Goal: Task Accomplishment & Management: Manage account settings

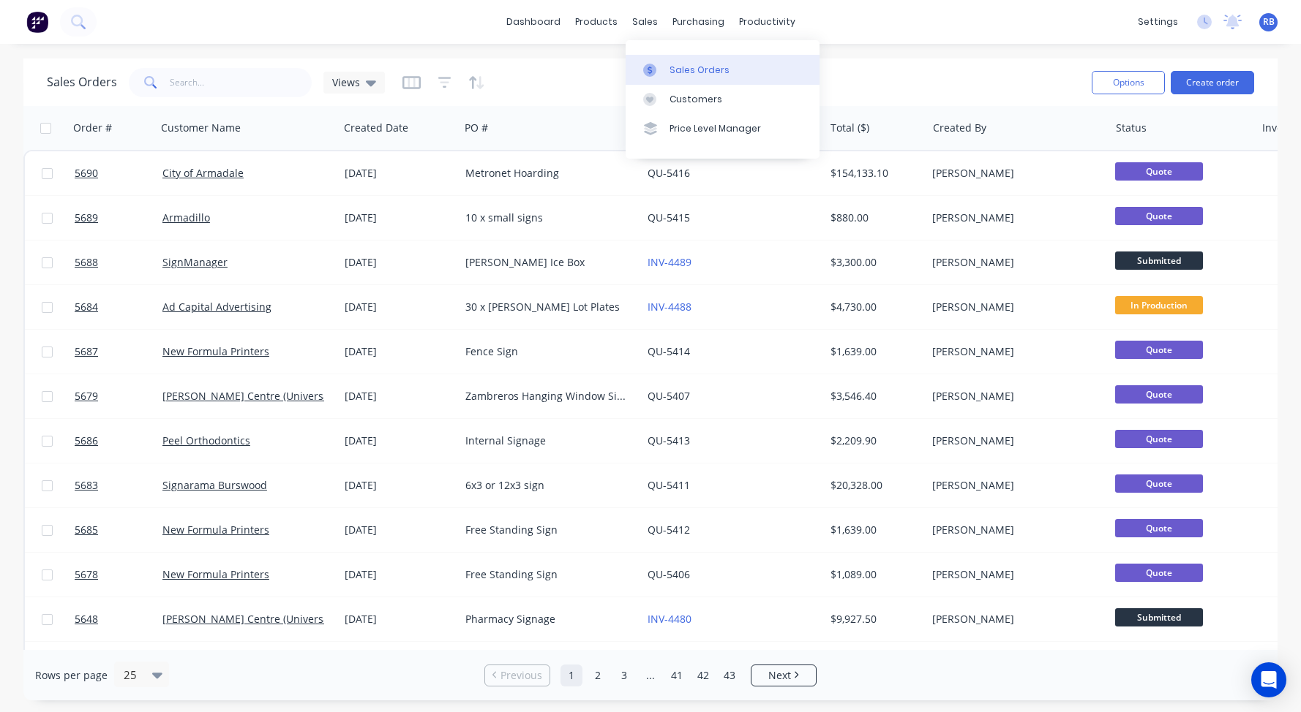
click at [693, 64] on div "Sales Orders" at bounding box center [699, 70] width 60 height 13
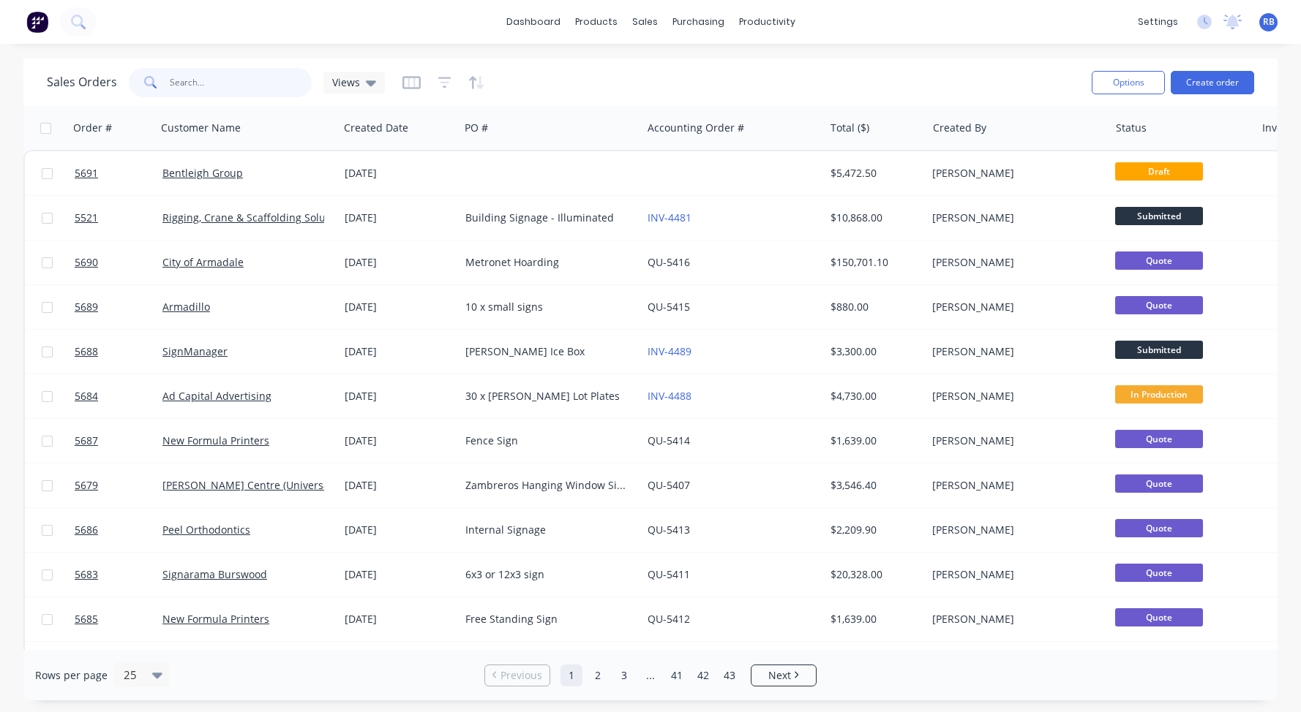
click at [178, 86] on input "text" at bounding box center [241, 82] width 143 height 29
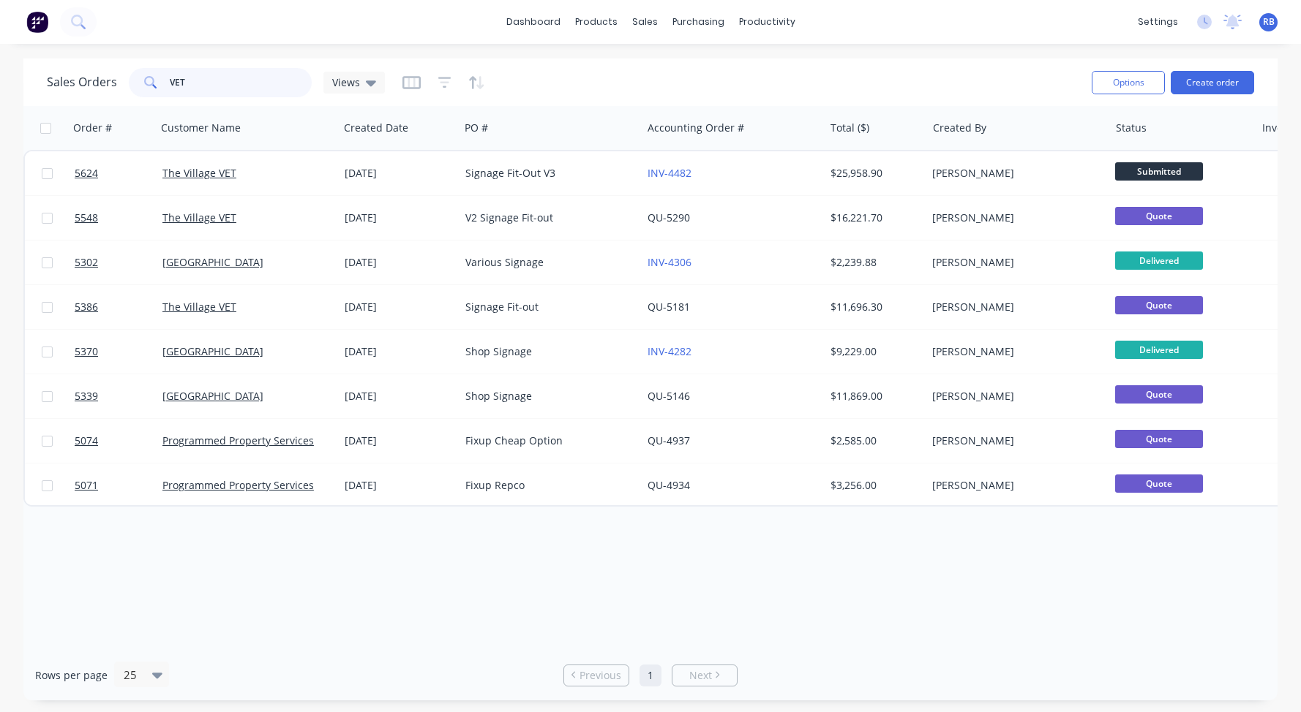
drag, startPoint x: 203, startPoint y: 84, endPoint x: 113, endPoint y: 84, distance: 89.2
click at [113, 84] on div "Sales Orders VET Views" at bounding box center [216, 82] width 338 height 29
type input "golf"
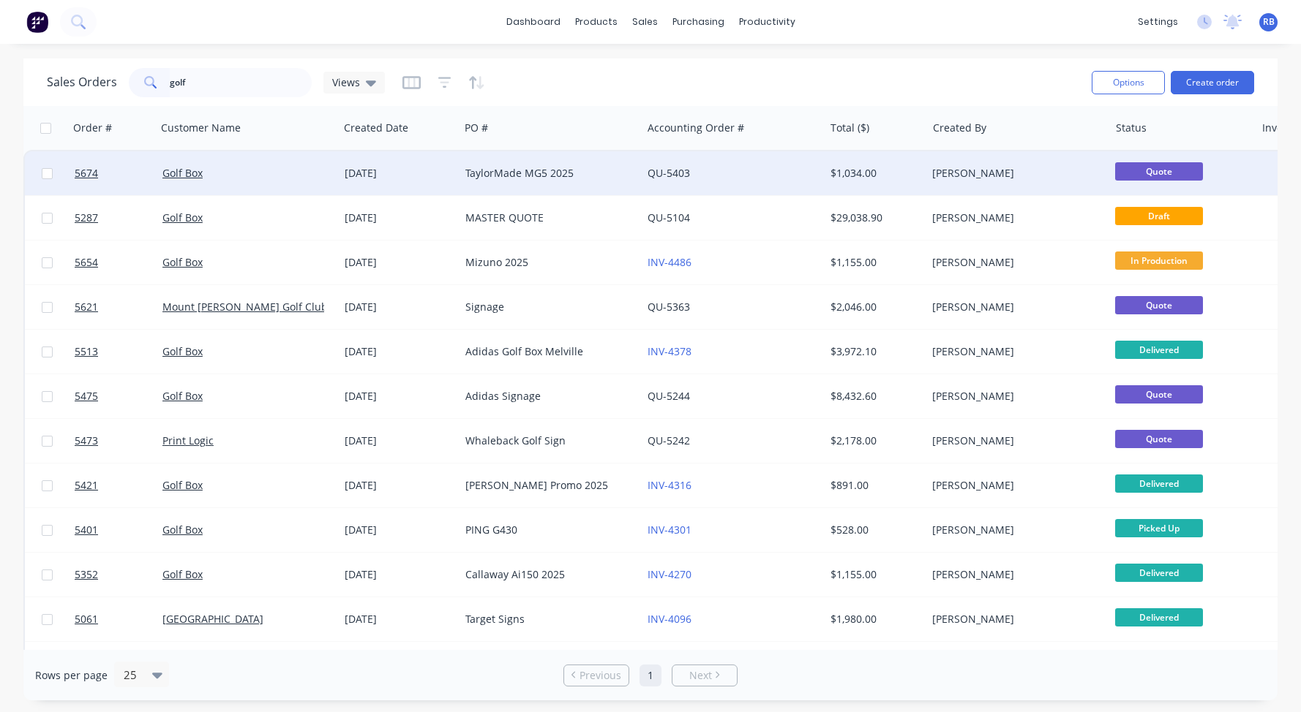
click at [575, 170] on div "TaylorMade MG5 2025" at bounding box center [546, 173] width 162 height 15
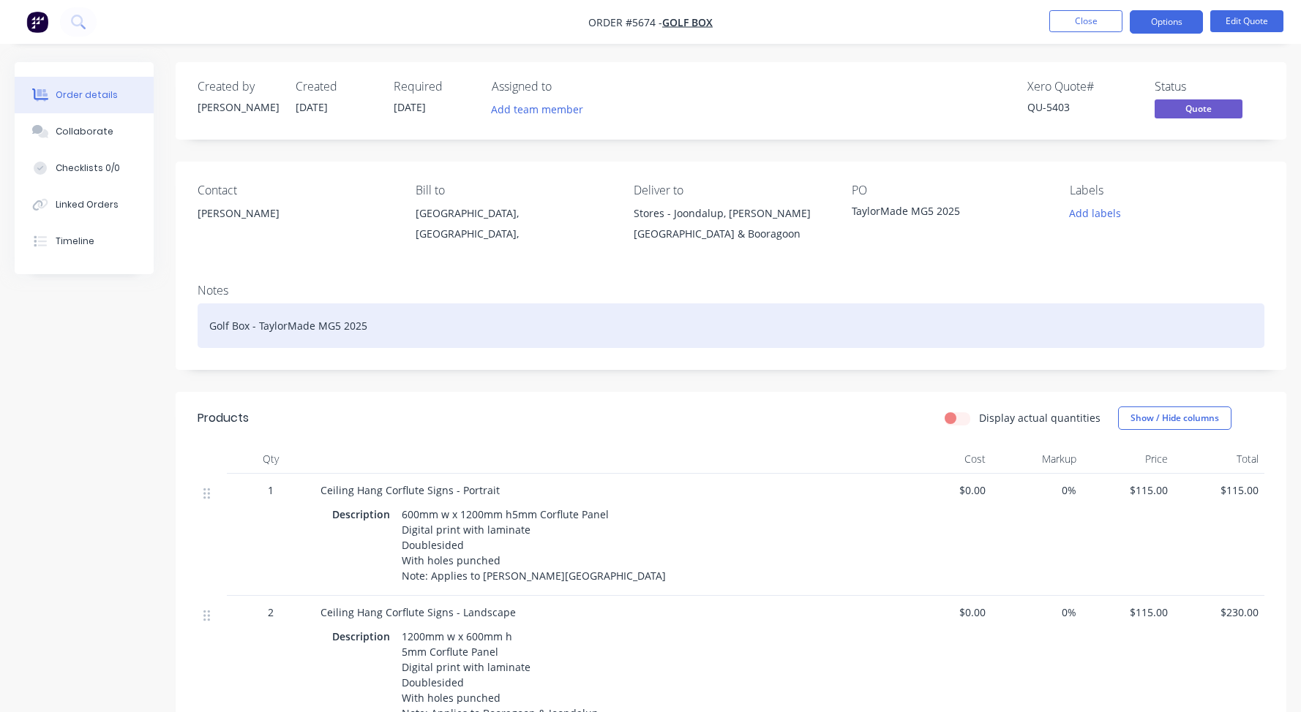
click at [375, 330] on div "Golf Box - TaylorMade MG5 2025" at bounding box center [731, 326] width 1067 height 45
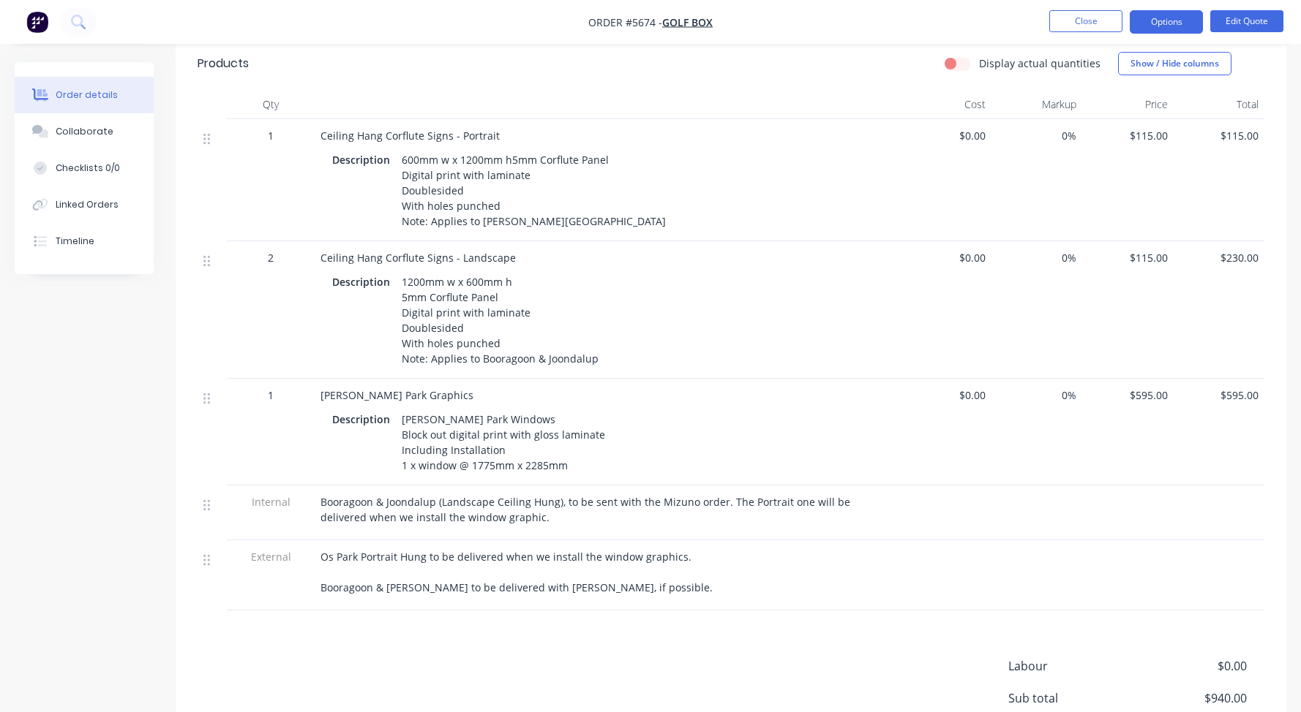
scroll to position [357, 0]
click at [416, 506] on span "Booragoon & Joondalup (Landscape Ceiling Hung), to be sent with the Mizuno orde…" at bounding box center [586, 507] width 533 height 29
click at [503, 507] on div "Booragoon & Joondalup (Landscape Ceiling Hung), to be sent with the Mizuno orde…" at bounding box center [607, 507] width 574 height 31
click at [1250, 23] on button "Edit Quote" at bounding box center [1246, 21] width 73 height 22
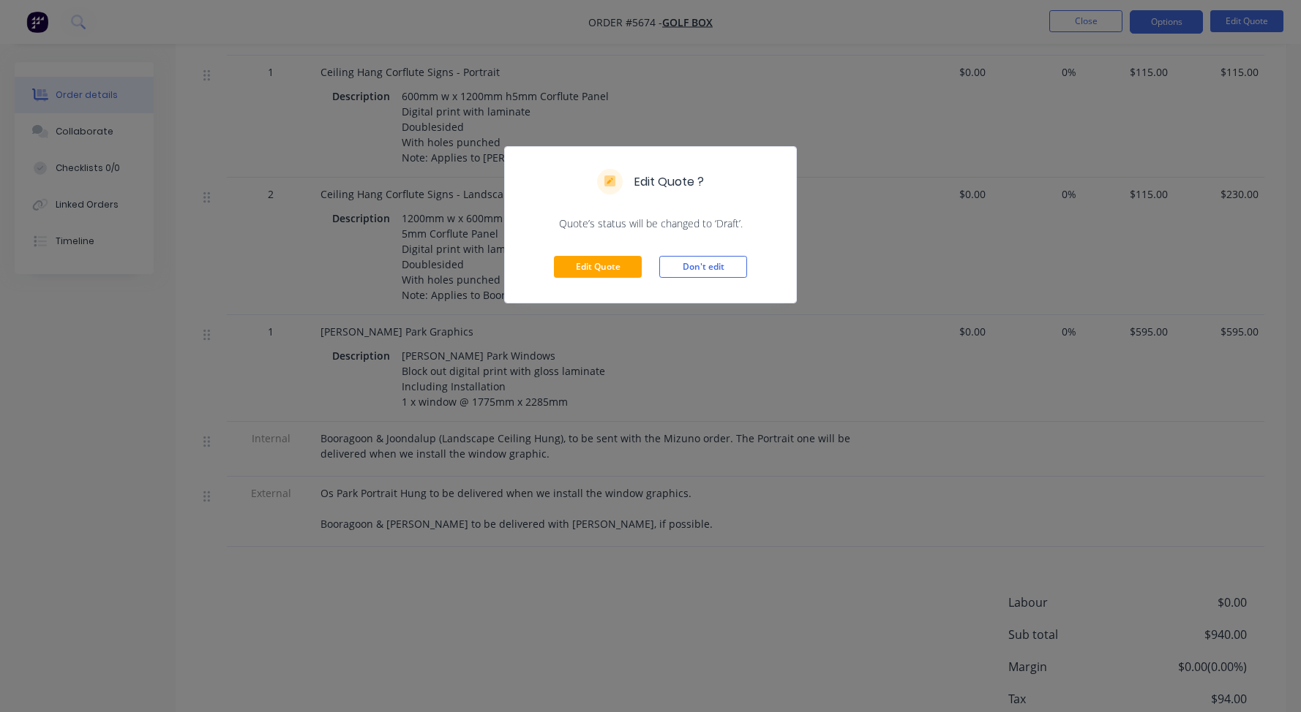
scroll to position [423, 0]
click at [603, 263] on button "Edit Quote" at bounding box center [598, 267] width 88 height 22
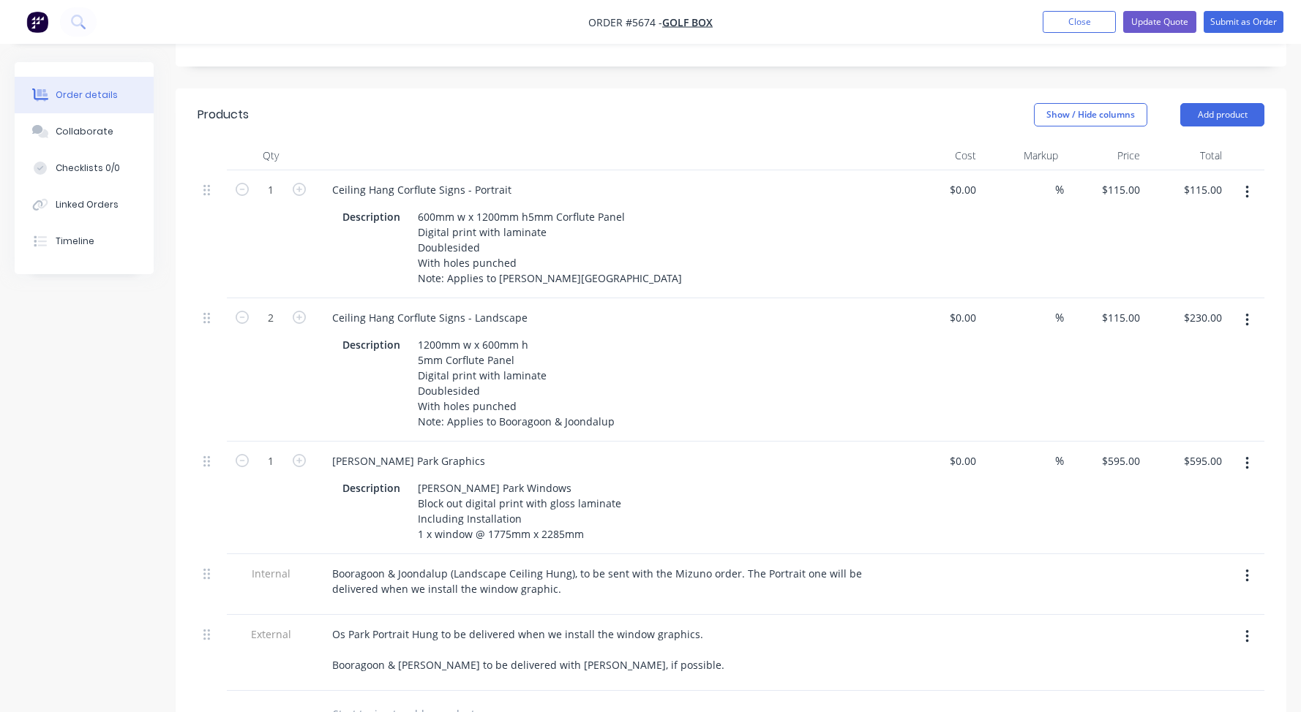
scroll to position [350, 0]
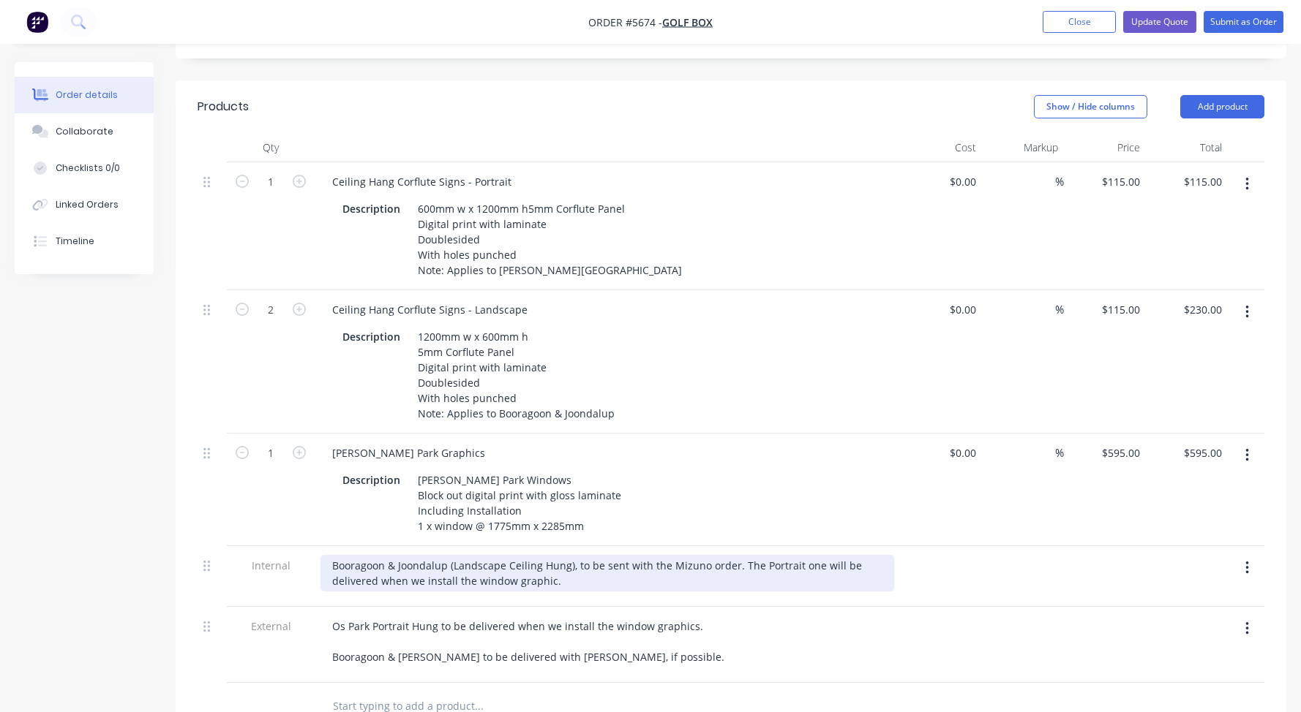
click at [565, 555] on div "Booragoon & Joondalup (Landscape Ceiling Hung), to be sent with the Mizuno orde…" at bounding box center [607, 573] width 574 height 37
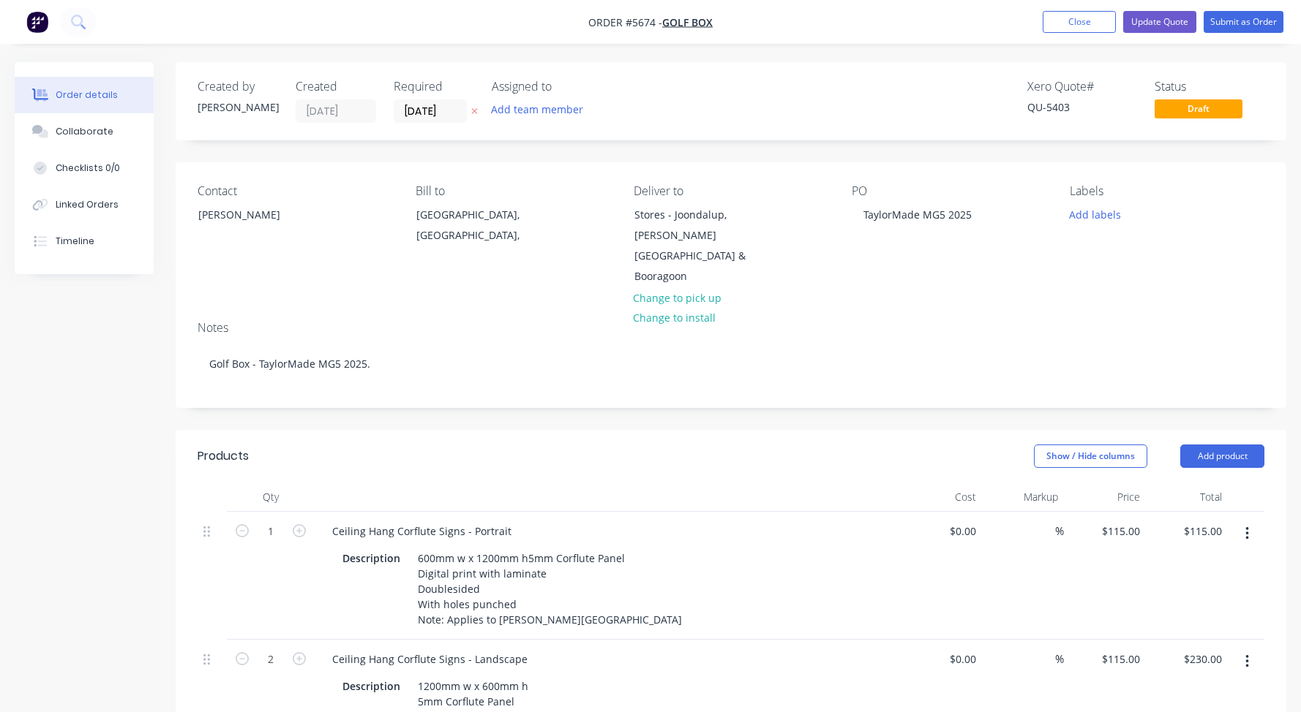
scroll to position [0, 0]
click at [214, 216] on div "Shaun" at bounding box center [258, 215] width 121 height 20
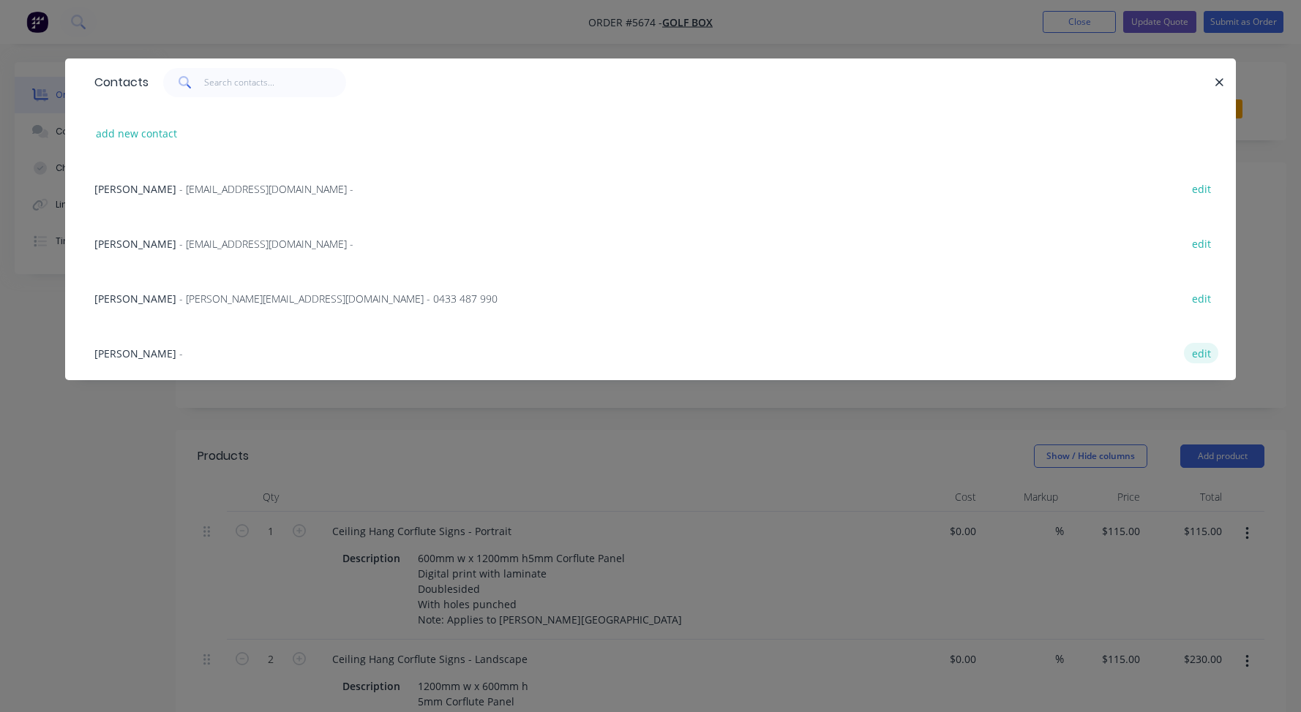
click at [1204, 353] on button "edit" at bounding box center [1201, 353] width 34 height 20
select select "AU"
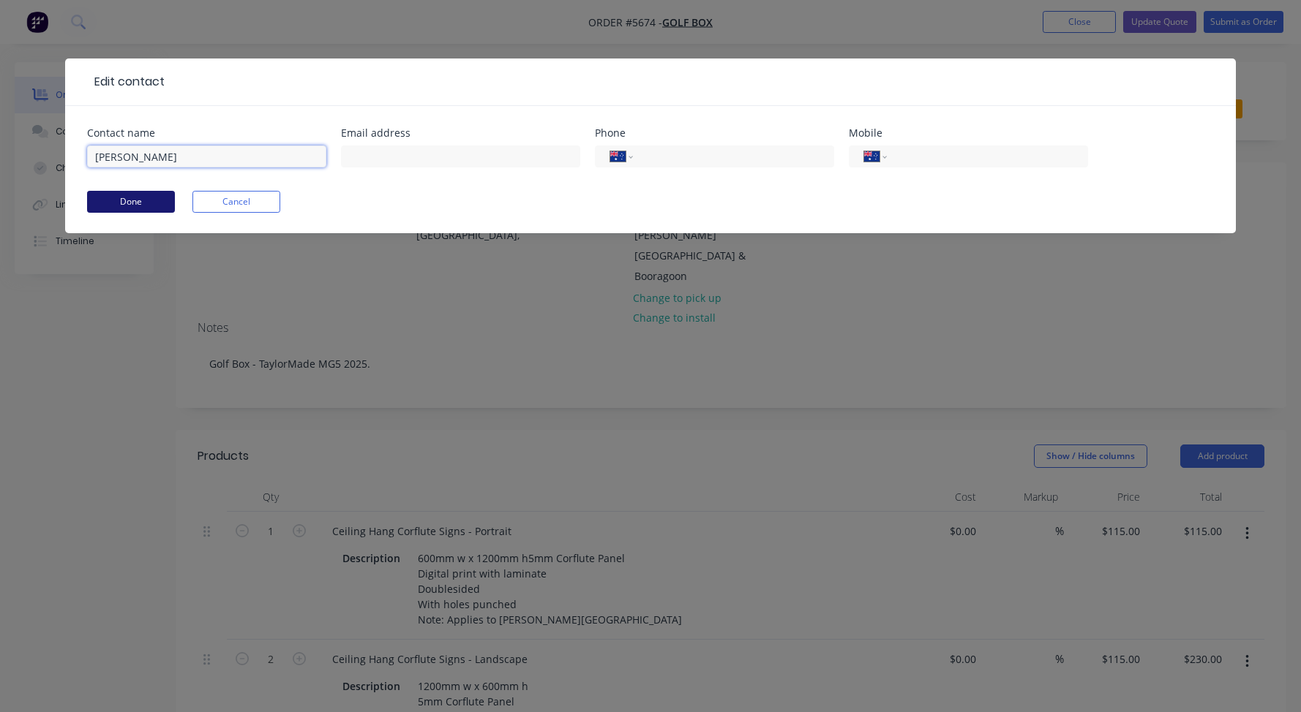
type input "Shaun Halton"
click at [129, 206] on button "Done" at bounding box center [131, 202] width 88 height 22
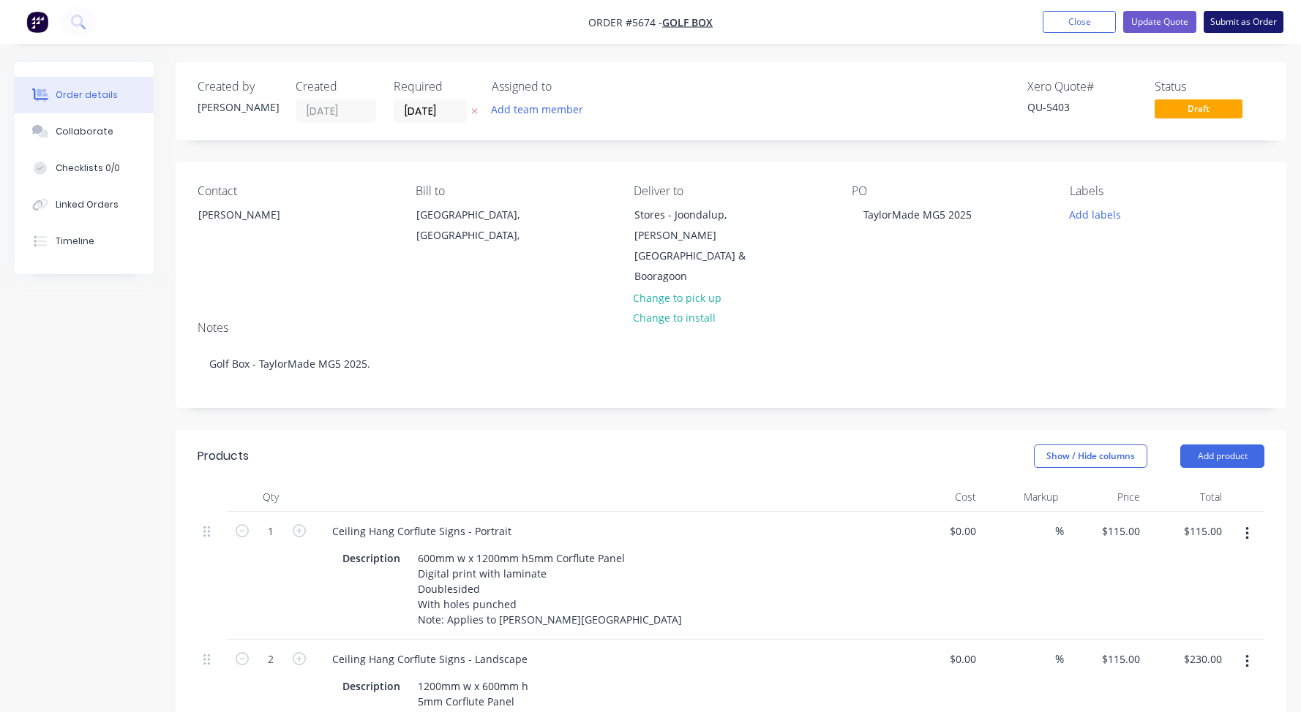
click at [1265, 26] on button "Submit as Order" at bounding box center [1243, 22] width 80 height 22
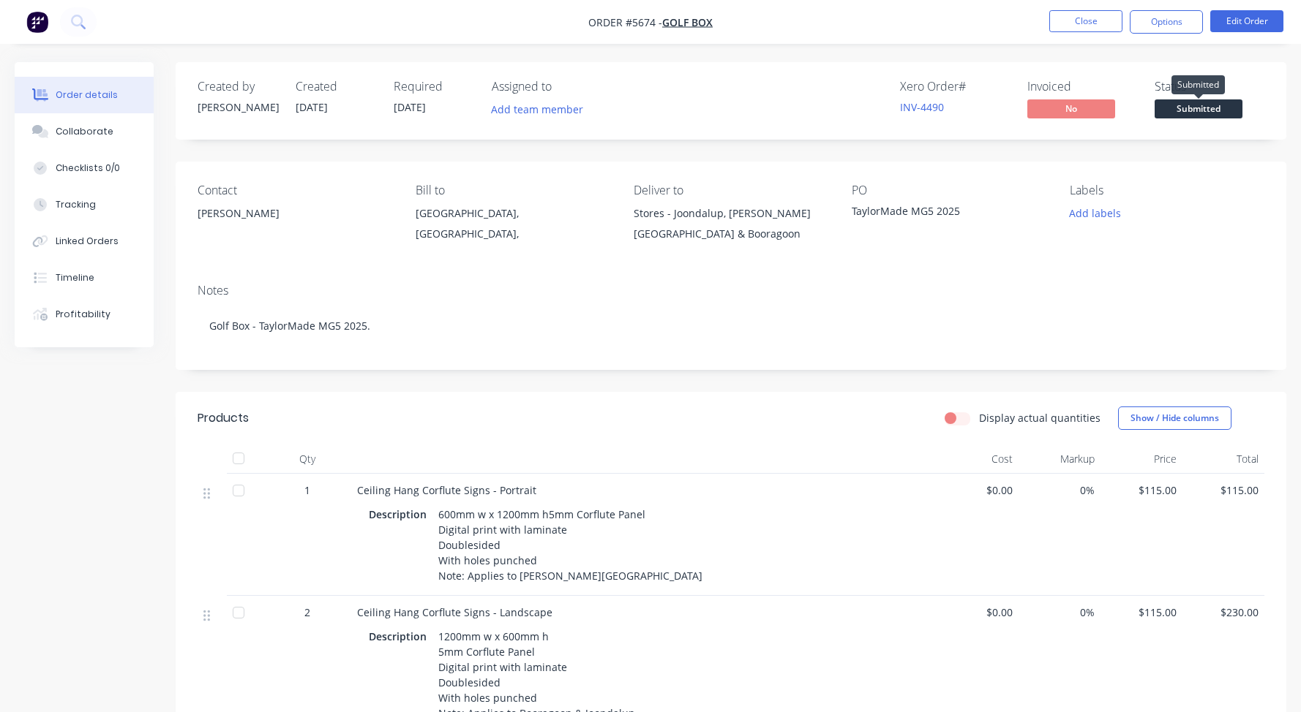
click at [1236, 104] on span "Submitted" at bounding box center [1198, 108] width 88 height 18
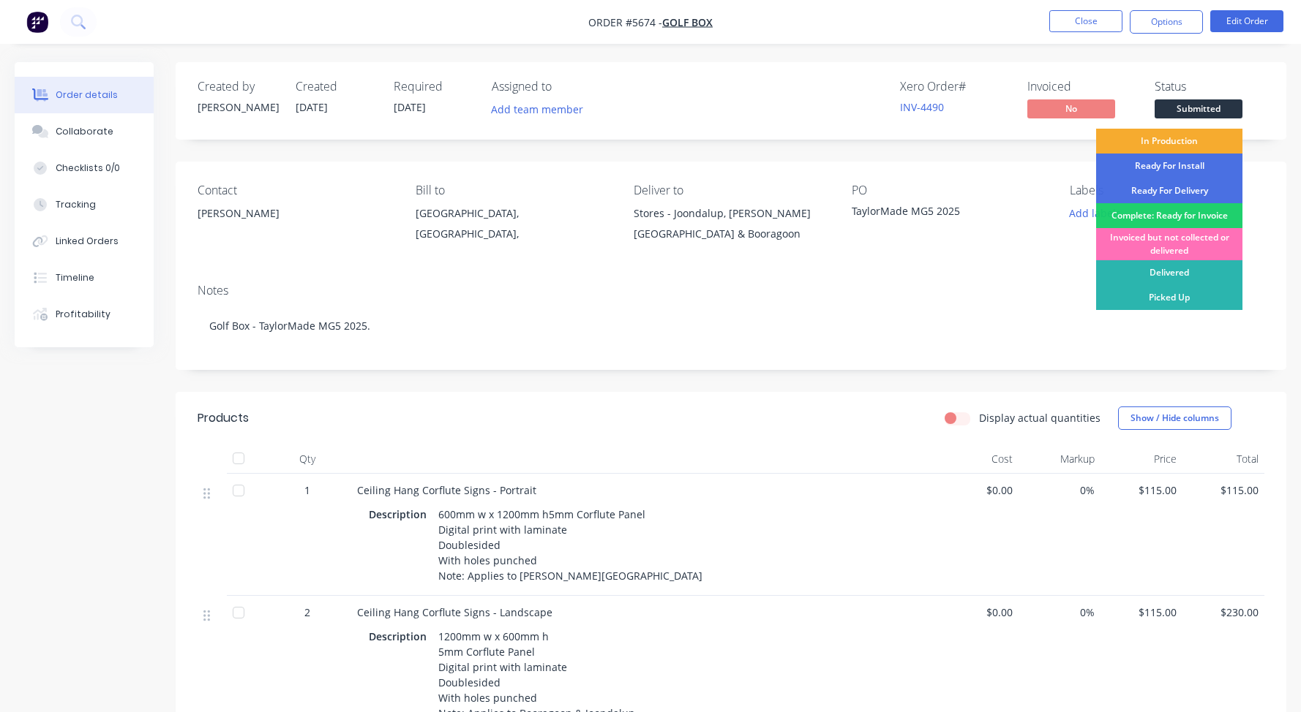
click at [1175, 141] on div "In Production" at bounding box center [1169, 141] width 146 height 25
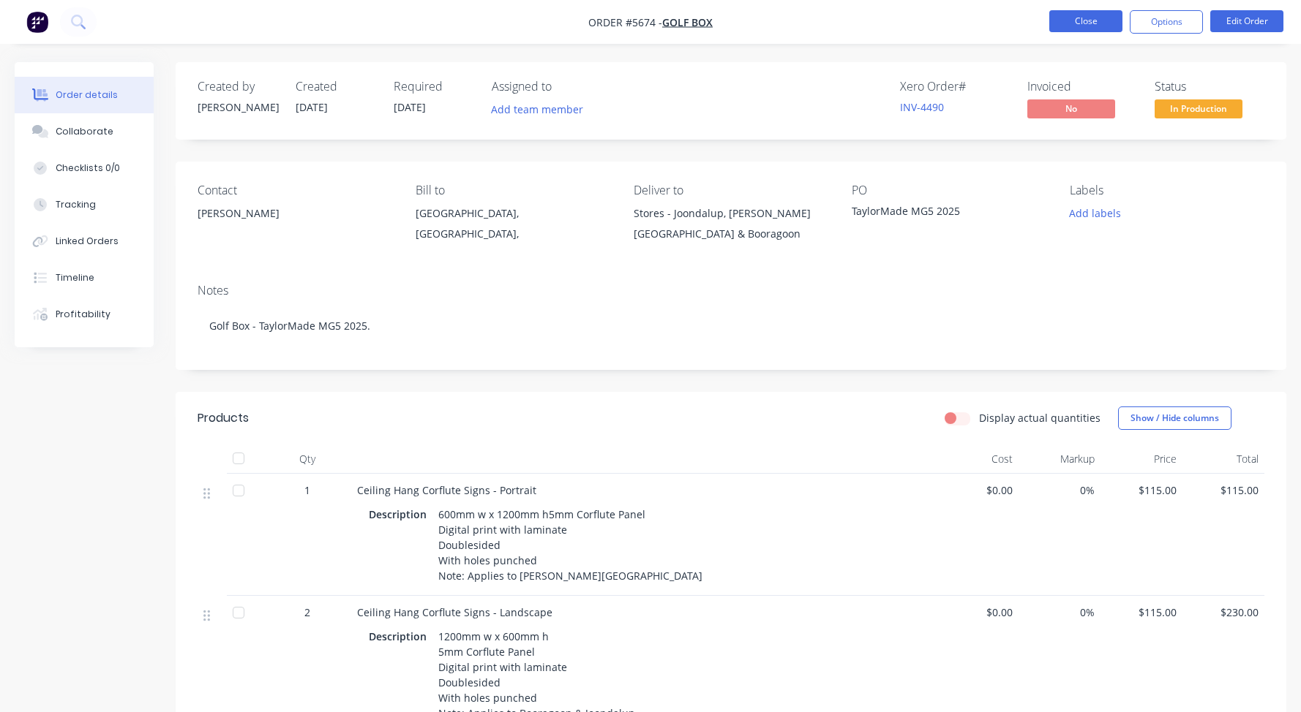
click at [1084, 22] on button "Close" at bounding box center [1085, 21] width 73 height 22
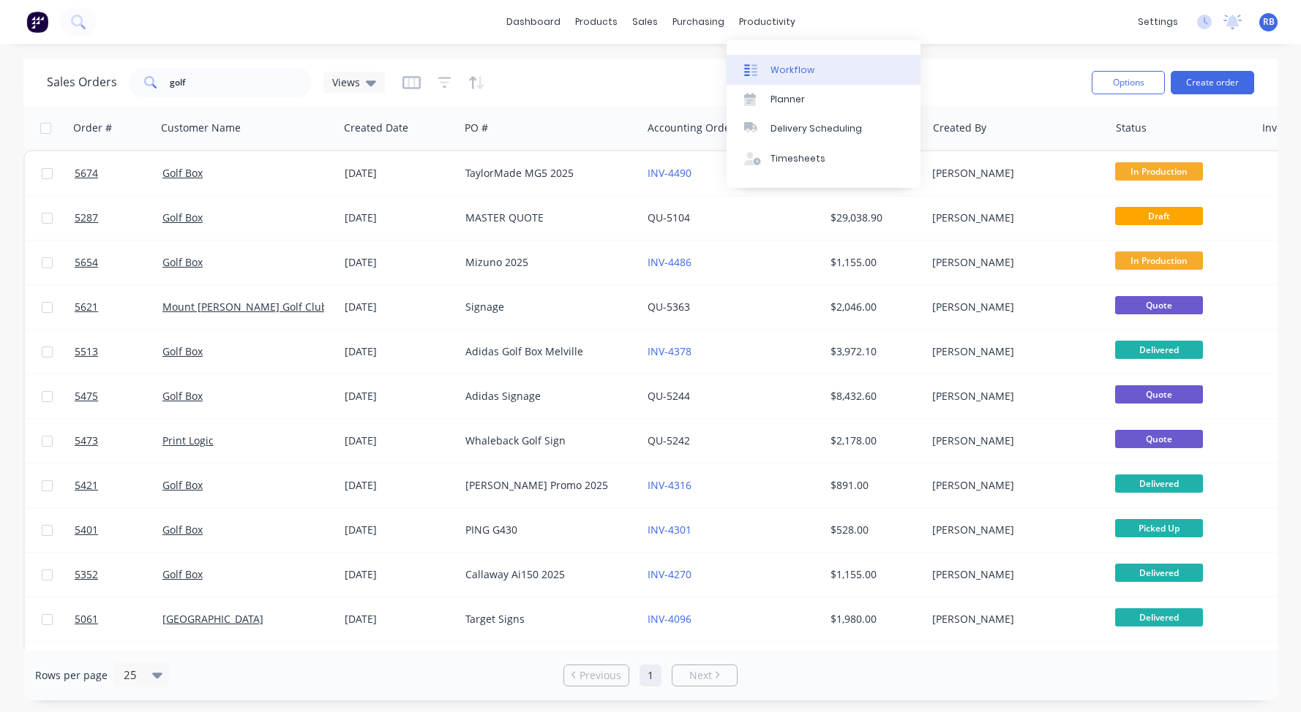
click at [792, 67] on div "Workflow" at bounding box center [792, 70] width 44 height 13
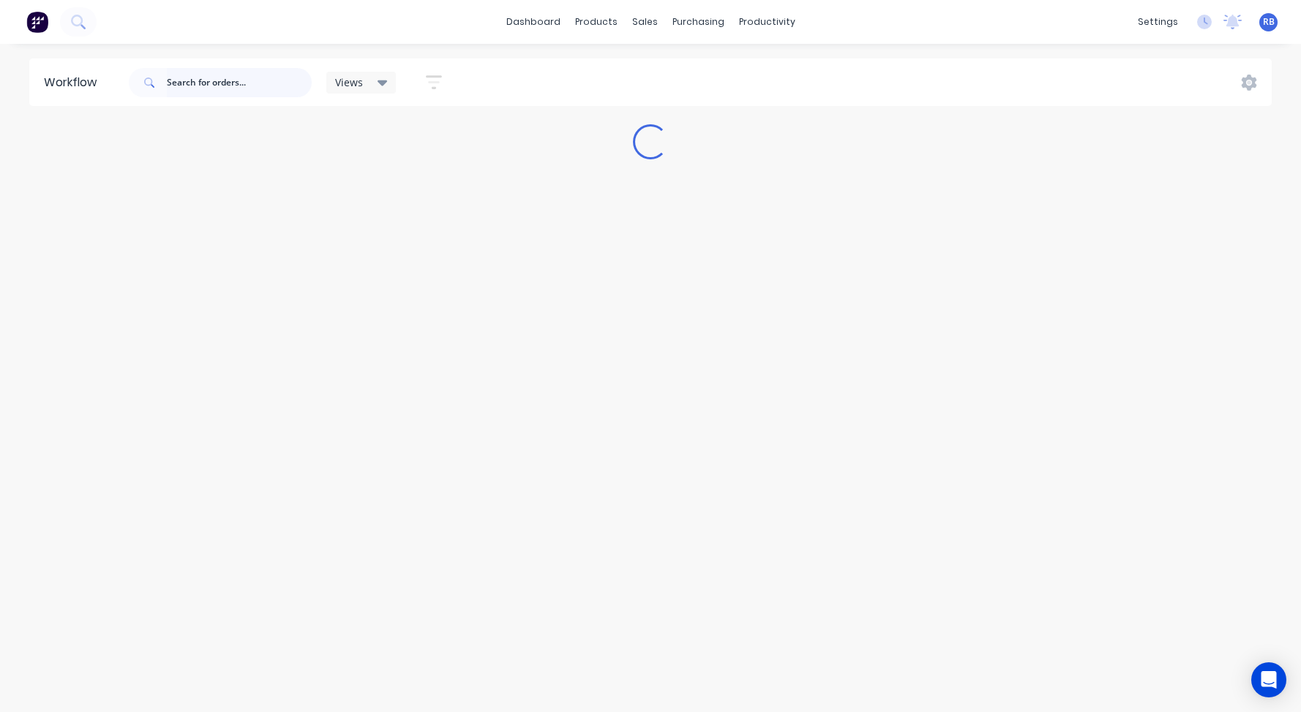
click at [233, 78] on input "text" at bounding box center [239, 82] width 145 height 29
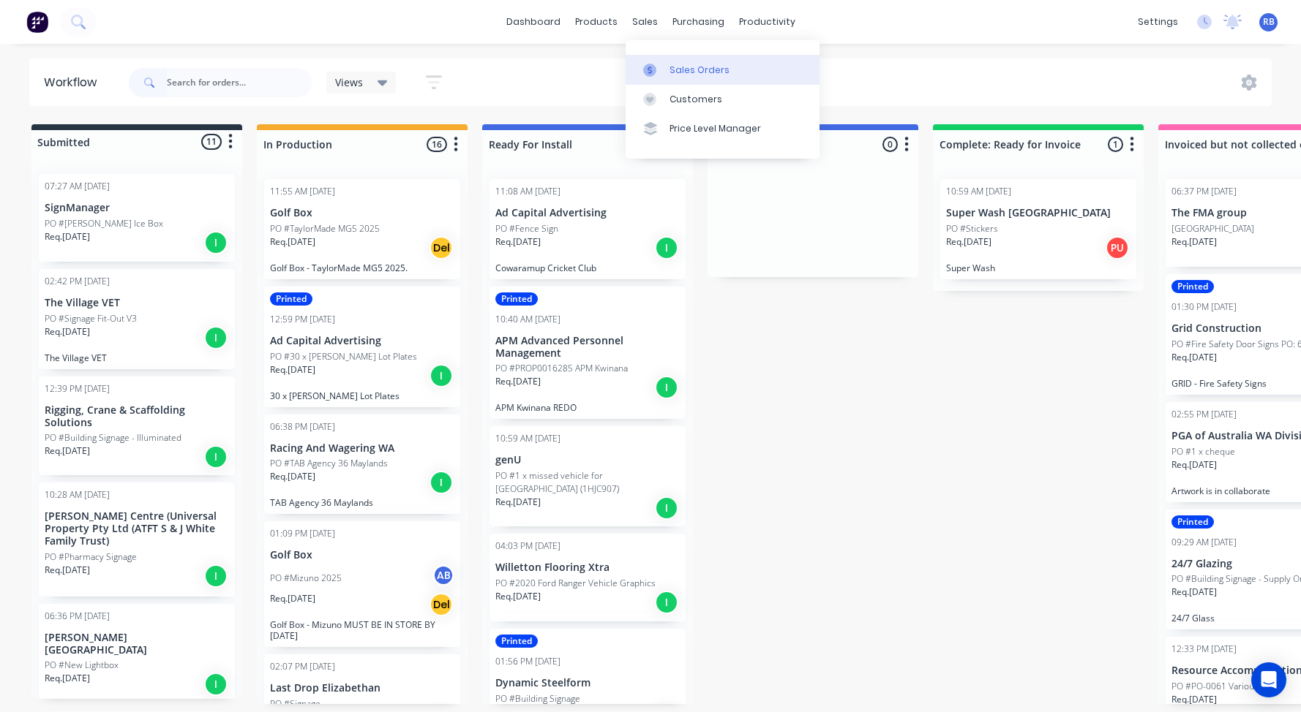
click at [691, 74] on div "Sales Orders" at bounding box center [699, 70] width 60 height 13
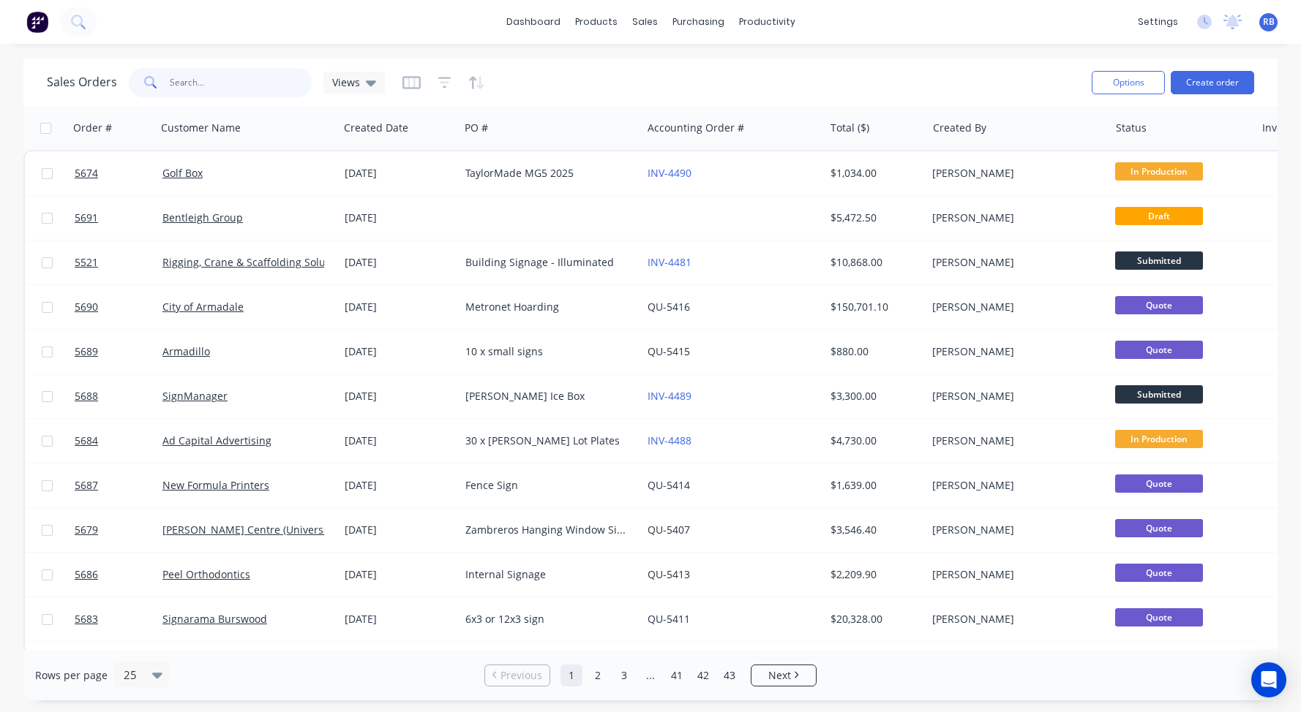
click at [207, 78] on input "text" at bounding box center [241, 82] width 143 height 29
type input "genU"
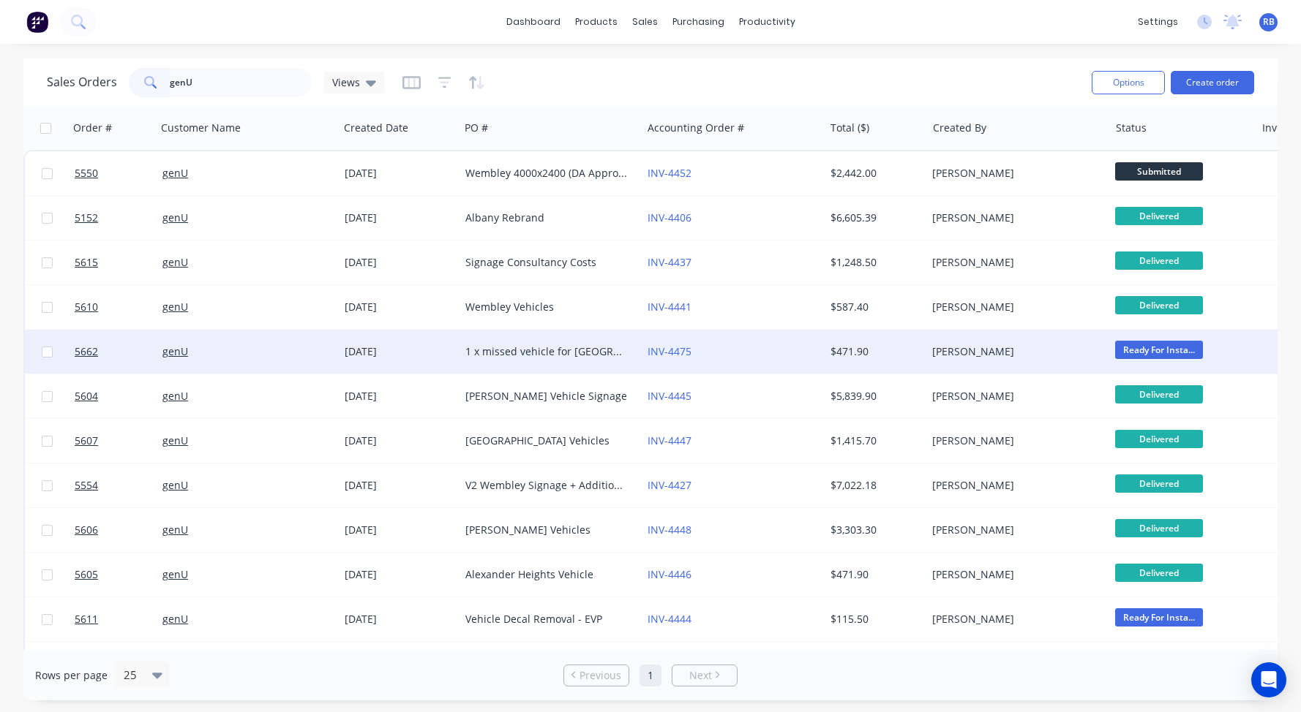
click at [742, 348] on div "INV-4475" at bounding box center [728, 352] width 162 height 15
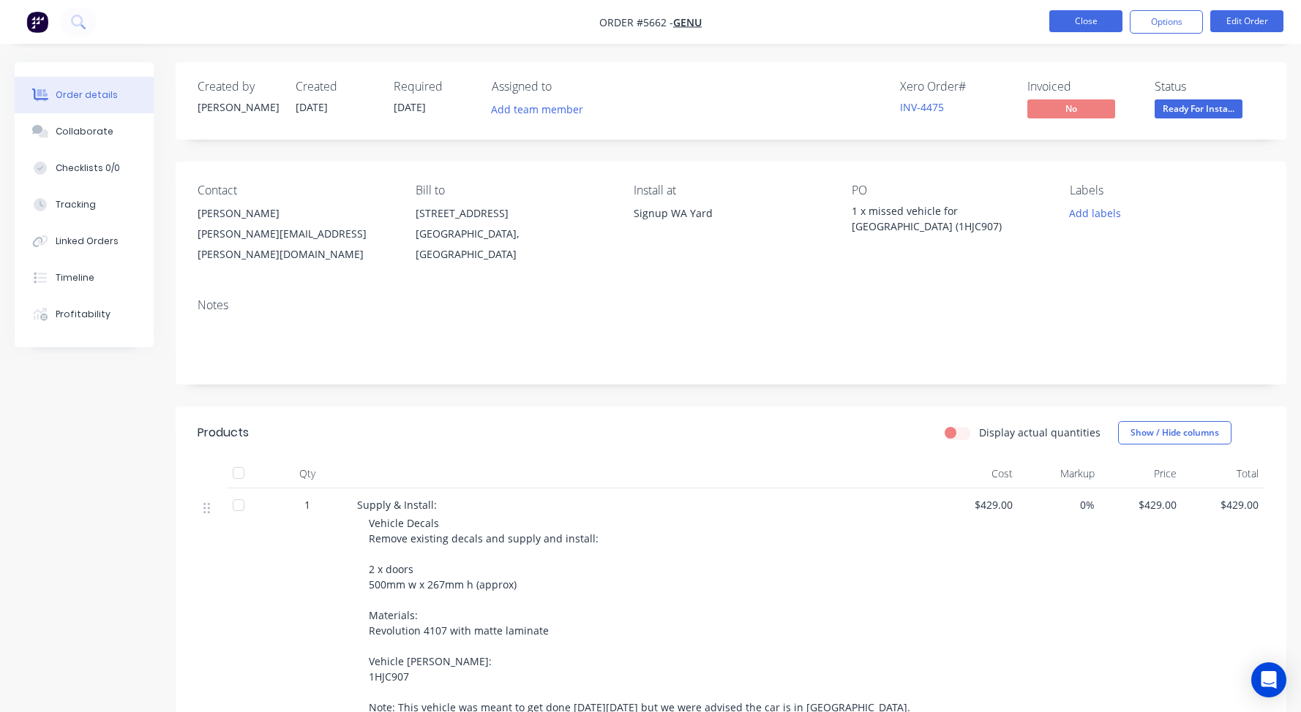
click at [1088, 20] on button "Close" at bounding box center [1085, 21] width 73 height 22
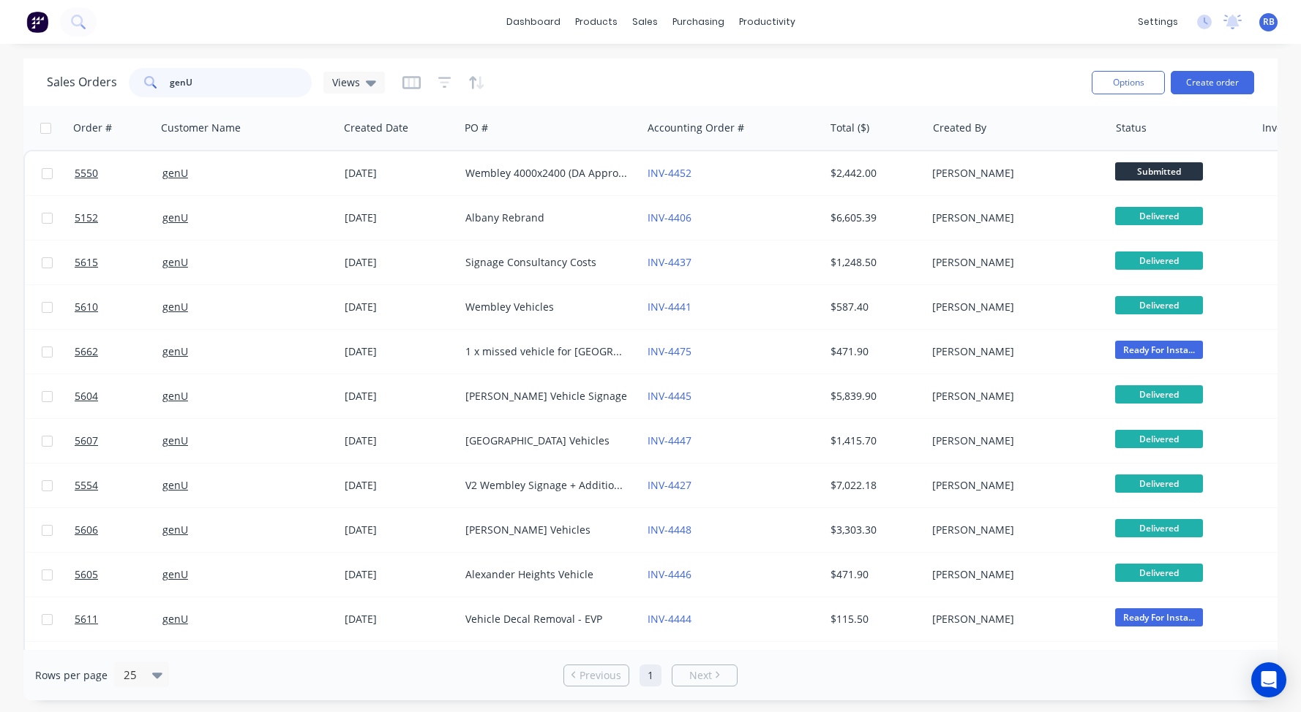
drag, startPoint x: 211, startPoint y: 84, endPoint x: 86, endPoint y: 85, distance: 125.8
click at [86, 85] on div "Sales Orders genU Views" at bounding box center [216, 82] width 338 height 29
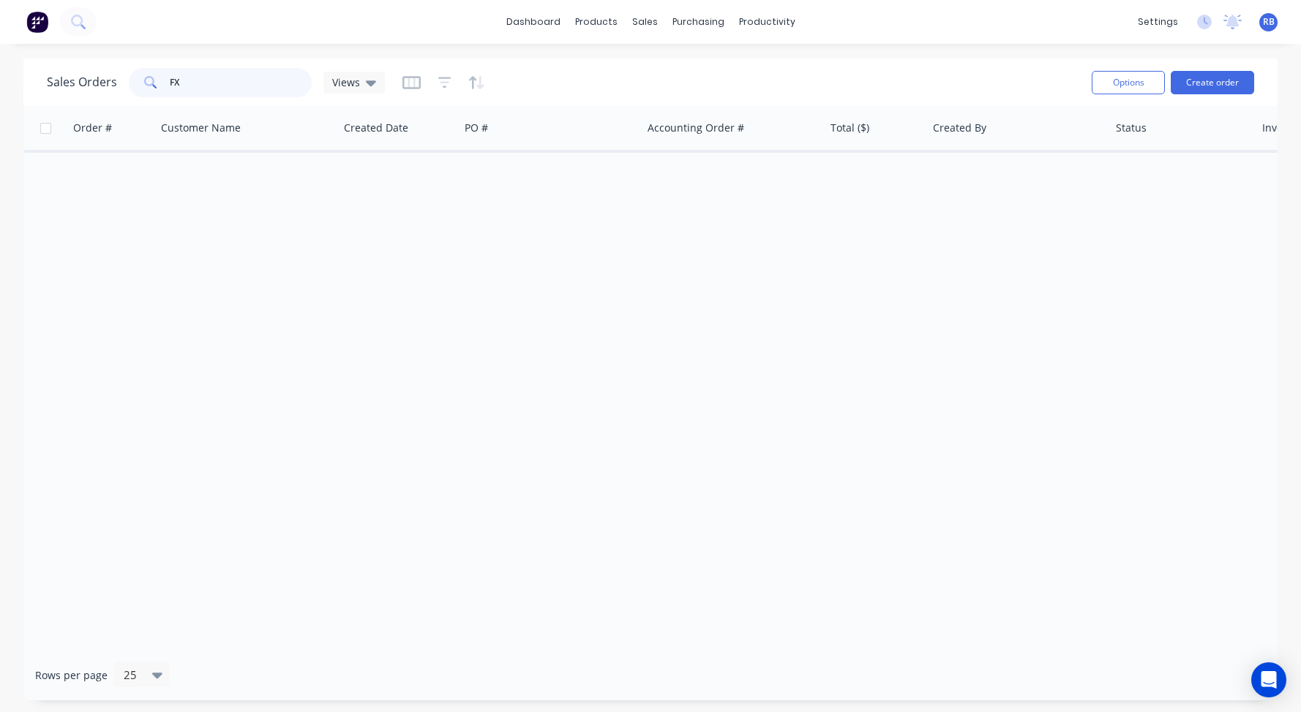
drag, startPoint x: 146, startPoint y: 83, endPoint x: 116, endPoint y: 83, distance: 29.3
click at [116, 83] on div "Sales Orders FX Views" at bounding box center [216, 82] width 338 height 29
type input "willetton"
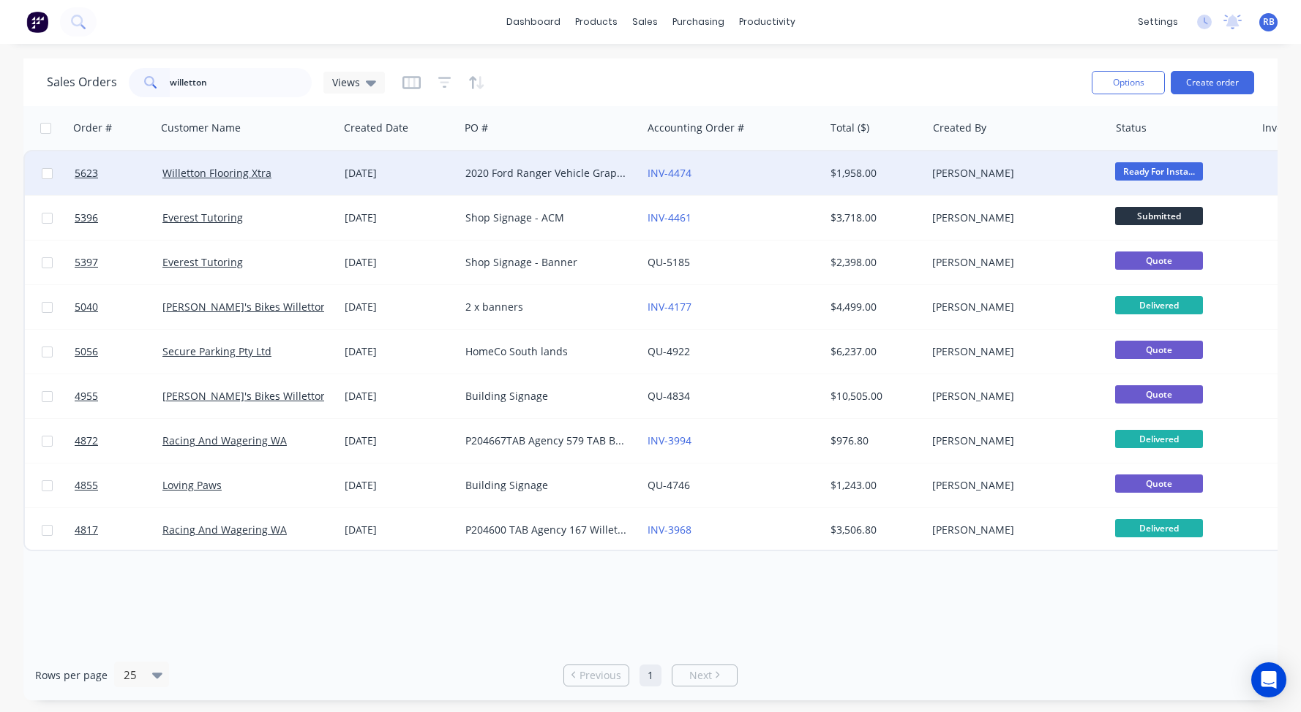
click at [556, 175] on div "2020 Ford Ranger Vehicle Graphics" at bounding box center [546, 173] width 162 height 15
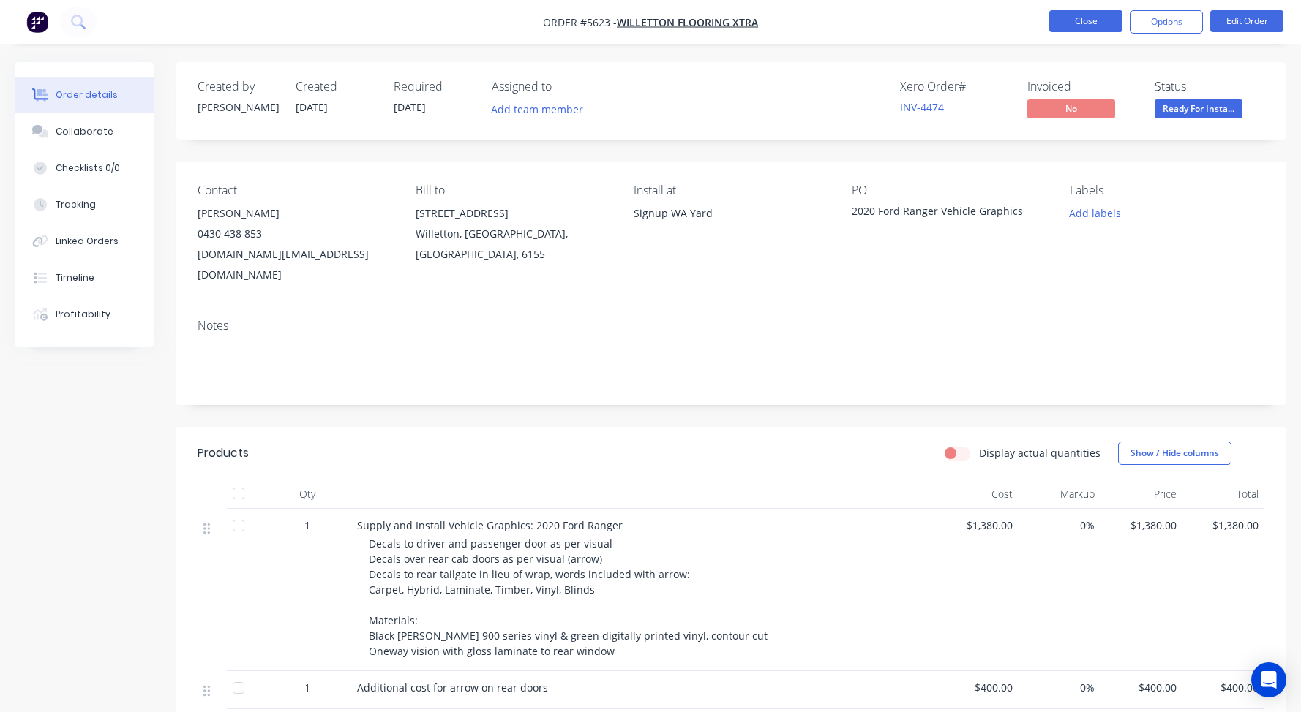
click at [1069, 24] on button "Close" at bounding box center [1085, 21] width 73 height 22
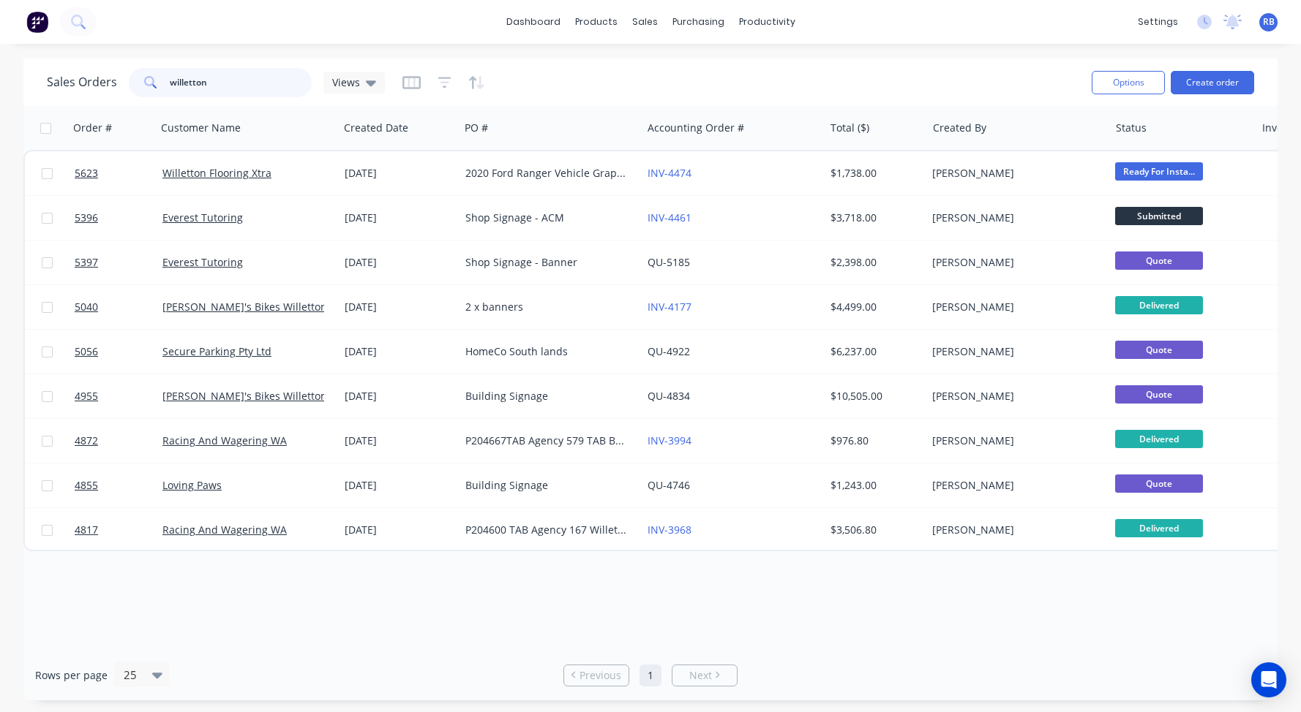
drag, startPoint x: 236, startPoint y: 83, endPoint x: 89, endPoint y: 64, distance: 147.6
click at [89, 64] on div "Sales Orders willetton Views Options Create order" at bounding box center [650, 83] width 1254 height 48
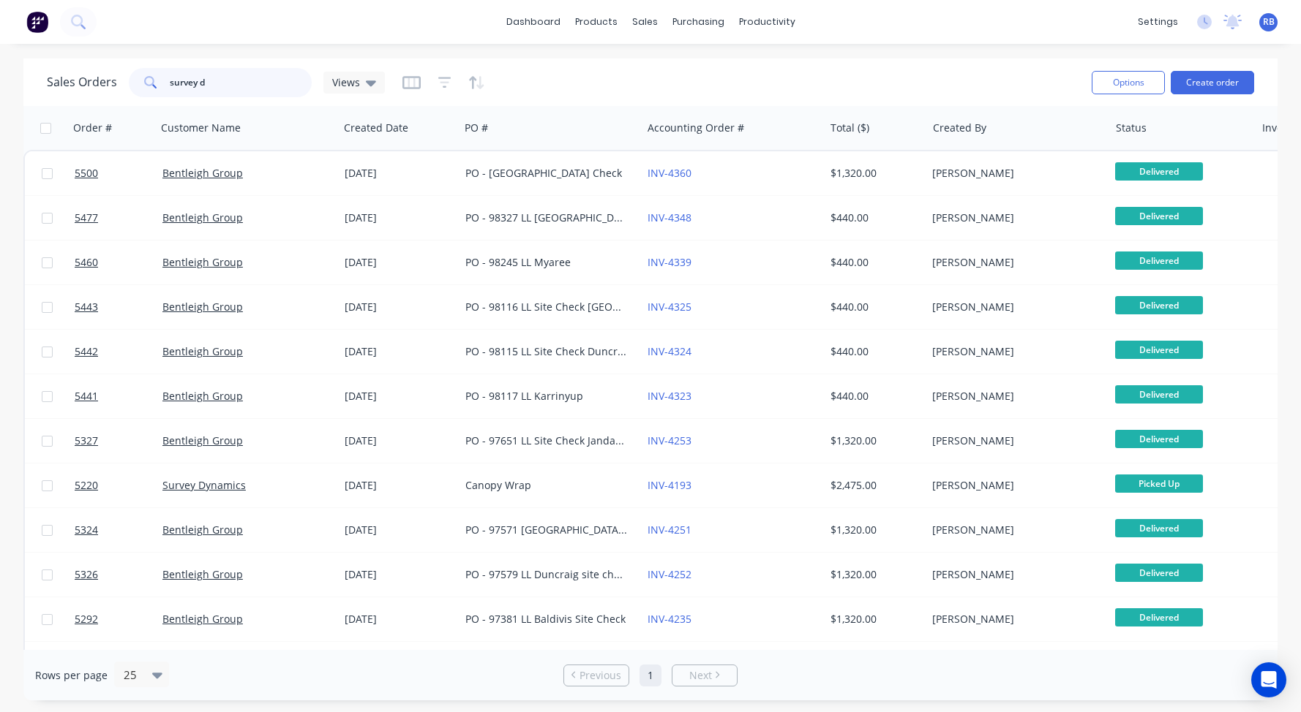
type input "survey d"
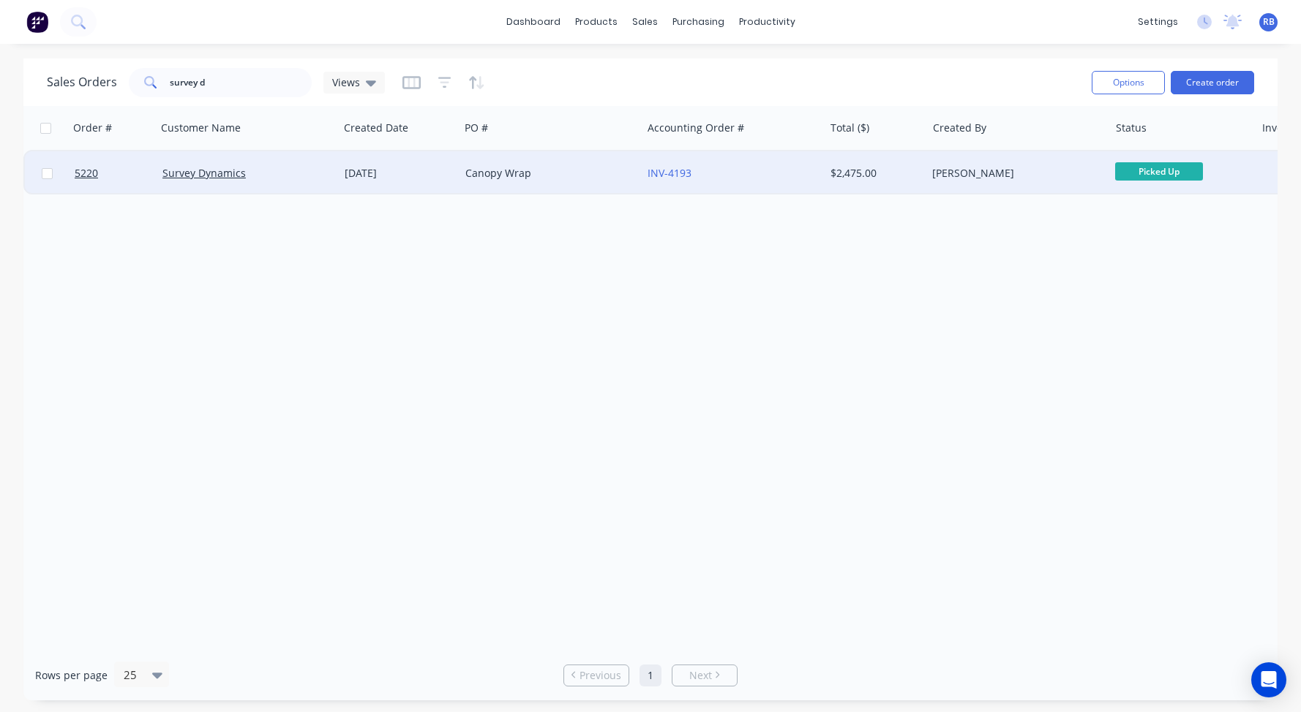
click at [273, 160] on div "Survey Dynamics" at bounding box center [248, 173] width 182 height 44
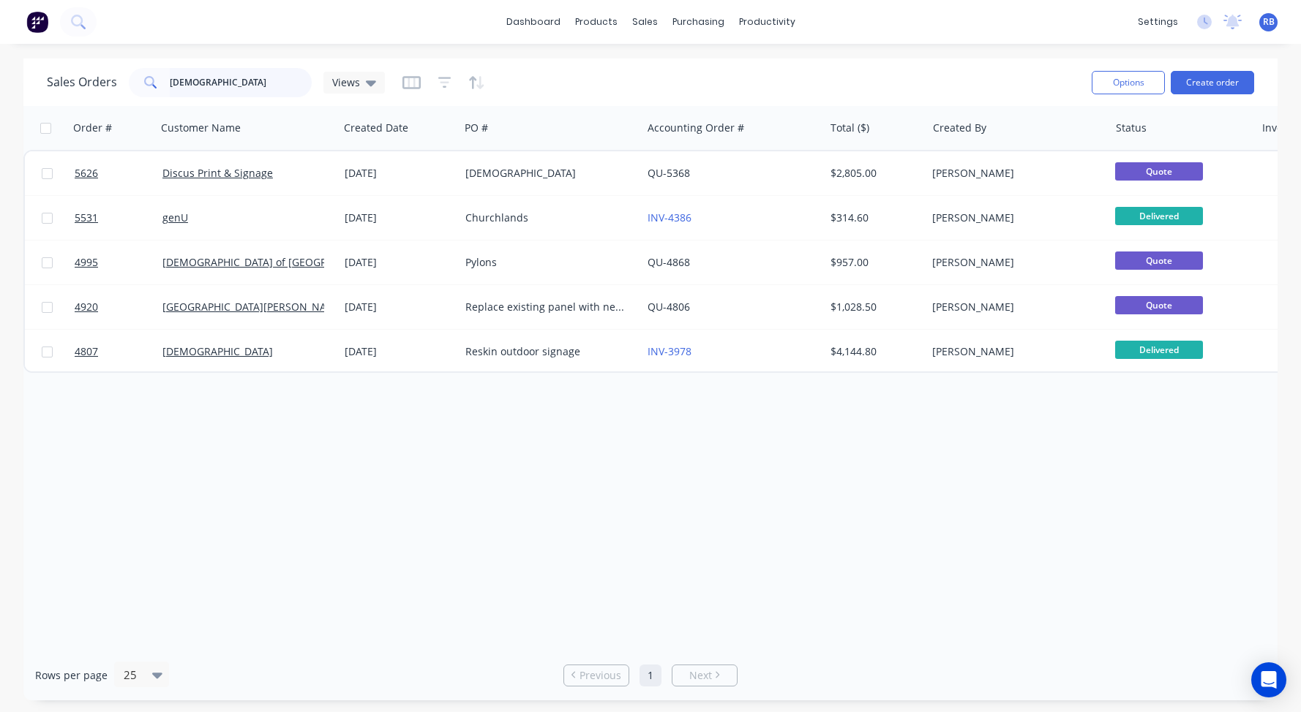
click at [224, 79] on input "church" at bounding box center [241, 82] width 143 height 29
drag, startPoint x: 231, startPoint y: 80, endPoint x: 52, endPoint y: 80, distance: 179.2
click at [52, 80] on div "Sales Orders church Views" at bounding box center [216, 82] width 338 height 29
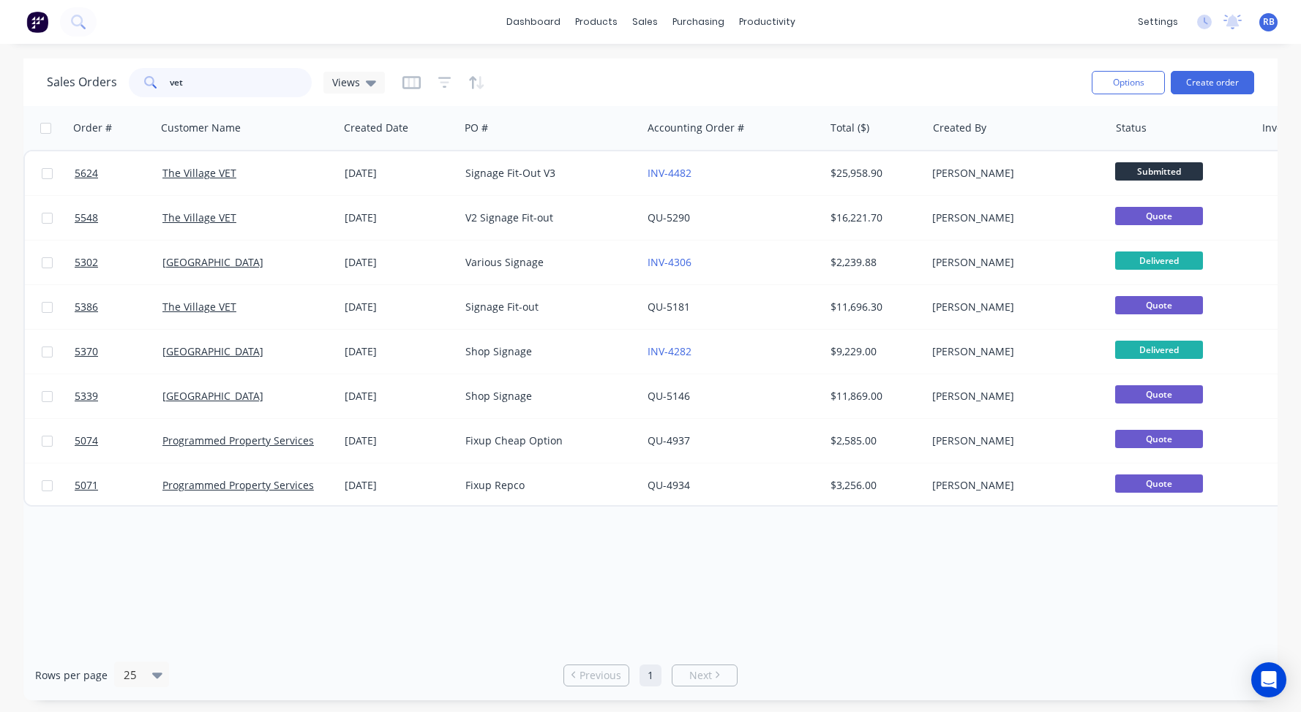
drag, startPoint x: 204, startPoint y: 89, endPoint x: 132, endPoint y: 89, distance: 72.4
click at [132, 89] on div "vet" at bounding box center [220, 82] width 183 height 29
type input "v"
type input "genu"
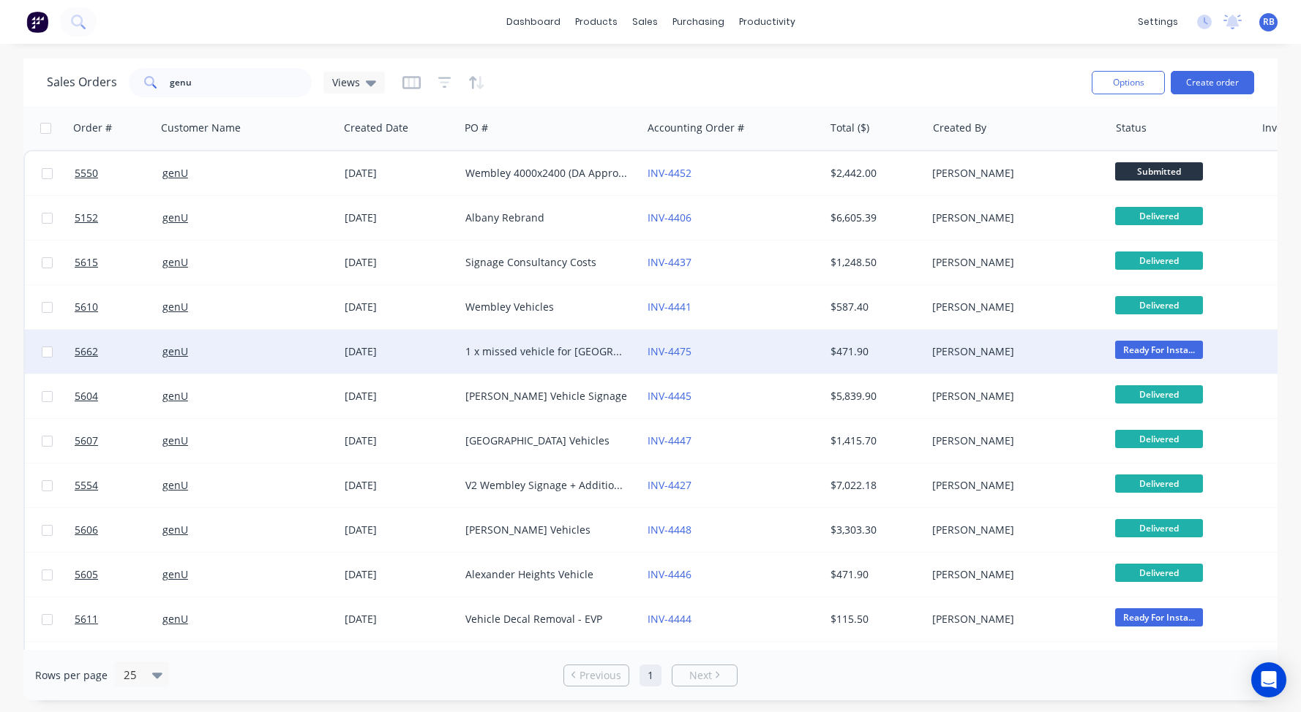
click at [478, 354] on div "1 x missed vehicle for Wembley (1HJC907)" at bounding box center [546, 352] width 162 height 15
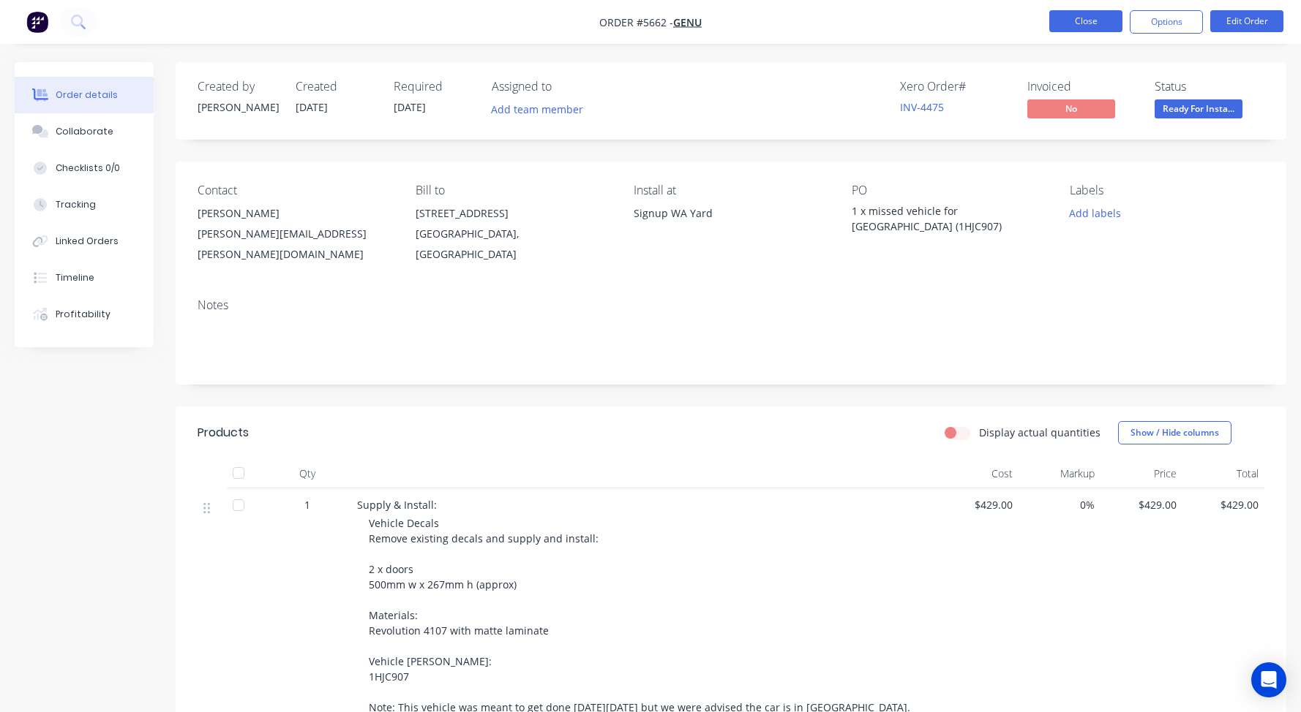
click at [1089, 18] on button "Close" at bounding box center [1085, 21] width 73 height 22
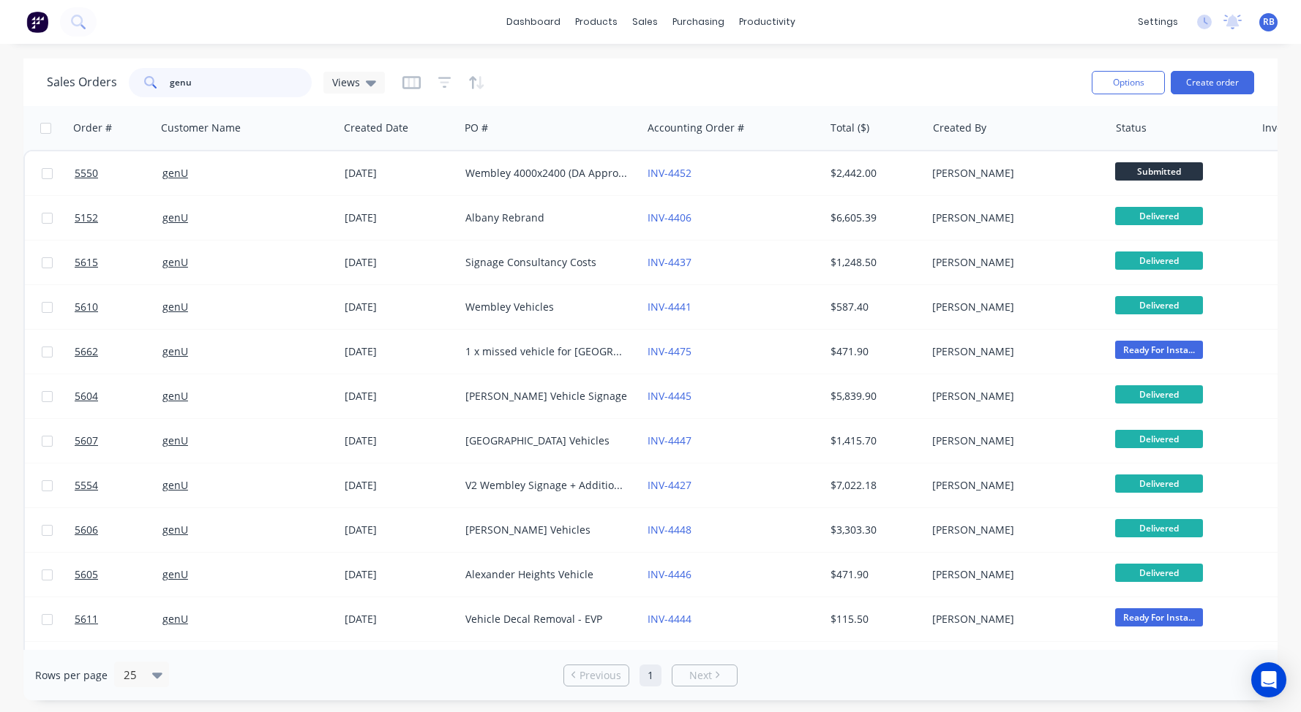
drag, startPoint x: 219, startPoint y: 89, endPoint x: 113, endPoint y: 85, distance: 106.9
click at [117, 85] on div "Sales Orders genu Views" at bounding box center [216, 82] width 338 height 29
type input "ad capital"
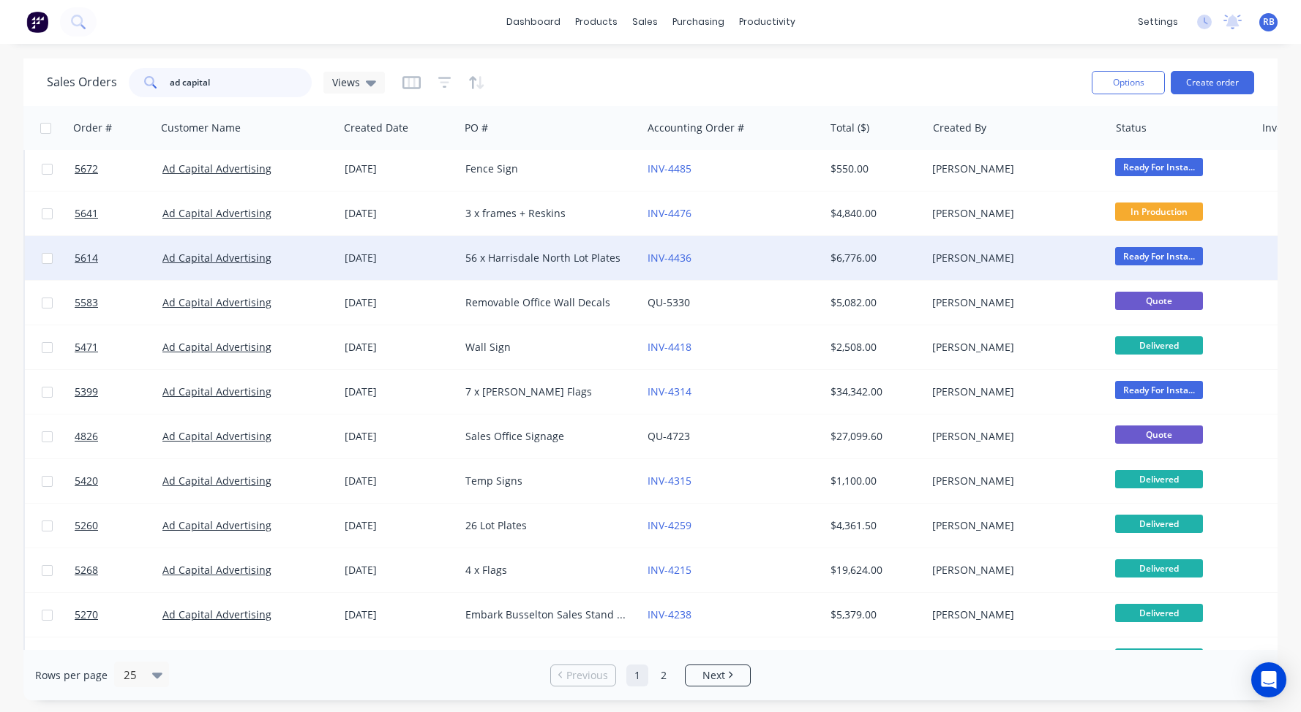
scroll to position [64, 0]
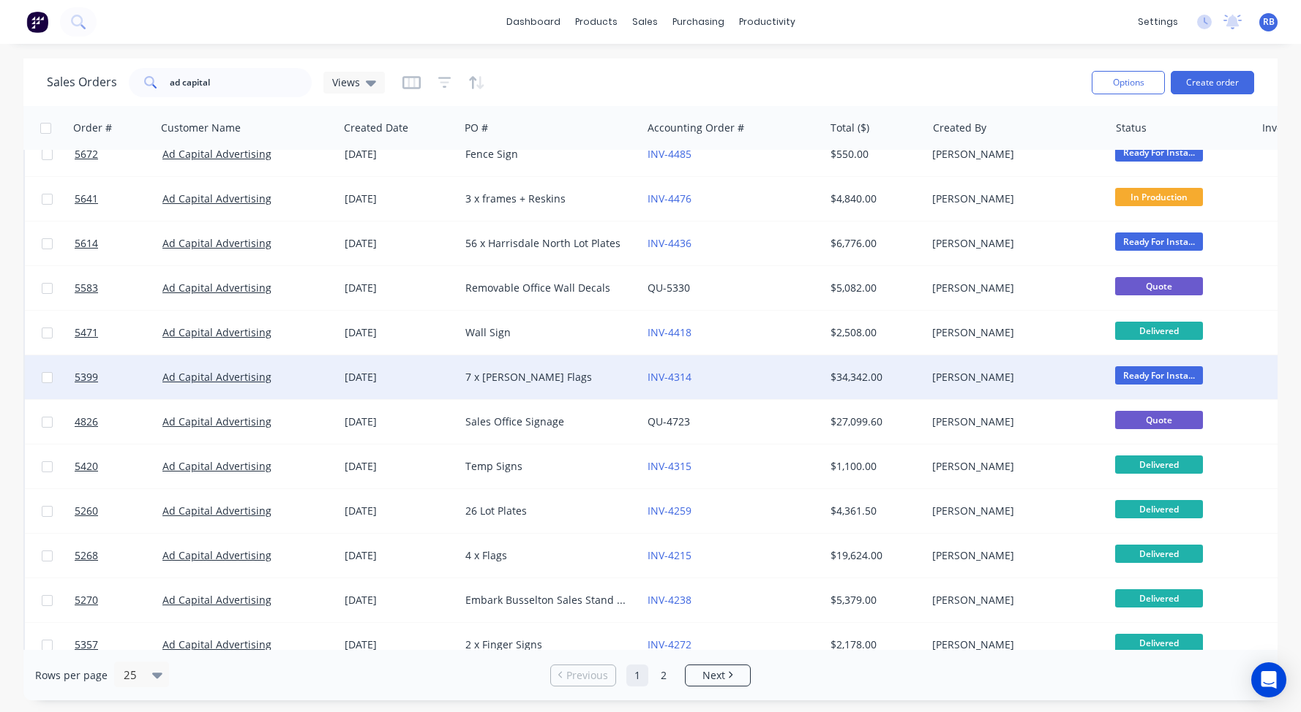
click at [761, 381] on div "INV-4314" at bounding box center [728, 377] width 162 height 15
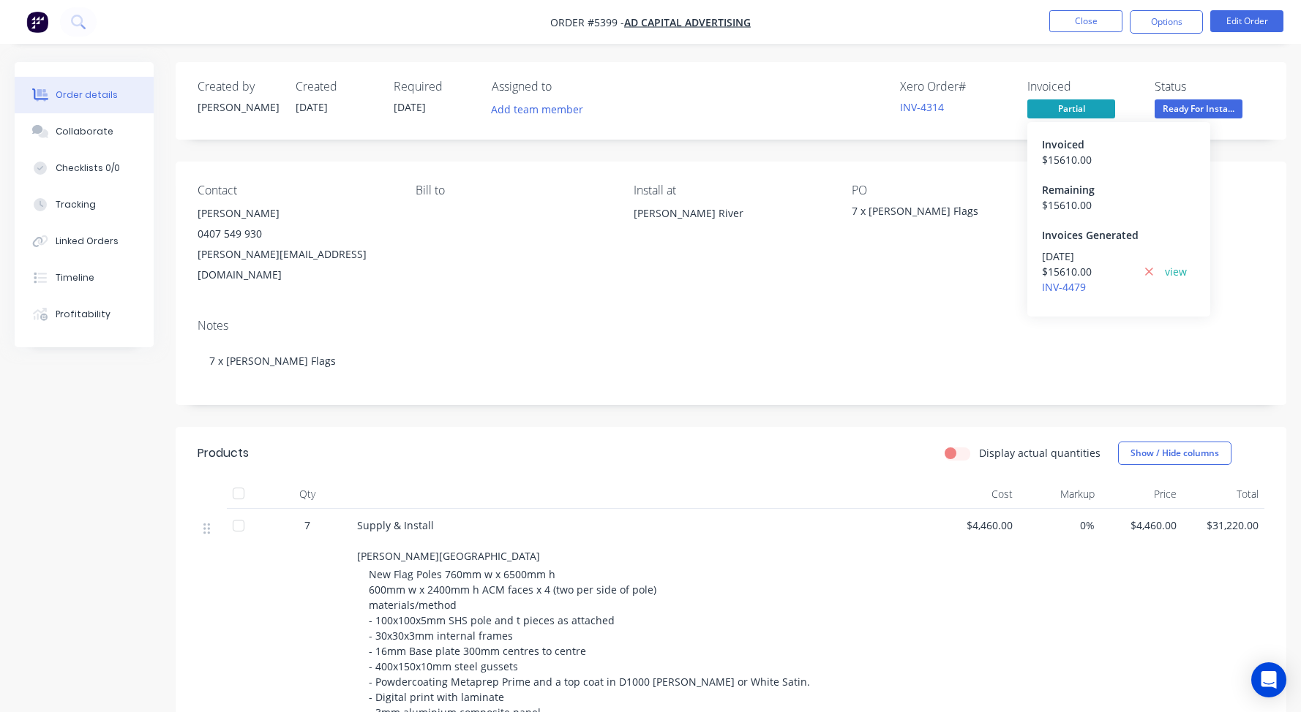
click at [1063, 105] on span "Partial" at bounding box center [1071, 108] width 88 height 18
click at [1162, 19] on button "Options" at bounding box center [1165, 21] width 73 height 23
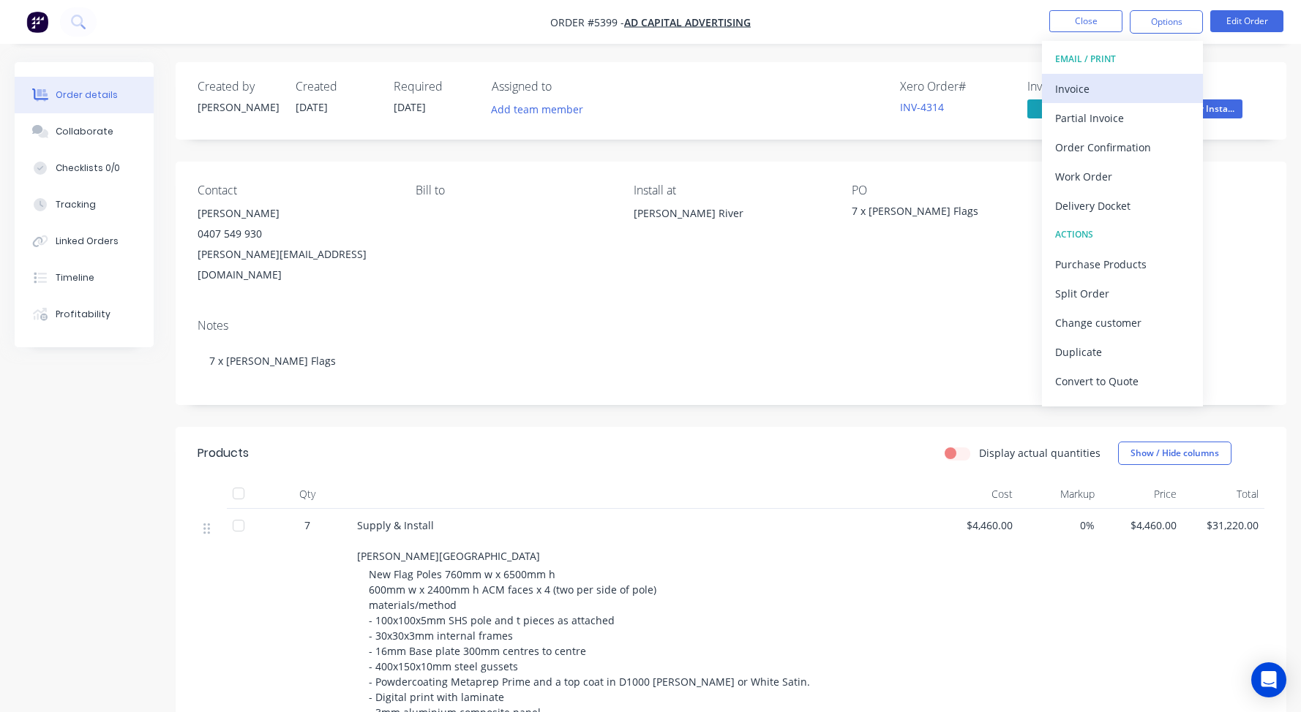
click at [1076, 89] on div "Invoice" at bounding box center [1122, 88] width 135 height 21
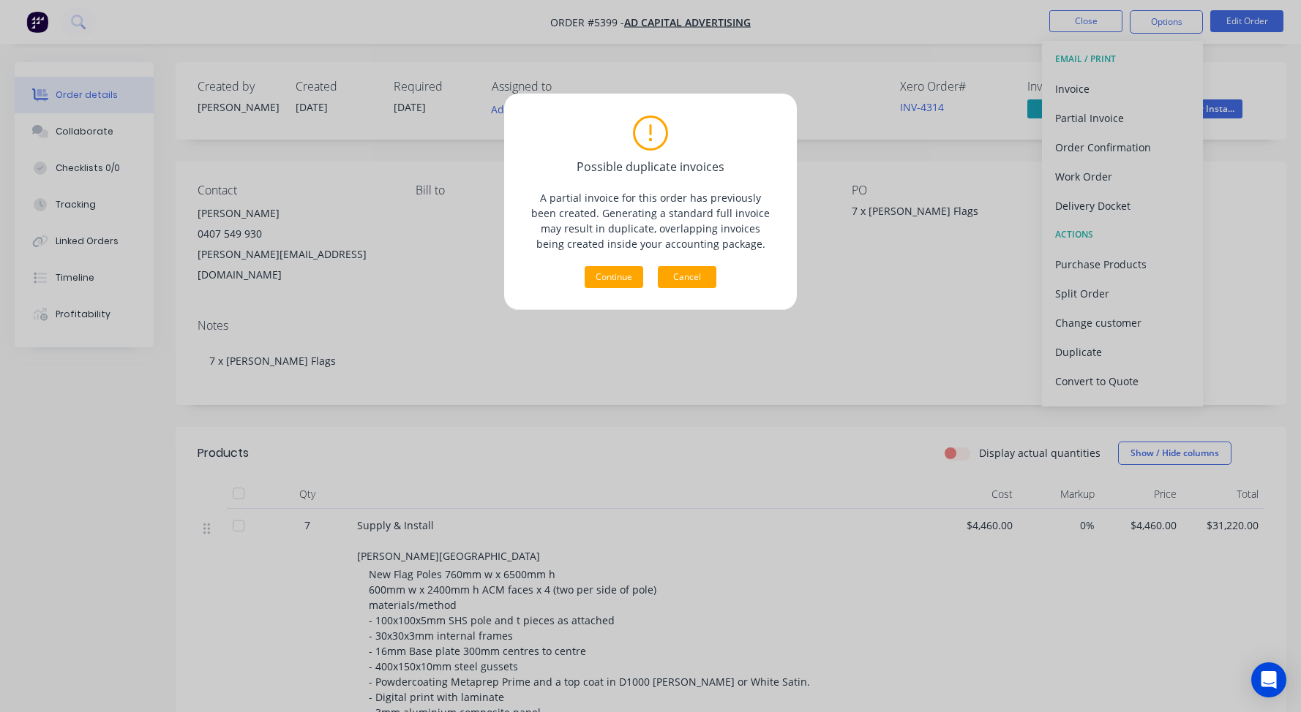
click at [693, 280] on button "Cancel" at bounding box center [687, 277] width 59 height 22
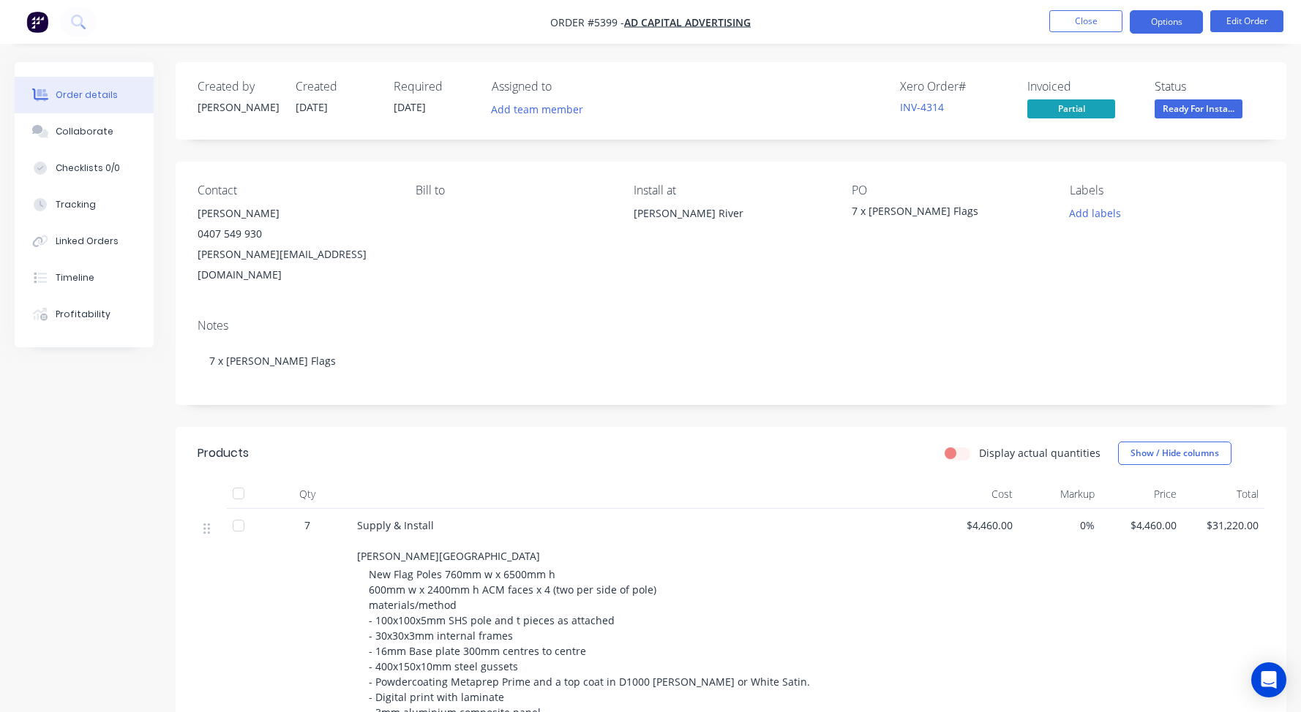
click at [1162, 17] on button "Options" at bounding box center [1165, 21] width 73 height 23
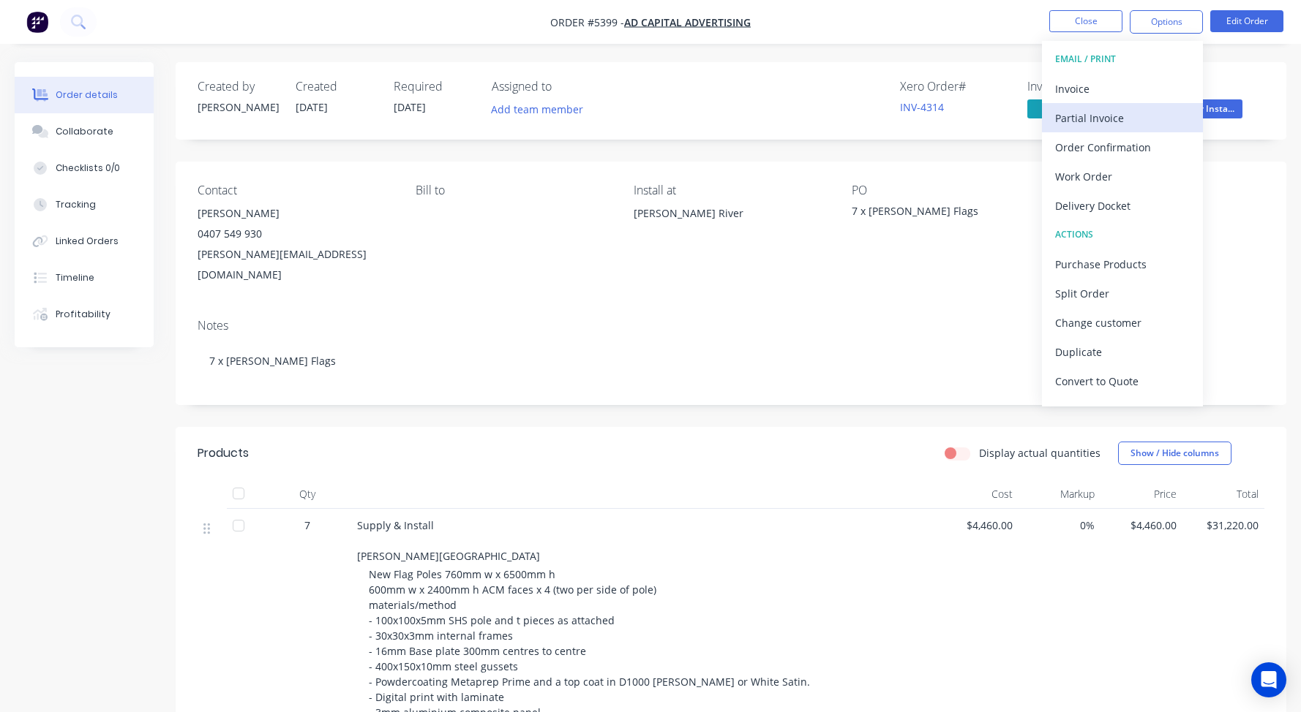
click at [1108, 120] on div "Partial Invoice" at bounding box center [1122, 118] width 135 height 21
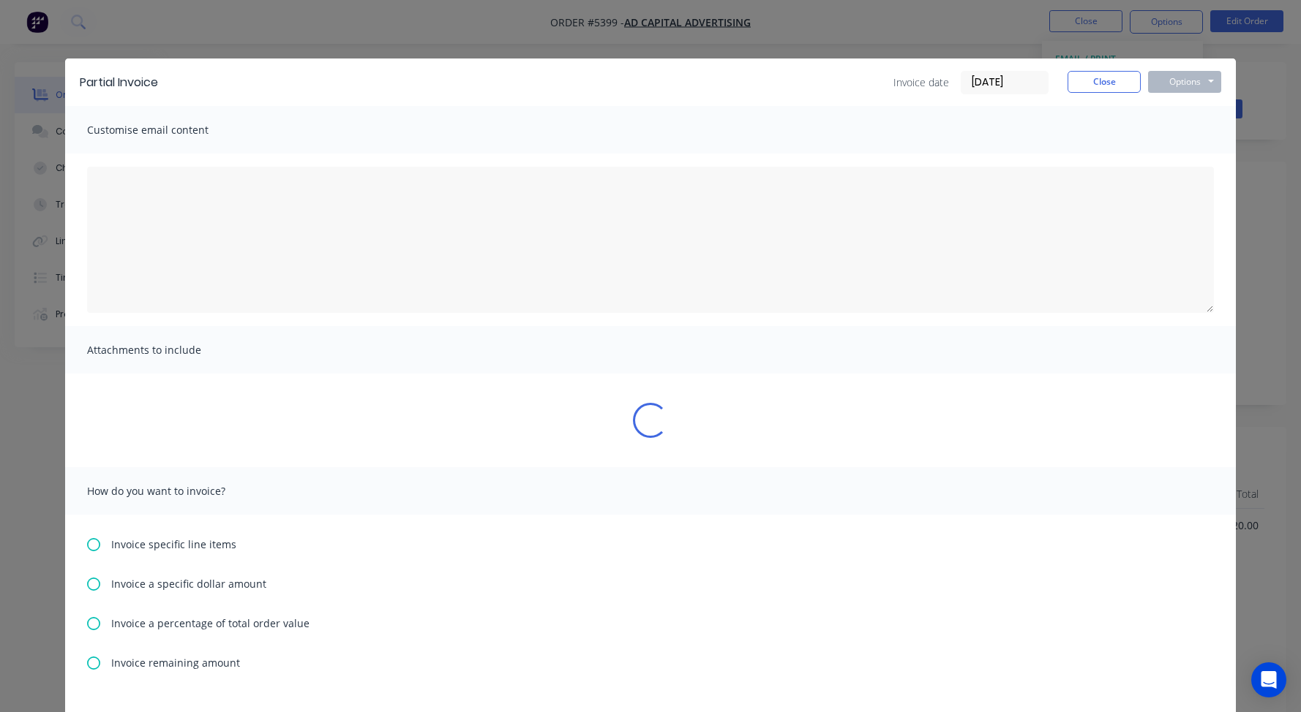
type textarea "A PDF copy of the order has been attached to this email. To view your order onl…"
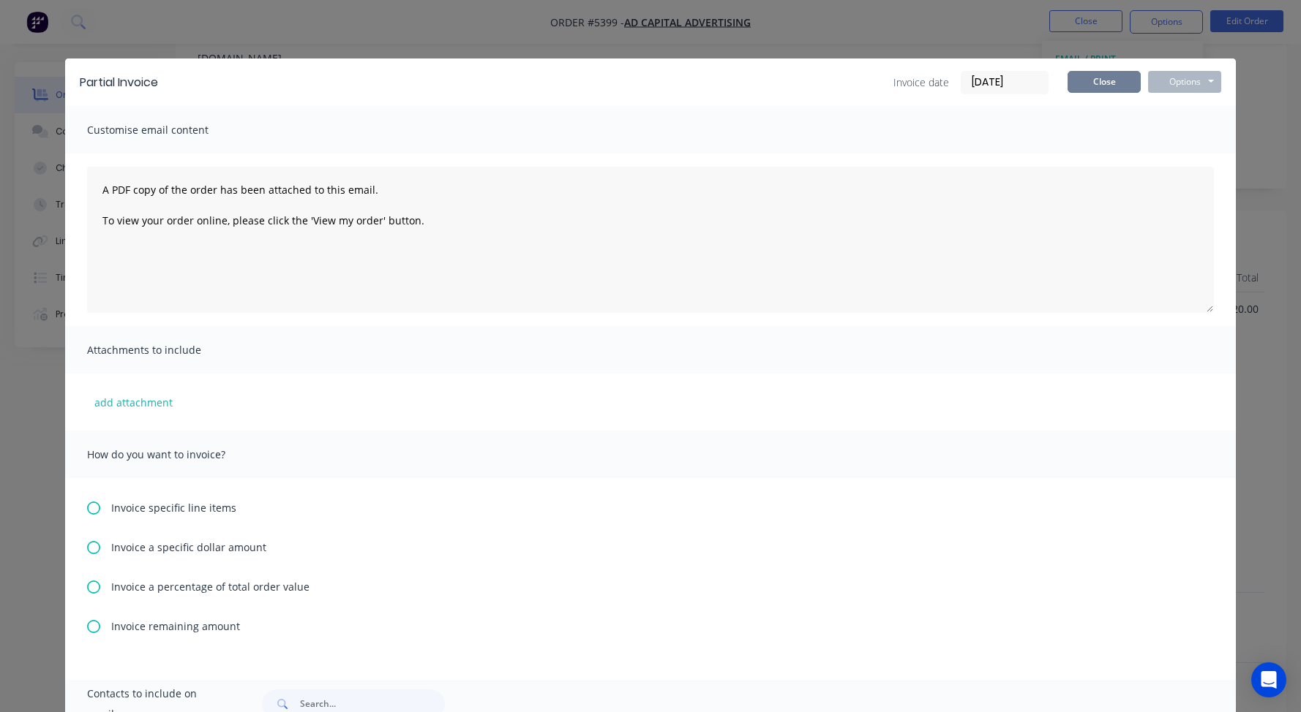
click at [1099, 87] on button "Close" at bounding box center [1103, 82] width 73 height 22
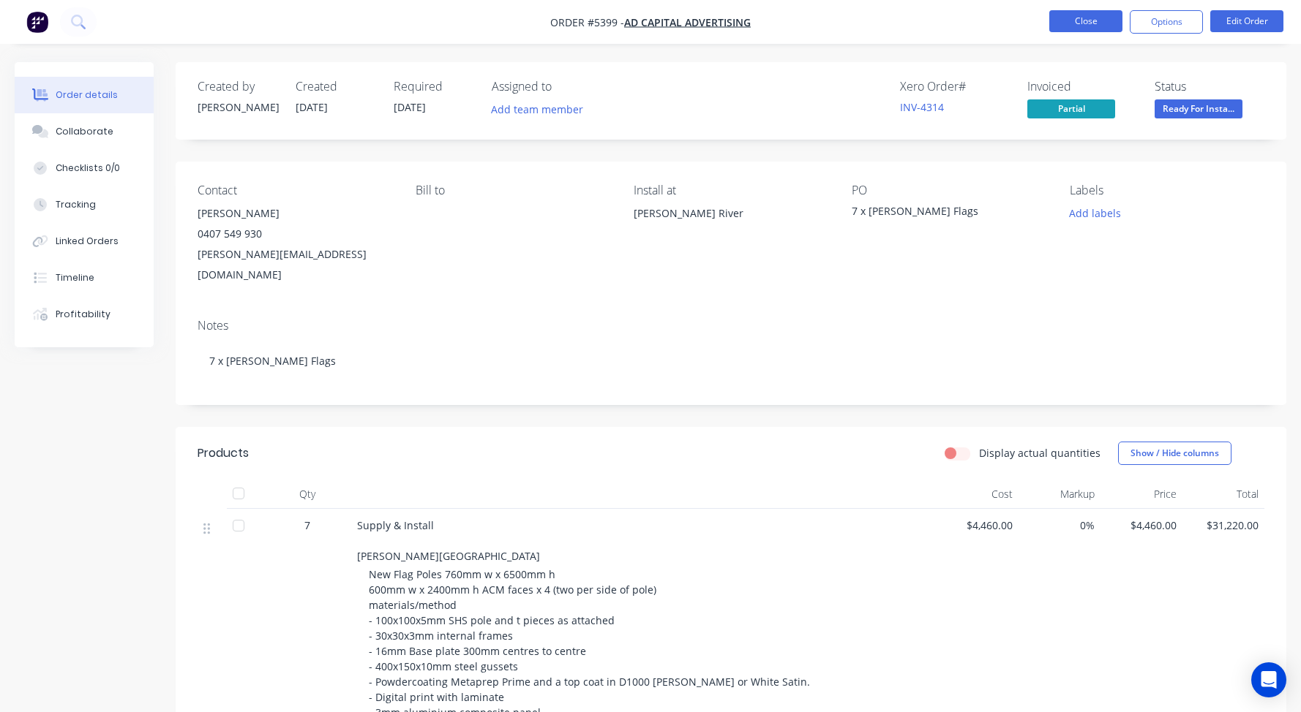
click at [1105, 20] on button "Close" at bounding box center [1085, 21] width 73 height 22
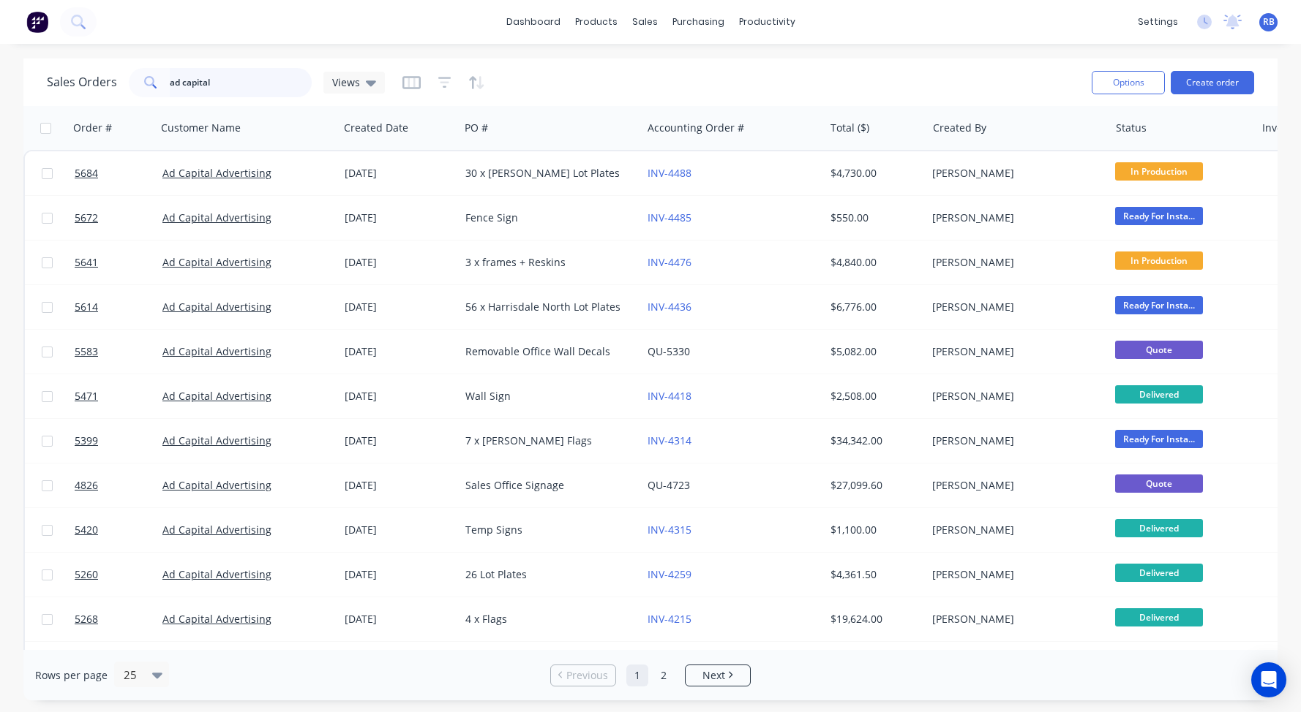
drag, startPoint x: 96, startPoint y: 80, endPoint x: 65, endPoint y: 80, distance: 30.7
click at [65, 80] on div "Sales Orders ad capital Views" at bounding box center [216, 82] width 338 height 29
type input "village"
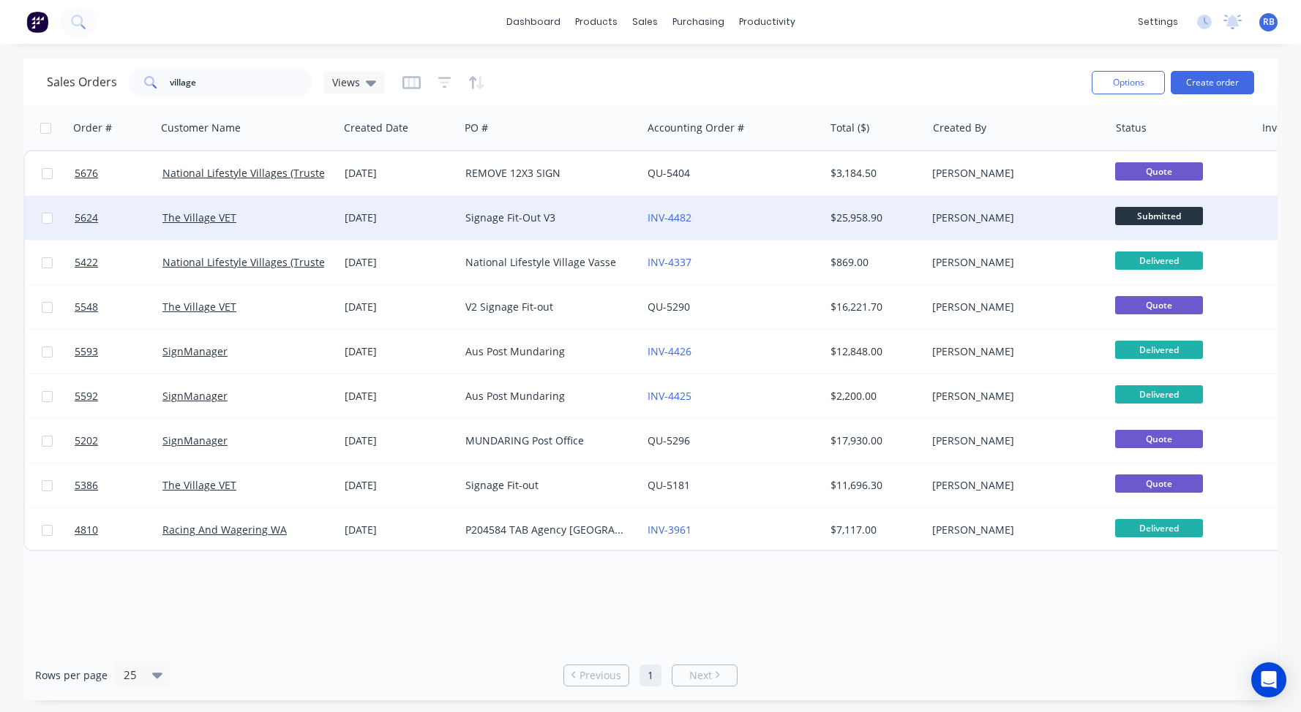
click at [290, 223] on div "The Village VET" at bounding box center [243, 218] width 162 height 15
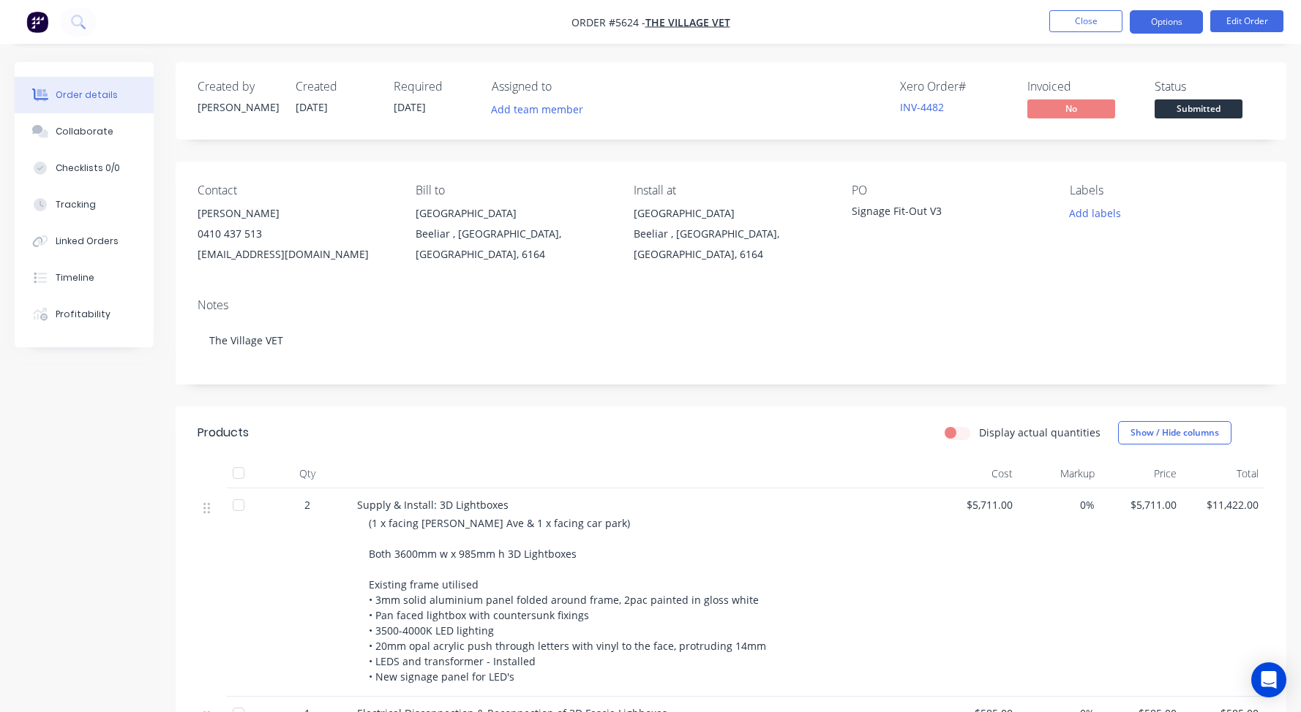
click at [1168, 23] on button "Options" at bounding box center [1165, 21] width 73 height 23
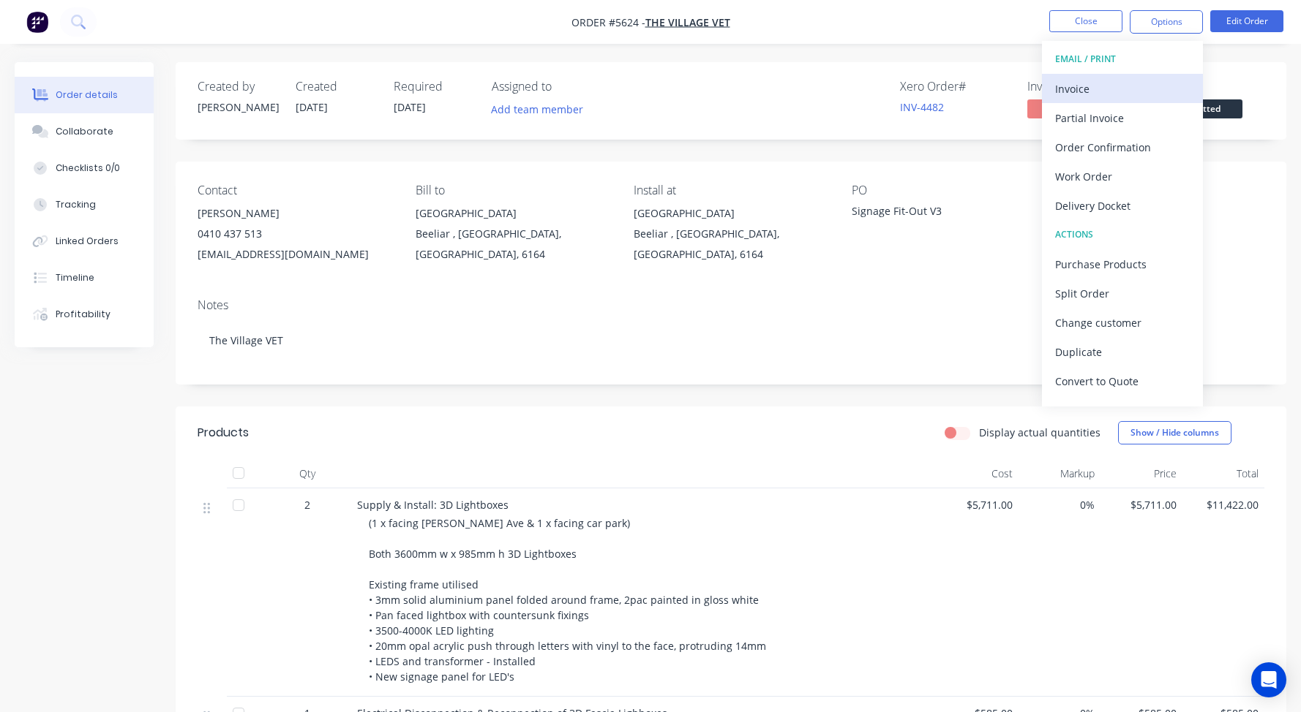
click at [1079, 85] on div "Invoice" at bounding box center [1122, 88] width 135 height 21
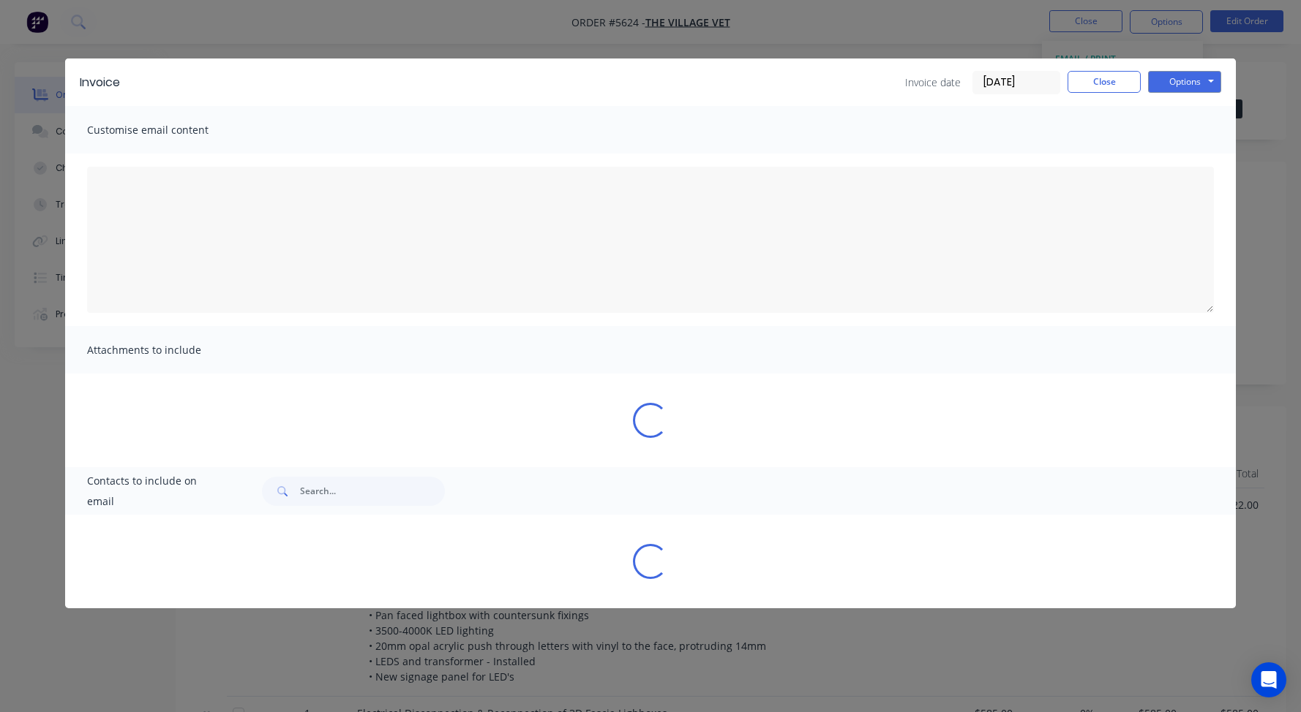
type textarea "A PDF copy of the order has been attached to this email. To view your order onl…"
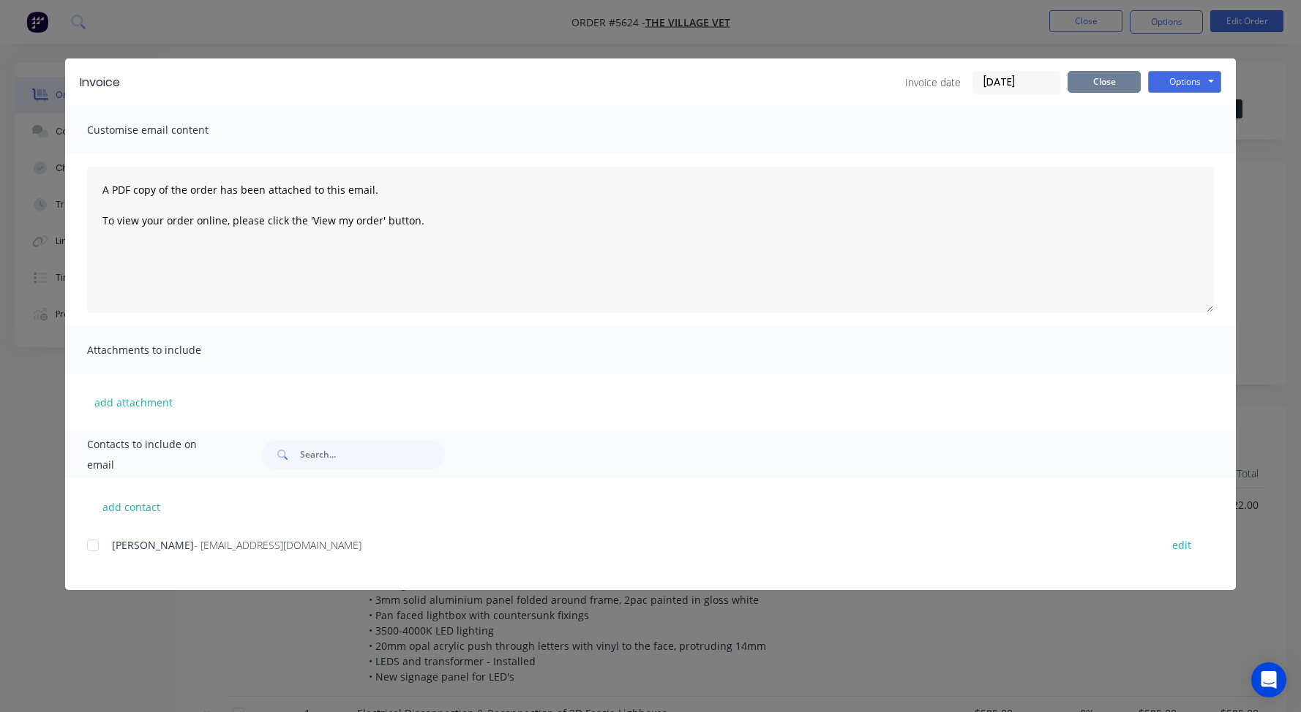
click at [1097, 87] on button "Close" at bounding box center [1103, 82] width 73 height 22
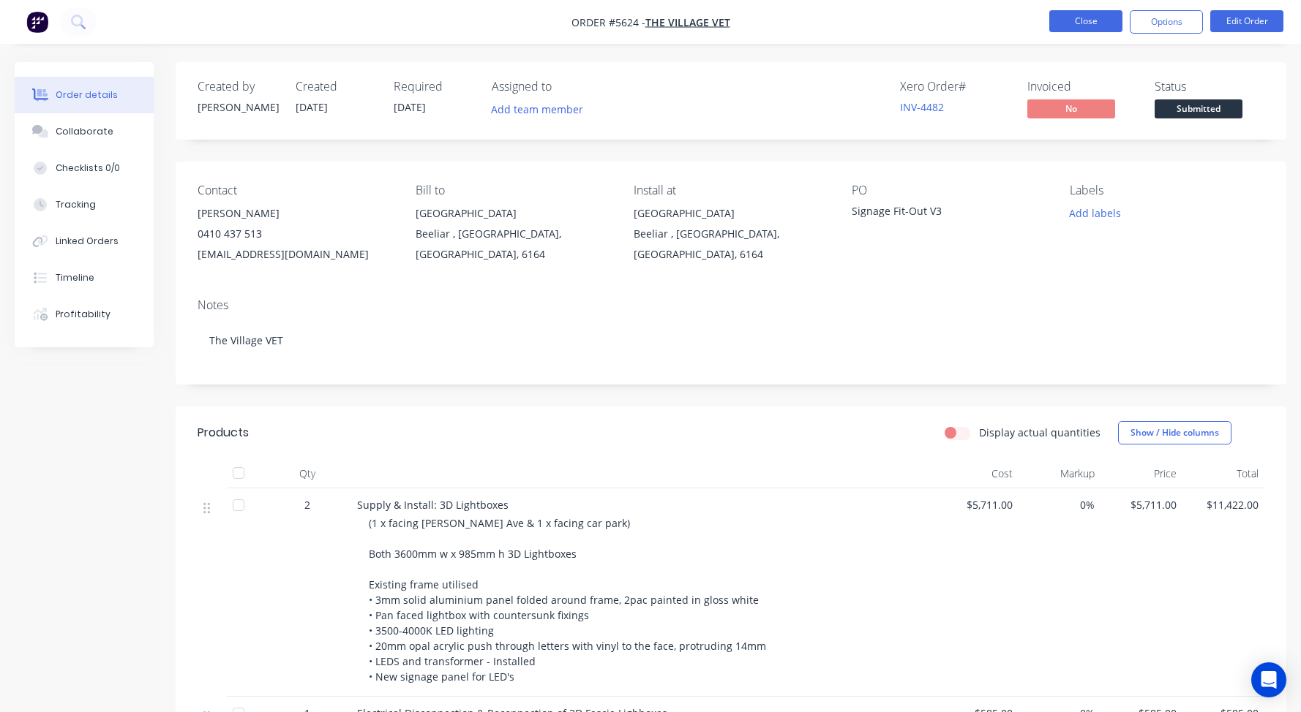
click at [1080, 15] on button "Close" at bounding box center [1085, 21] width 73 height 22
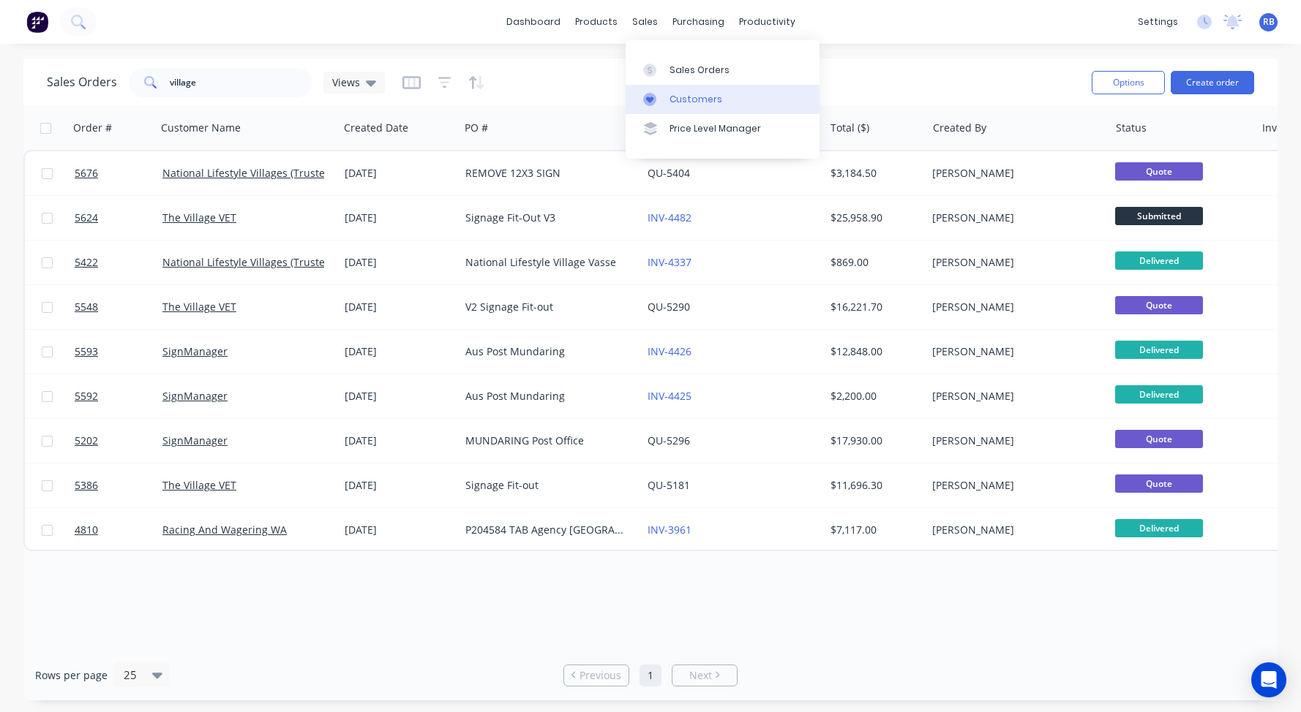
click at [690, 99] on div "Customers" at bounding box center [695, 99] width 53 height 13
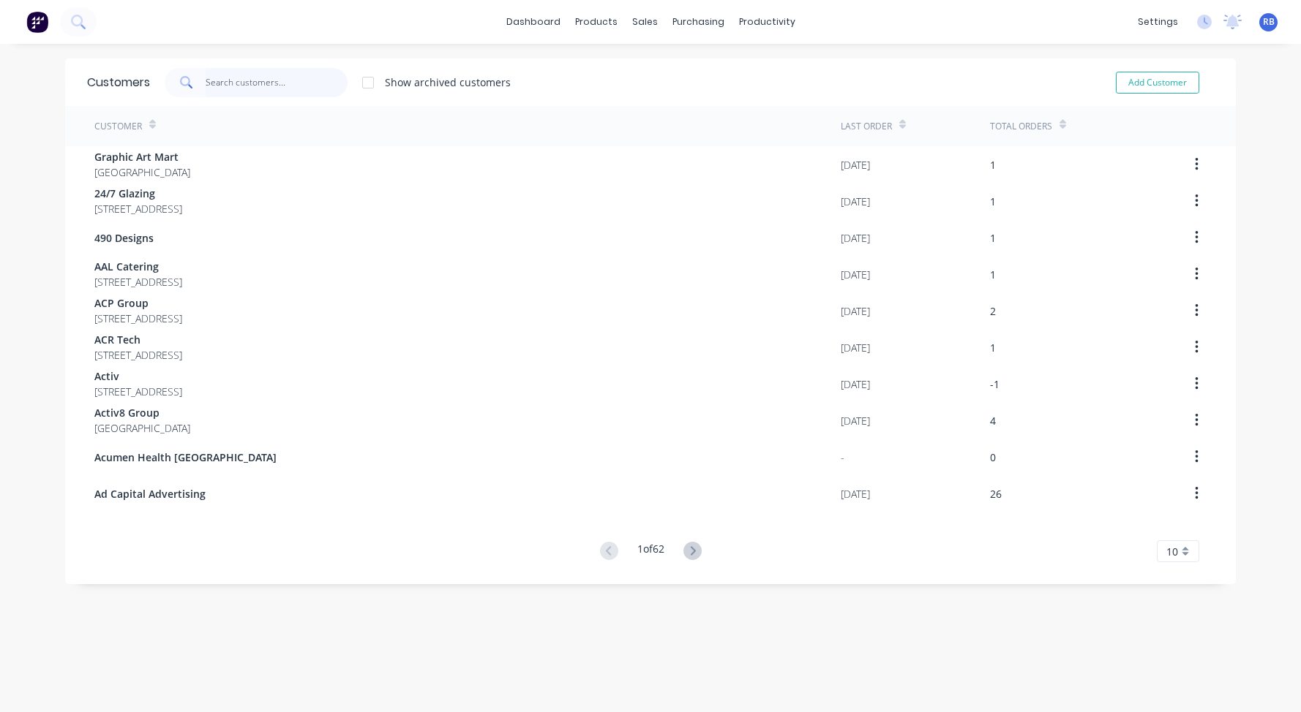
click at [225, 72] on input "text" at bounding box center [277, 82] width 143 height 29
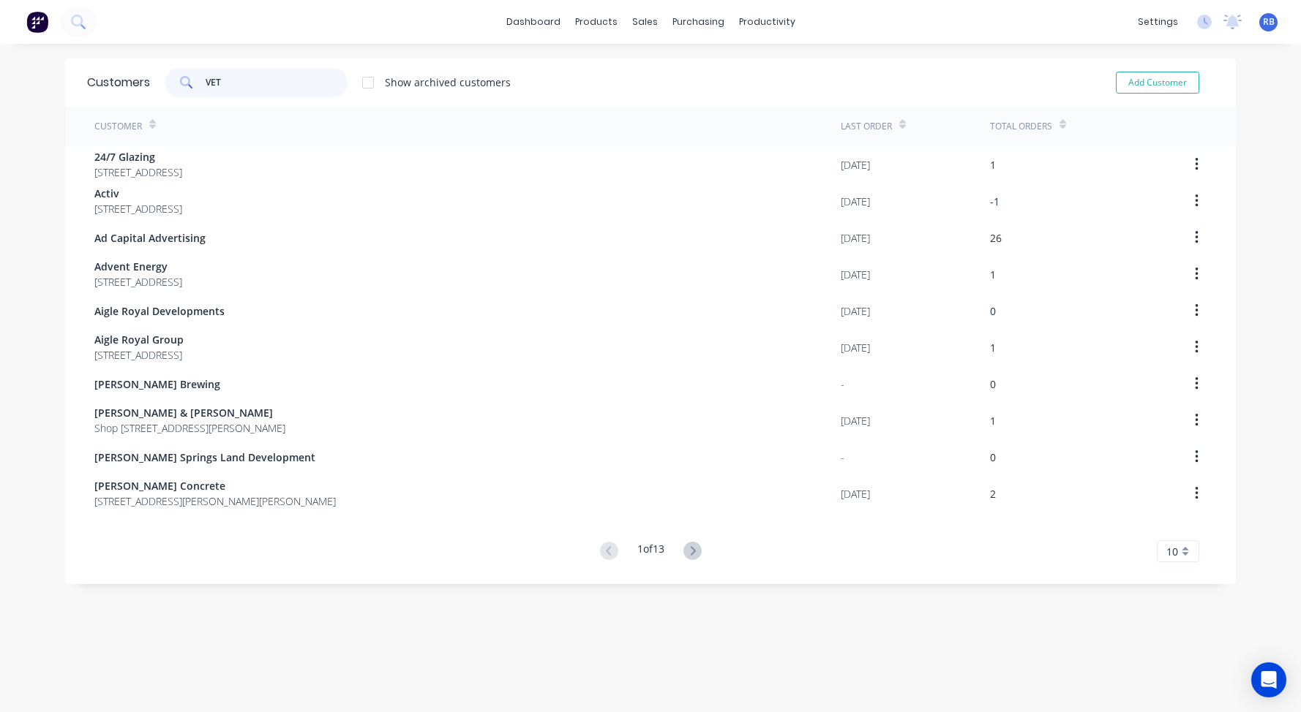
type input "VET"
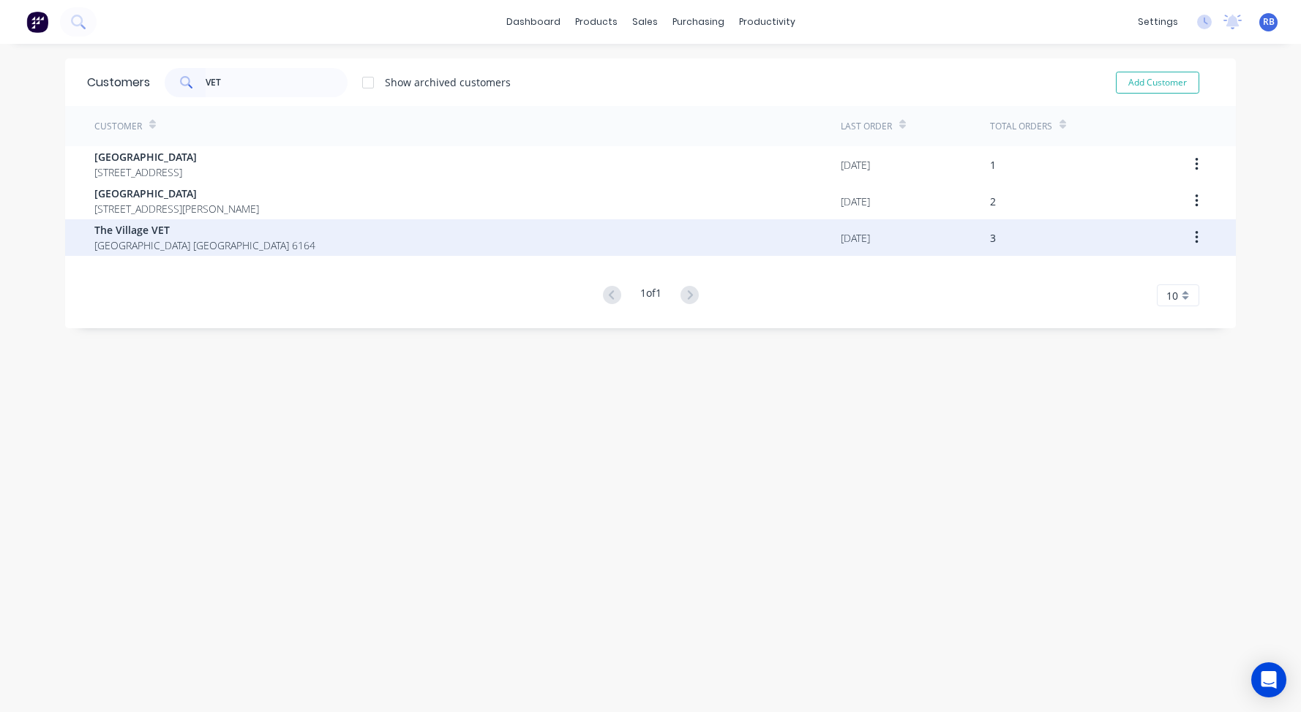
click at [434, 245] on div "The [GEOGRAPHIC_DATA] [GEOGRAPHIC_DATA] [GEOGRAPHIC_DATA] [GEOGRAPHIC_DATA] 6164" at bounding box center [467, 237] width 746 height 37
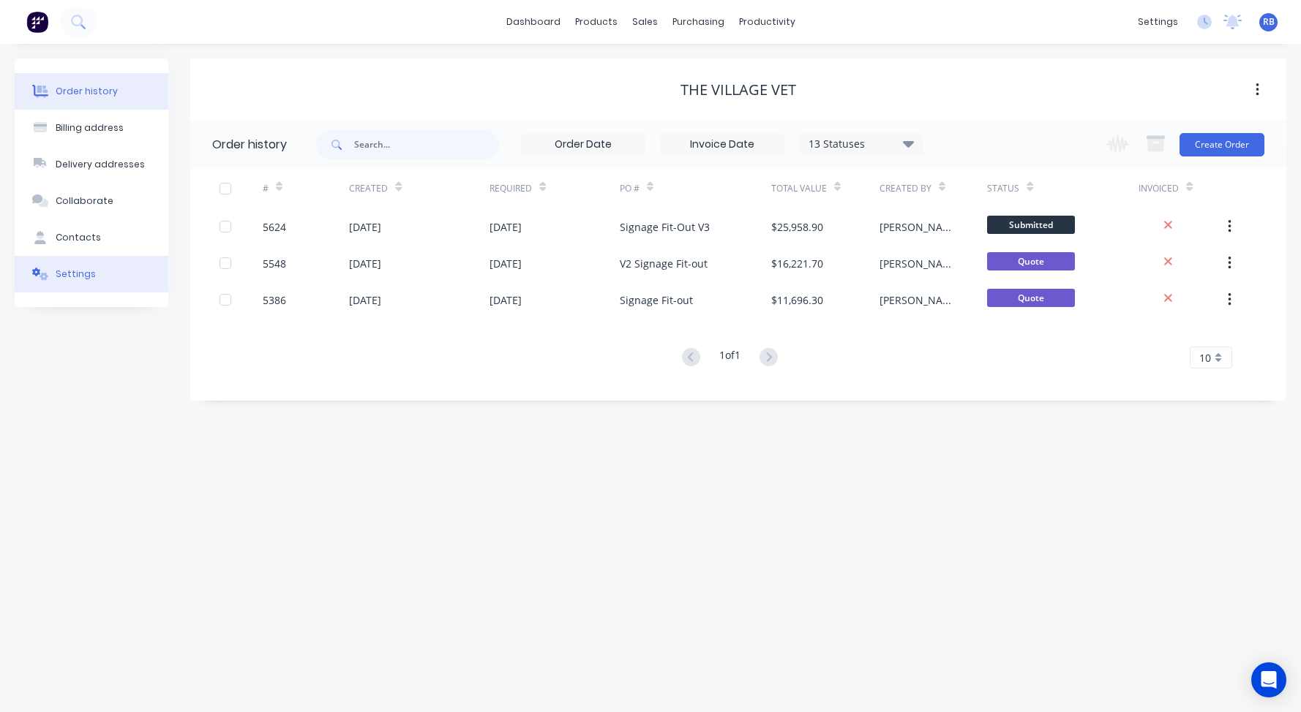
click at [67, 270] on div "Settings" at bounding box center [76, 274] width 40 height 13
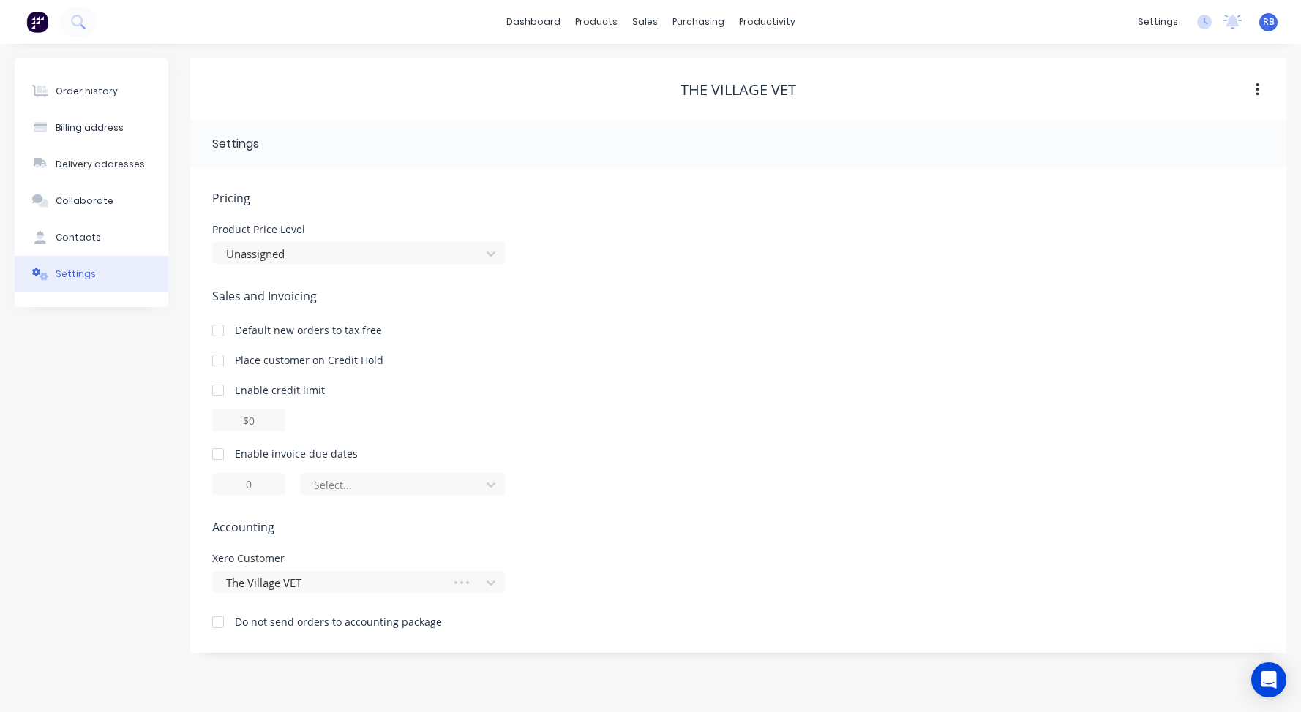
click at [218, 454] on div at bounding box center [217, 454] width 29 height 29
drag, startPoint x: 253, startPoint y: 479, endPoint x: 224, endPoint y: 479, distance: 29.3
click at [224, 479] on input "1" at bounding box center [248, 484] width 73 height 22
type input "30"
click at [402, 486] on div "of the current month" at bounding box center [393, 485] width 158 height 17
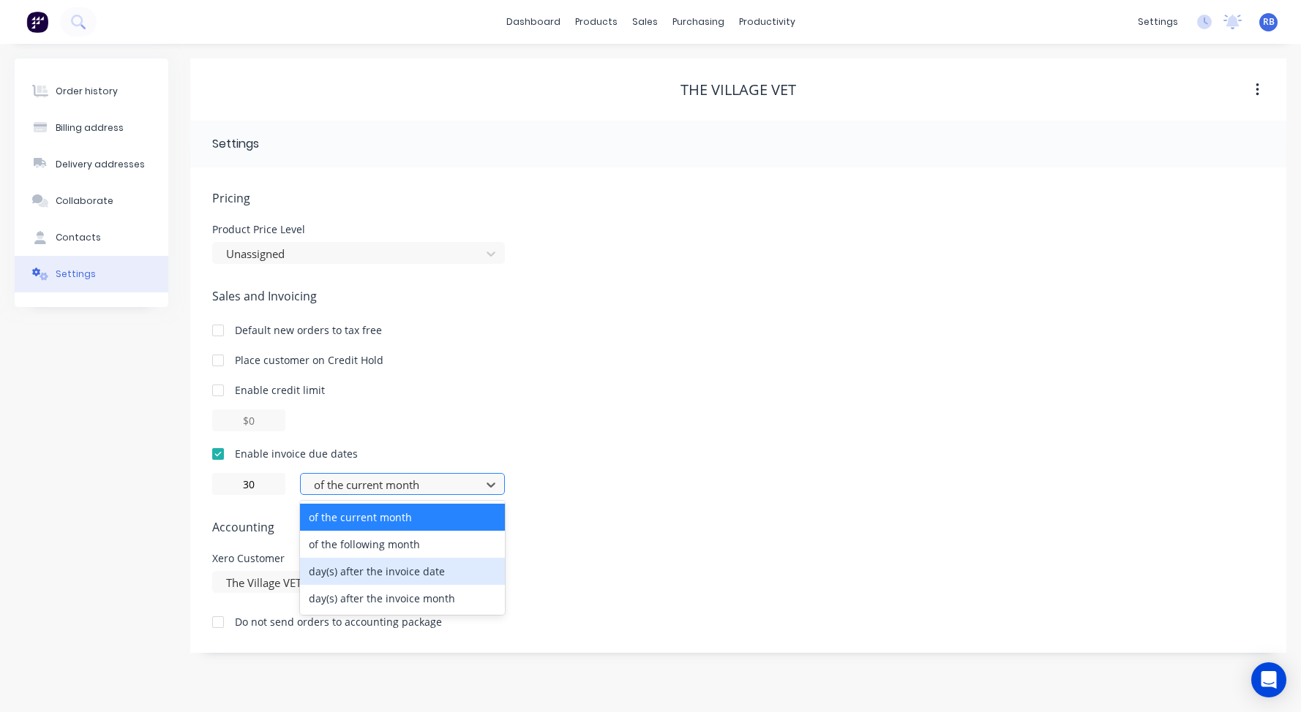
click at [383, 564] on div "day(s) after the invoice date" at bounding box center [402, 571] width 205 height 27
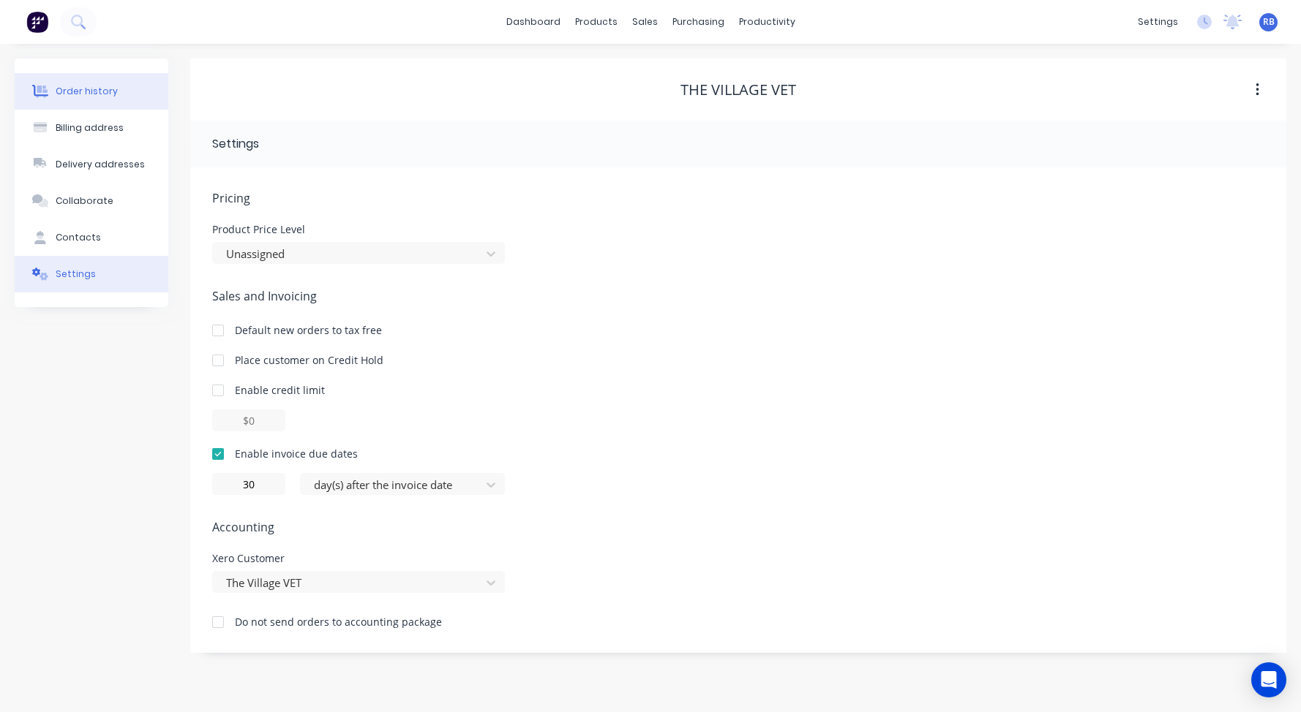
click at [84, 90] on div "Order history" at bounding box center [87, 91] width 62 height 13
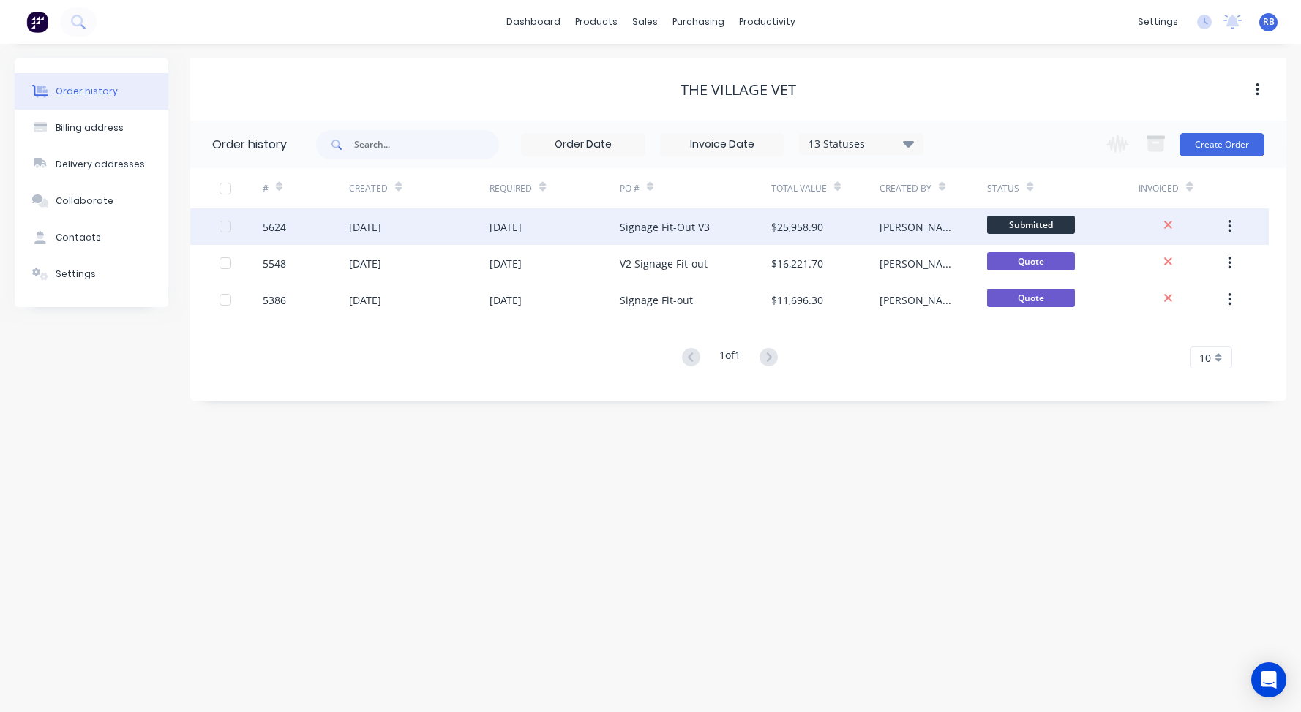
click at [838, 224] on div "$25,958.90" at bounding box center [825, 226] width 108 height 37
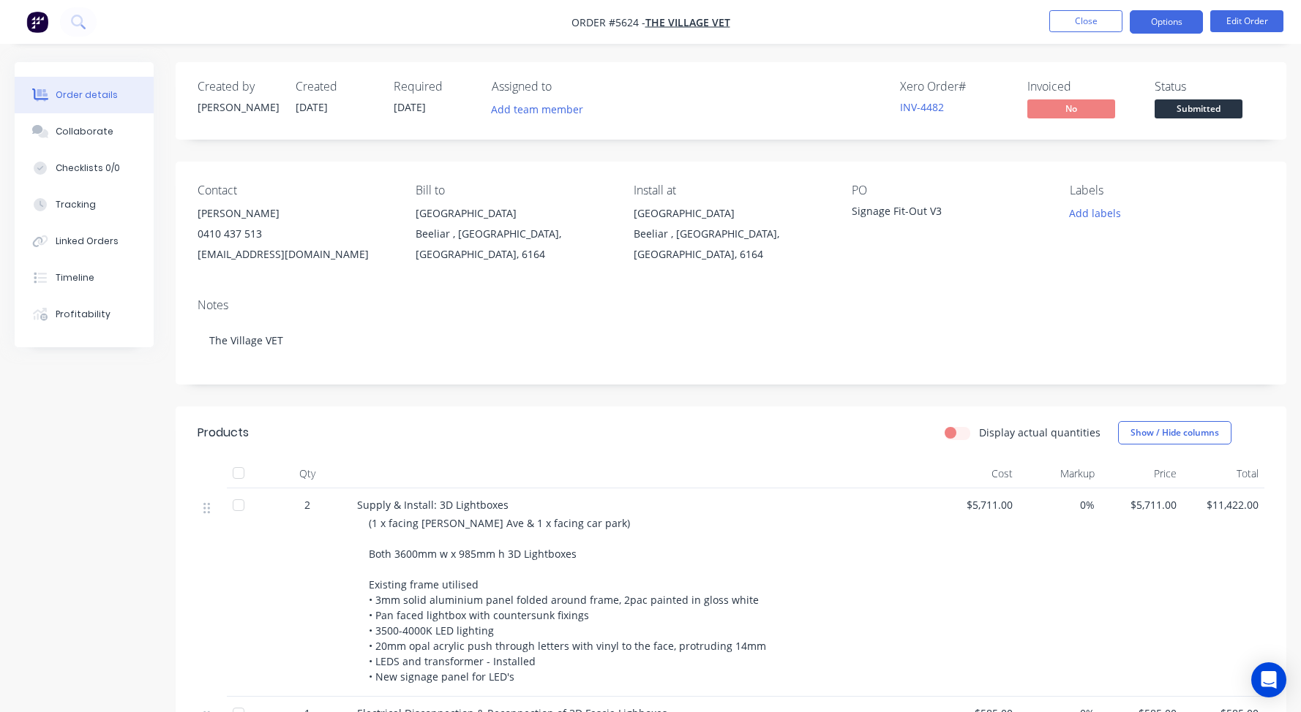
click at [1169, 24] on button "Options" at bounding box center [1165, 21] width 73 height 23
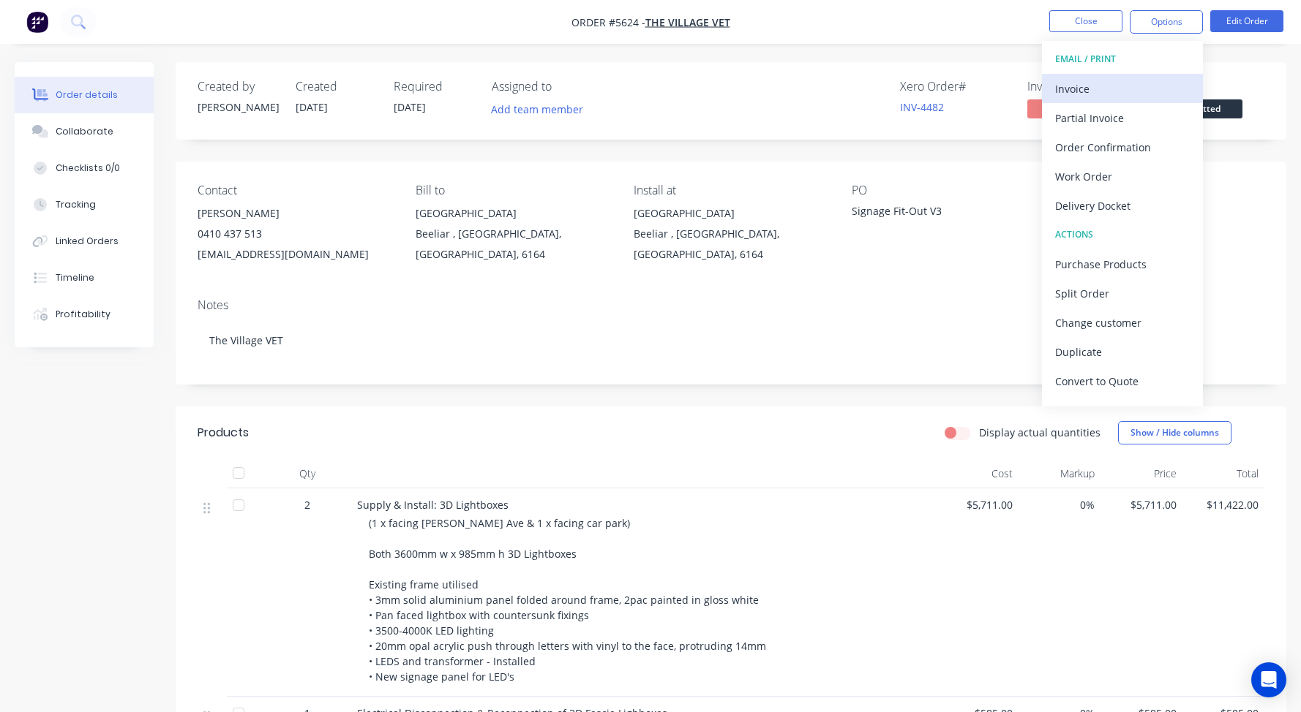
click at [1074, 81] on div "Invoice" at bounding box center [1122, 88] width 135 height 21
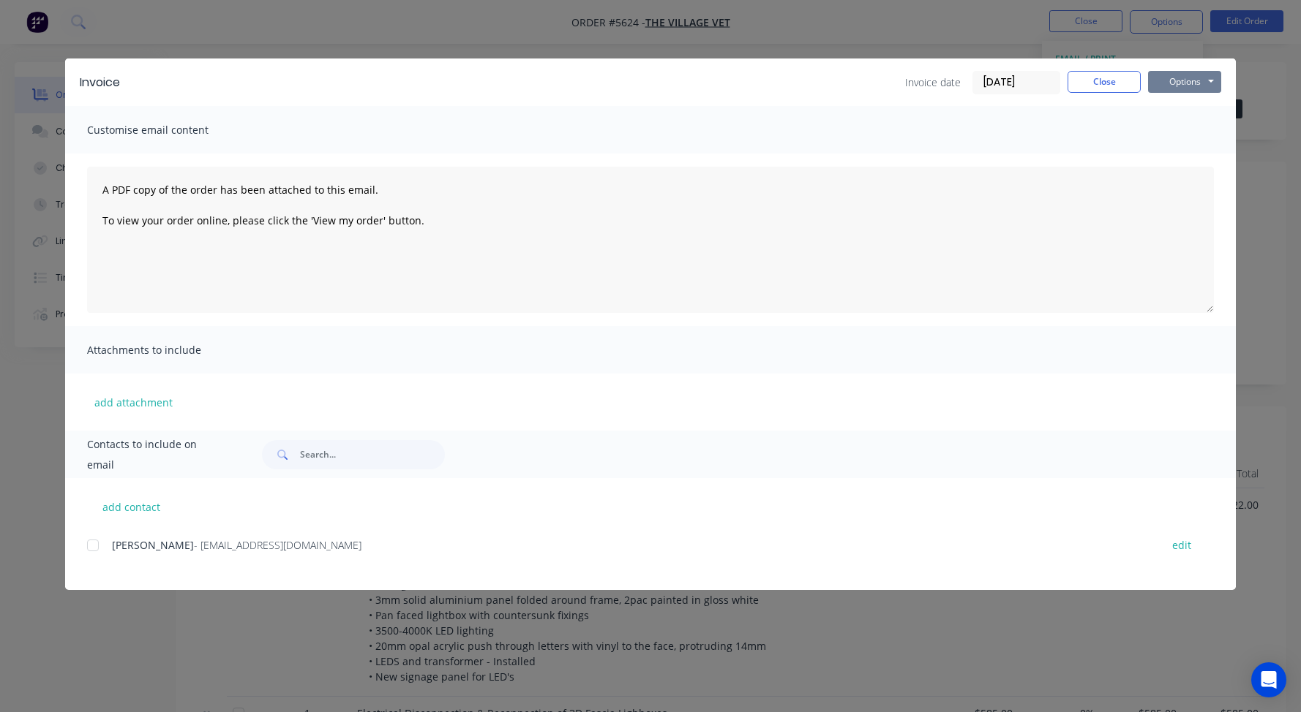
click at [1174, 83] on button "Options" at bounding box center [1184, 82] width 73 height 22
click at [1185, 131] on button "Print" at bounding box center [1195, 132] width 94 height 24
click at [1099, 80] on button "Close" at bounding box center [1103, 82] width 73 height 22
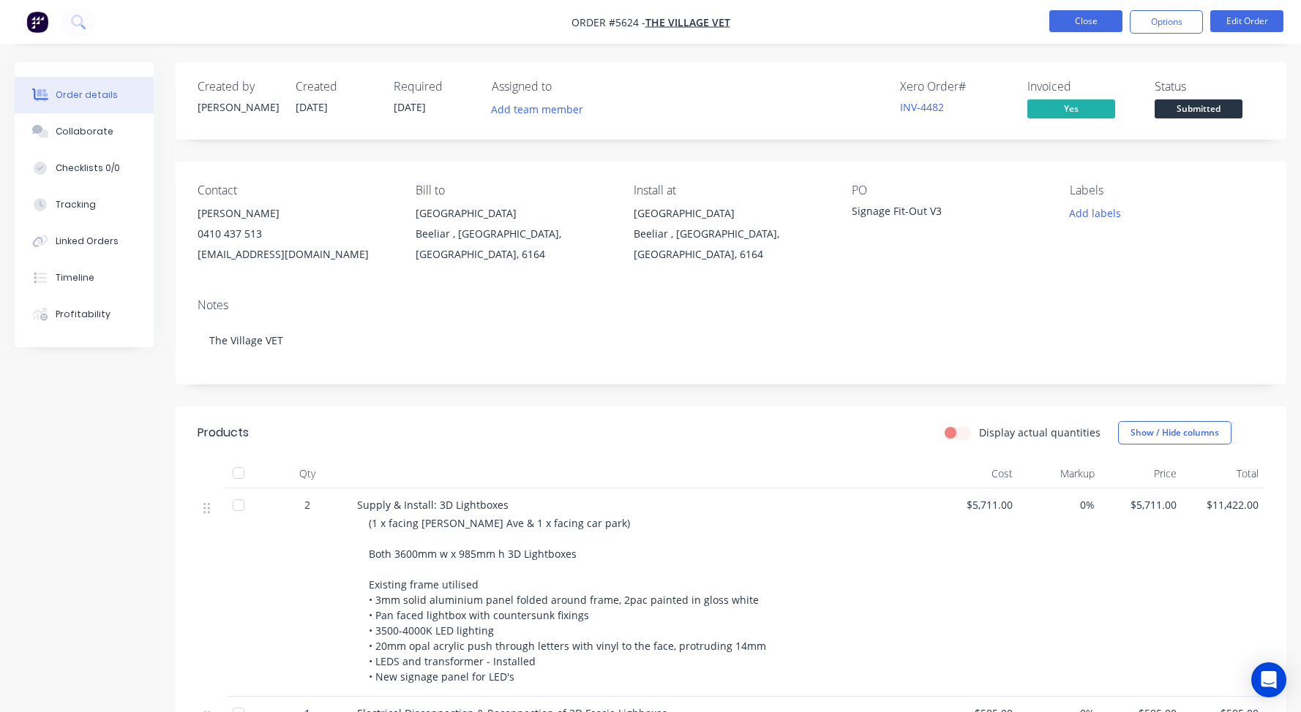
click at [1074, 15] on button "Close" at bounding box center [1085, 21] width 73 height 22
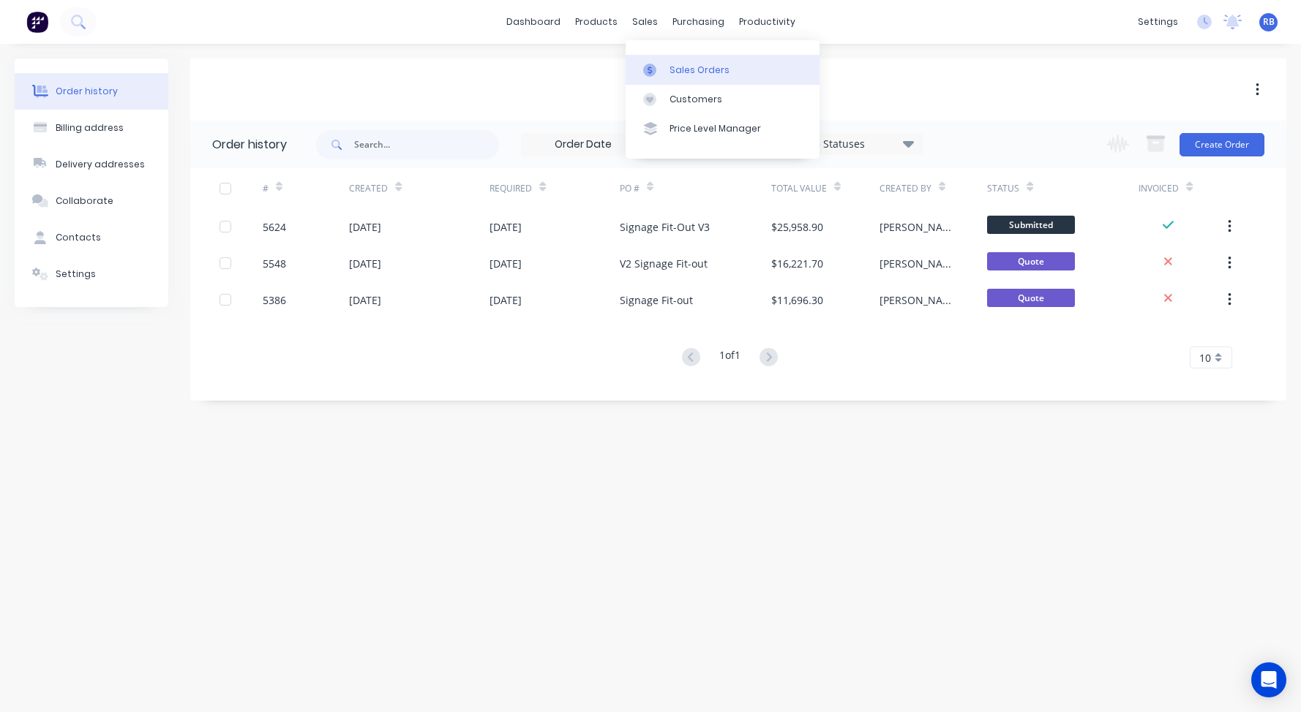
click at [702, 73] on div "Sales Orders" at bounding box center [699, 70] width 60 height 13
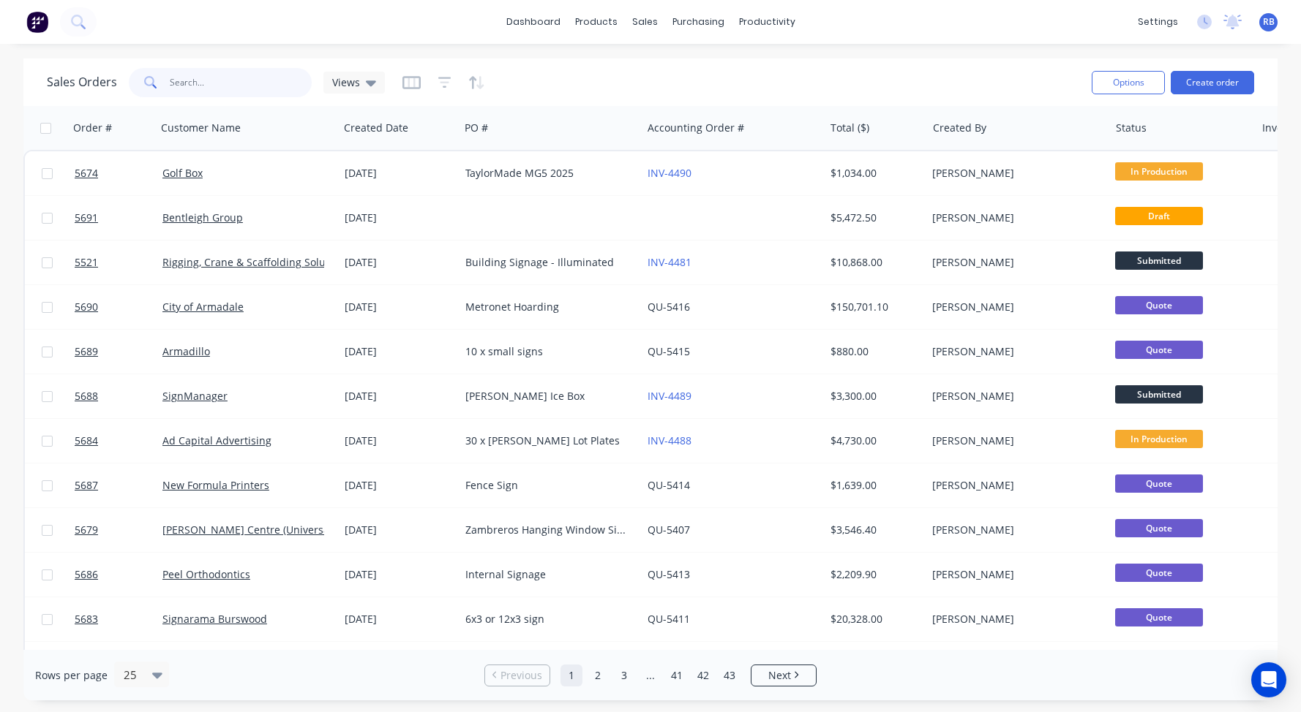
click at [203, 91] on input "text" at bounding box center [241, 82] width 143 height 29
type input "FLOORING"
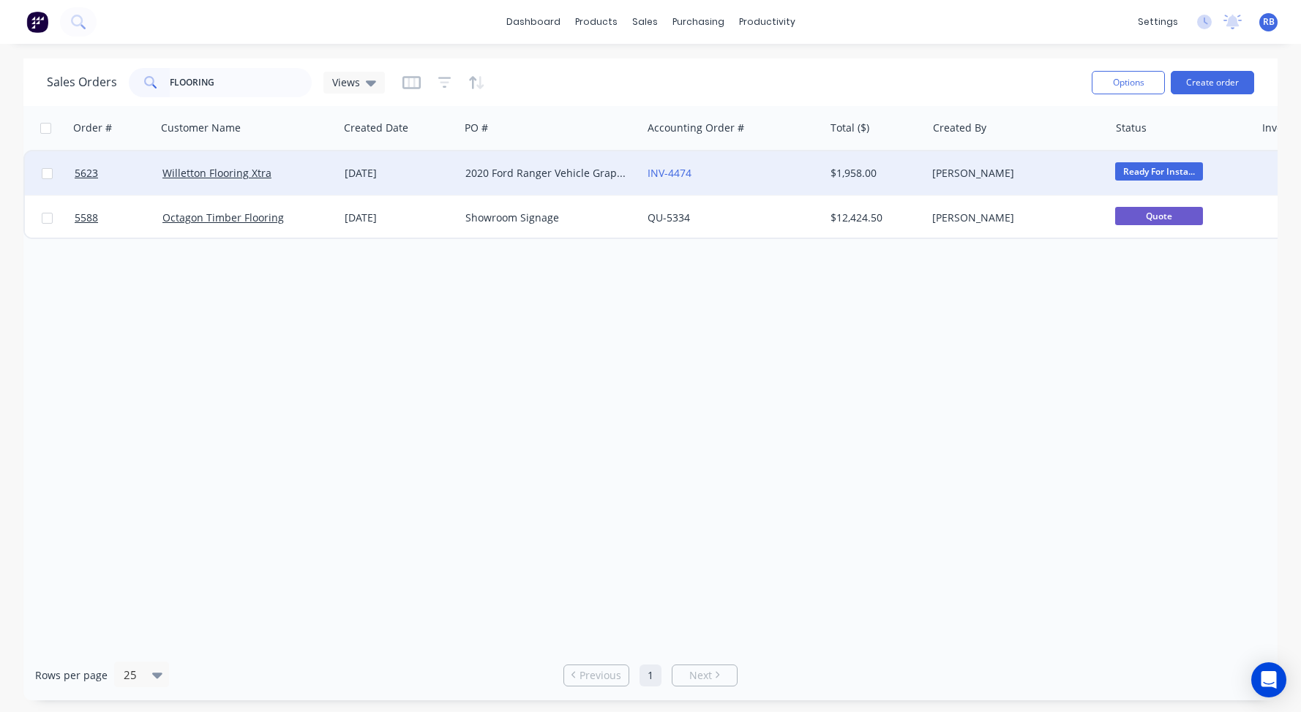
click at [522, 170] on div "2020 Ford Ranger Vehicle Graphics" at bounding box center [546, 173] width 162 height 15
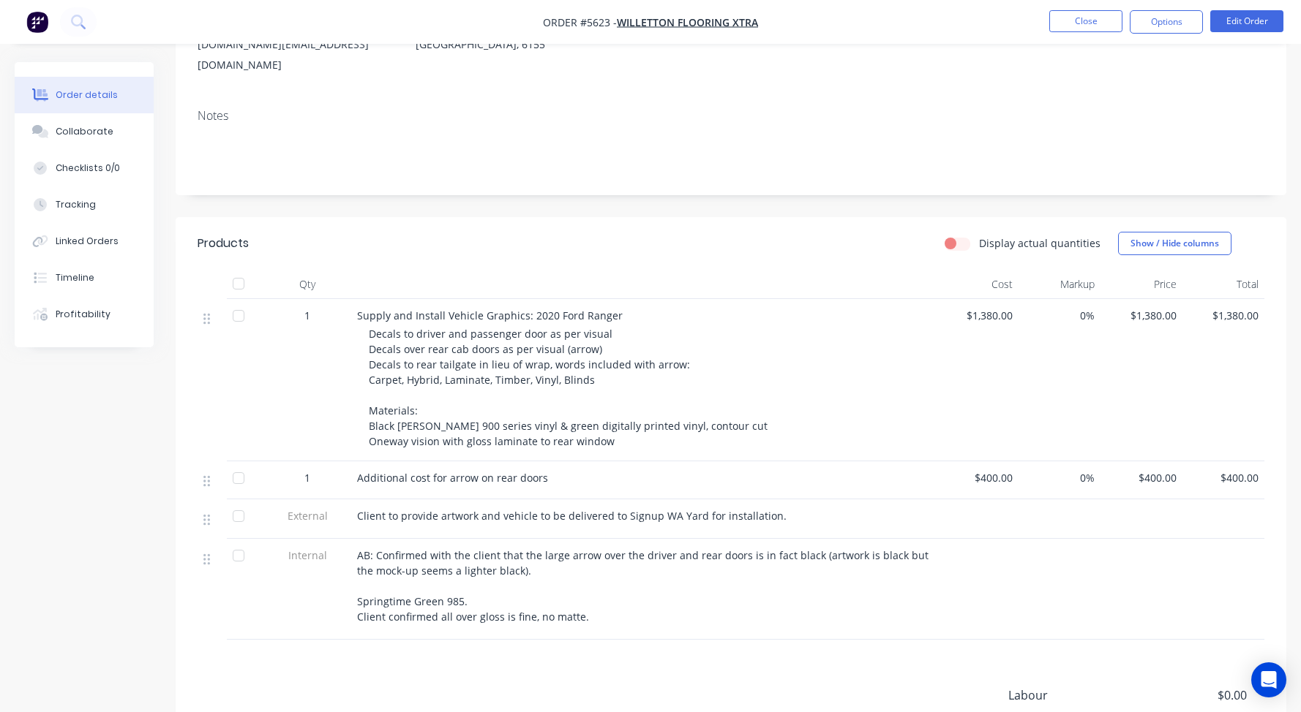
scroll to position [217, 0]
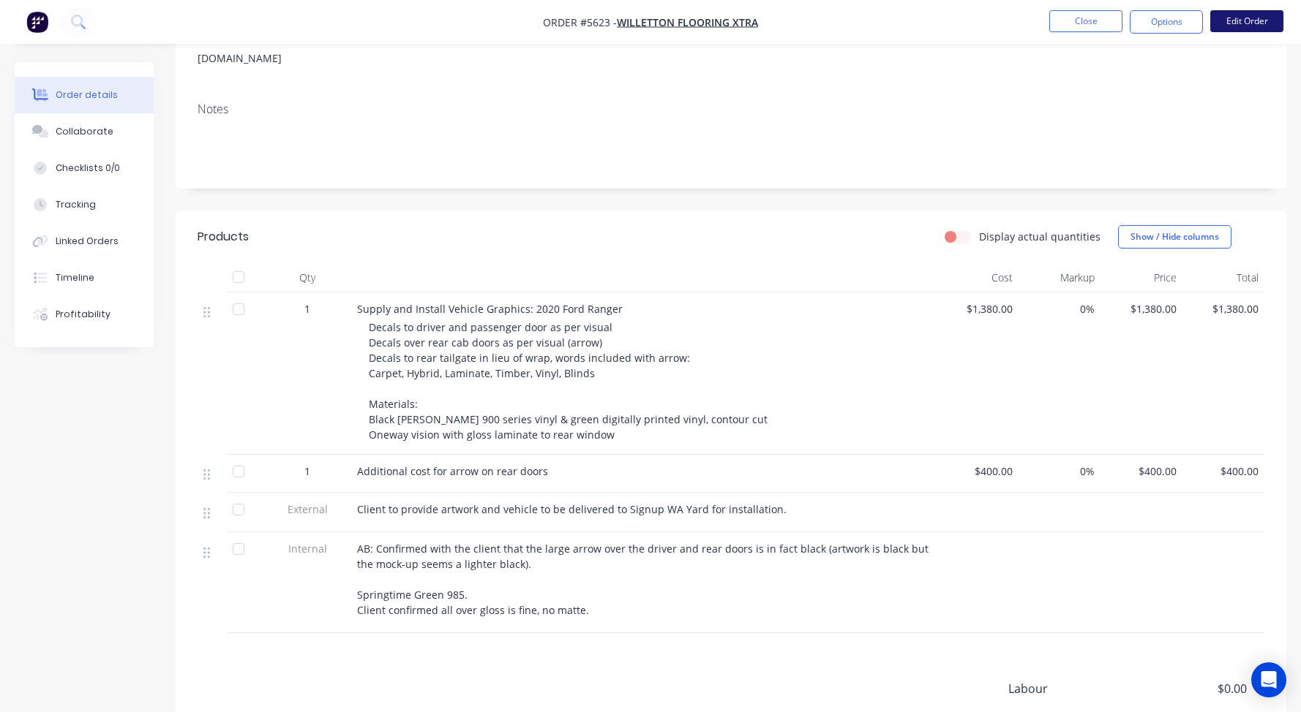
click at [1250, 20] on button "Edit Order" at bounding box center [1246, 21] width 73 height 22
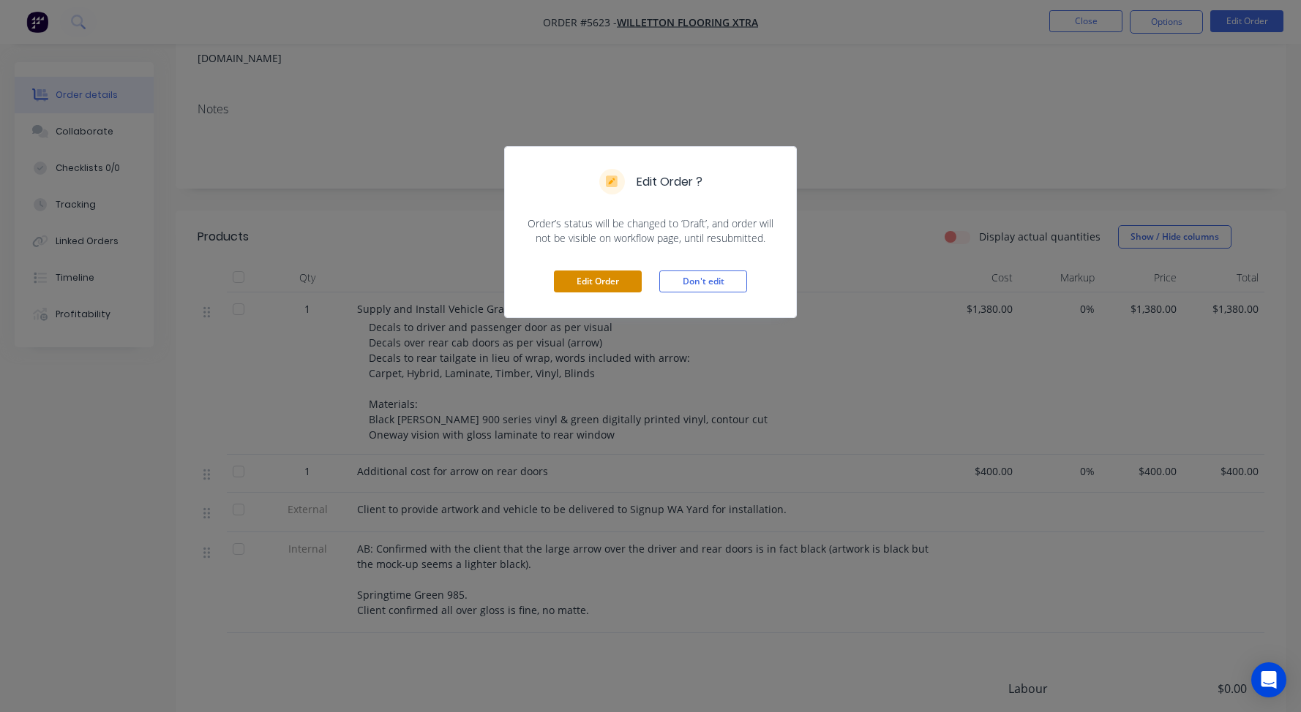
click at [586, 280] on button "Edit Order" at bounding box center [598, 282] width 88 height 22
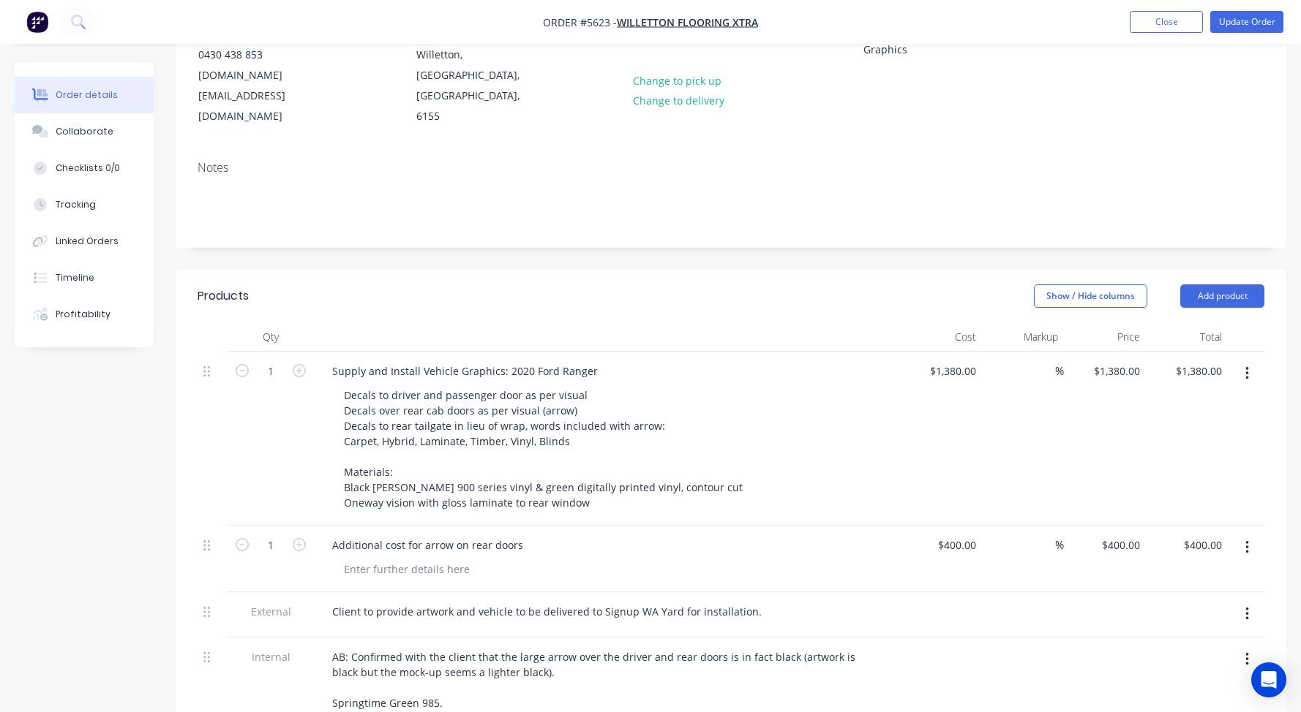
scroll to position [231, 0]
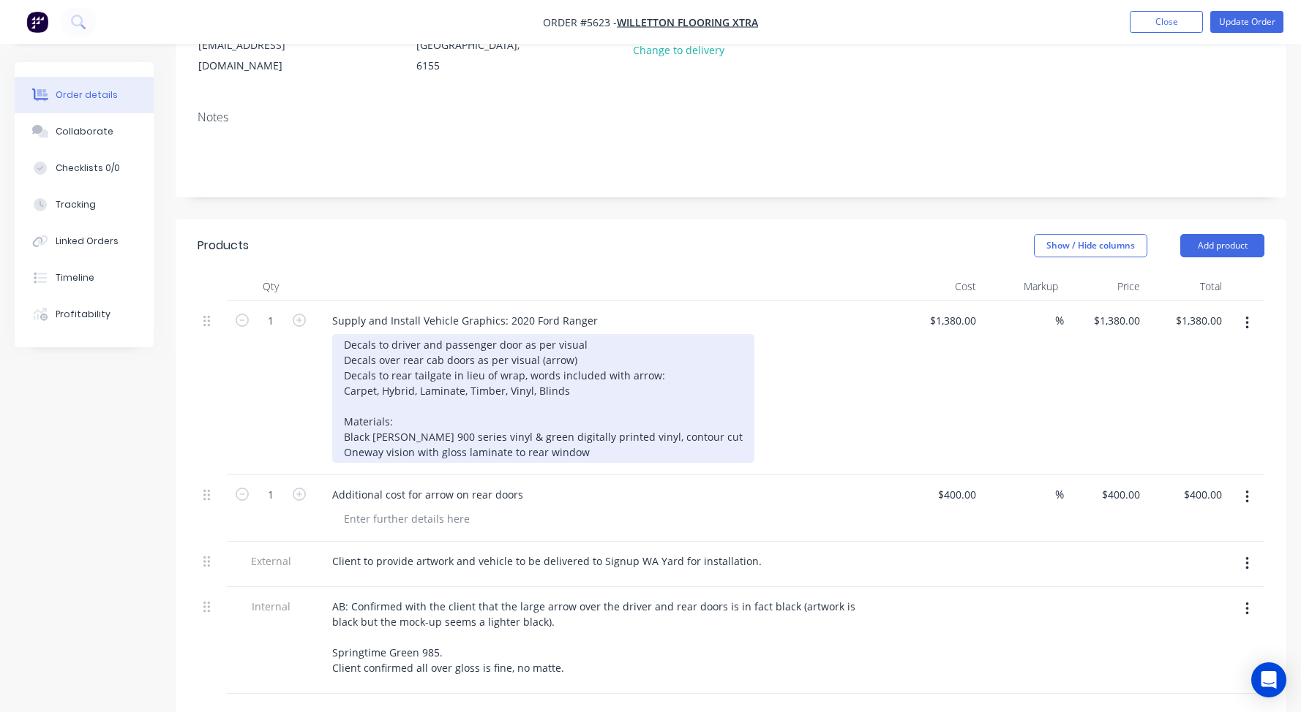
click at [593, 334] on div "Decals to driver and passenger door as per visual Decals over rear cab doors as…" at bounding box center [543, 398] width 422 height 129
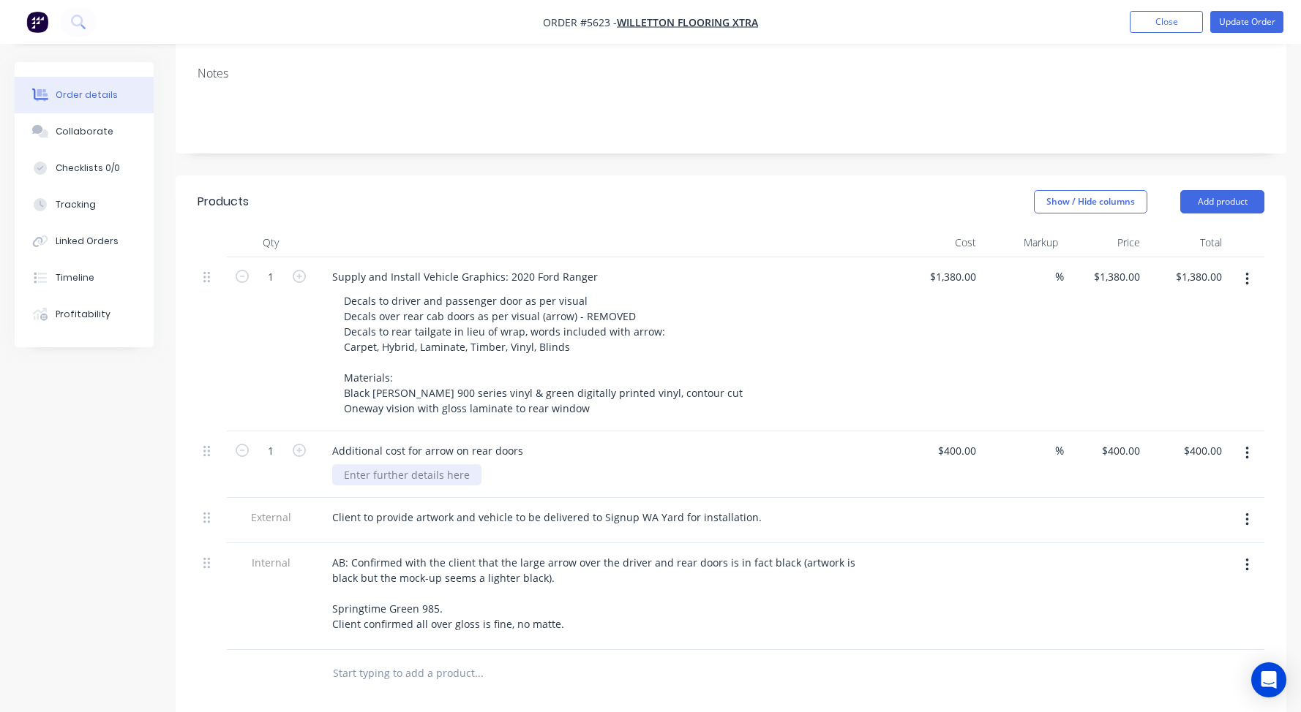
click at [369, 465] on div at bounding box center [406, 475] width 149 height 21
drag, startPoint x: 481, startPoint y: 434, endPoint x: 323, endPoint y: 433, distance: 158.7
click at [323, 433] on div "Additional cost for arrow on rear doors NOTE: DISCOUNTED DOWN" at bounding box center [607, 465] width 585 height 67
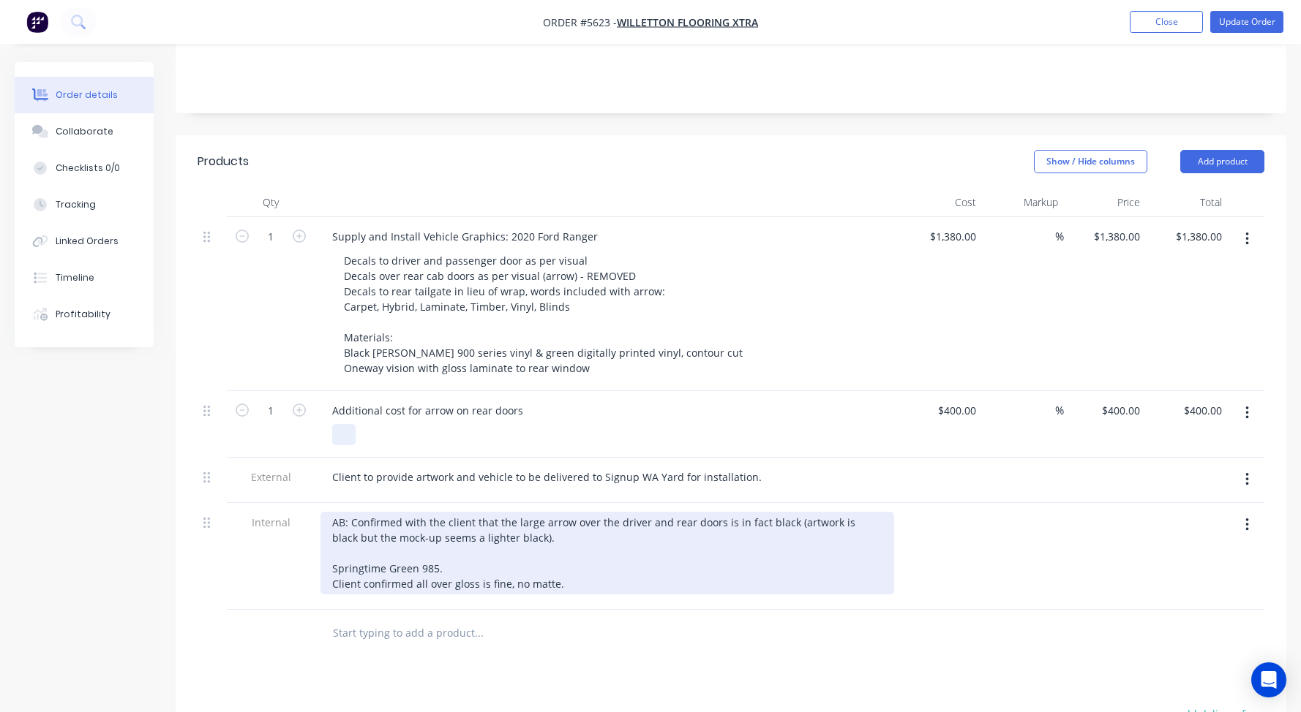
scroll to position [328, 0]
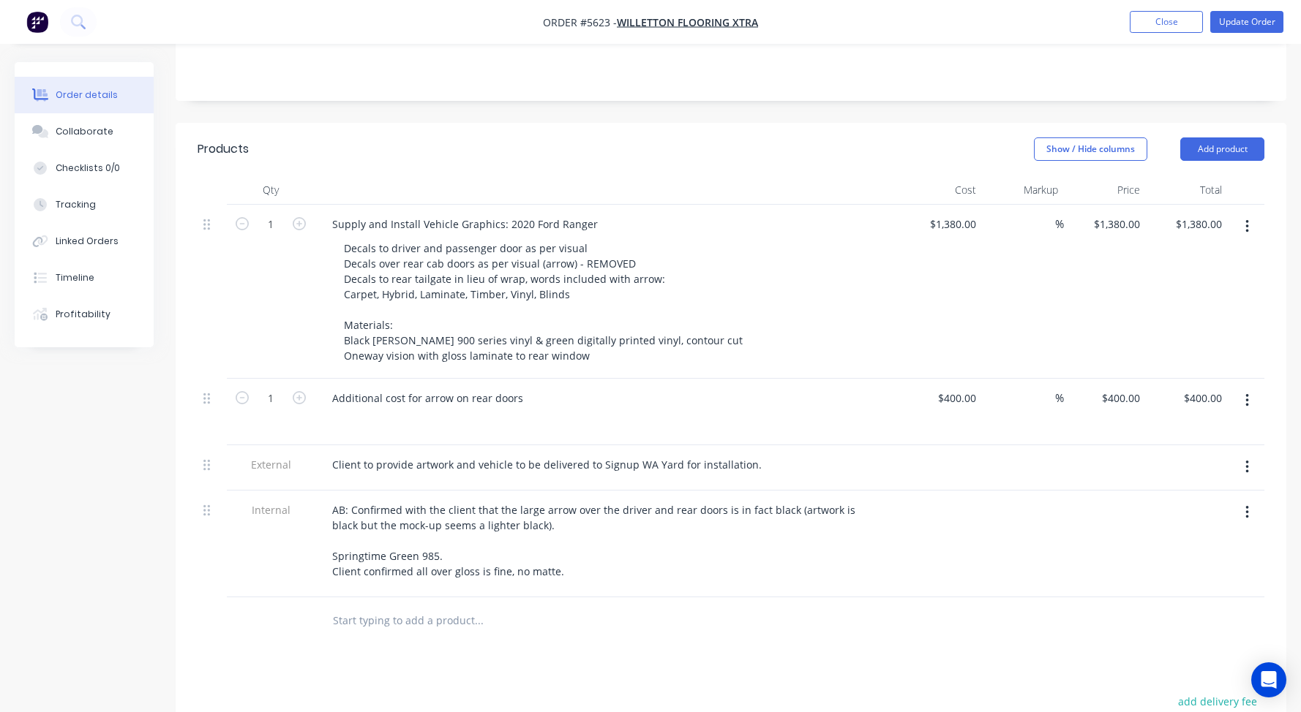
click at [348, 606] on input "text" at bounding box center [478, 620] width 293 height 29
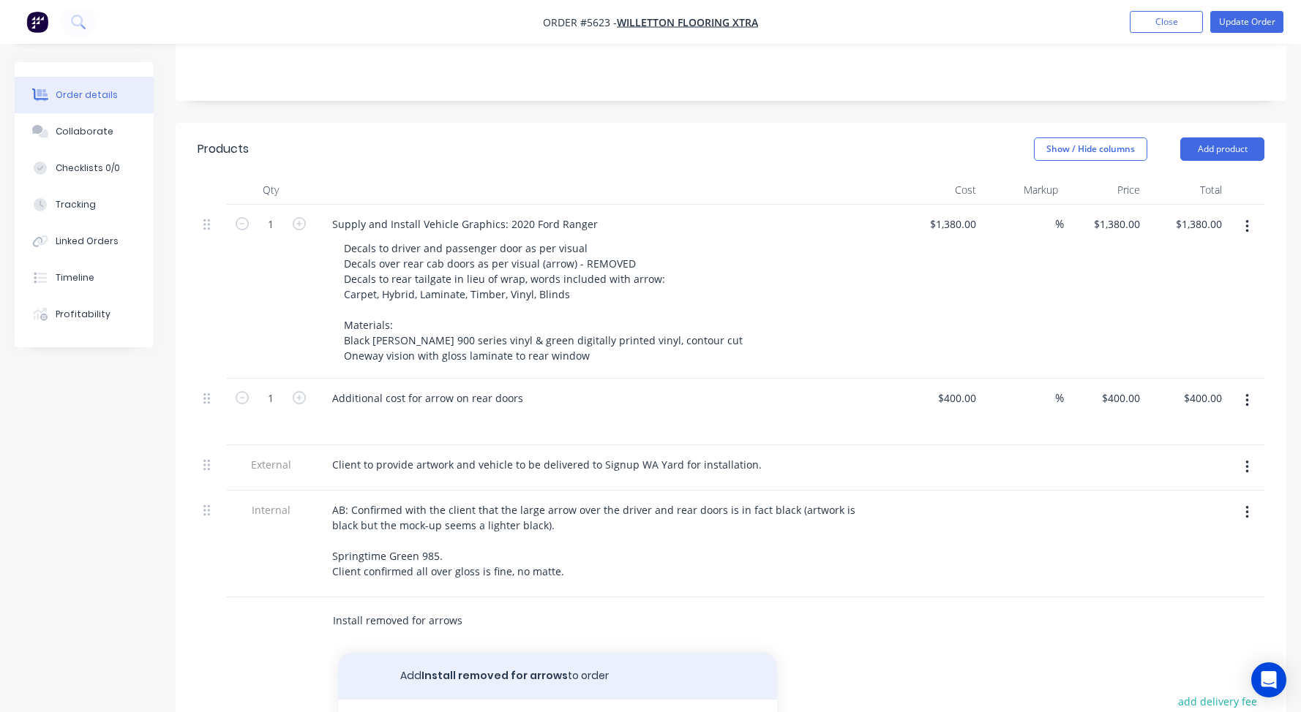
type input "Install removed for arrows"
click at [469, 653] on button "Add Install removed for arrows to order" at bounding box center [557, 676] width 439 height 47
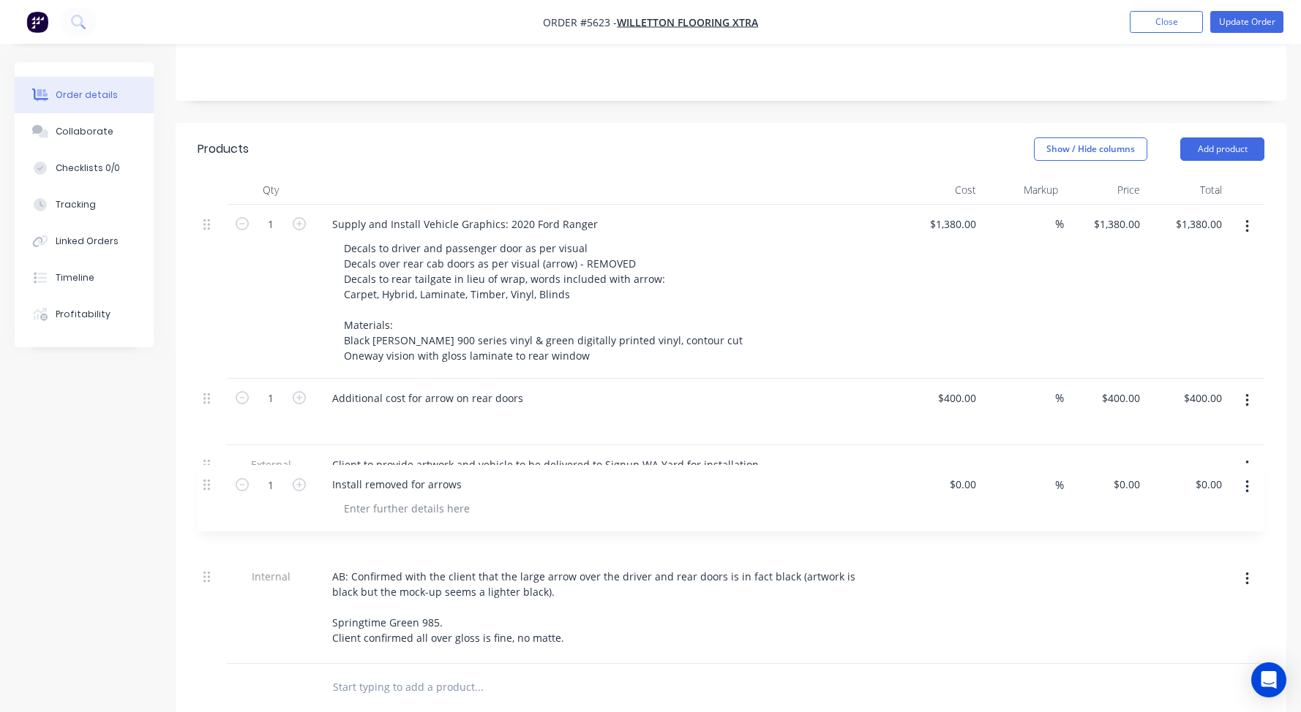
scroll to position [331, 0]
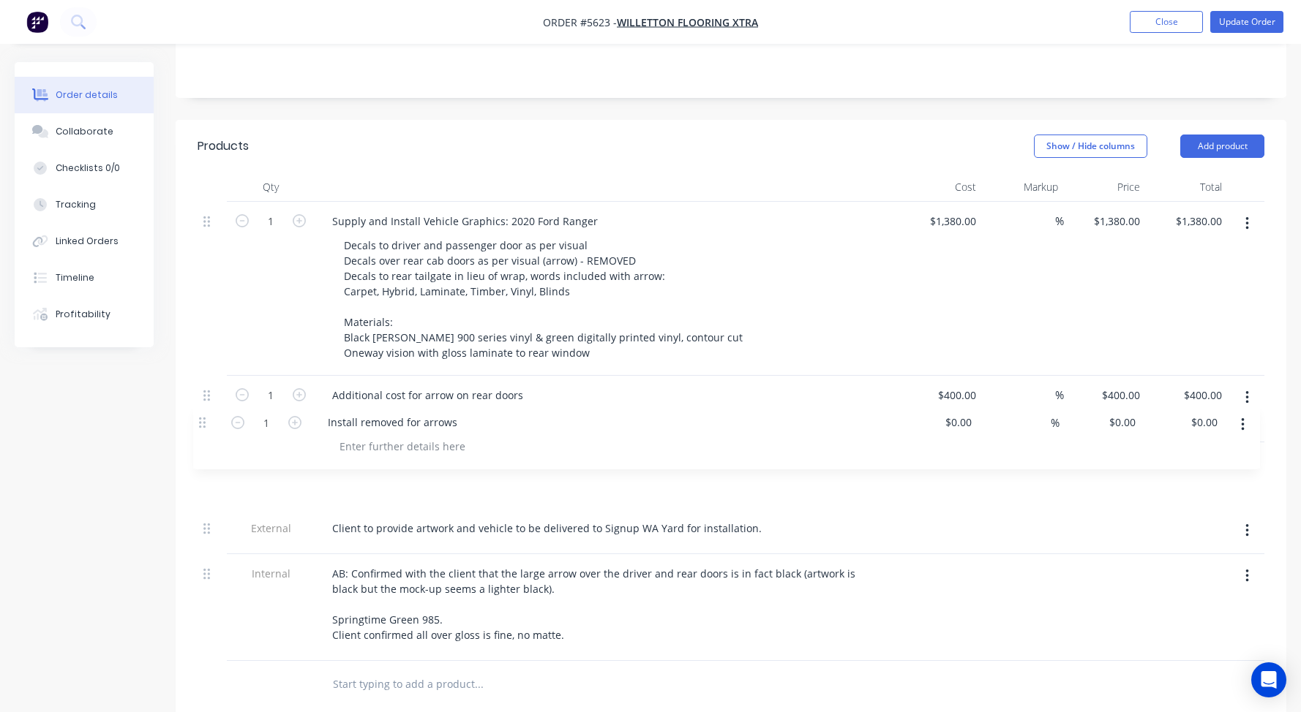
drag, startPoint x: 208, startPoint y: 576, endPoint x: 203, endPoint y: 419, distance: 156.6
click at [203, 419] on div "1 Supply and Install Vehicle Graphics: 2020 Ford Ranger Decals to driver and pa…" at bounding box center [731, 431] width 1067 height 459
click at [944, 443] on div "$0.00" at bounding box center [941, 476] width 82 height 67
type input "-"
type input "$0.00"
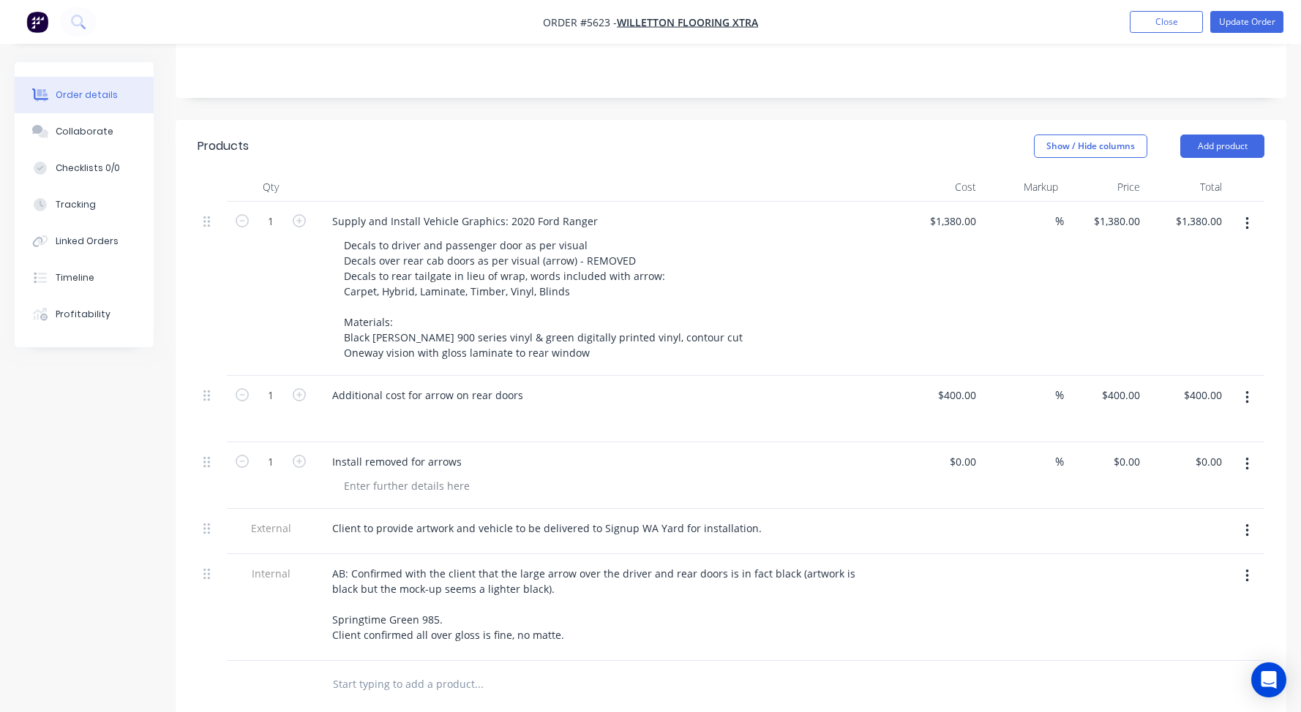
click at [838, 451] on div "Install removed for arrows" at bounding box center [607, 461] width 574 height 21
click at [1130, 451] on input "0" at bounding box center [1137, 461] width 17 height 21
type input "$-200.00"
click at [813, 475] on div at bounding box center [613, 485] width 562 height 21
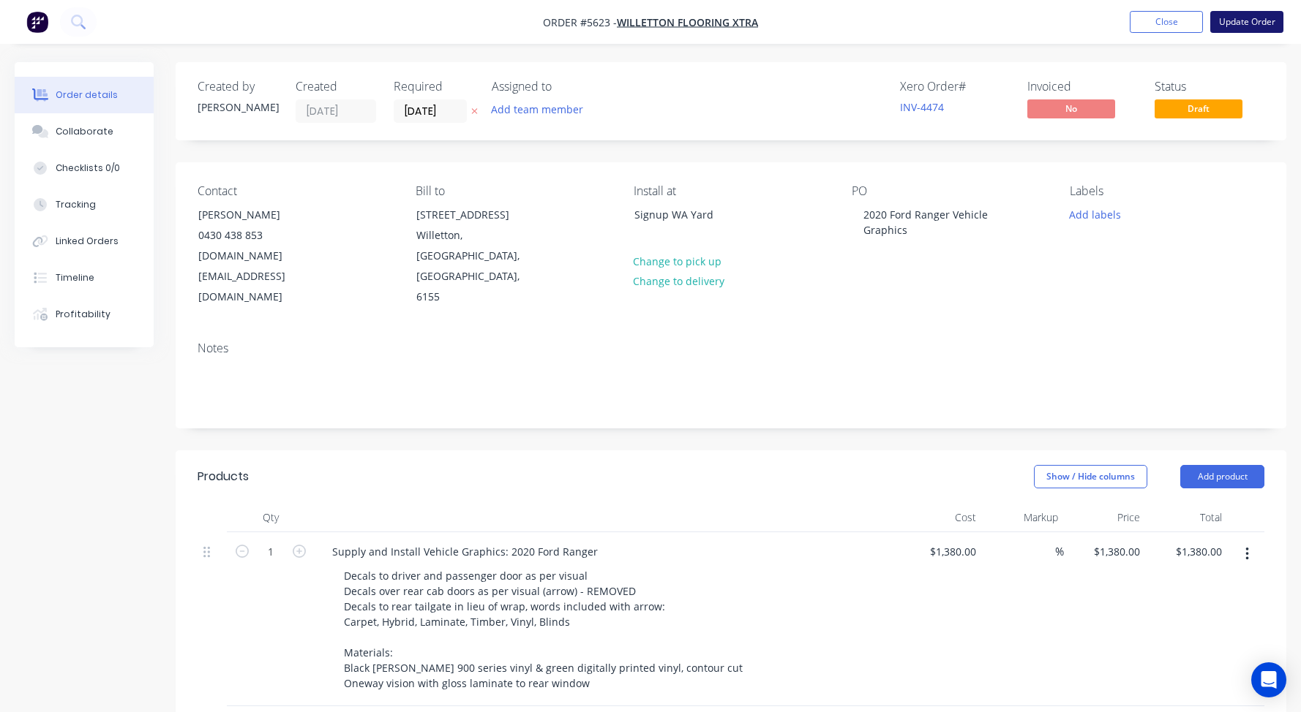
scroll to position [0, 0]
click at [1253, 17] on button "Update Order" at bounding box center [1246, 22] width 73 height 22
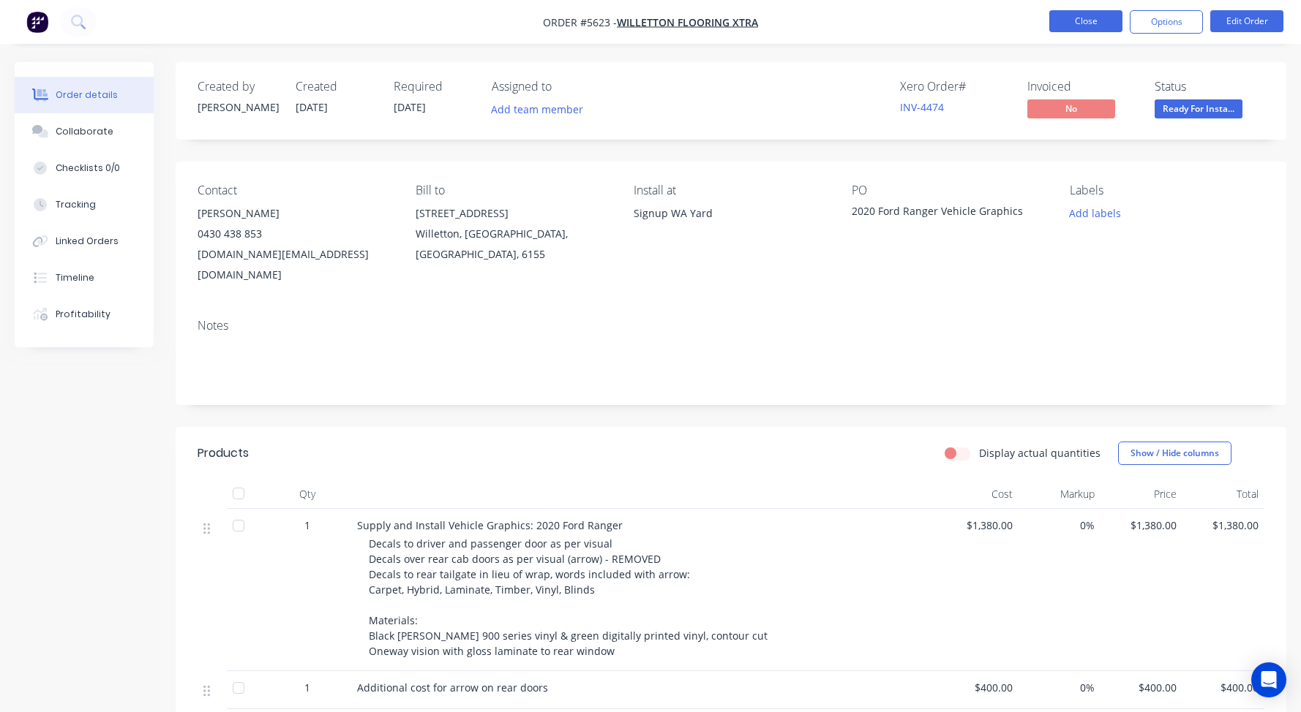
click at [1073, 19] on button "Close" at bounding box center [1085, 21] width 73 height 22
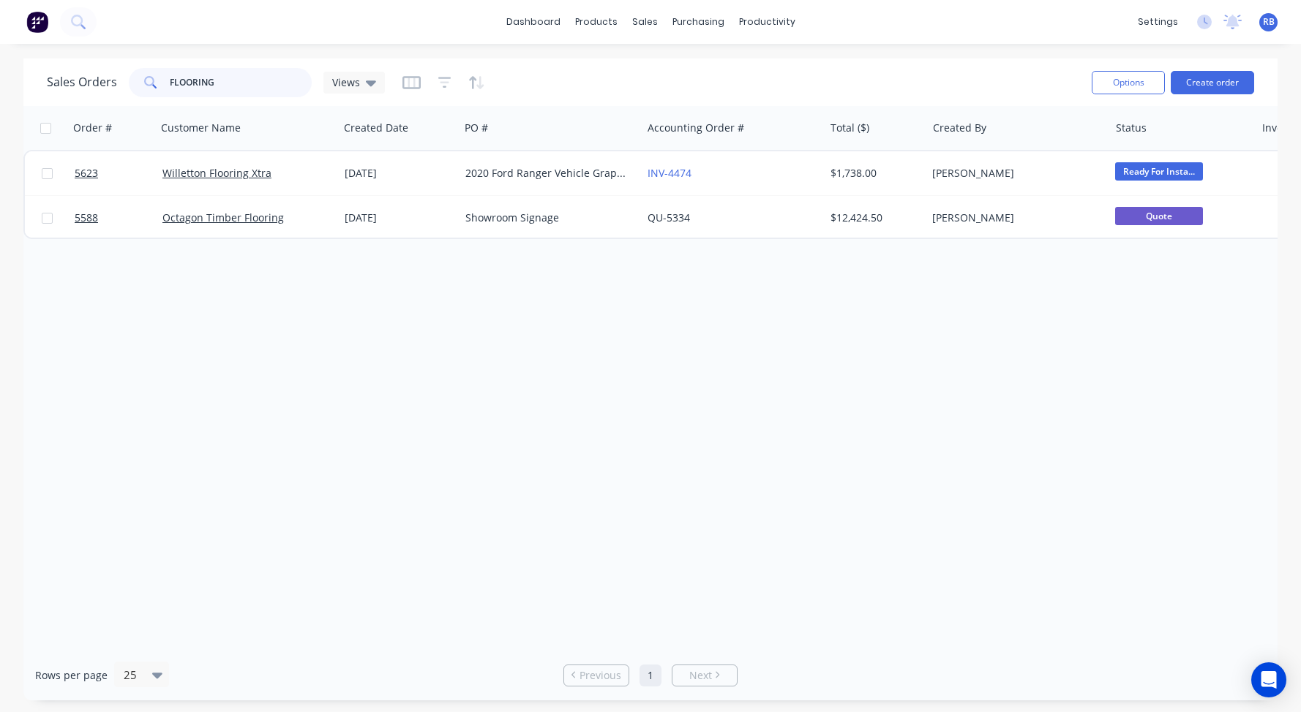
drag, startPoint x: 232, startPoint y: 89, endPoint x: 43, endPoint y: 84, distance: 188.8
click at [43, 84] on div "Sales Orders FLOORING Views Options Create order" at bounding box center [650, 83] width 1254 height 48
type input "RCSS"
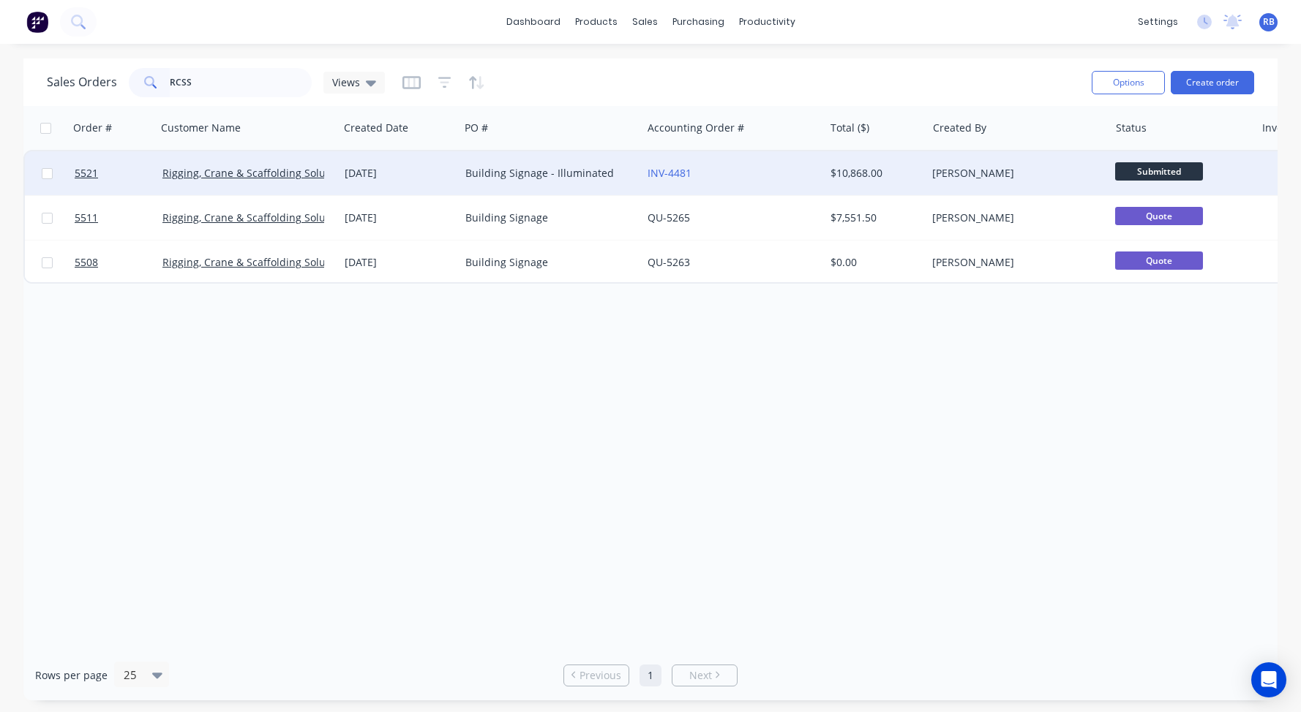
click at [724, 162] on div "INV-4481" at bounding box center [733, 173] width 182 height 44
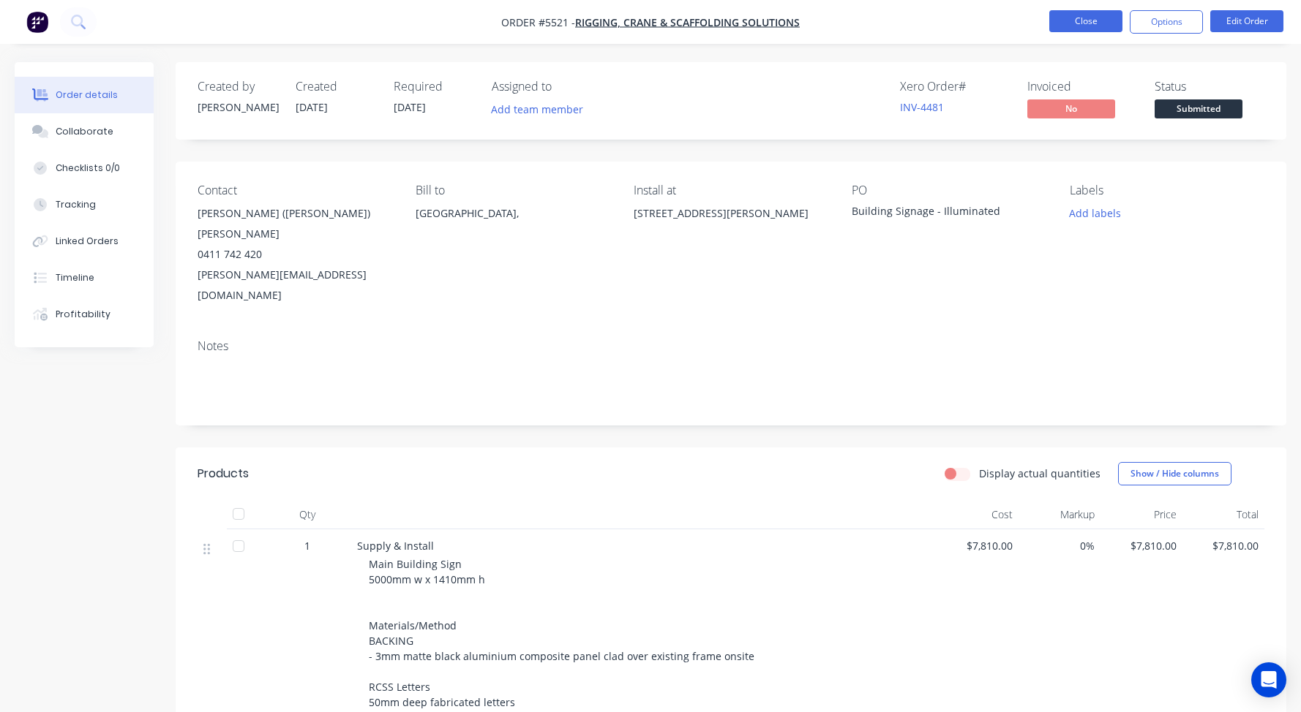
click at [1075, 26] on button "Close" at bounding box center [1085, 21] width 73 height 22
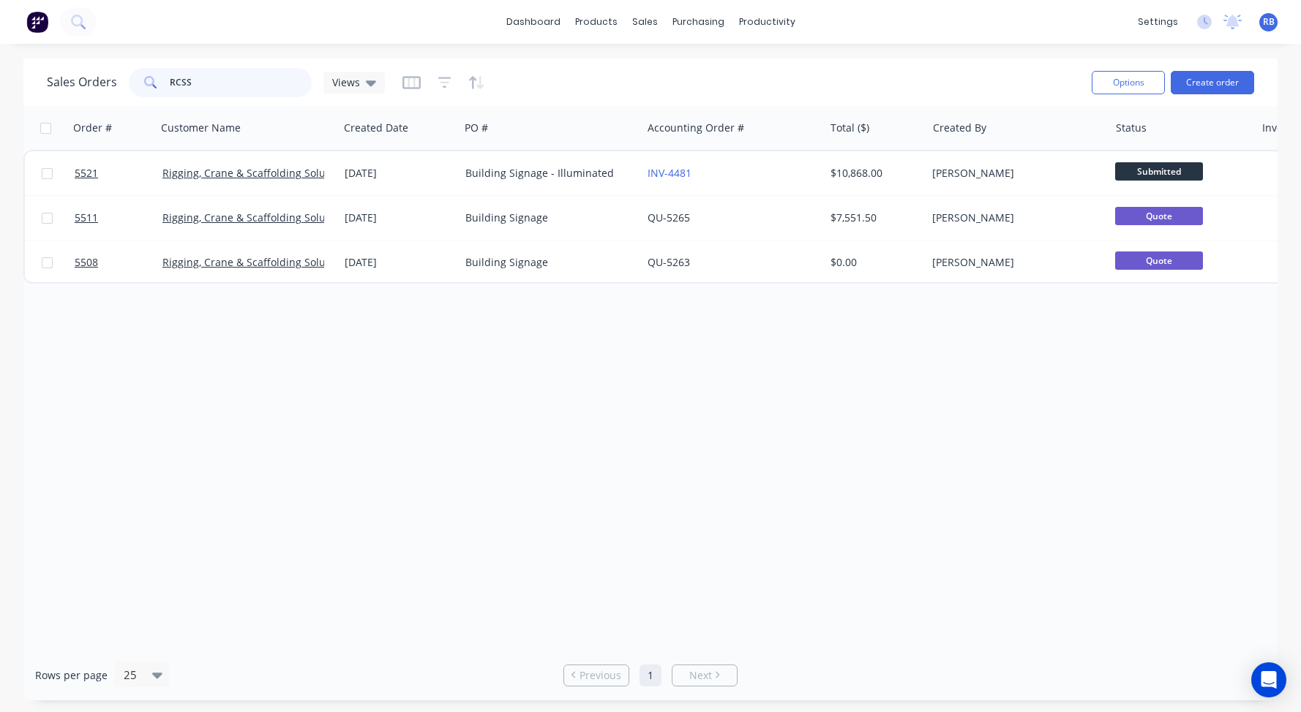
drag, startPoint x: 210, startPoint y: 77, endPoint x: 88, endPoint y: 77, distance: 122.2
click at [88, 77] on div "Sales Orders RCSS Views" at bounding box center [216, 82] width 338 height 29
type input "lesmurdie"
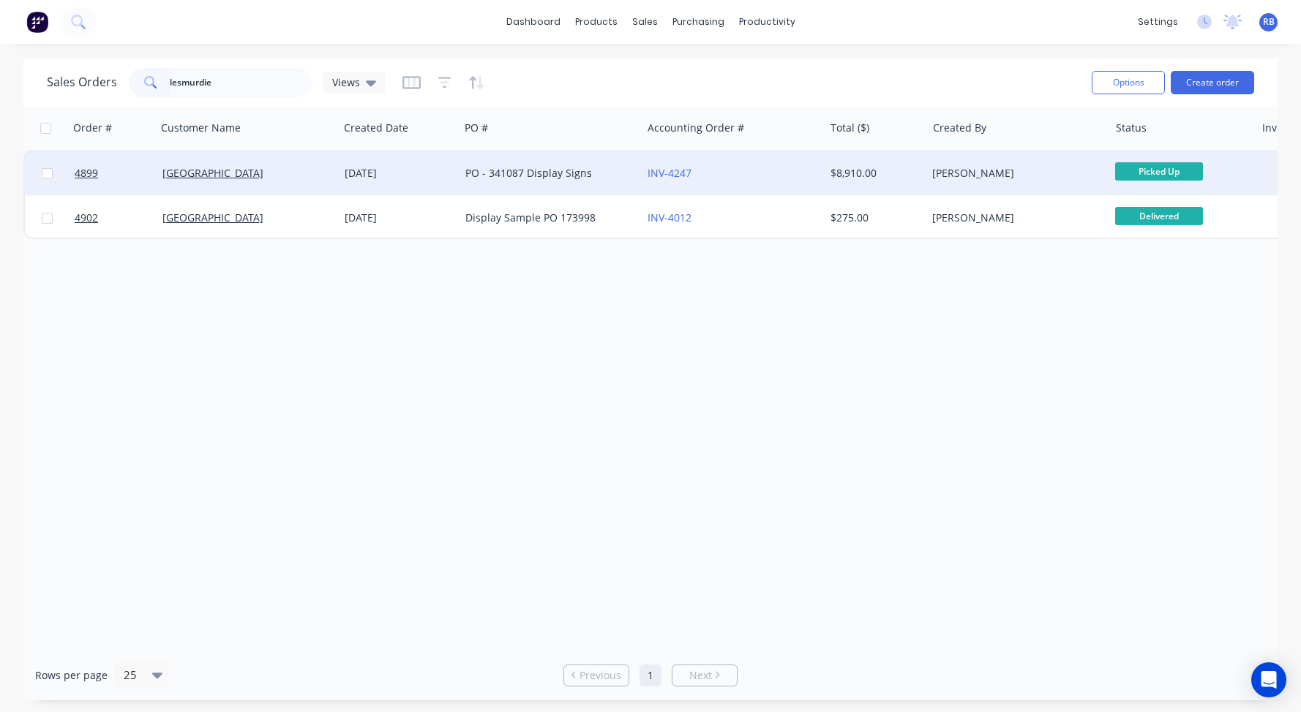
click at [417, 176] on div "[DATE]" at bounding box center [399, 173] width 109 height 15
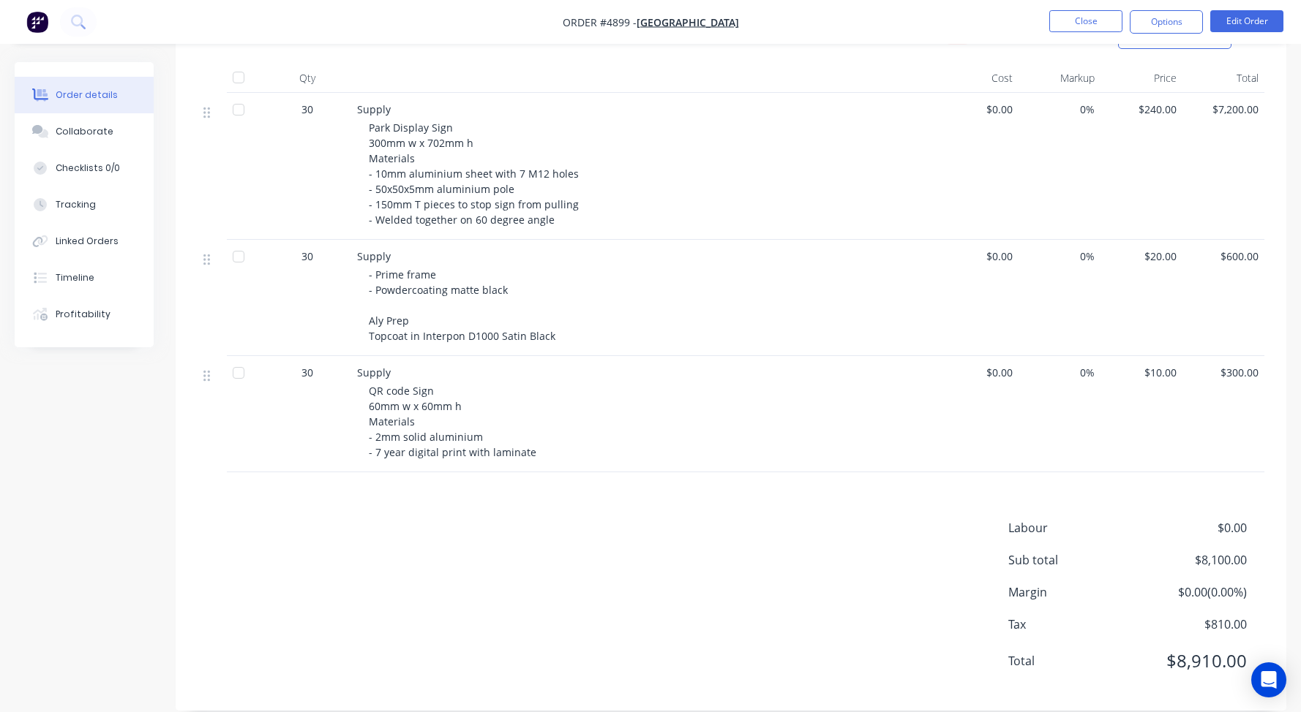
scroll to position [415, 0]
drag, startPoint x: 402, startPoint y: 383, endPoint x: 507, endPoint y: 395, distance: 105.3
click at [507, 395] on div "Supply QR code Sign 60mm w x 60mm h Materials - 2mm solid aluminium - 7 year di…" at bounding box center [643, 415] width 585 height 116
click at [482, 406] on div "QR code Sign 60mm w x 60mm h Materials - 2mm solid aluminium - 7 year digital p…" at bounding box center [650, 422] width 562 height 77
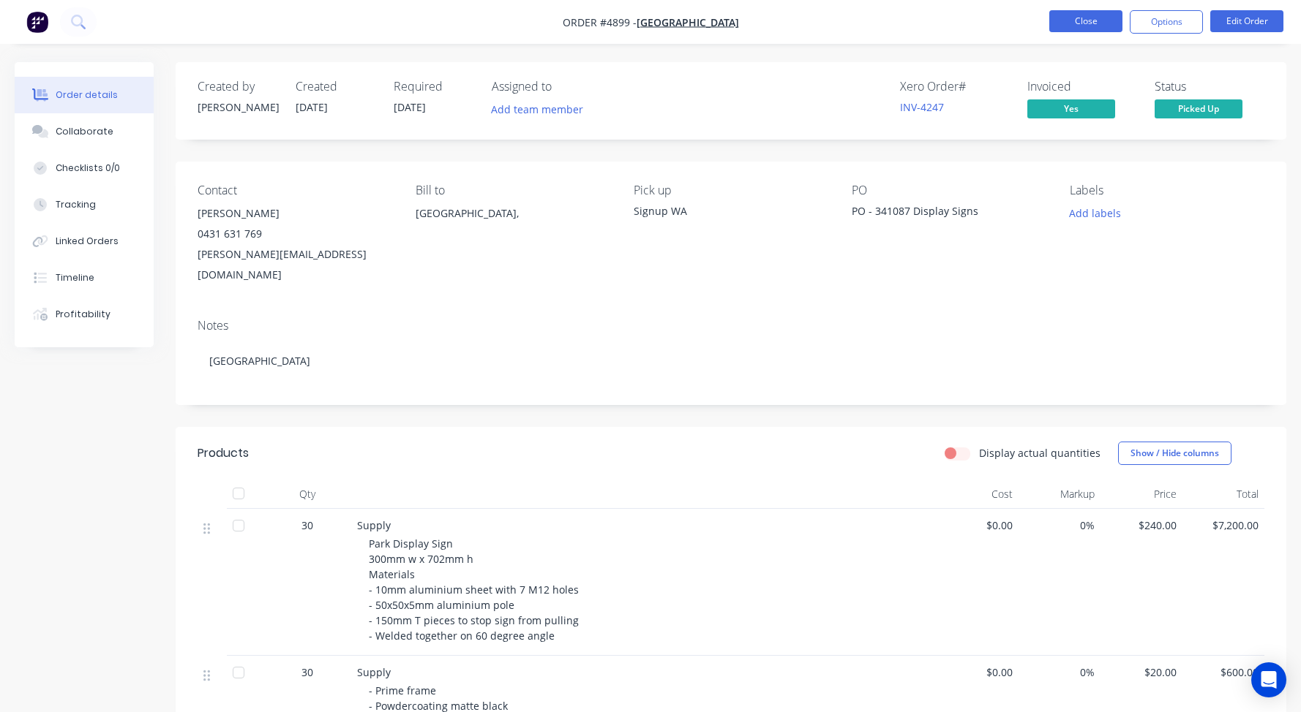
scroll to position [0, 0]
click at [1056, 21] on button "Close" at bounding box center [1085, 21] width 73 height 22
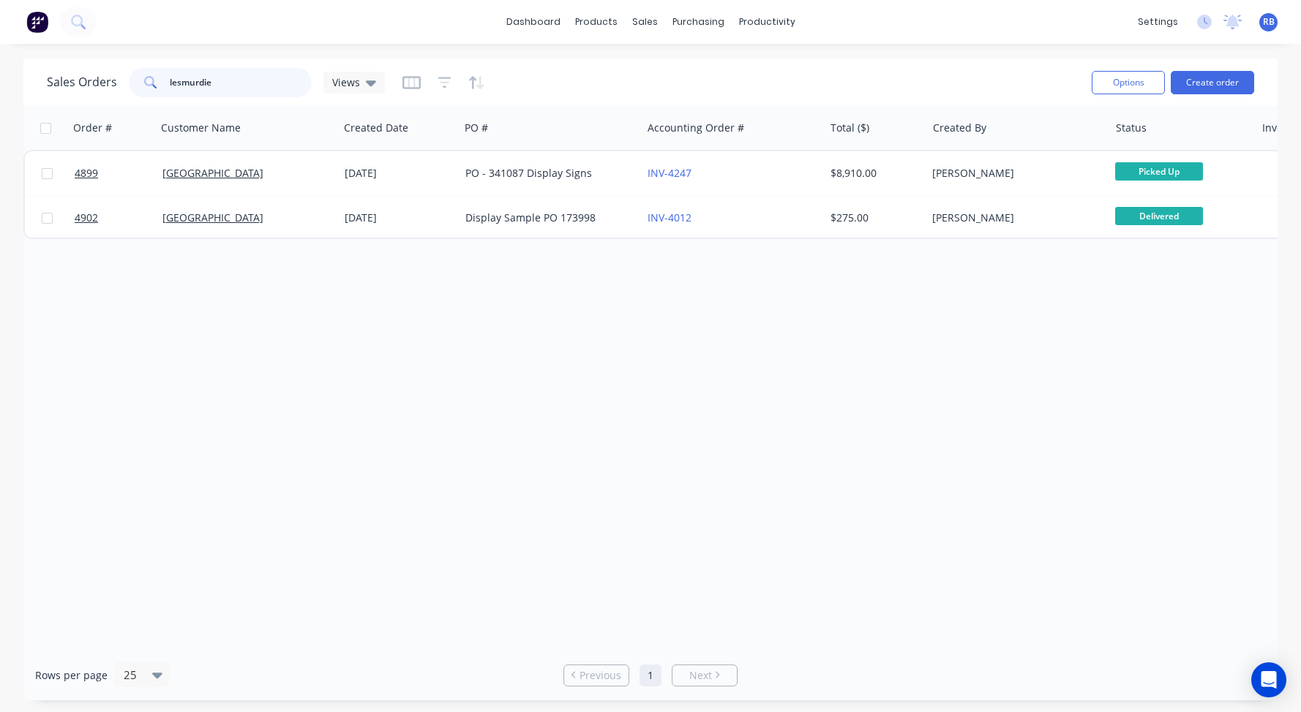
drag, startPoint x: 248, startPoint y: 76, endPoint x: -4, endPoint y: 67, distance: 251.8
click at [0, 67] on html "dashboard products sales purchasing productivity dashboard products Product Cat…" at bounding box center [650, 356] width 1301 height 712
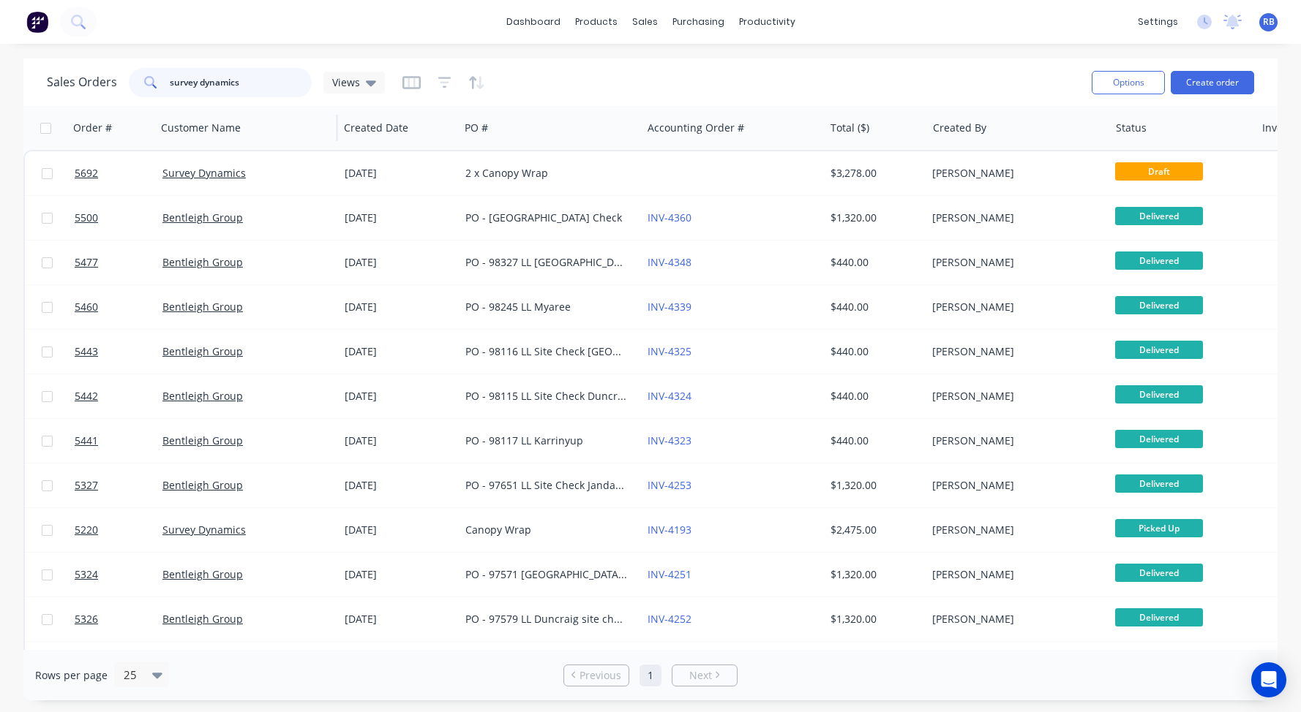
type input "survey dynamics"
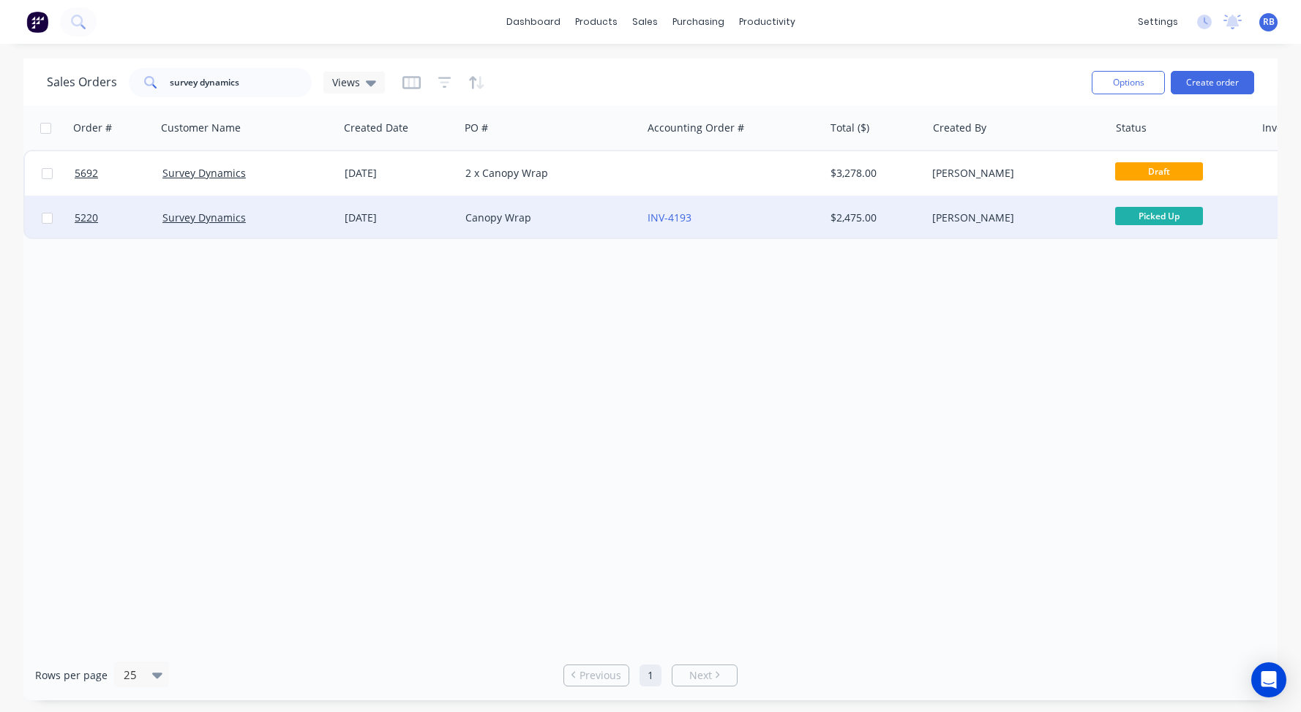
click at [563, 226] on div "Canopy Wrap" at bounding box center [550, 218] width 182 height 44
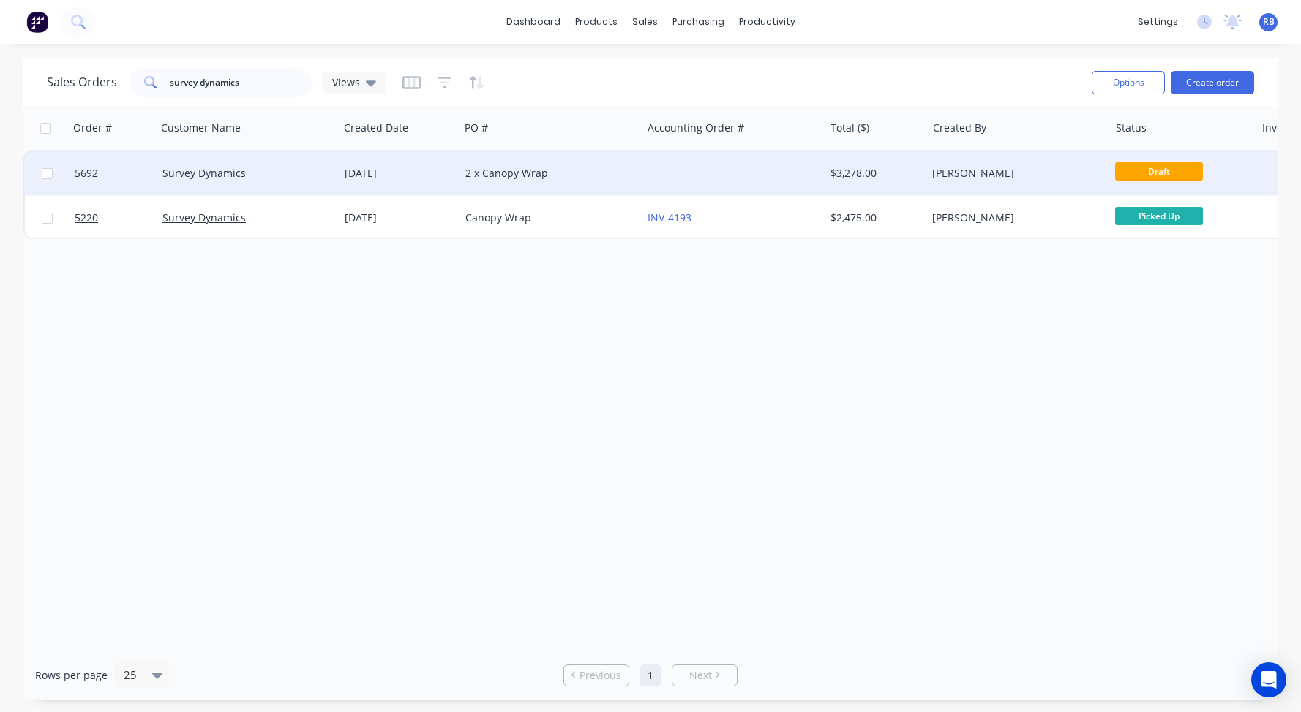
click at [558, 182] on div "2 x Canopy Wrap" at bounding box center [550, 173] width 182 height 44
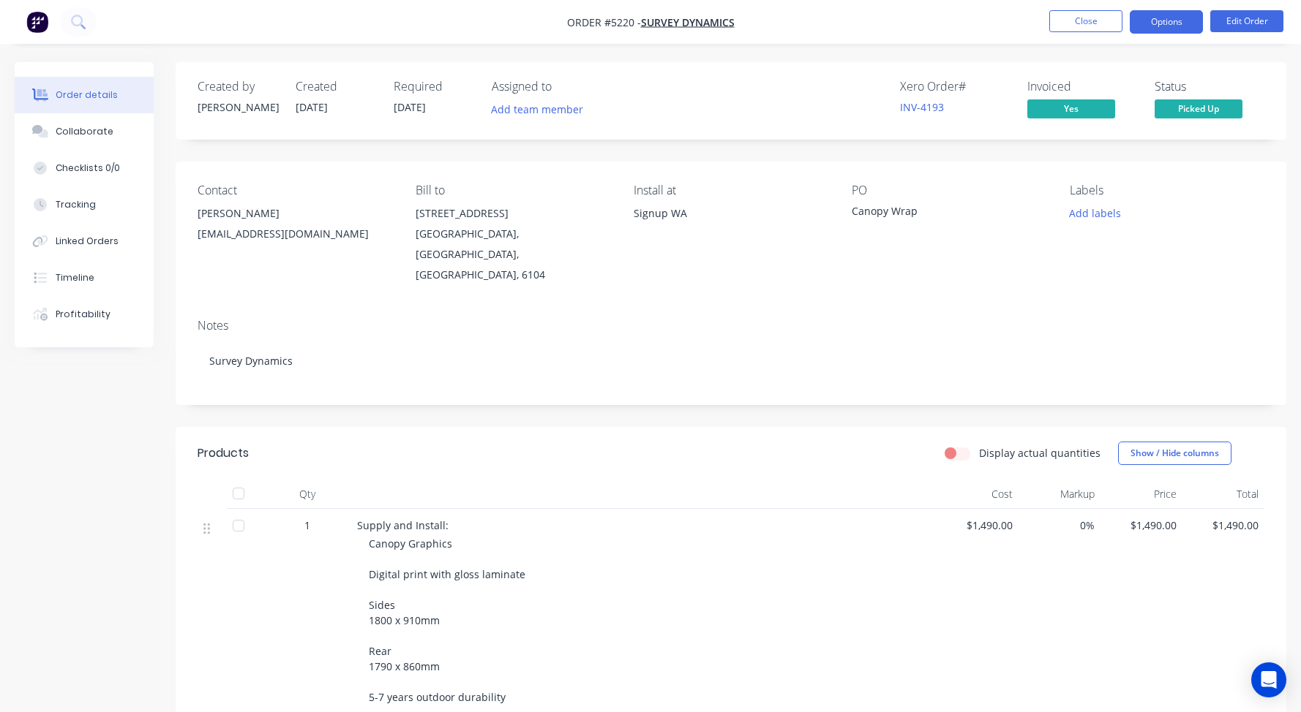
click at [1186, 26] on button "Options" at bounding box center [1165, 21] width 73 height 23
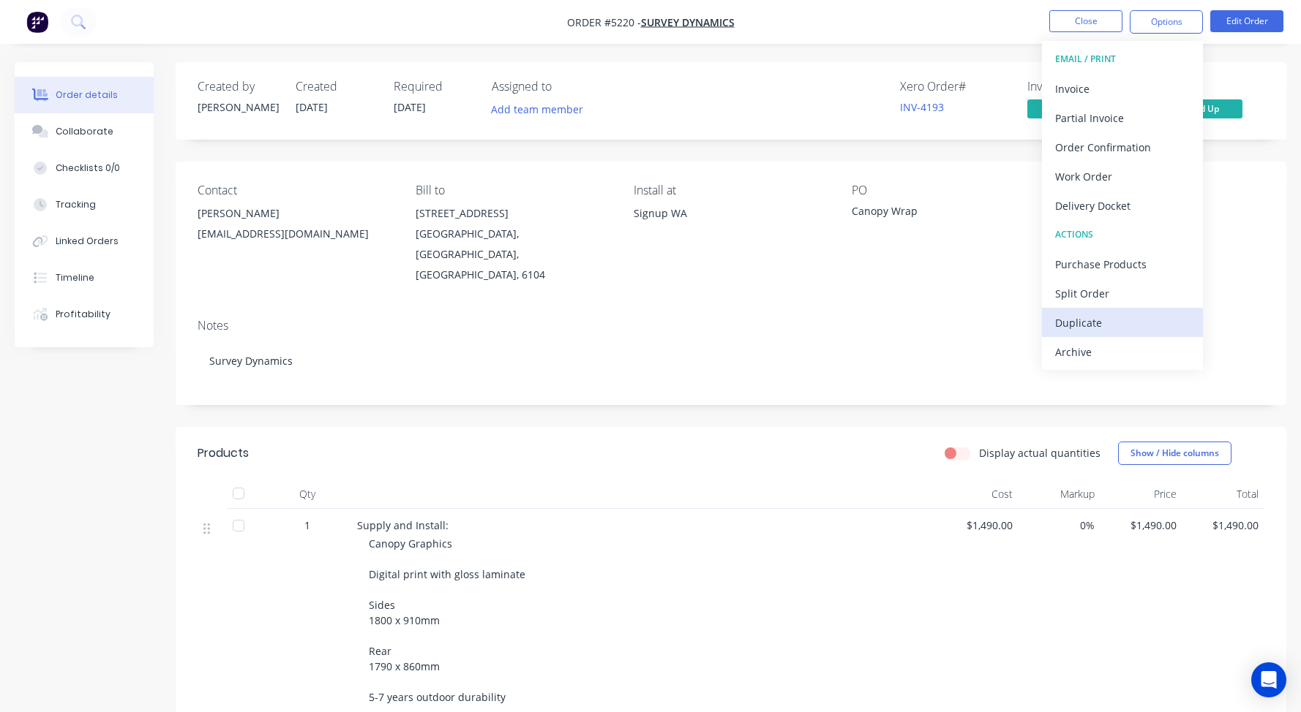
click at [1078, 318] on div "Duplicate" at bounding box center [1122, 322] width 135 height 21
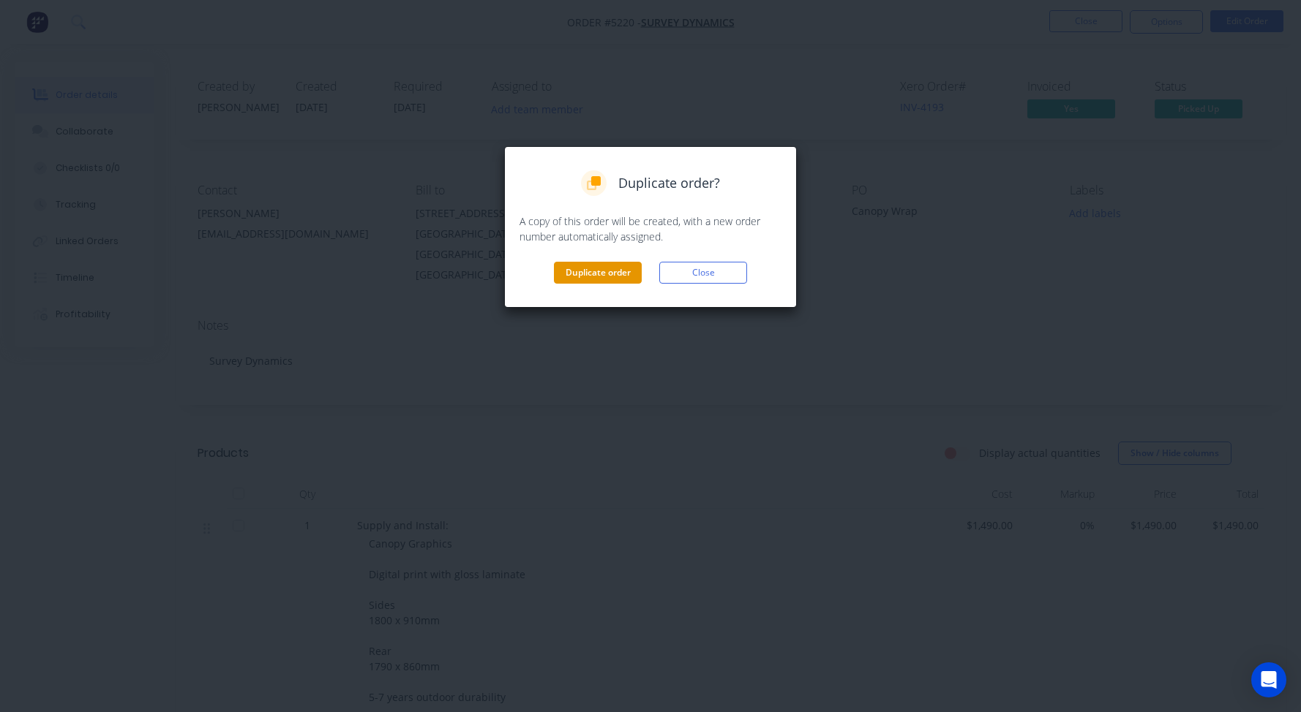
click at [600, 271] on button "Duplicate order" at bounding box center [598, 273] width 88 height 22
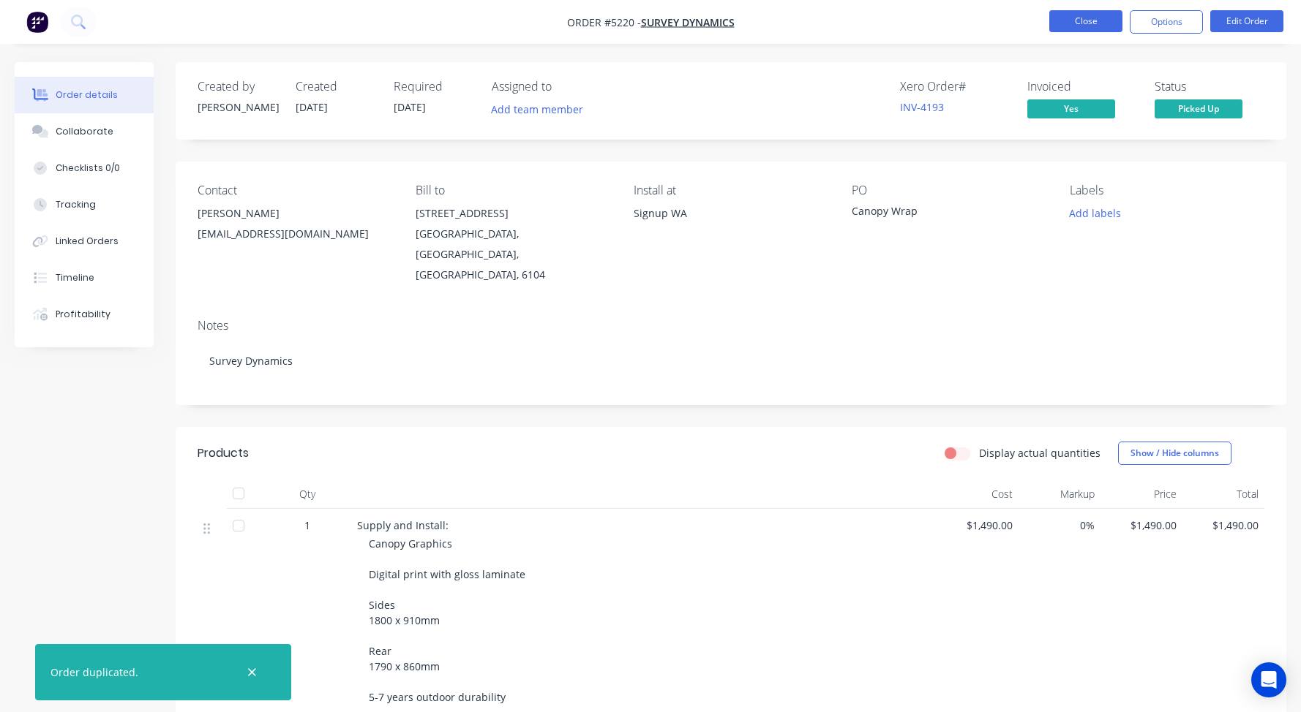
click at [1076, 21] on button "Close" at bounding box center [1085, 21] width 73 height 22
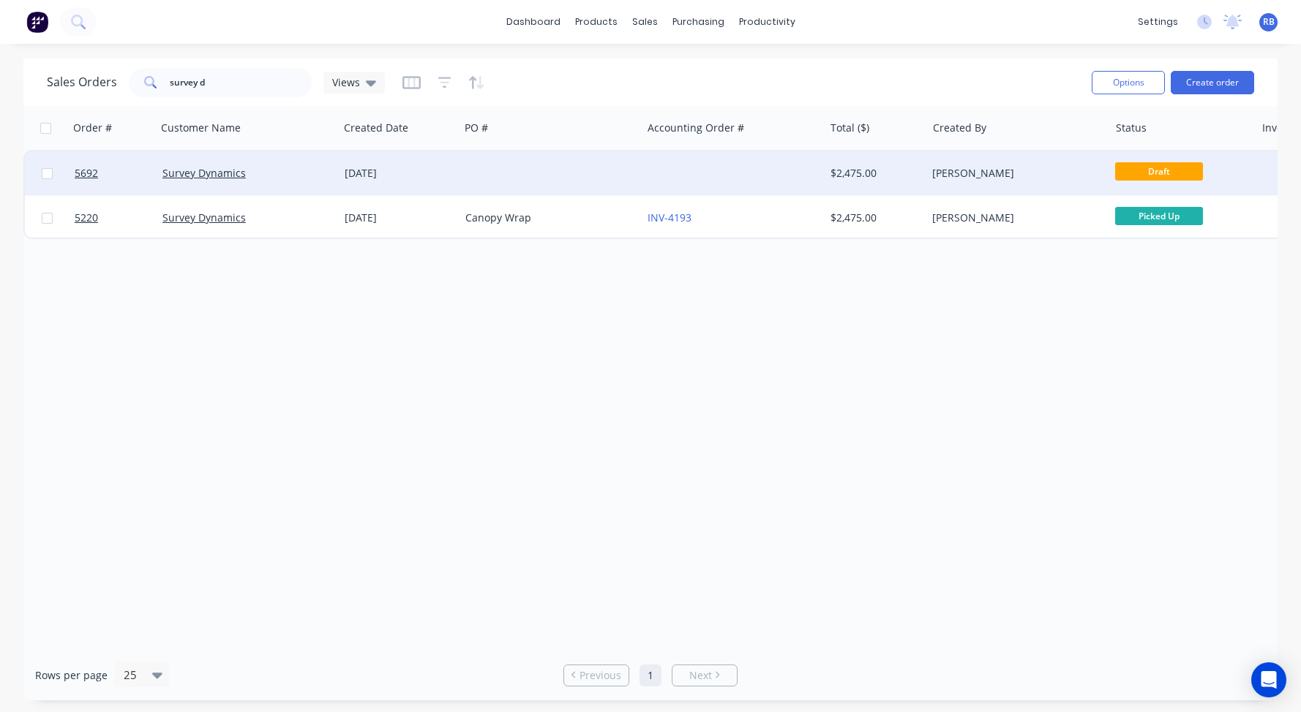
click at [445, 159] on div "[DATE]" at bounding box center [399, 173] width 121 height 44
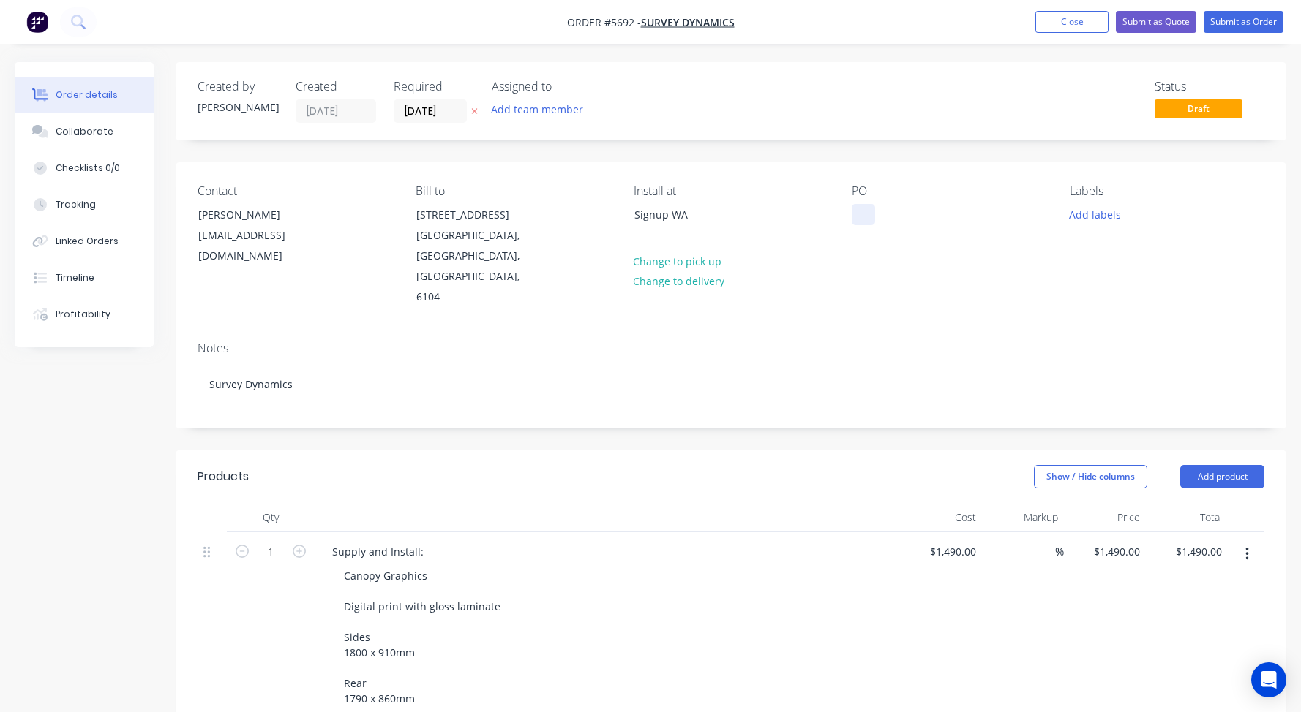
click at [853, 211] on div at bounding box center [862, 214] width 23 height 21
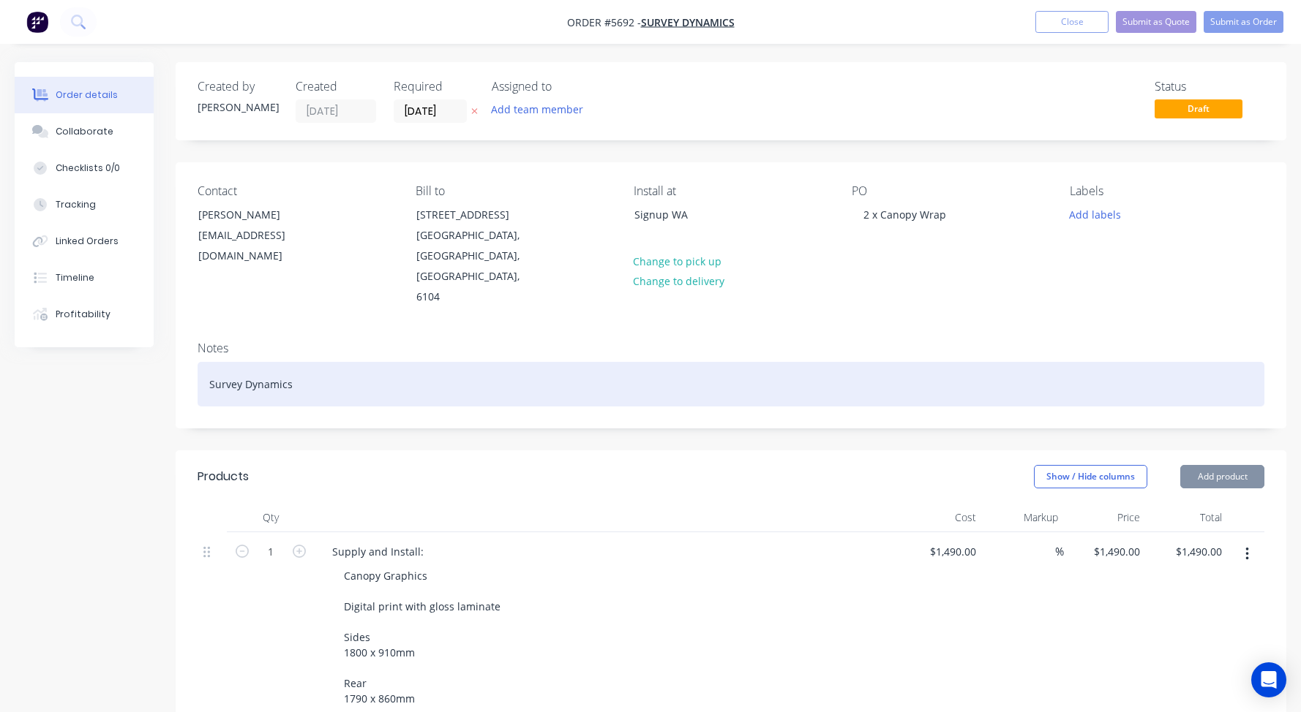
click at [301, 362] on div "Survey Dynamics" at bounding box center [731, 384] width 1067 height 45
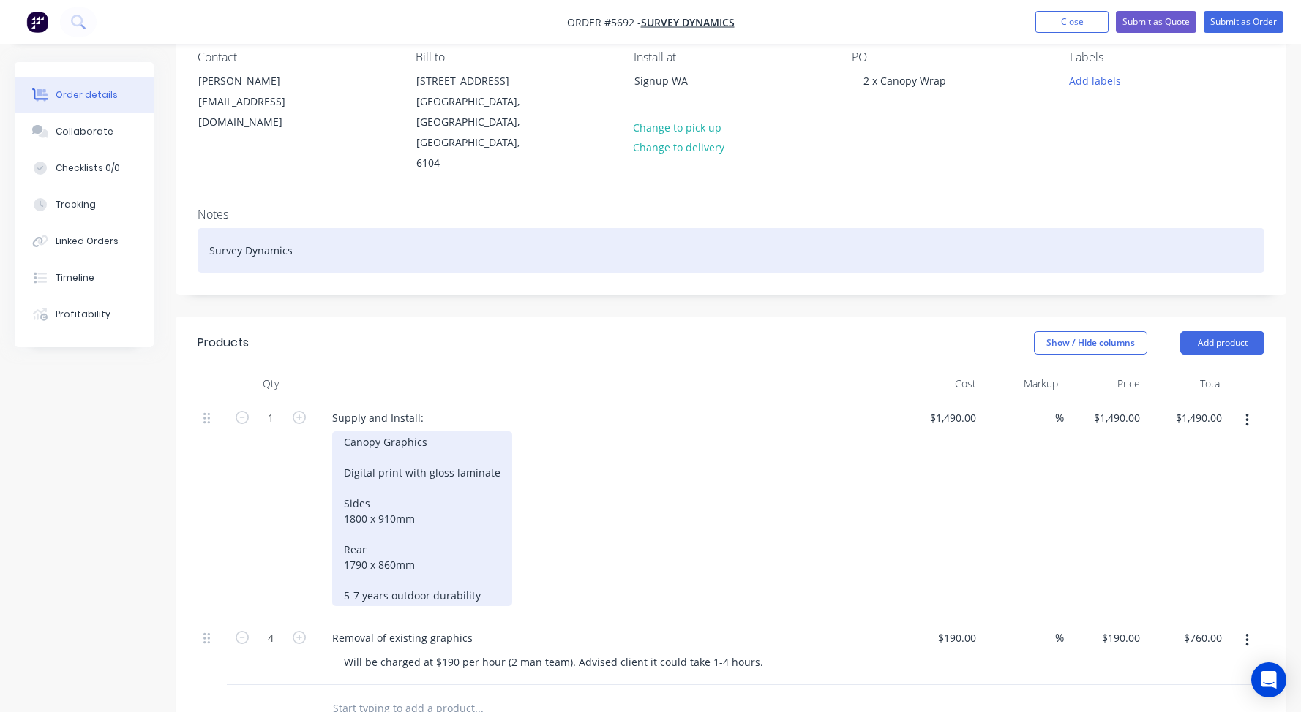
scroll to position [139, 0]
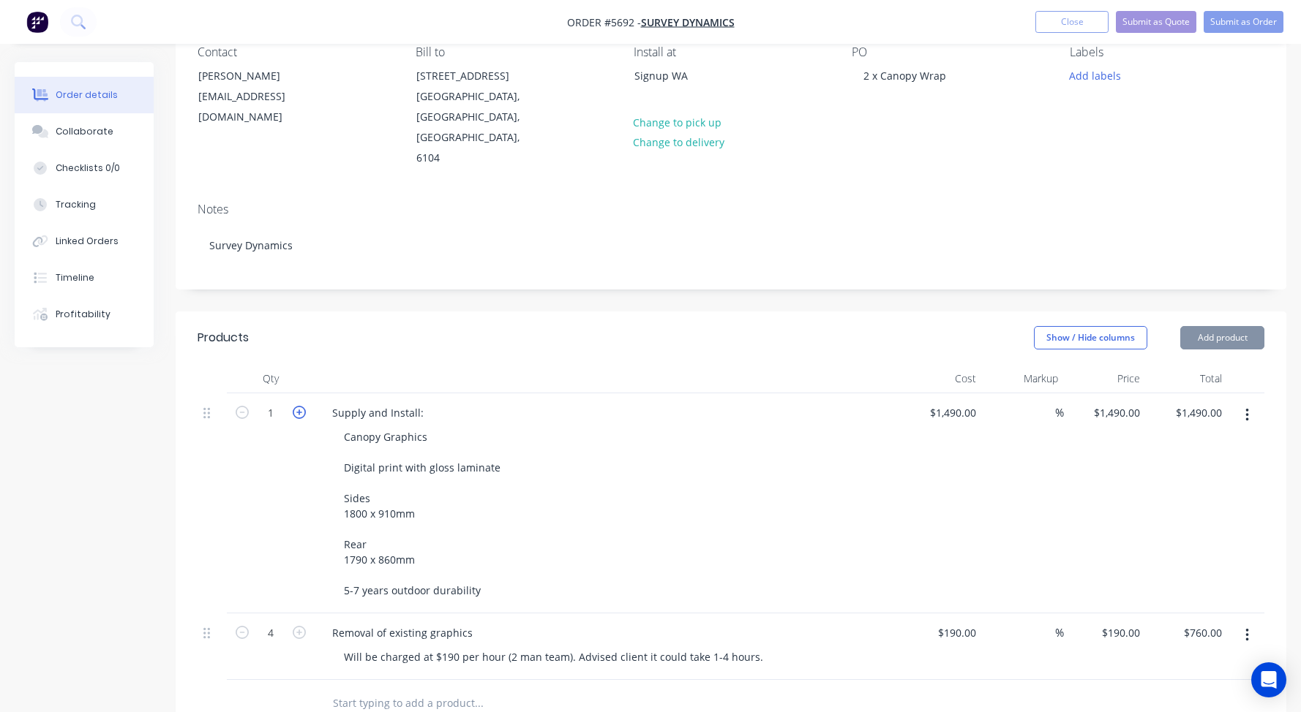
click at [299, 406] on icon "button" at bounding box center [299, 412] width 13 height 13
type input "2"
type input "$2,980.00"
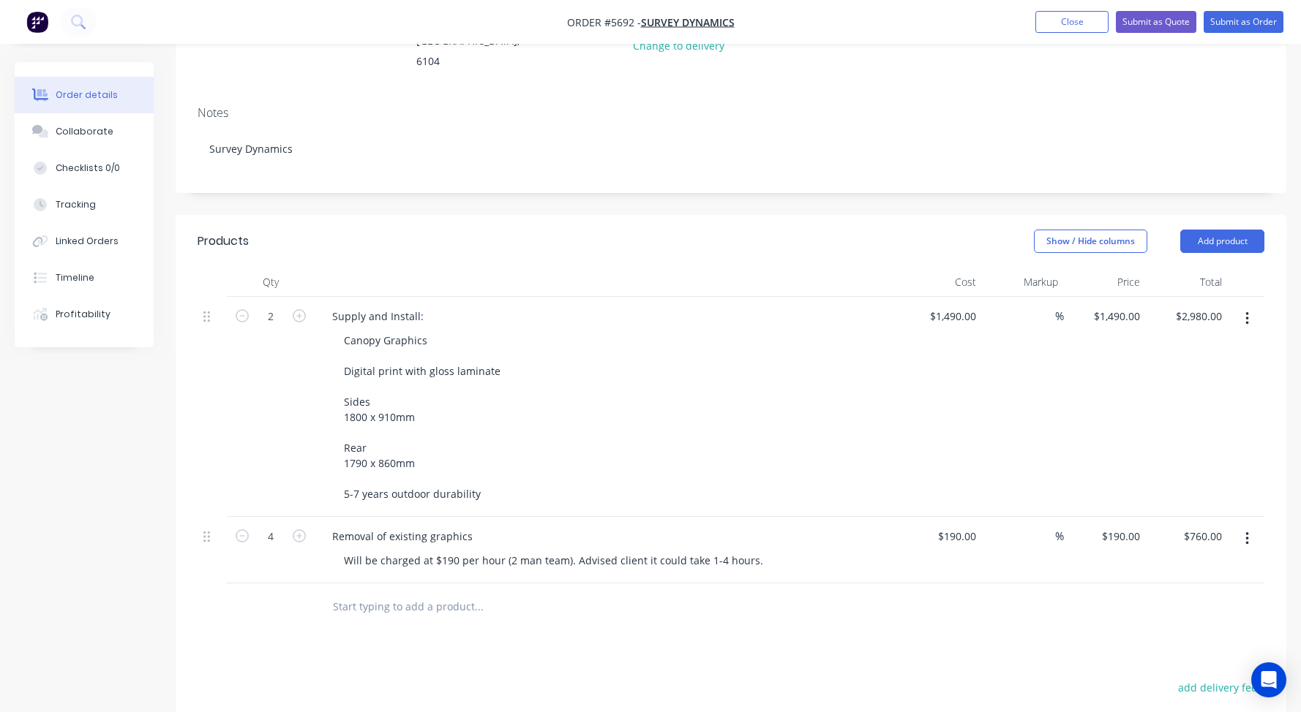
scroll to position [258, 0]
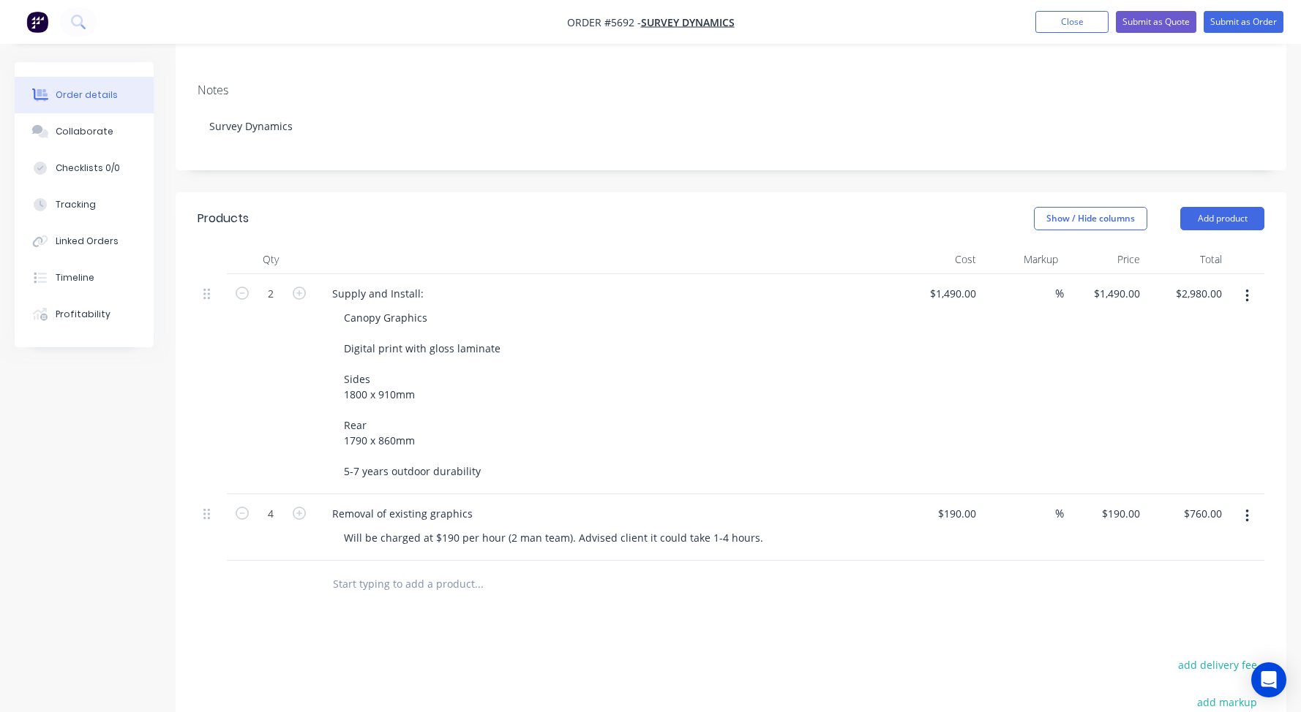
click at [1247, 508] on icon "button" at bounding box center [1247, 516] width 4 height 16
click at [1161, 632] on div "Delete" at bounding box center [1194, 642] width 113 height 21
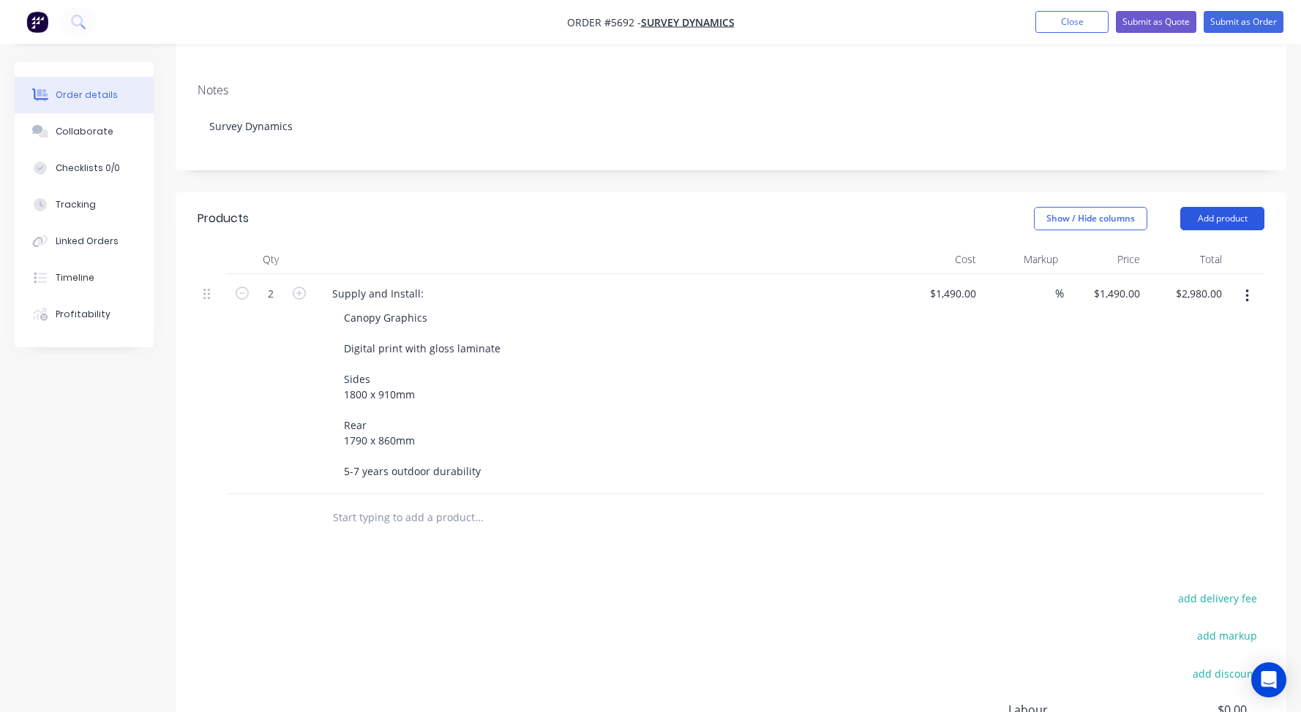
click at [1219, 207] on button "Add product" at bounding box center [1222, 218] width 84 height 23
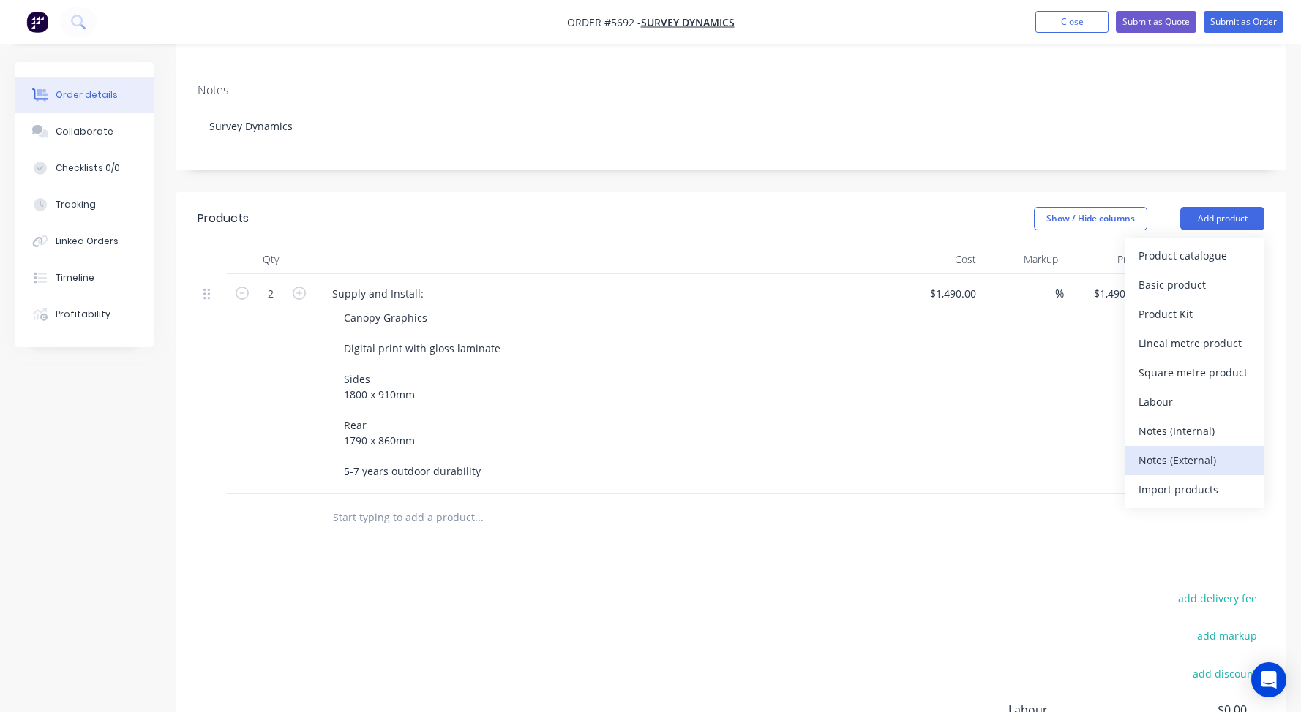
click at [1168, 450] on div "Notes (External)" at bounding box center [1194, 460] width 113 height 21
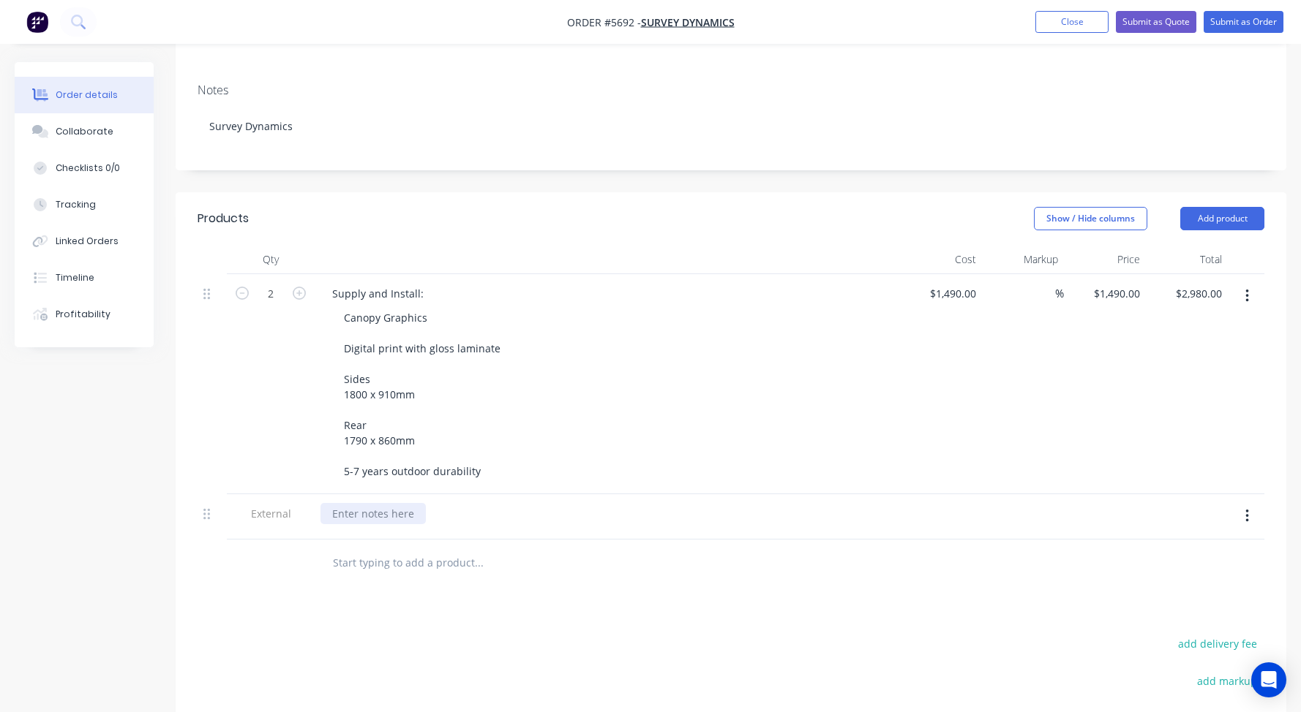
click at [361, 503] on div at bounding box center [372, 513] width 105 height 21
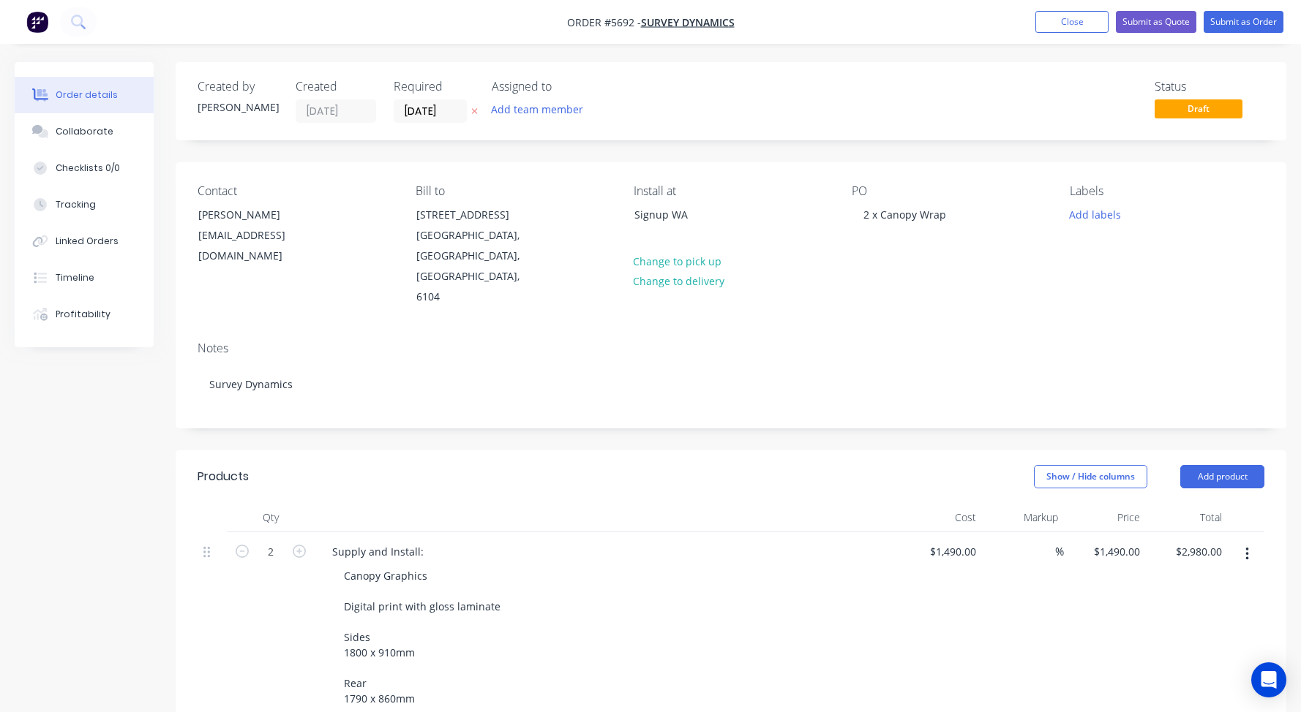
scroll to position [0, 0]
click at [1162, 20] on button "Submit as Quote" at bounding box center [1156, 22] width 80 height 22
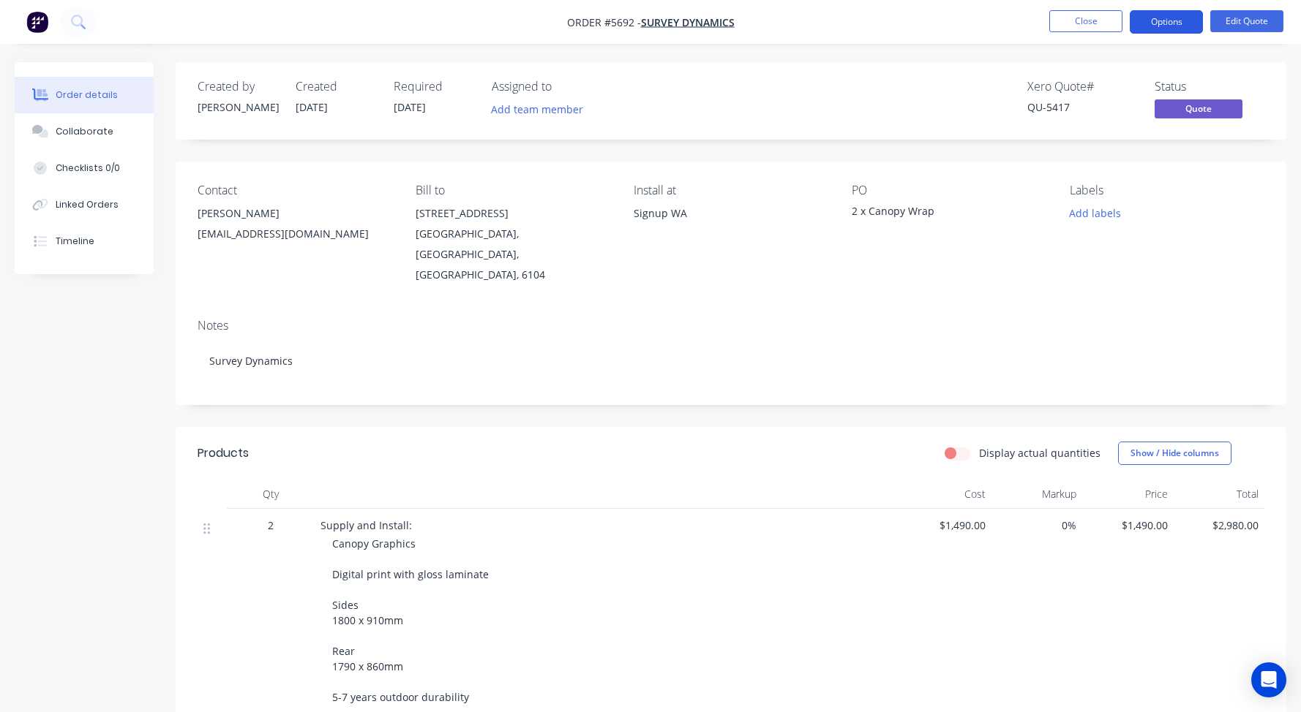
click at [1170, 23] on button "Options" at bounding box center [1165, 21] width 73 height 23
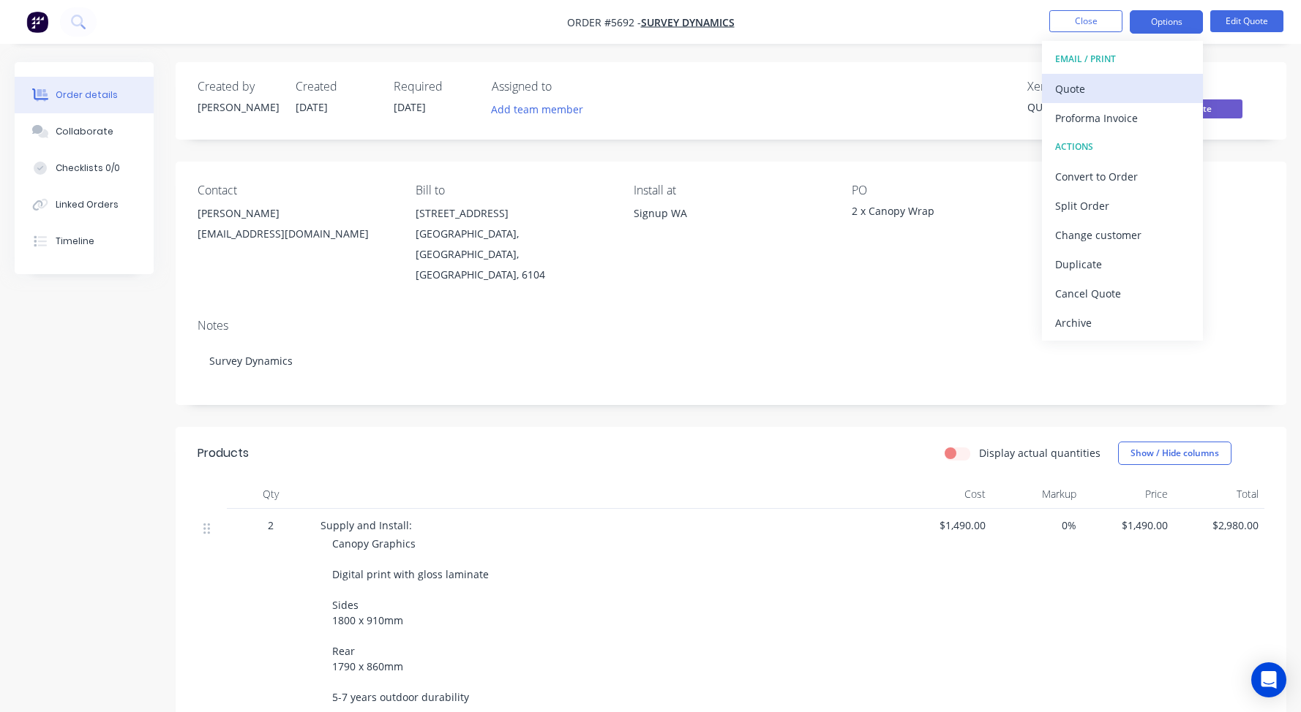
click at [1102, 80] on div "Quote" at bounding box center [1122, 88] width 135 height 21
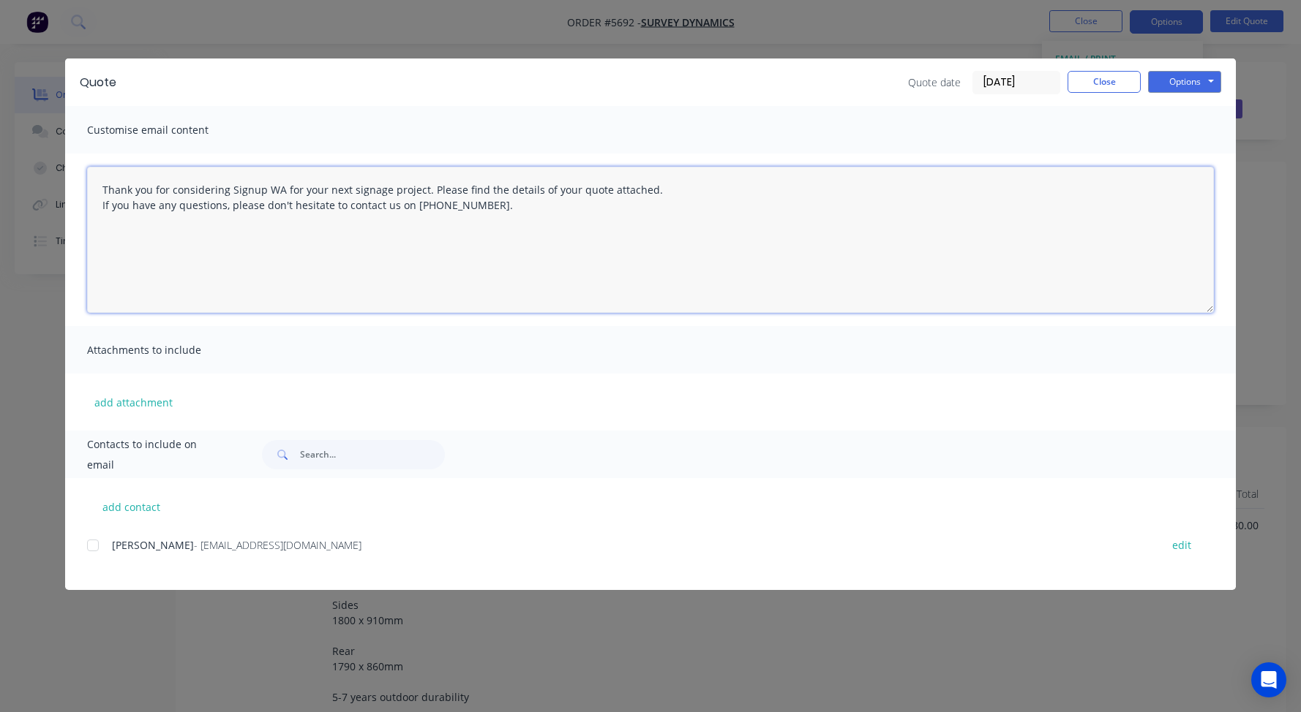
click at [102, 190] on textarea "Thank you for considering Signup WA for your next signage project. Please find …" at bounding box center [650, 240] width 1127 height 146
drag, startPoint x: 494, startPoint y: 210, endPoint x: 7, endPoint y: 117, distance: 495.2
click at [7, 117] on div "Quote Quote date [DATE] Close Options Preview Print Email Customise email conte…" at bounding box center [650, 356] width 1301 height 712
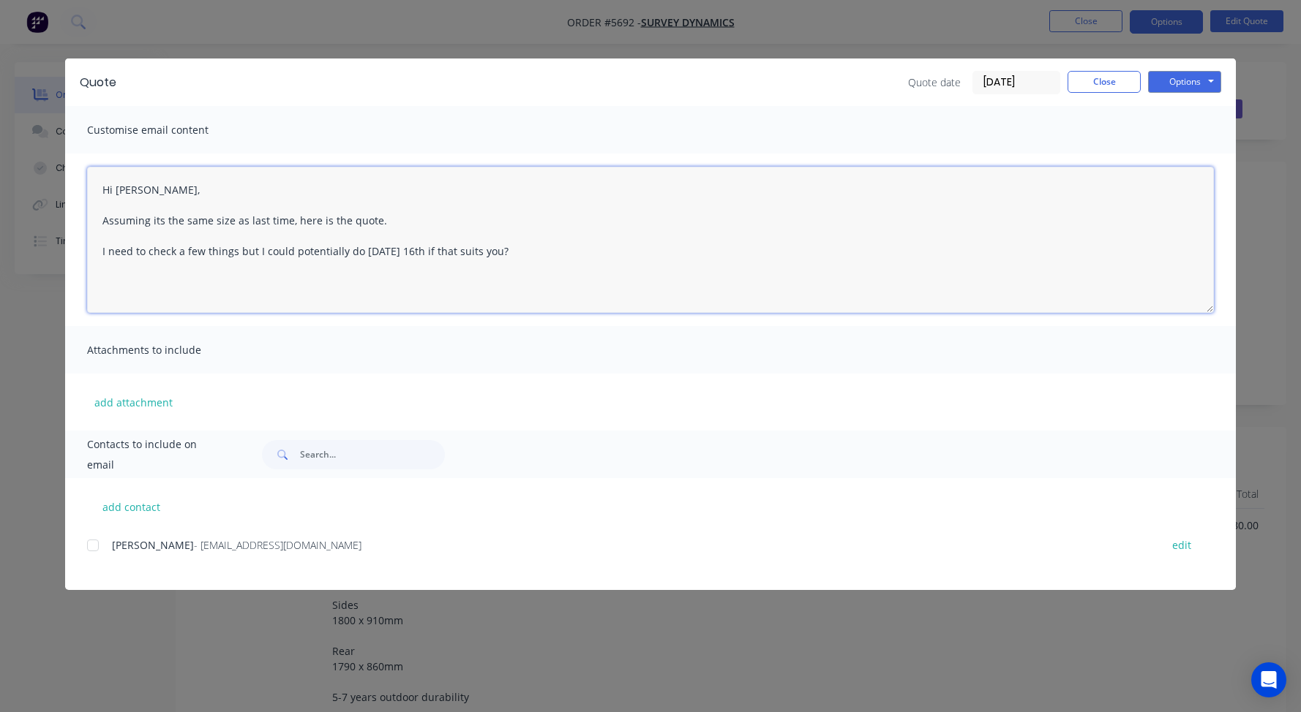
click at [94, 546] on div at bounding box center [92, 545] width 29 height 29
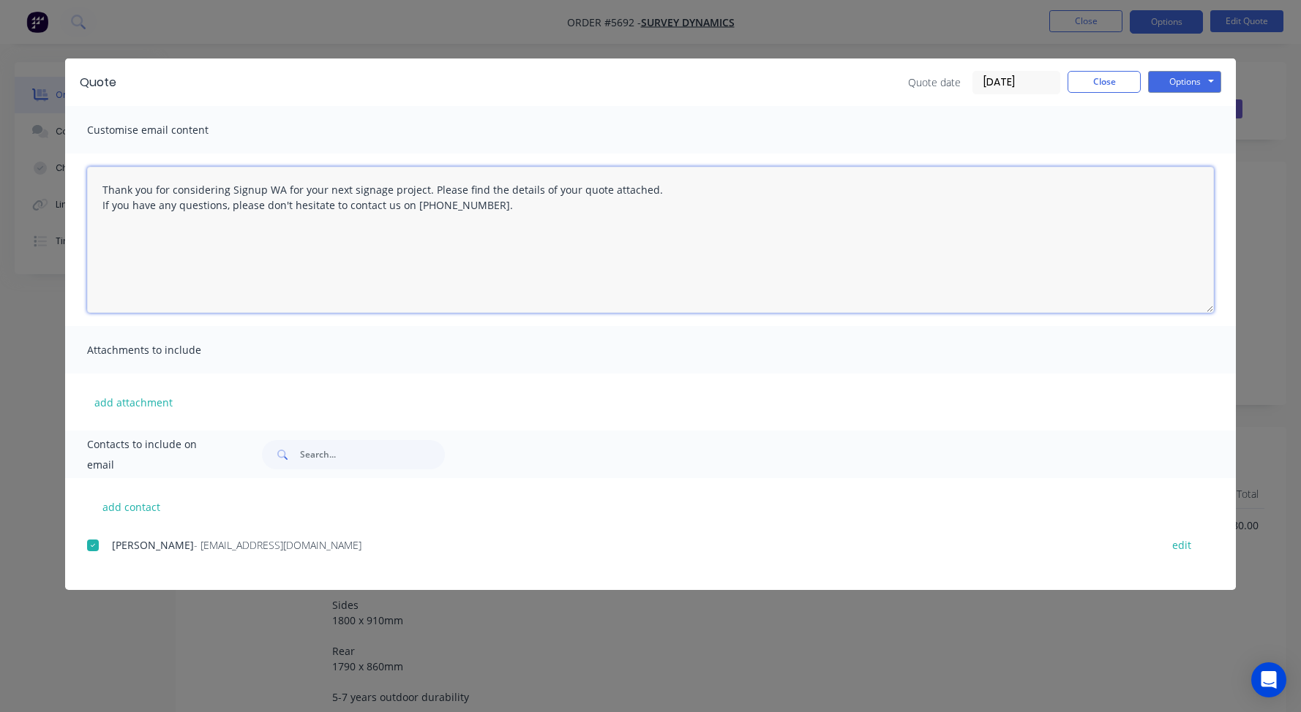
drag, startPoint x: 554, startPoint y: 221, endPoint x: 44, endPoint y: 140, distance: 516.3
click at [45, 140] on div "Quote Quote date [DATE] Close Options Preview Print Email Customise email conte…" at bounding box center [650, 356] width 1301 height 712
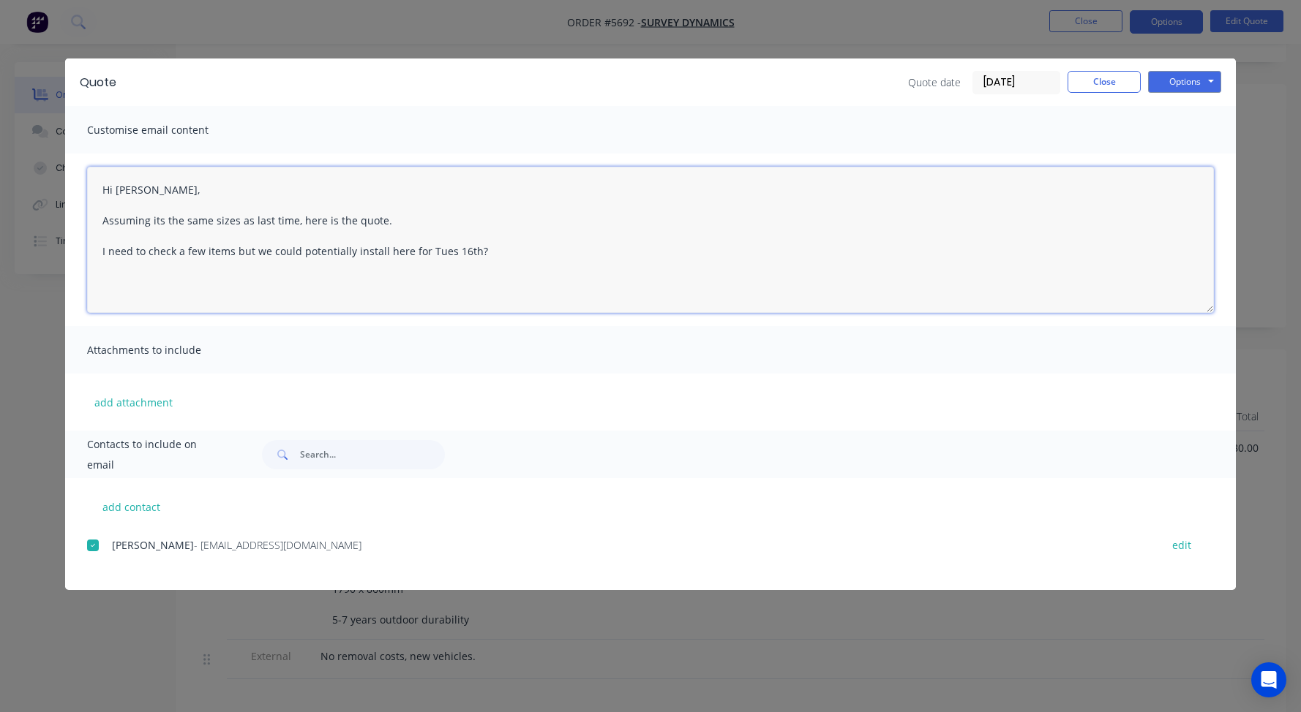
scroll to position [96, 0]
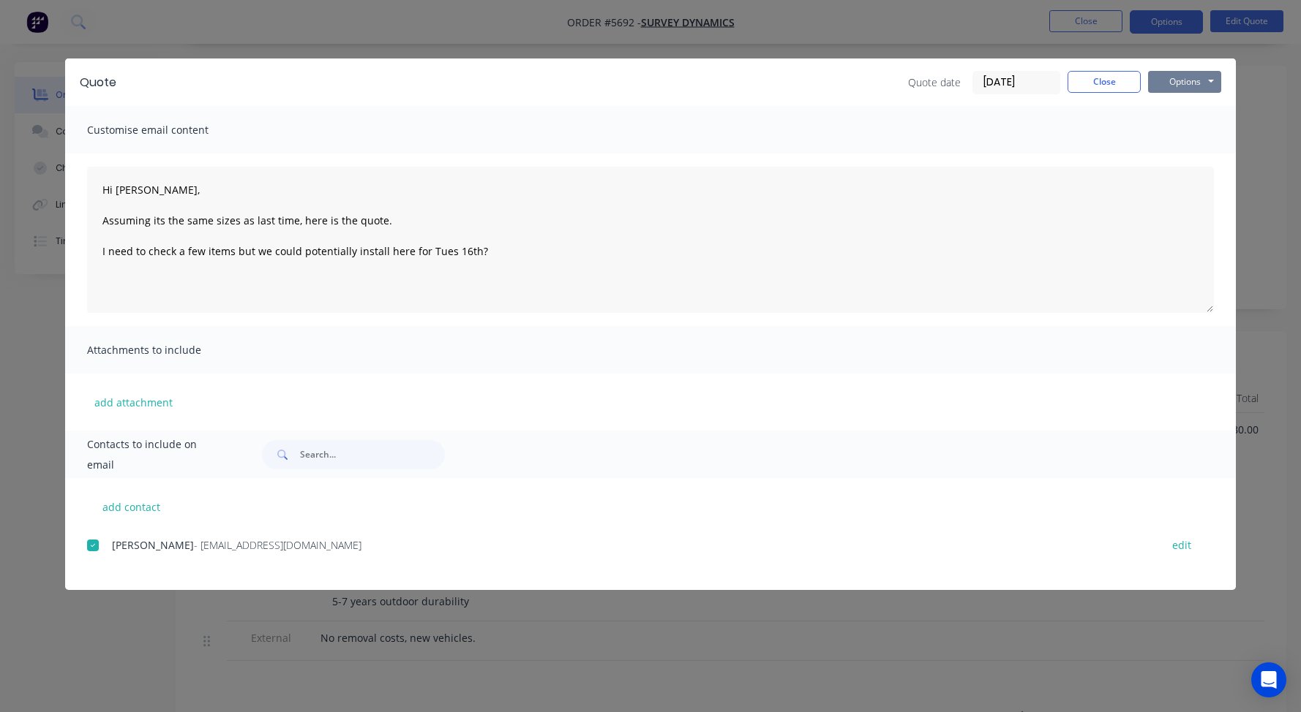
click at [1201, 76] on button "Options" at bounding box center [1184, 82] width 73 height 22
click at [1187, 152] on button "Email" at bounding box center [1195, 156] width 94 height 24
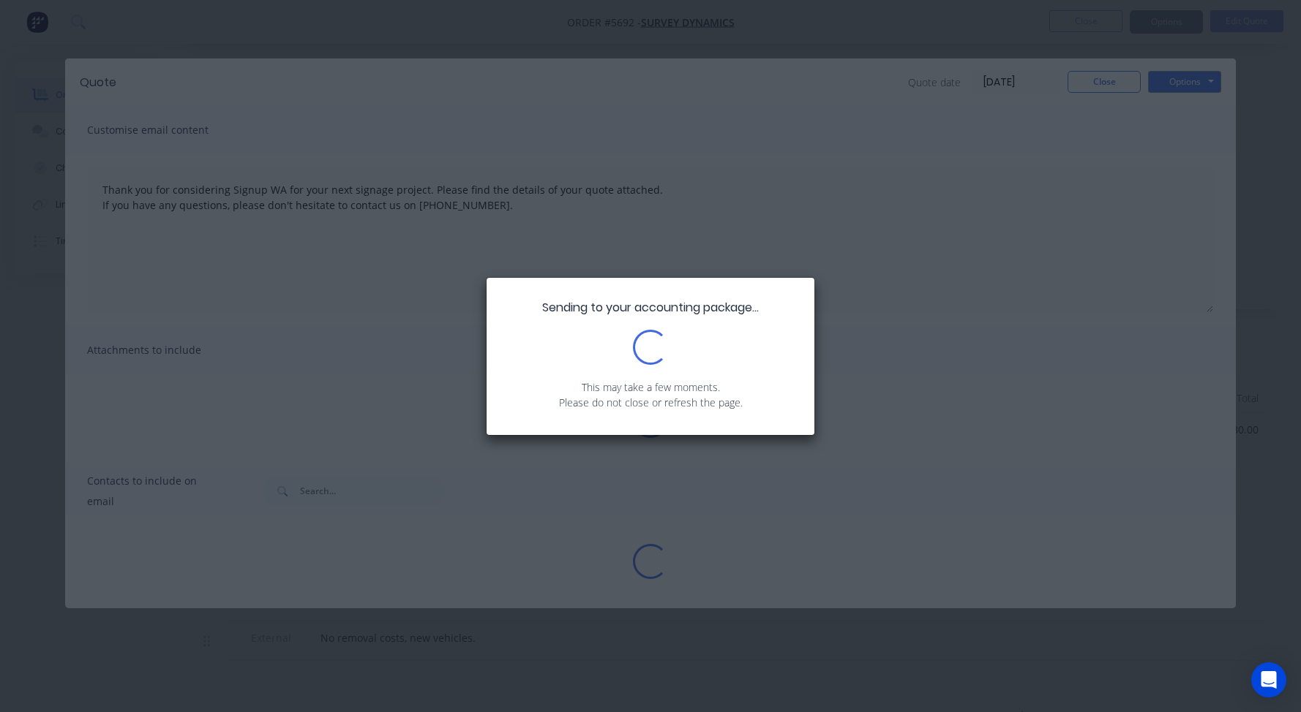
type textarea "Thank you for considering Signup WA for your next signage project. Please find …"
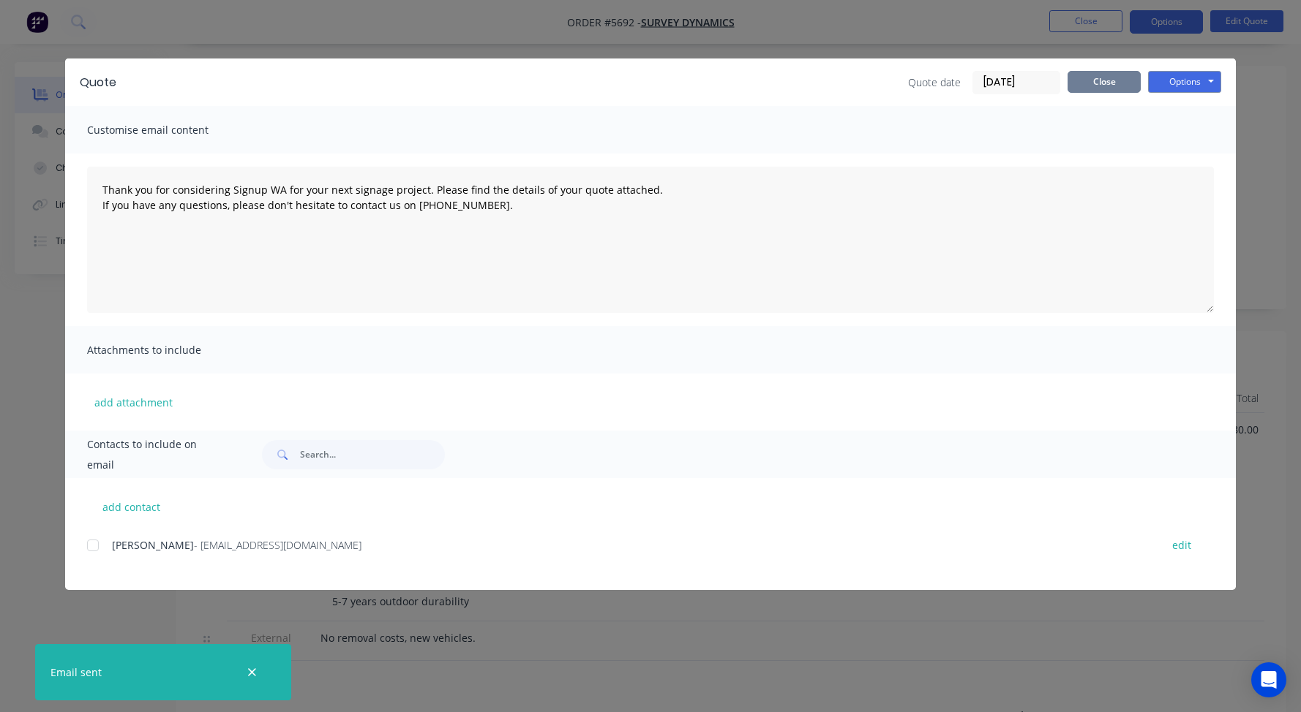
click at [1086, 80] on button "Close" at bounding box center [1103, 82] width 73 height 22
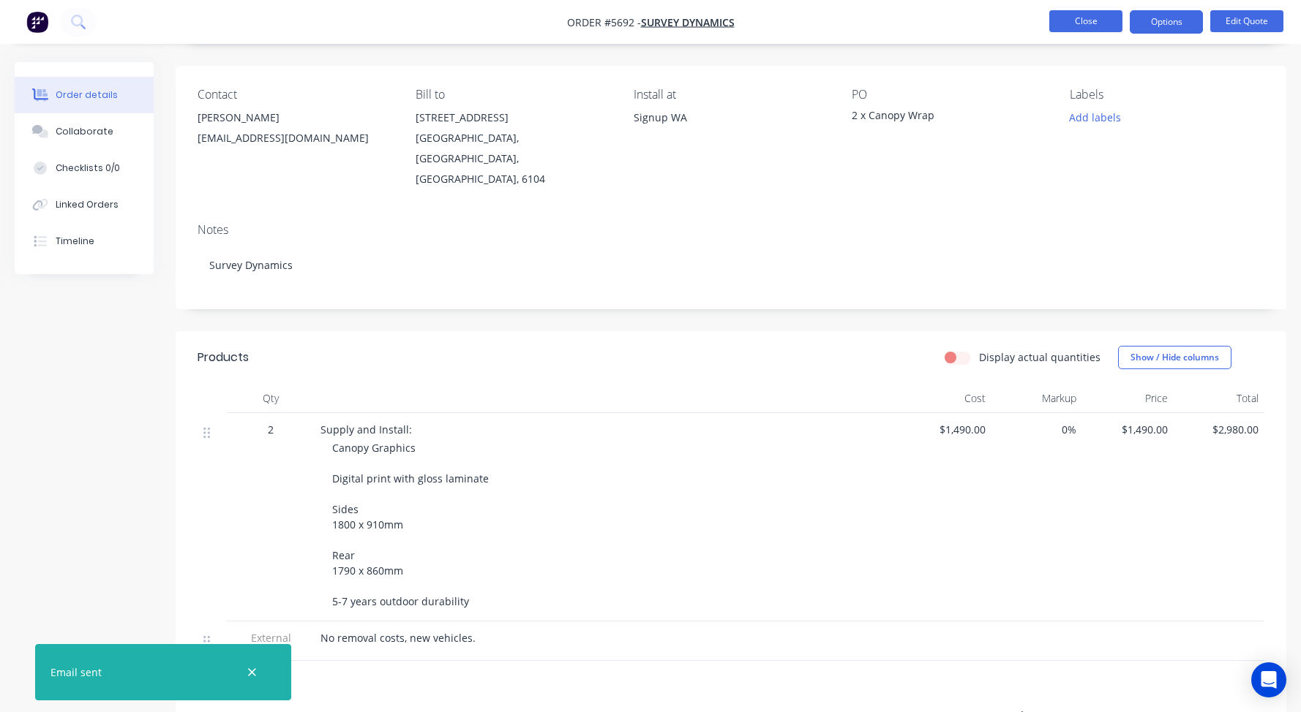
click at [1077, 17] on button "Close" at bounding box center [1085, 21] width 73 height 22
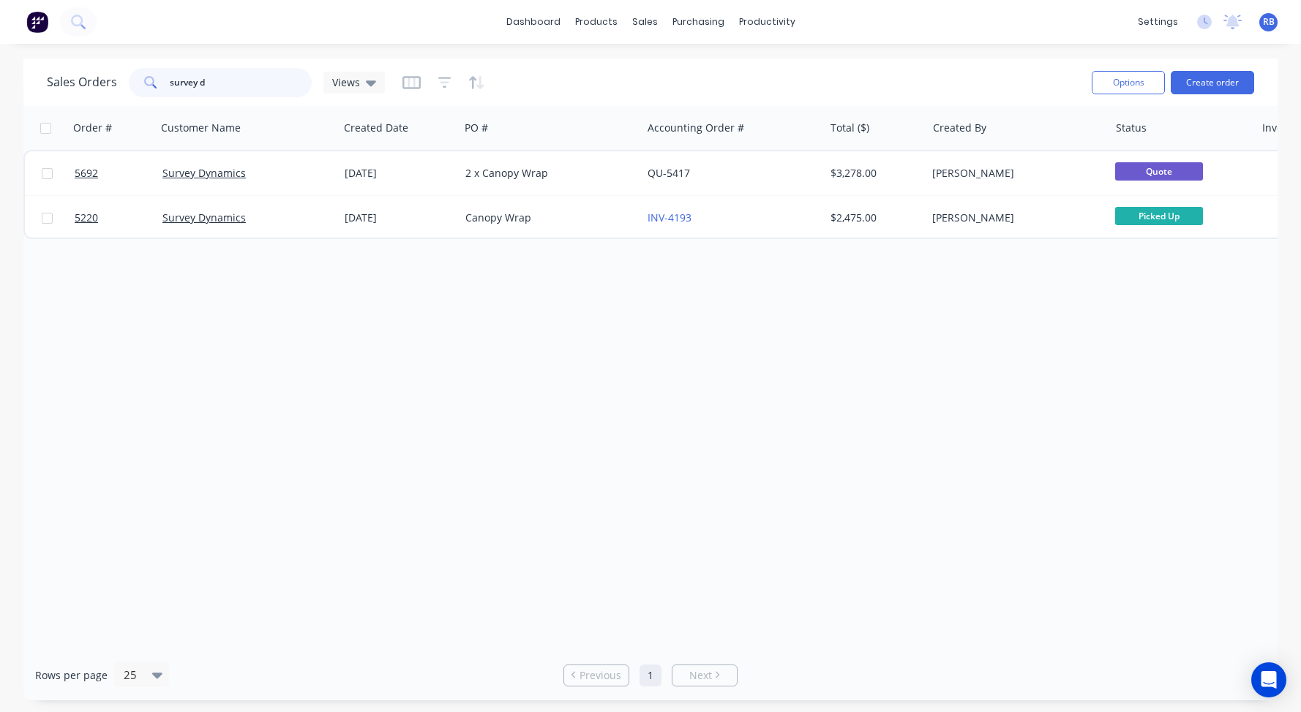
drag, startPoint x: 228, startPoint y: 87, endPoint x: 118, endPoint y: 85, distance: 110.5
click at [126, 85] on div "Sales Orders survey d Views" at bounding box center [216, 82] width 338 height 29
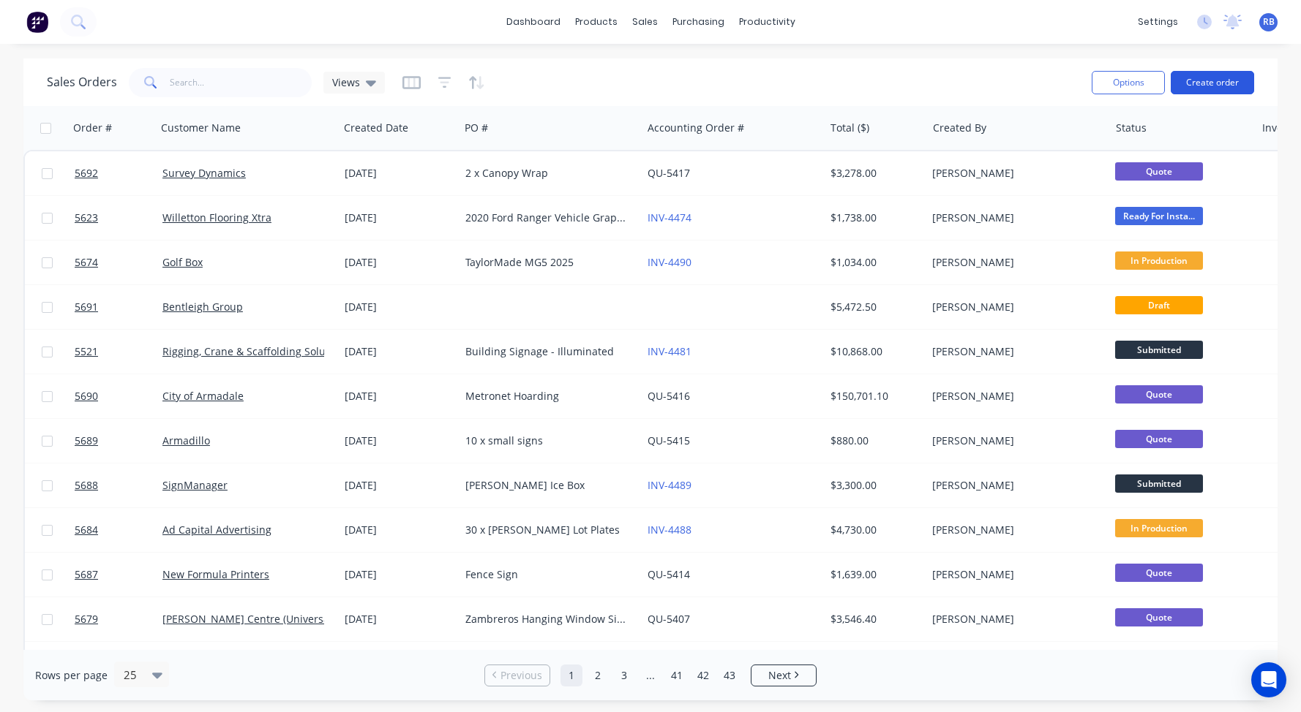
click at [1216, 81] on button "Create order" at bounding box center [1211, 82] width 83 height 23
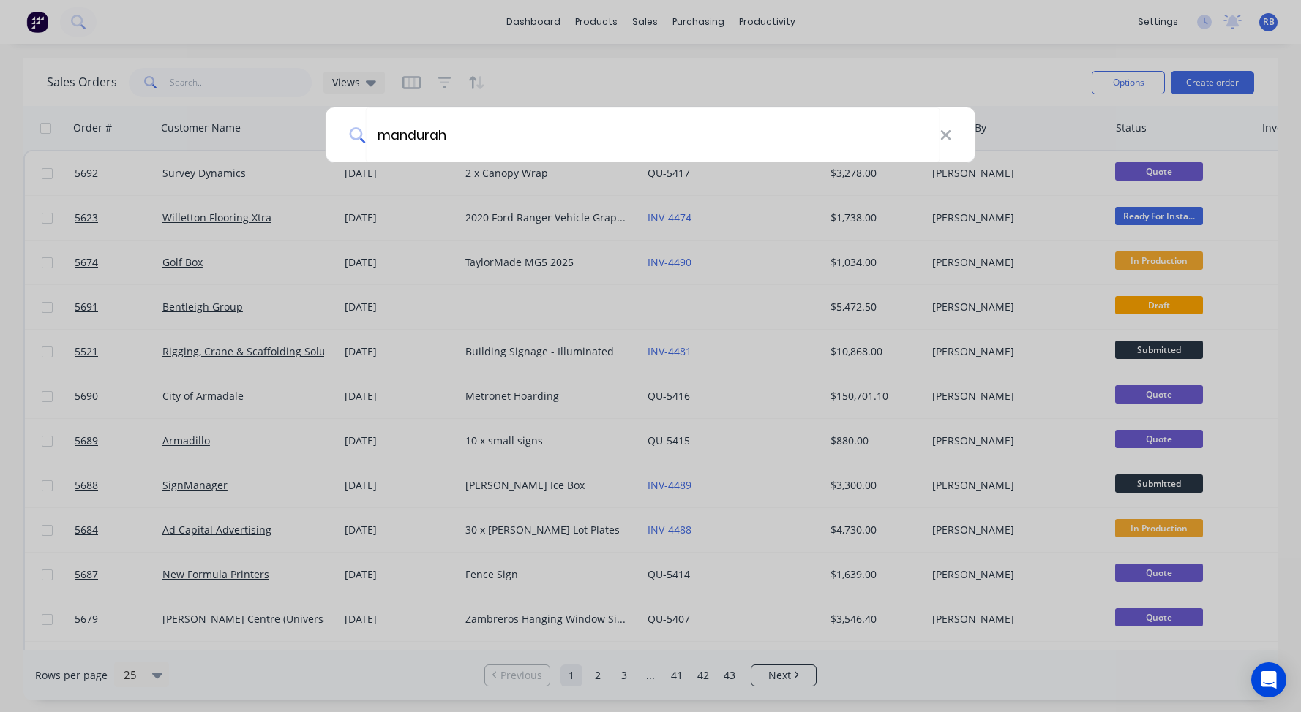
type input "mandurah"
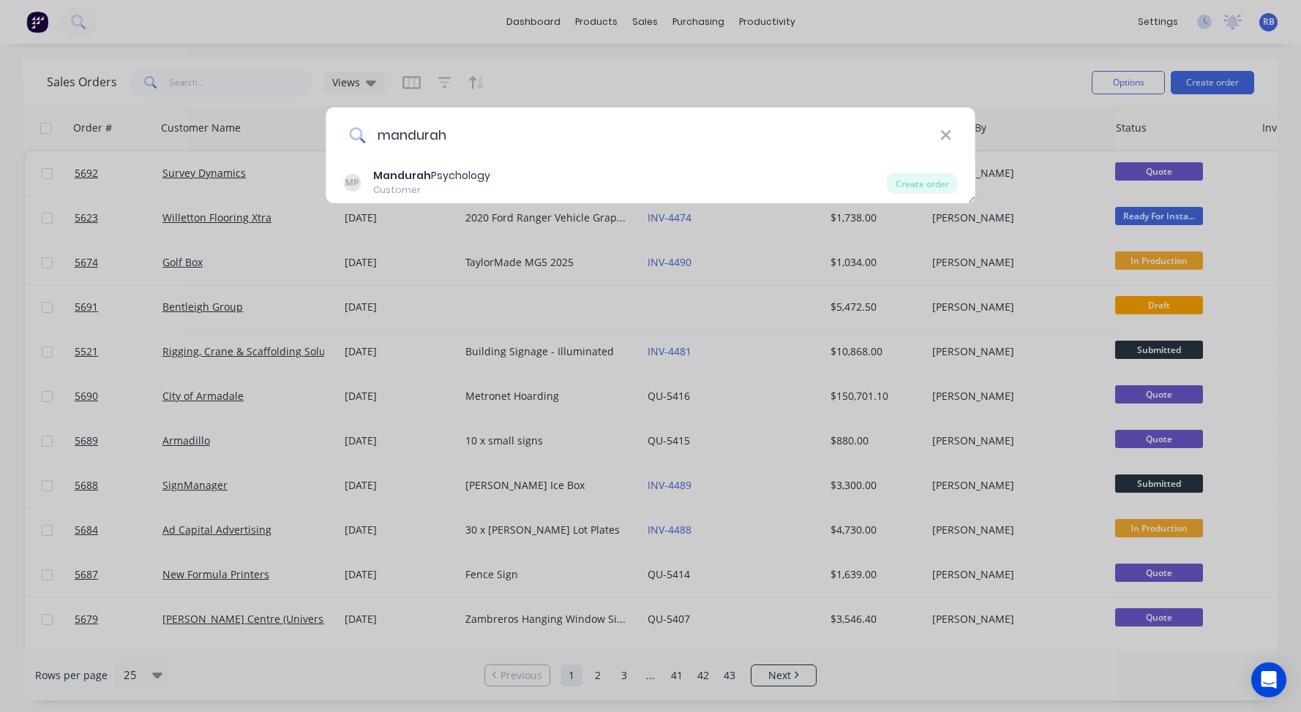
click at [938, 138] on input "mandurah" at bounding box center [652, 135] width 574 height 55
click at [951, 138] on icon at bounding box center [945, 135] width 12 height 16
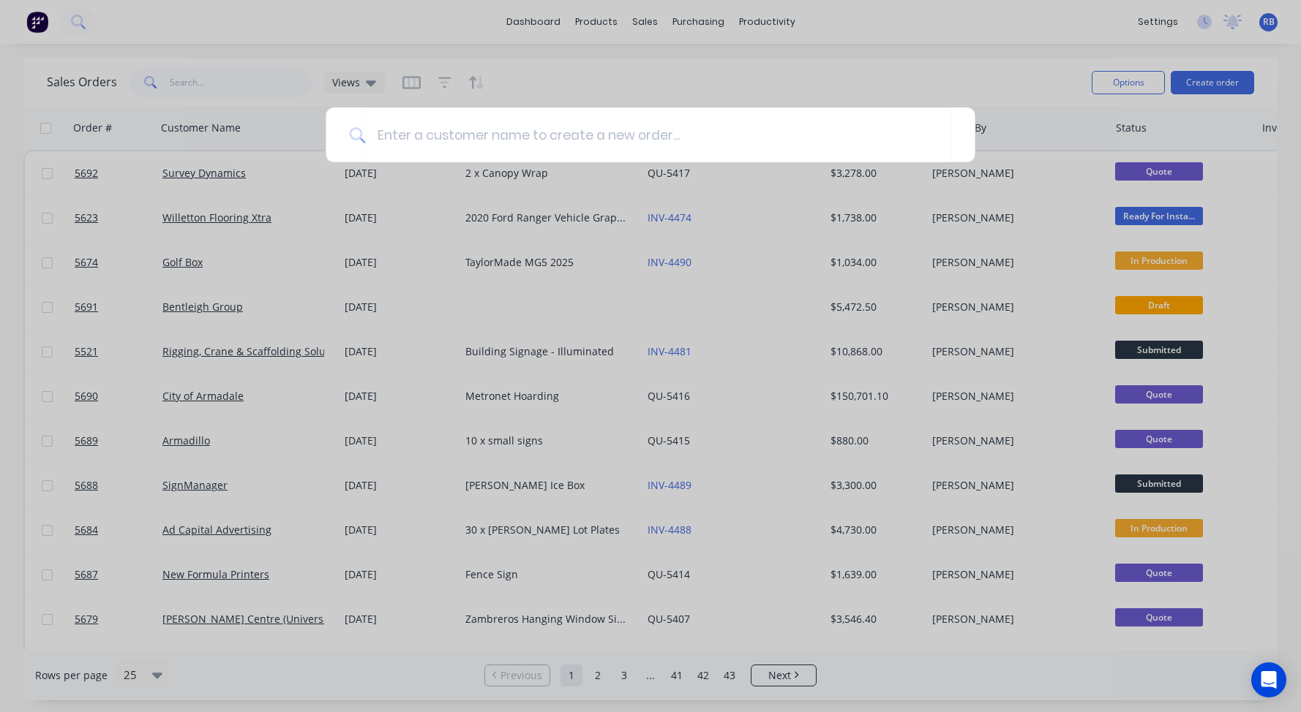
click at [221, 69] on div at bounding box center [650, 356] width 1301 height 712
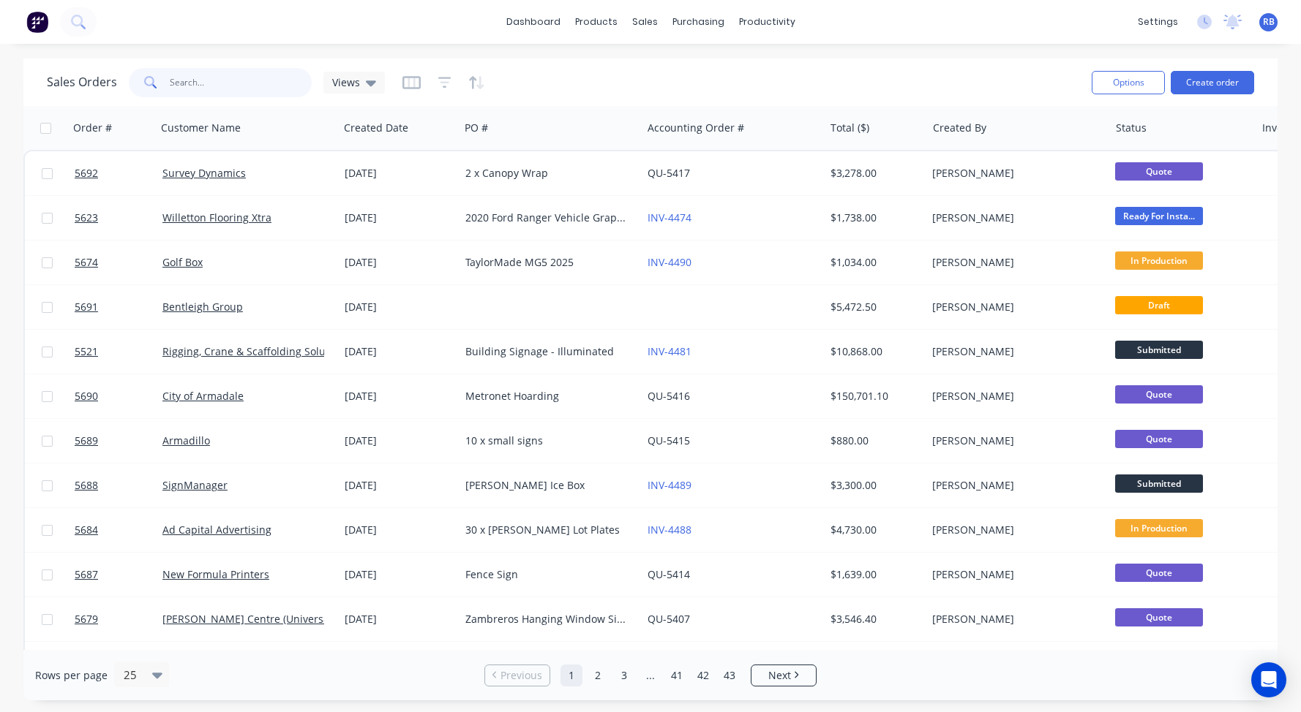
click at [215, 89] on input "text" at bounding box center [241, 82] width 143 height 29
type input "mandurah"
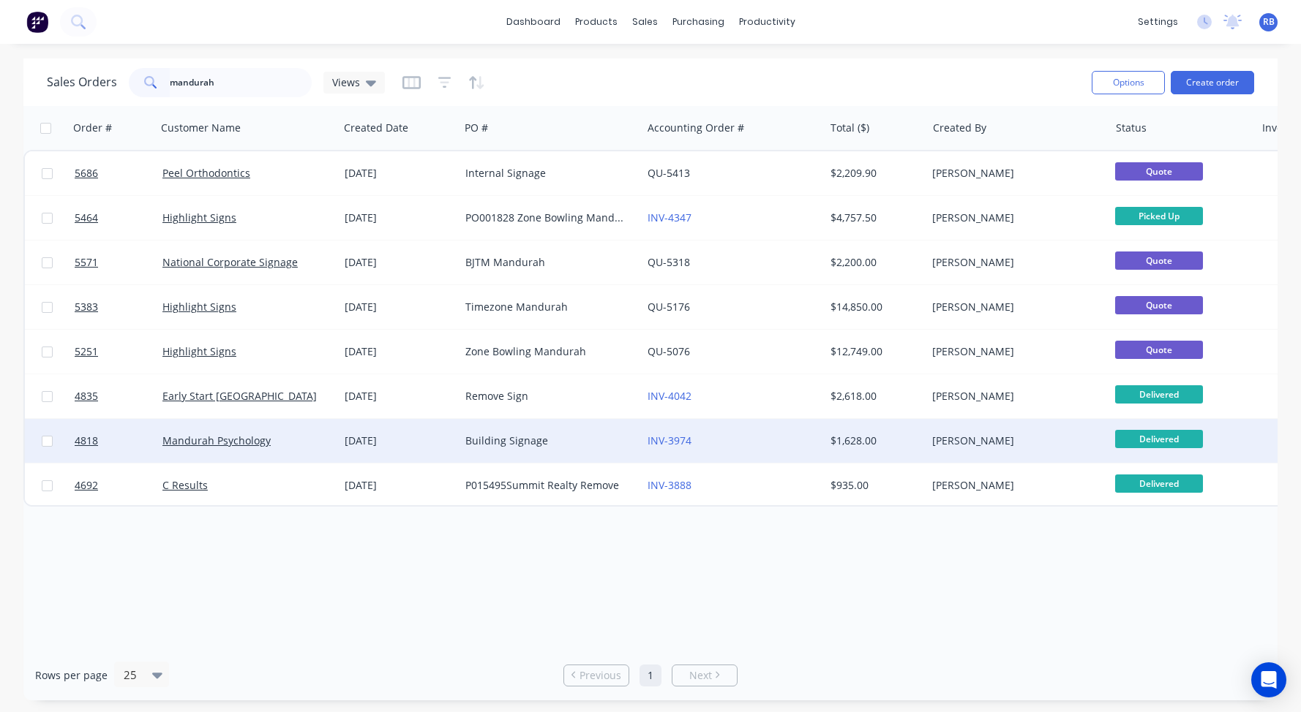
click at [298, 435] on div "Mandurah Psychology" at bounding box center [243, 441] width 162 height 15
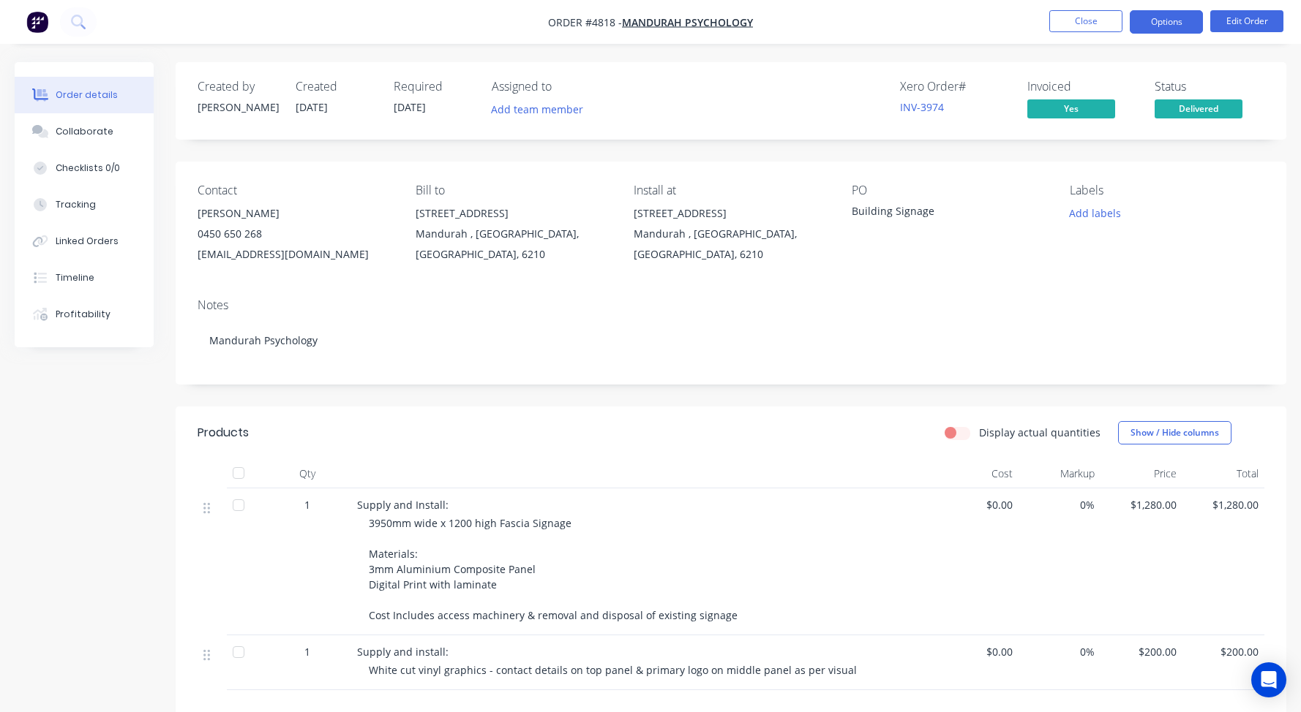
click at [1183, 14] on button "Options" at bounding box center [1165, 21] width 73 height 23
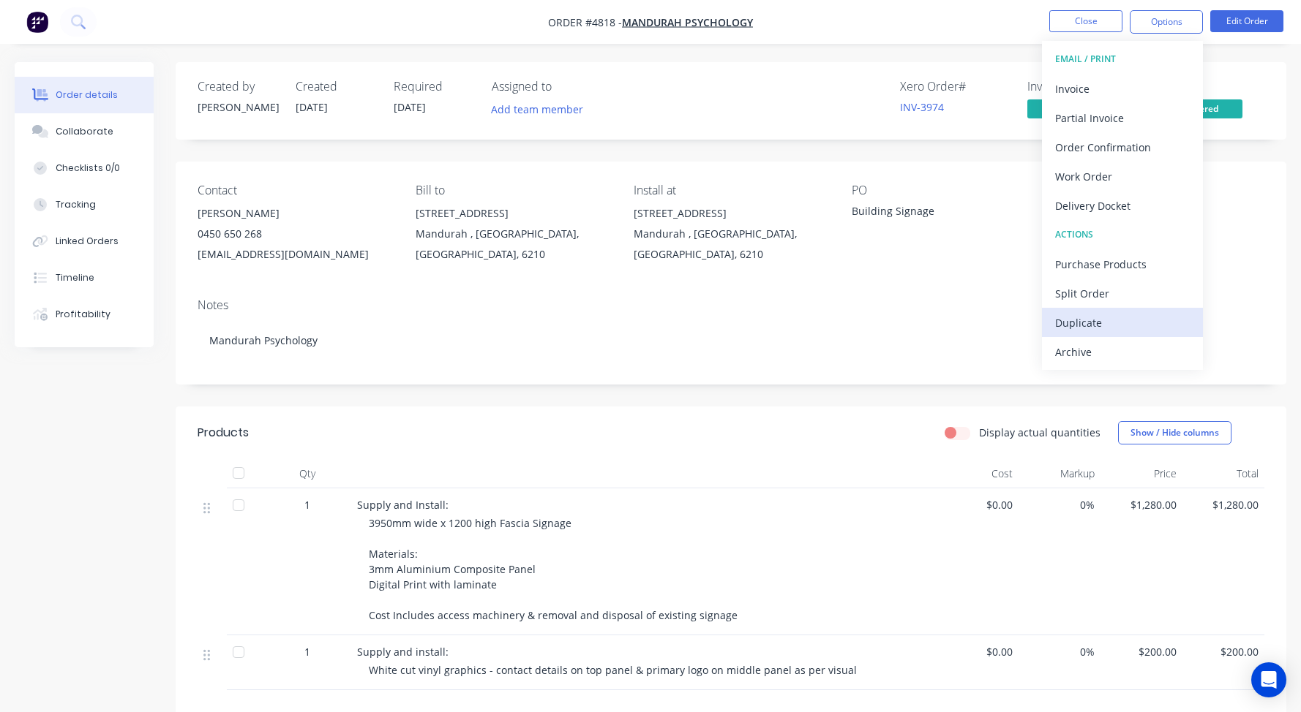
click at [1117, 320] on div "Duplicate" at bounding box center [1122, 322] width 135 height 21
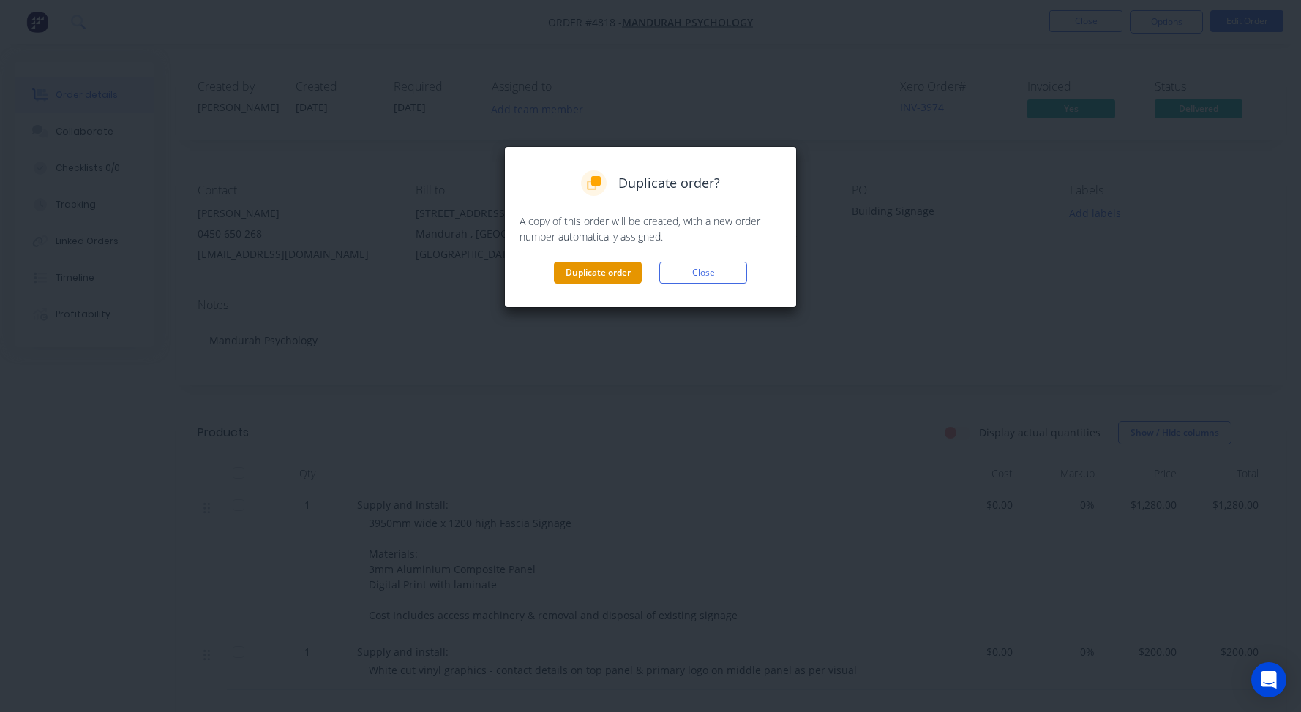
click at [585, 266] on button "Duplicate order" at bounding box center [598, 273] width 88 height 22
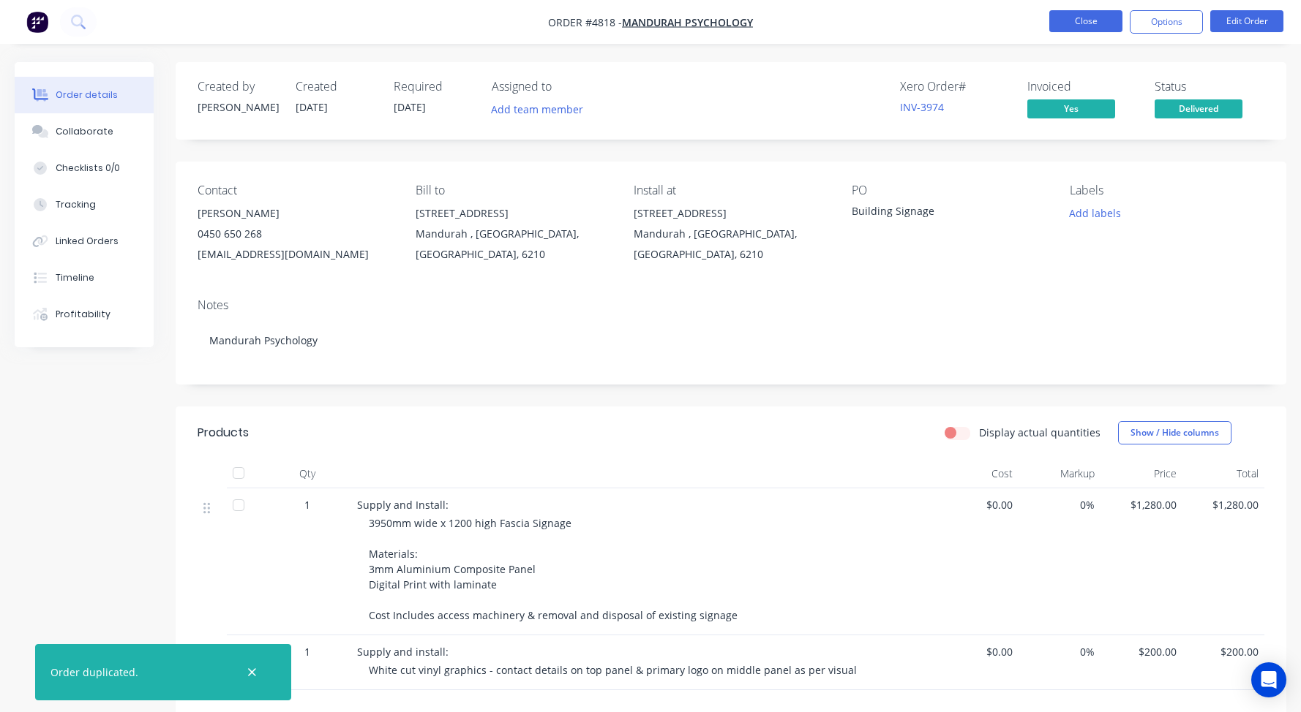
click at [1072, 22] on button "Close" at bounding box center [1085, 21] width 73 height 22
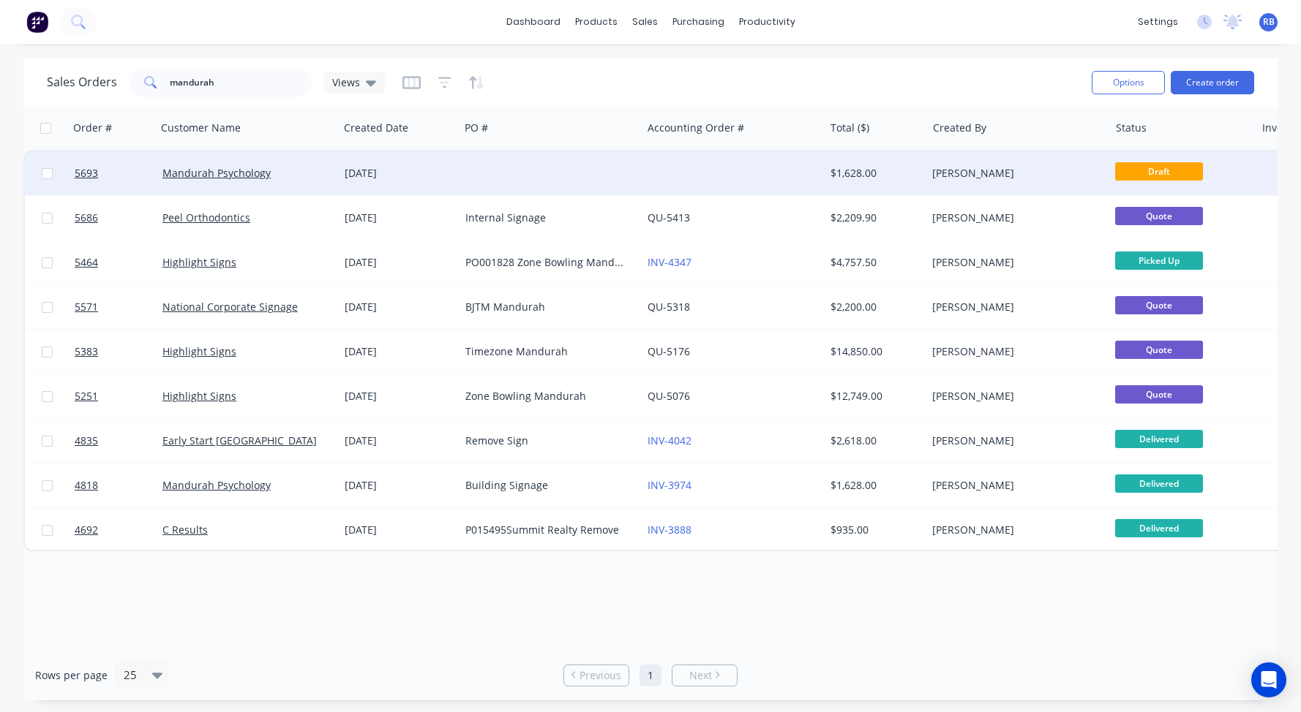
click at [516, 178] on div at bounding box center [550, 173] width 182 height 44
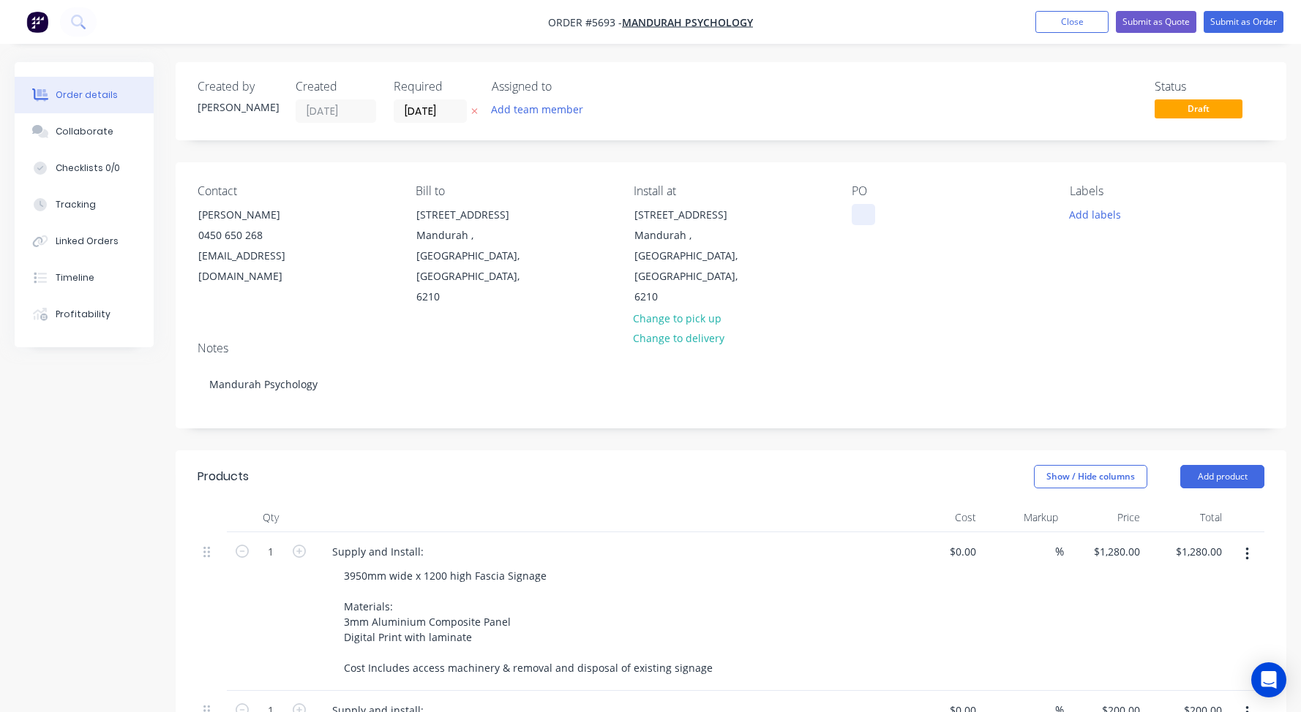
click at [867, 211] on div at bounding box center [862, 214] width 23 height 21
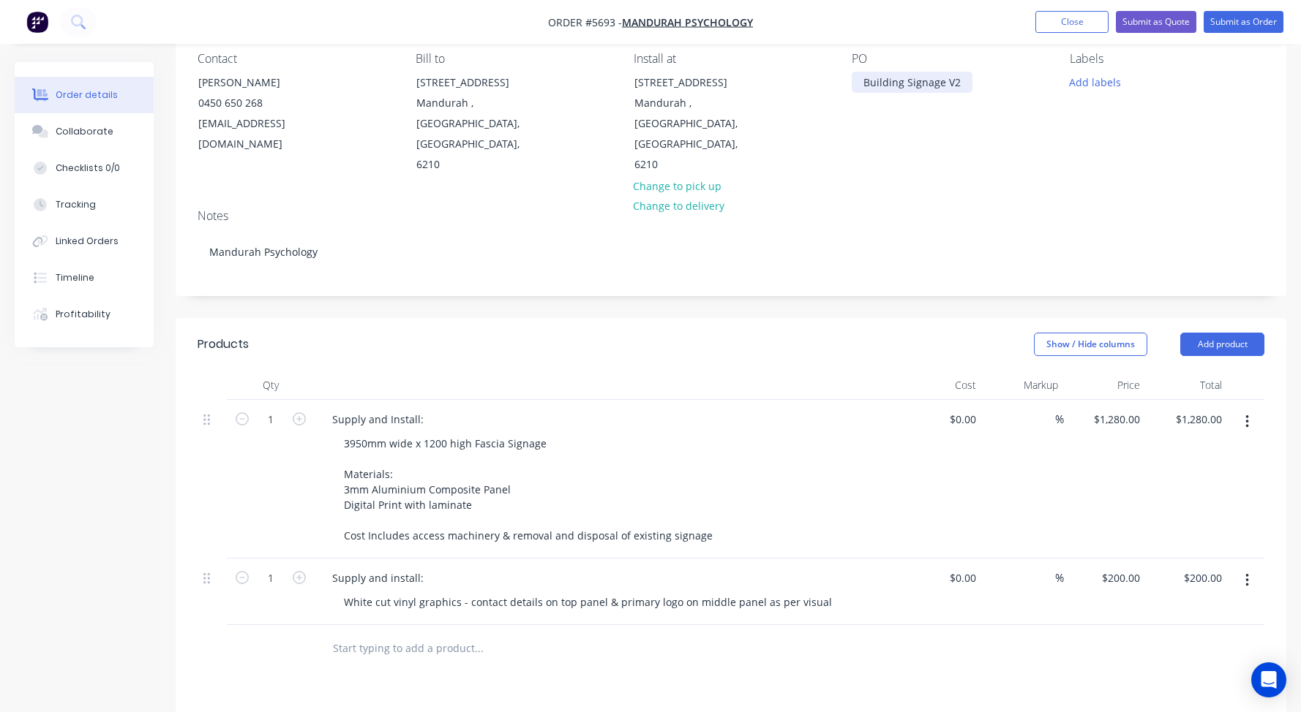
scroll to position [137, 0]
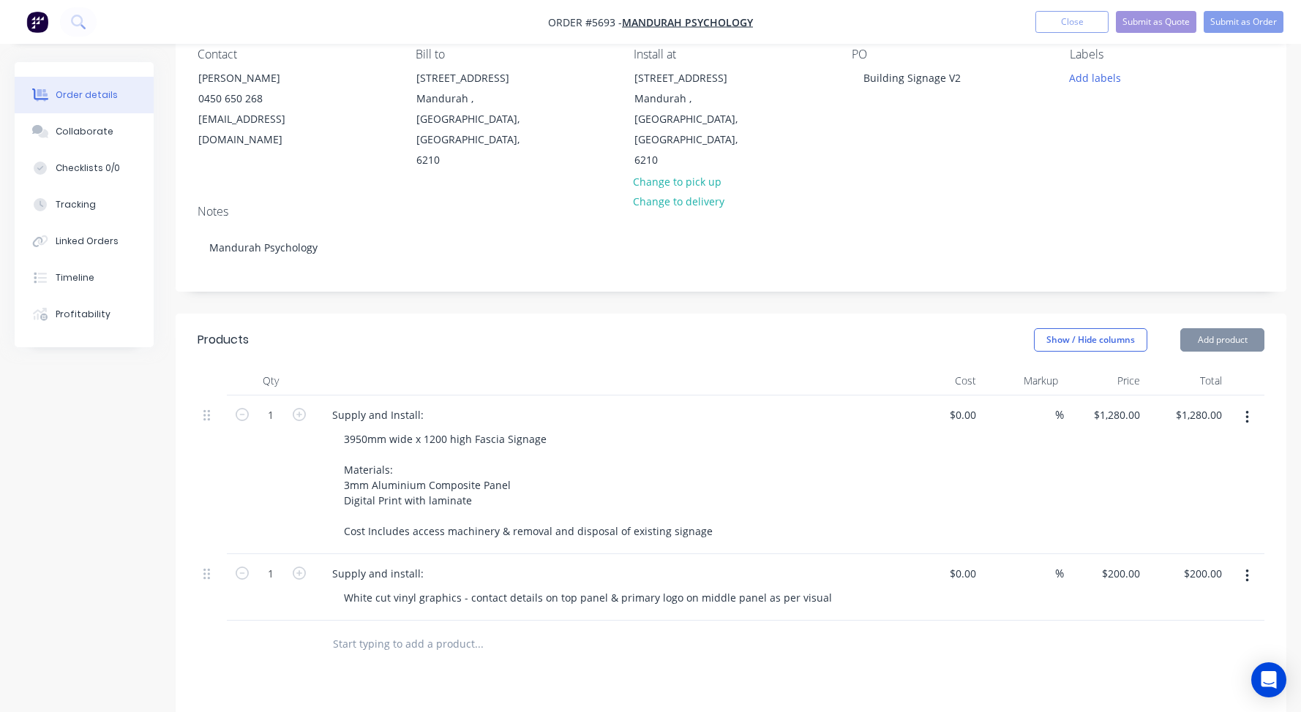
click at [1248, 563] on button "button" at bounding box center [1247, 576] width 34 height 26
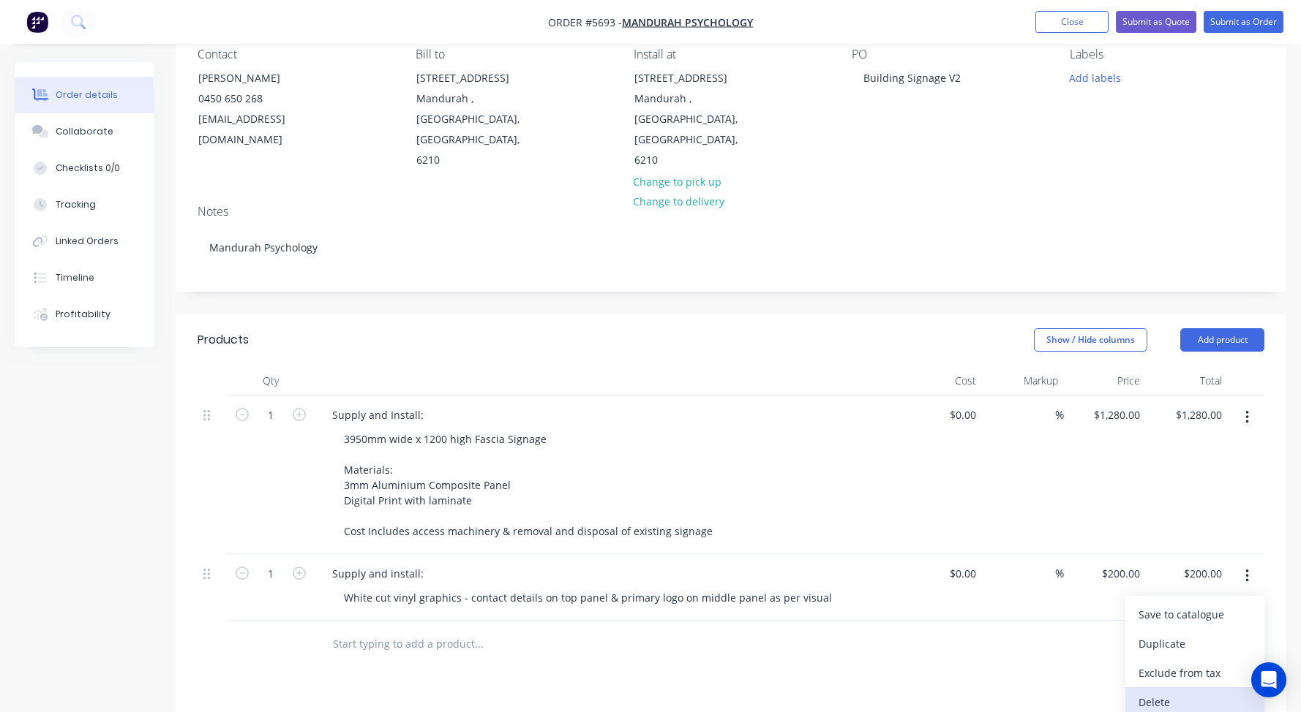
click at [1161, 692] on div "Delete" at bounding box center [1194, 702] width 113 height 21
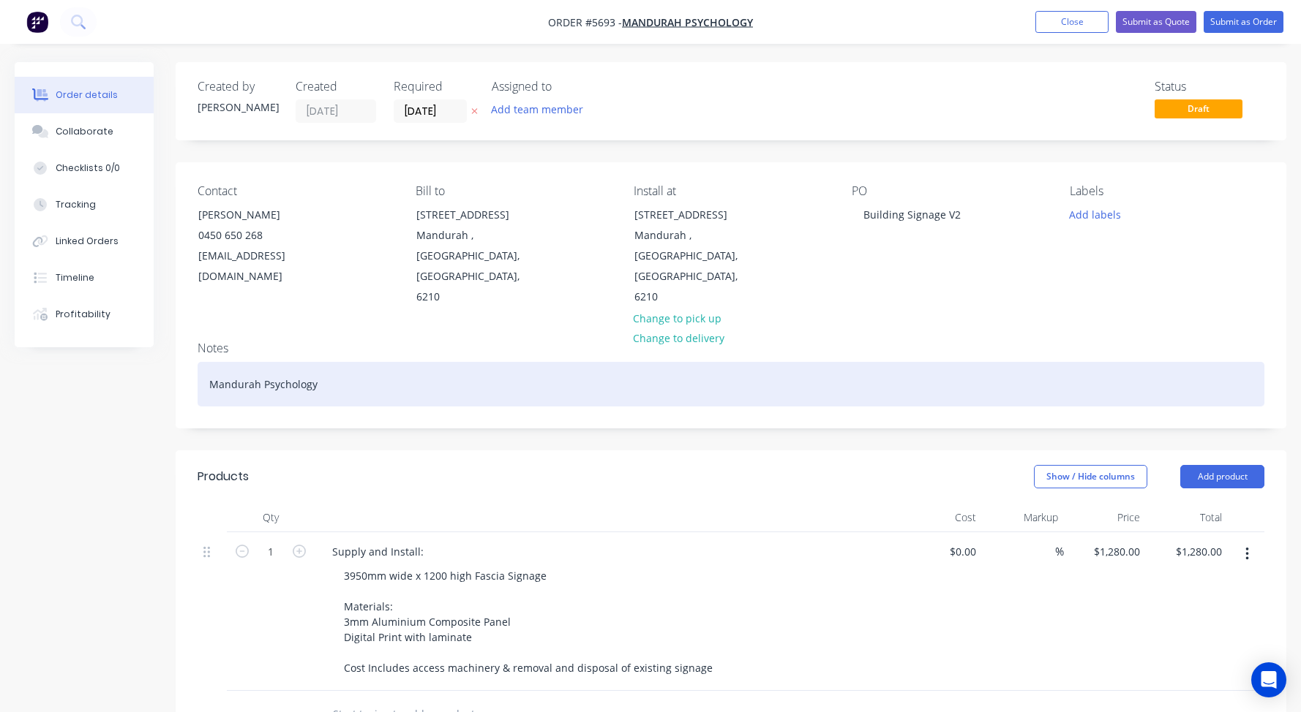
scroll to position [0, 0]
click at [359, 362] on div "Mandurah Psychology" at bounding box center [731, 384] width 1067 height 45
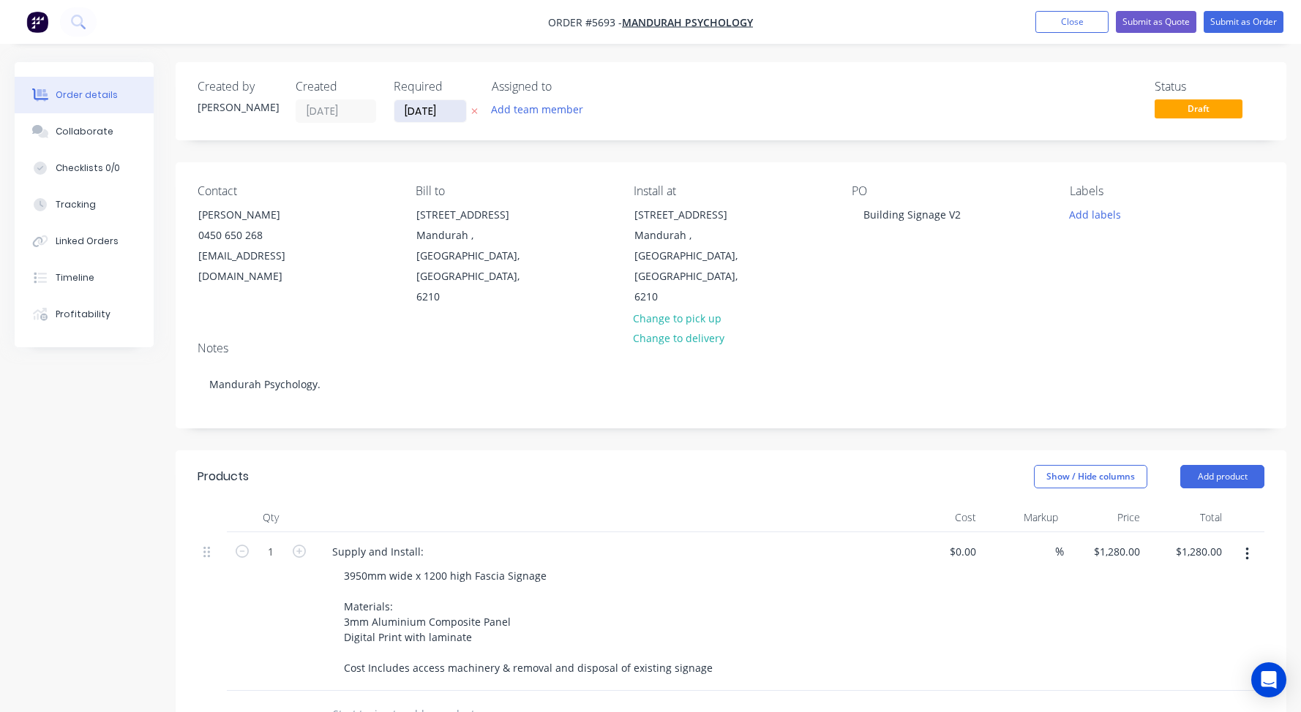
click at [422, 112] on input "[DATE]" at bounding box center [430, 111] width 72 height 22
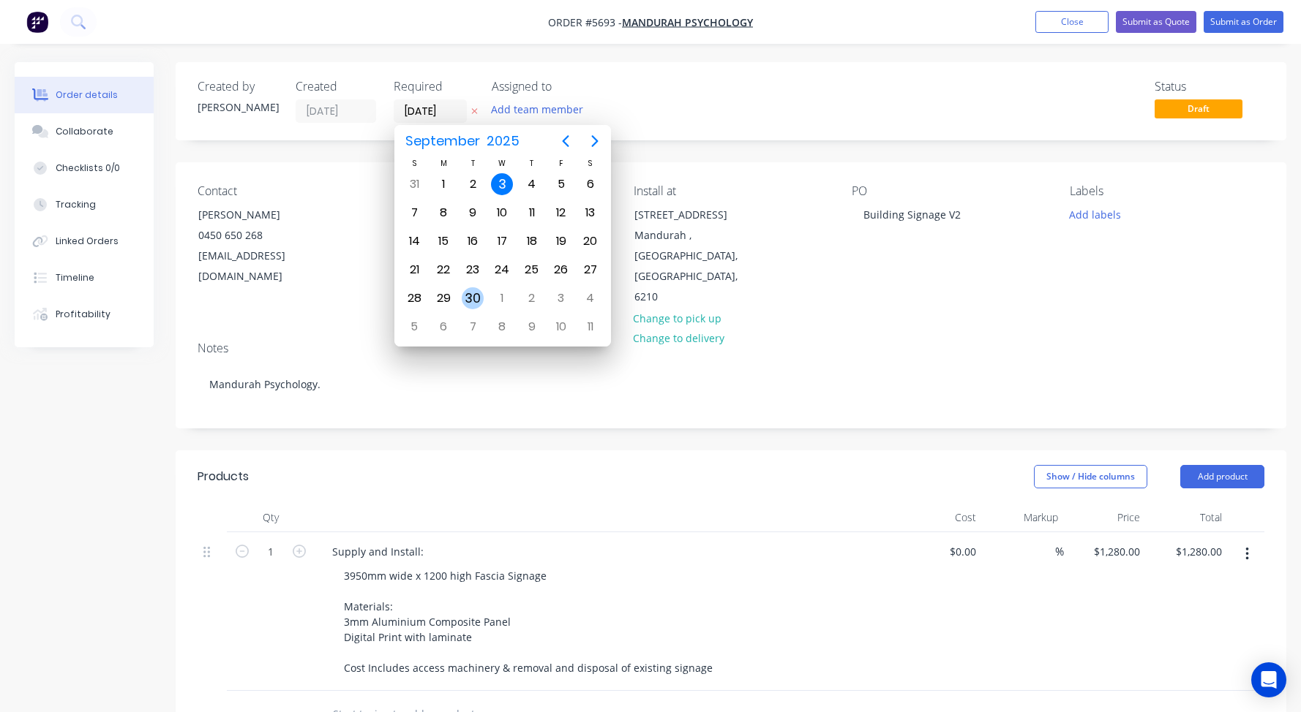
click at [473, 296] on div "30" at bounding box center [473, 298] width 22 height 22
type input "[DATE]"
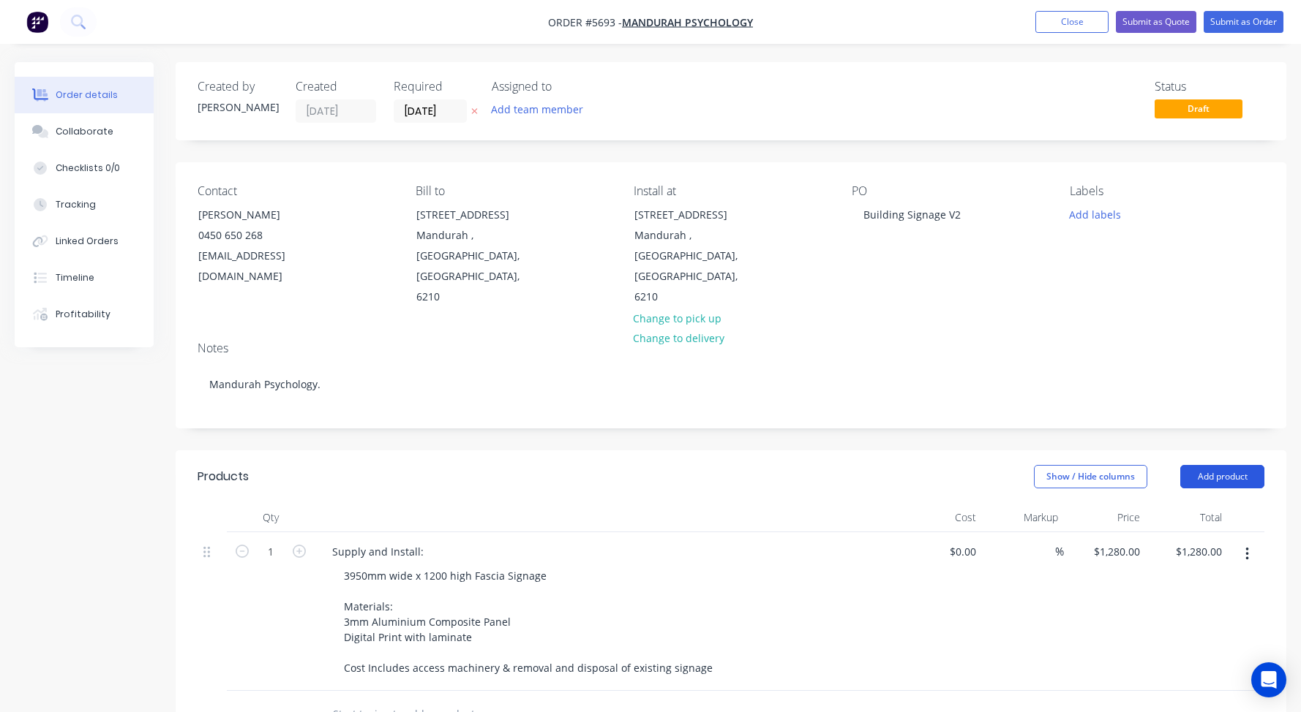
click at [1217, 465] on button "Add product" at bounding box center [1222, 476] width 84 height 23
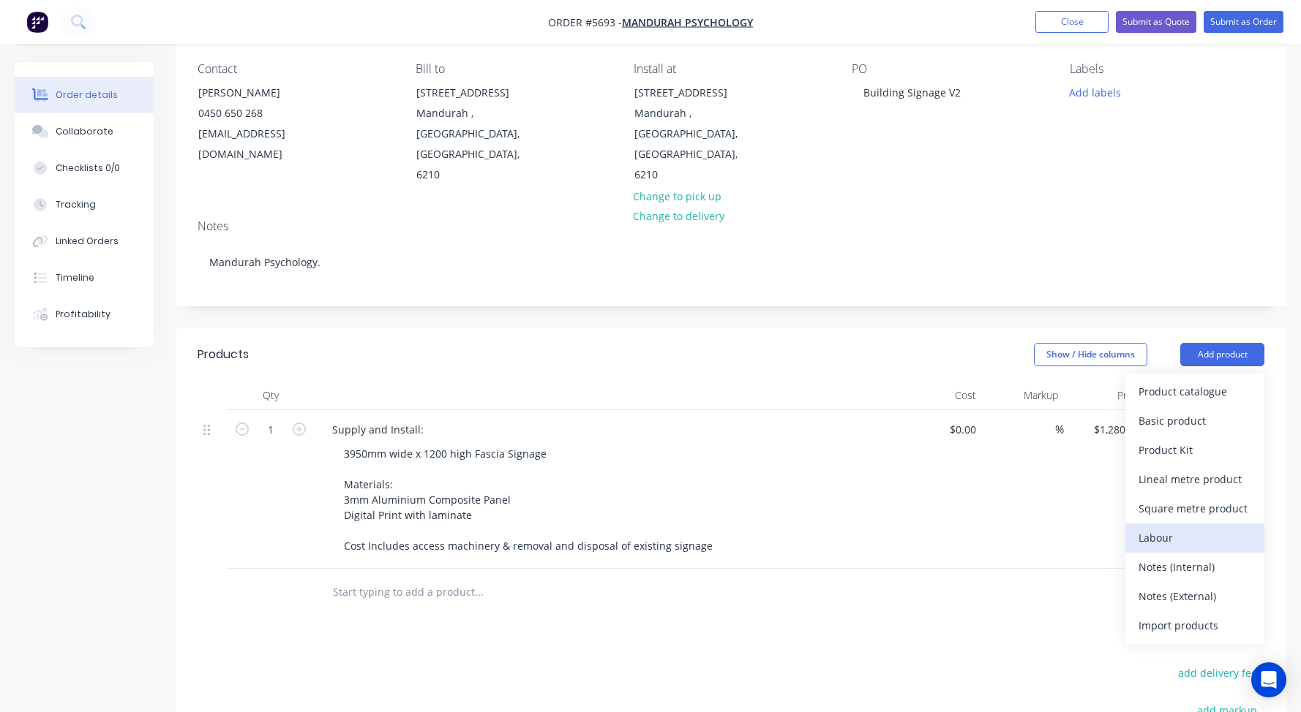
scroll to position [124, 0]
click at [1170, 555] on div "Notes (Internal)" at bounding box center [1194, 565] width 113 height 21
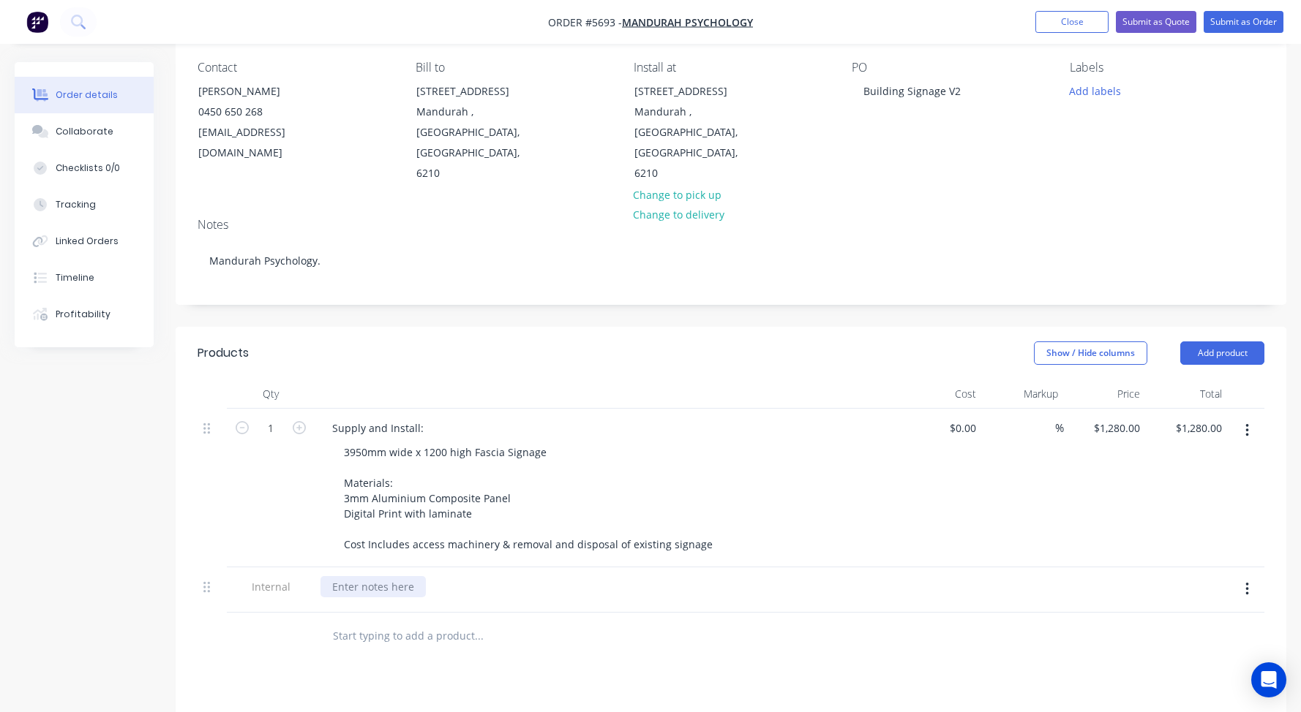
click at [379, 576] on div at bounding box center [372, 586] width 105 height 21
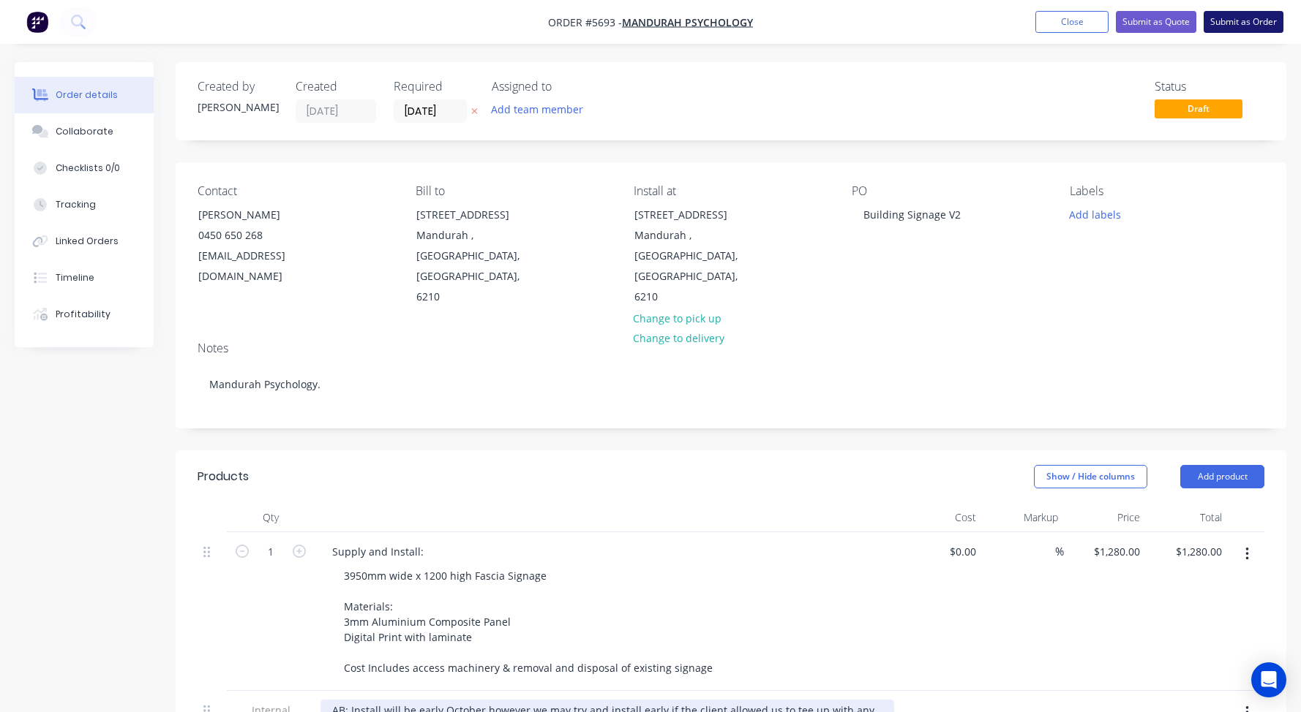
scroll to position [0, 0]
click at [1244, 22] on button "Submit as Order" at bounding box center [1243, 22] width 80 height 22
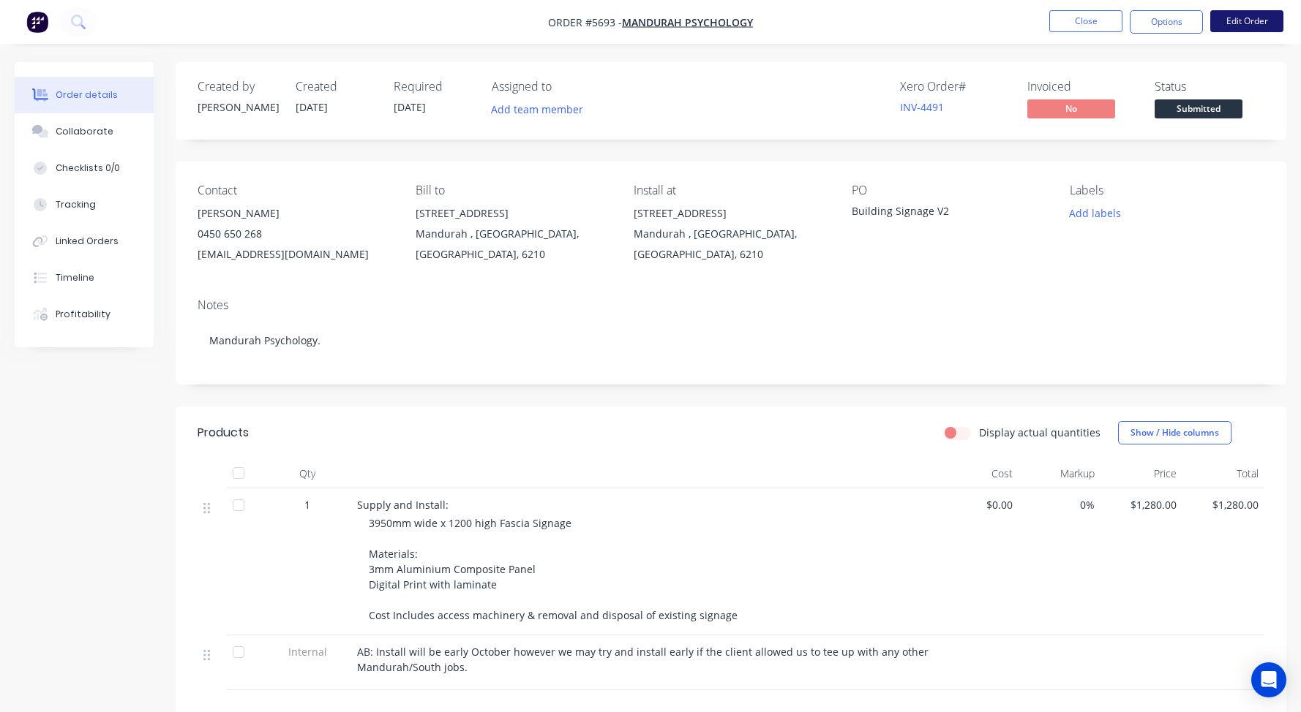
click at [1254, 21] on button "Edit Order" at bounding box center [1246, 21] width 73 height 22
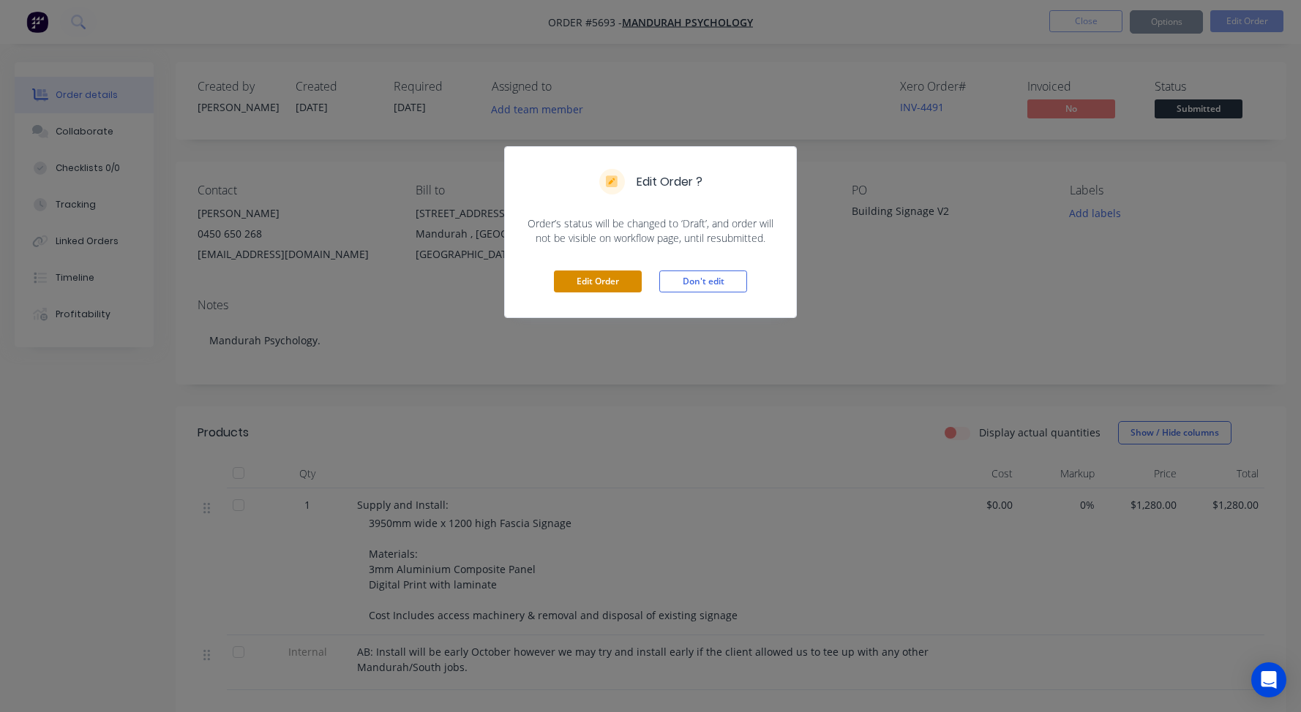
click at [585, 281] on button "Edit Order" at bounding box center [598, 282] width 88 height 22
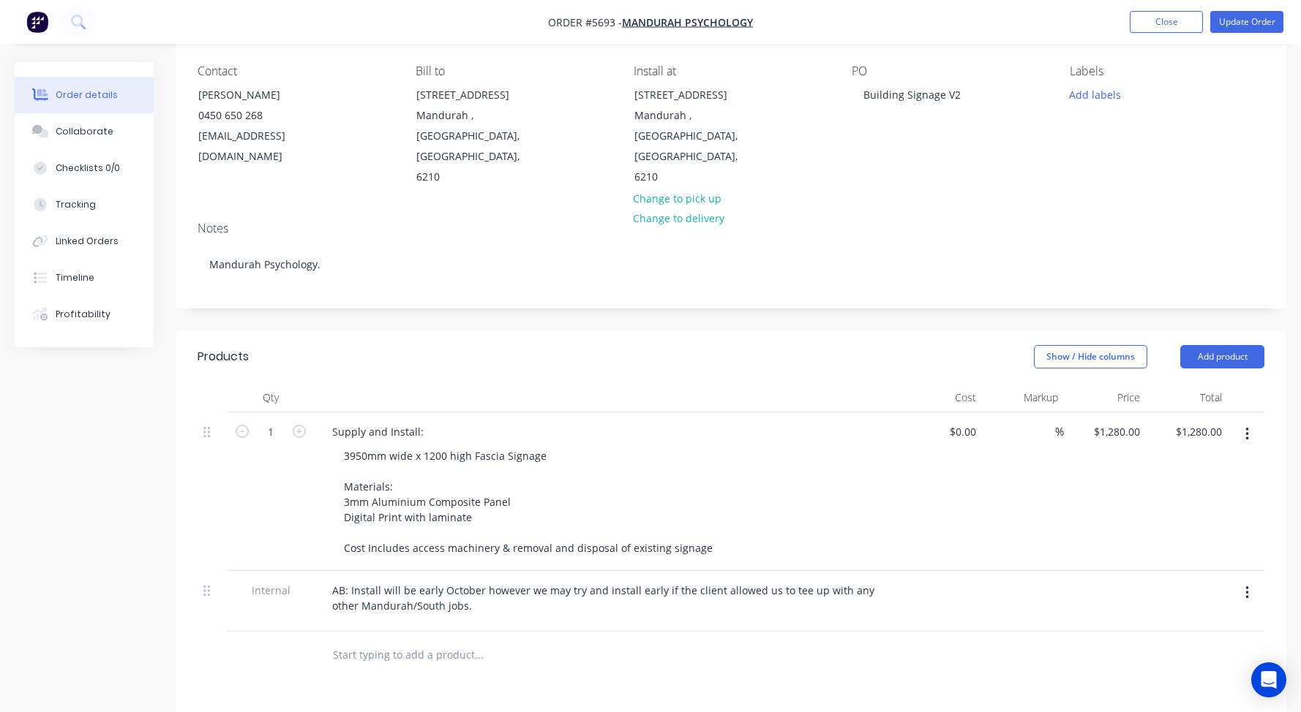
scroll to position [121, 0]
click at [1121, 421] on input "1280" at bounding box center [1118, 431] width 53 height 21
type input "$1,130.00"
click at [1059, 437] on div "%" at bounding box center [1023, 491] width 82 height 159
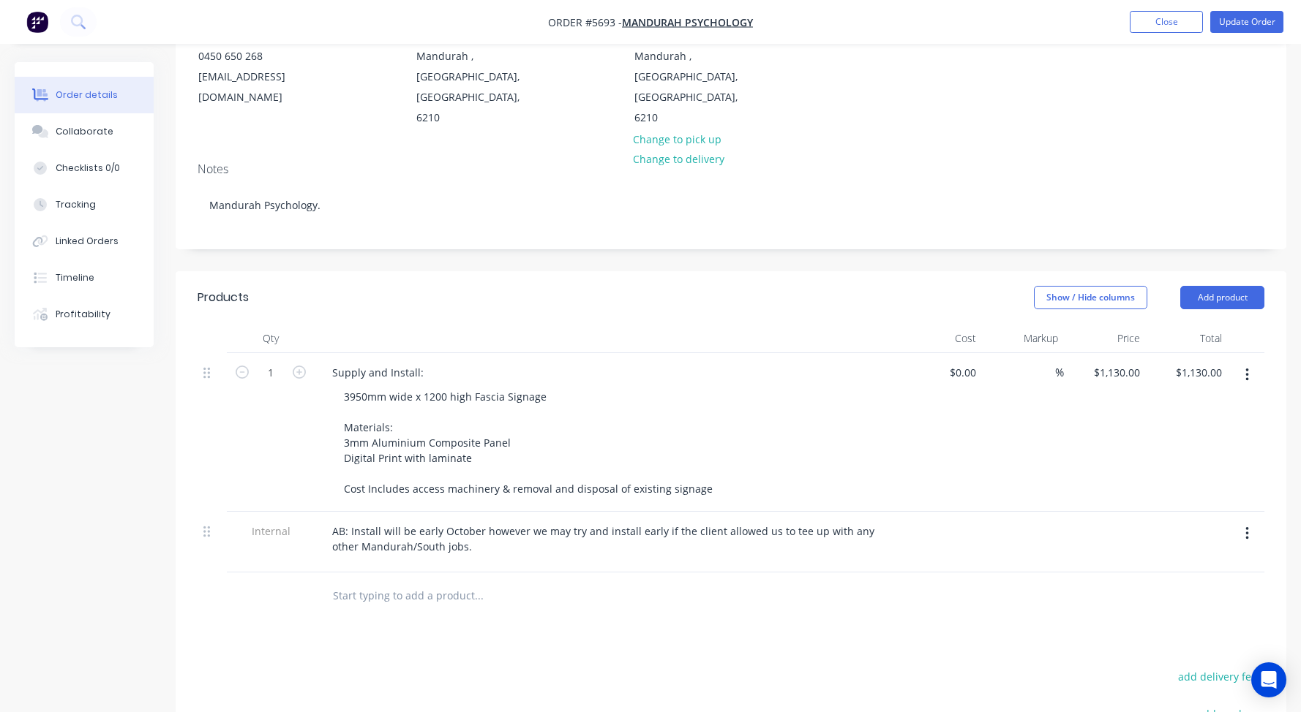
scroll to position [185, 0]
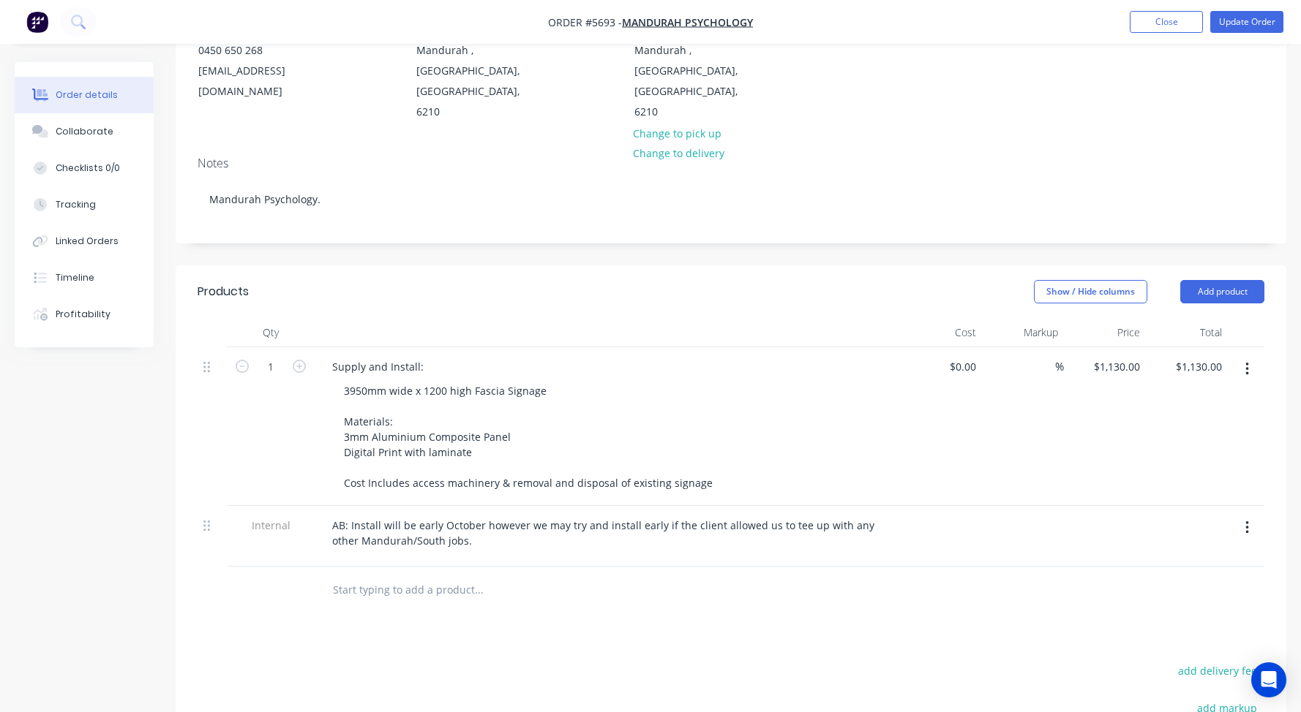
click at [370, 576] on input "text" at bounding box center [478, 590] width 293 height 29
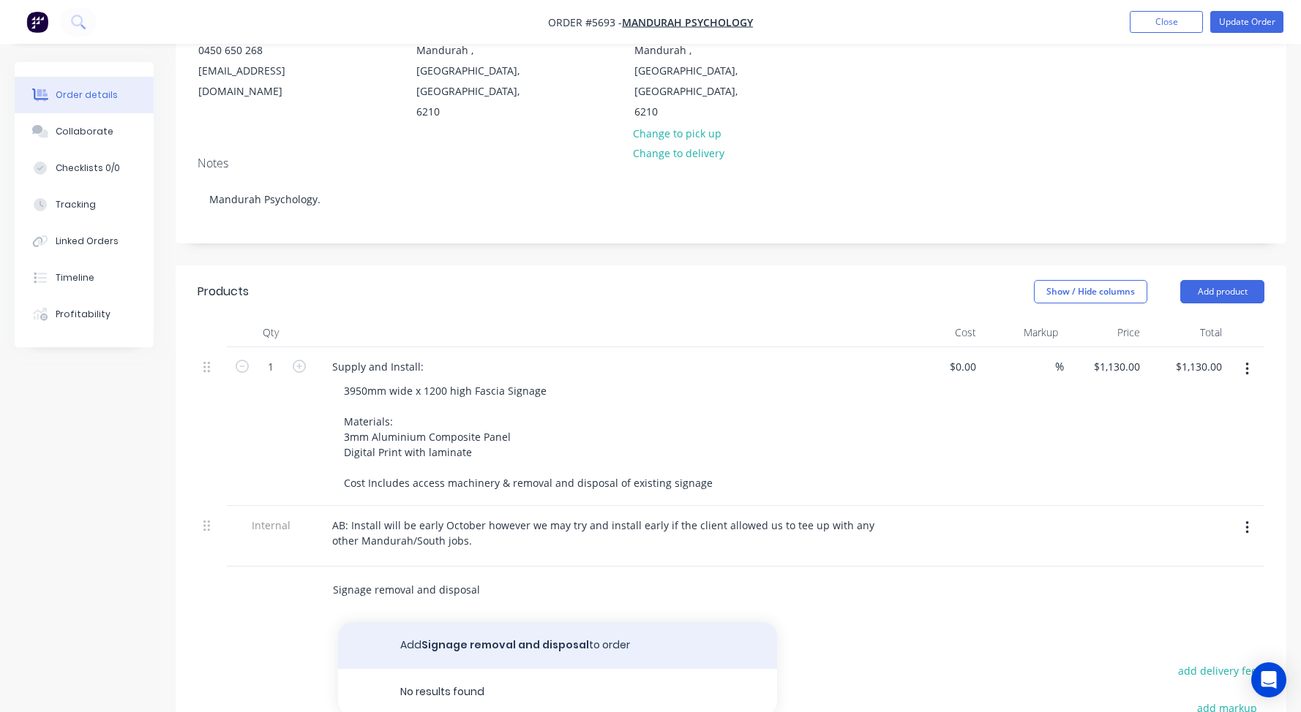
type input "Signage removal and disposal"
click at [436, 623] on button "Add Signage removal and disposal to order" at bounding box center [557, 646] width 439 height 47
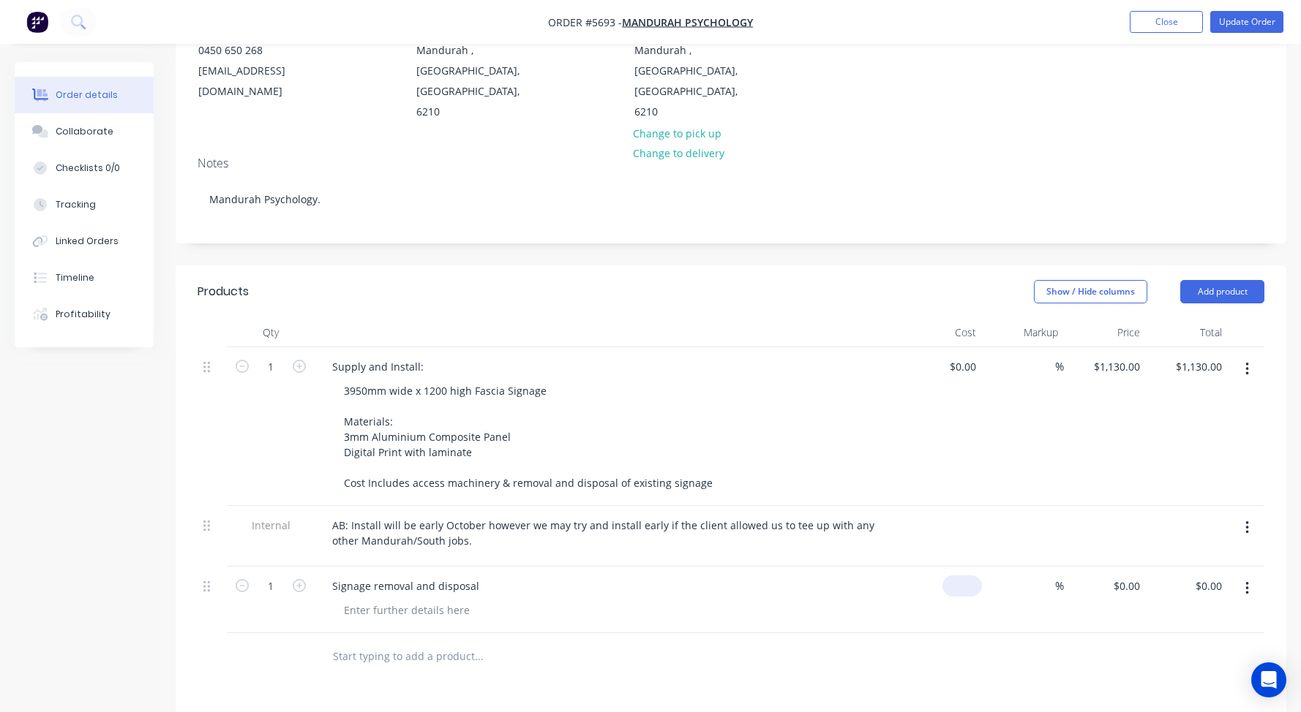
click at [963, 576] on div "$0.00" at bounding box center [962, 586] width 40 height 21
type input "$150.00"
click at [924, 567] on div "$150.00 150" at bounding box center [941, 600] width 82 height 67
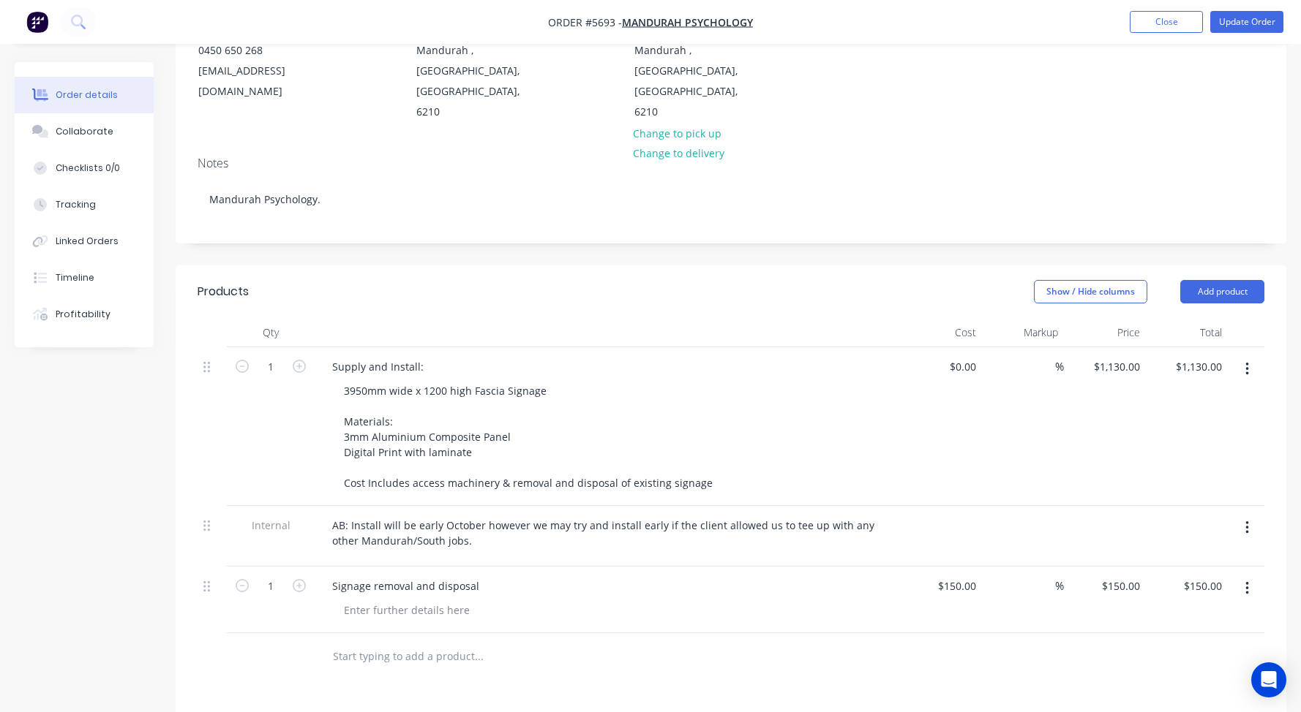
scroll to position [189, 0]
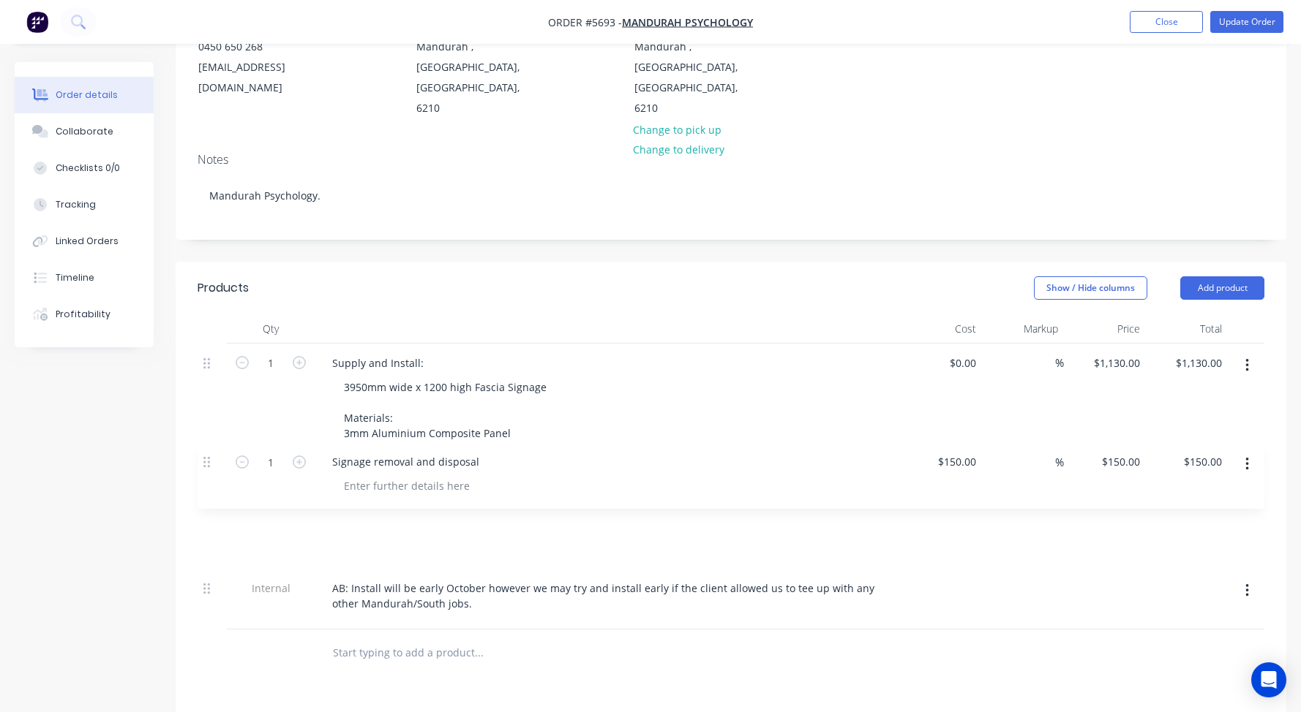
drag, startPoint x: 204, startPoint y: 548, endPoint x: 203, endPoint y: 458, distance: 90.0
click at [203, 458] on div "1 Supply and Install: 3950mm wide x 1200 high Fascia Signage Materials: 3mm Alu…" at bounding box center [731, 487] width 1067 height 286
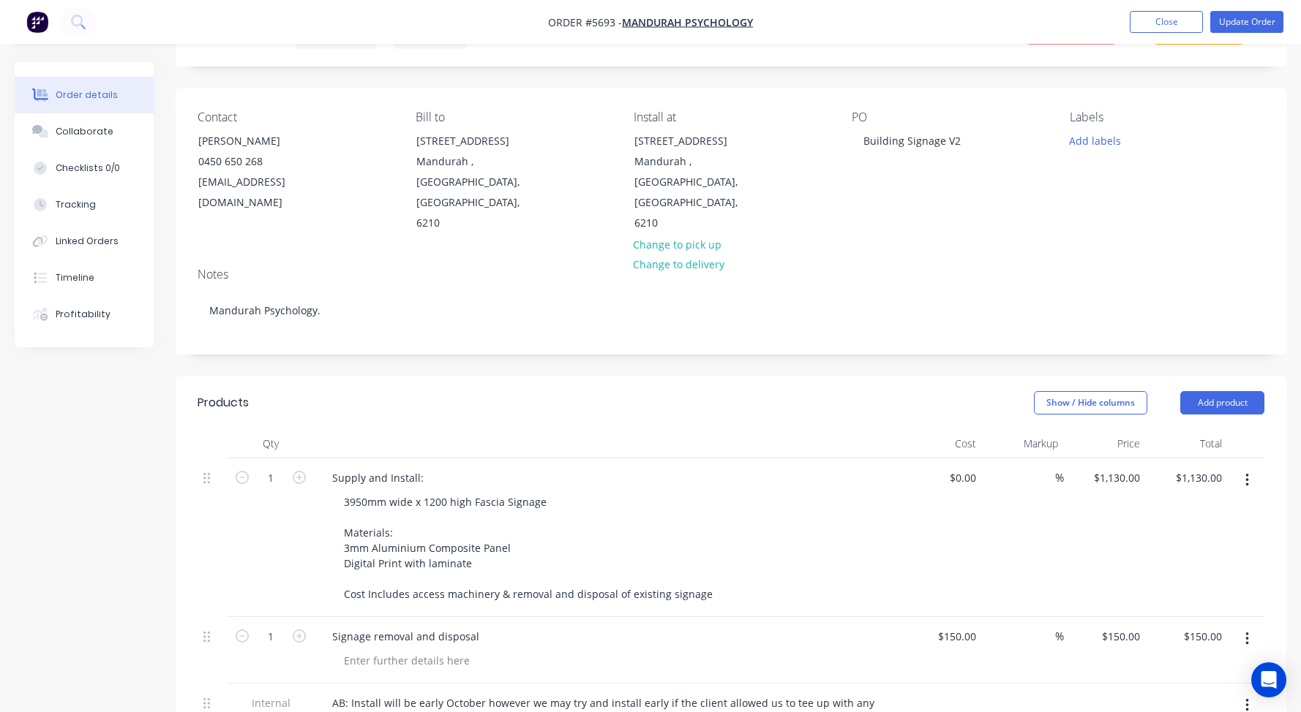
scroll to position [72, 0]
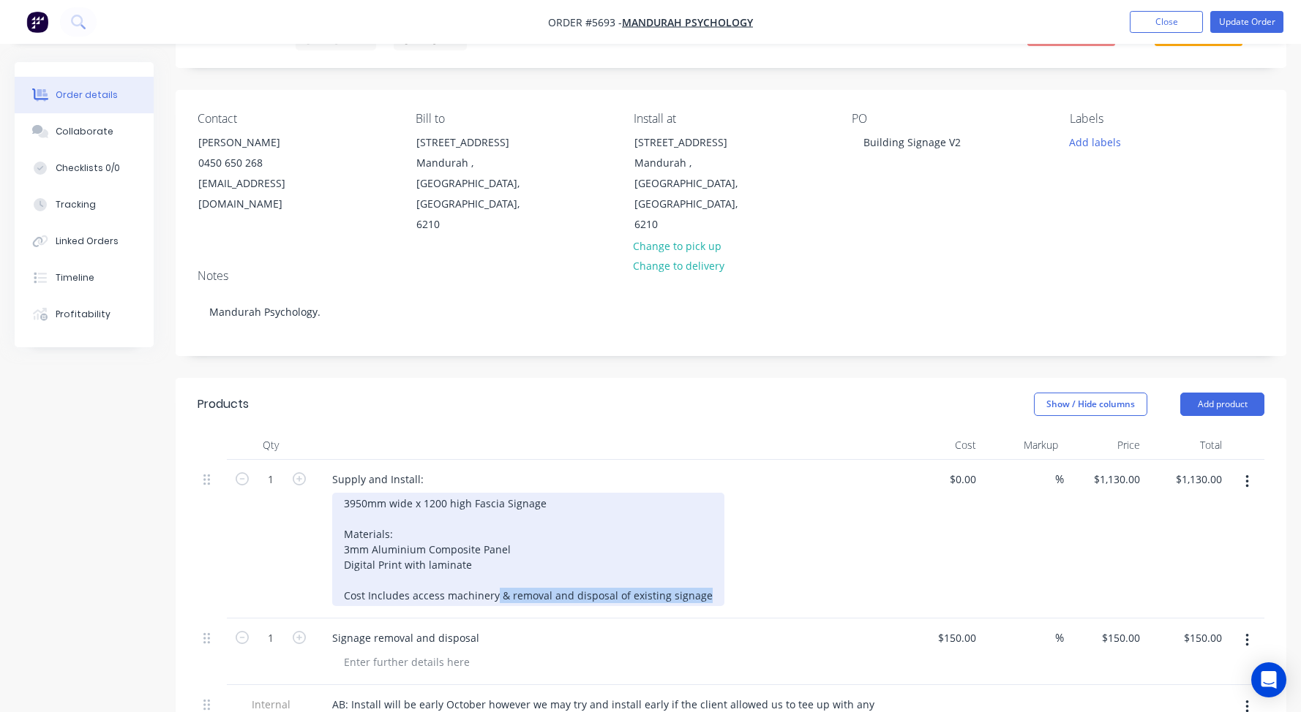
drag, startPoint x: 493, startPoint y: 554, endPoint x: 766, endPoint y: 571, distance: 273.4
click at [766, 571] on div "Supply and Install: 3950mm wide x 1200 high Fascia Signage Materials: 3mm Alumi…" at bounding box center [607, 539] width 585 height 159
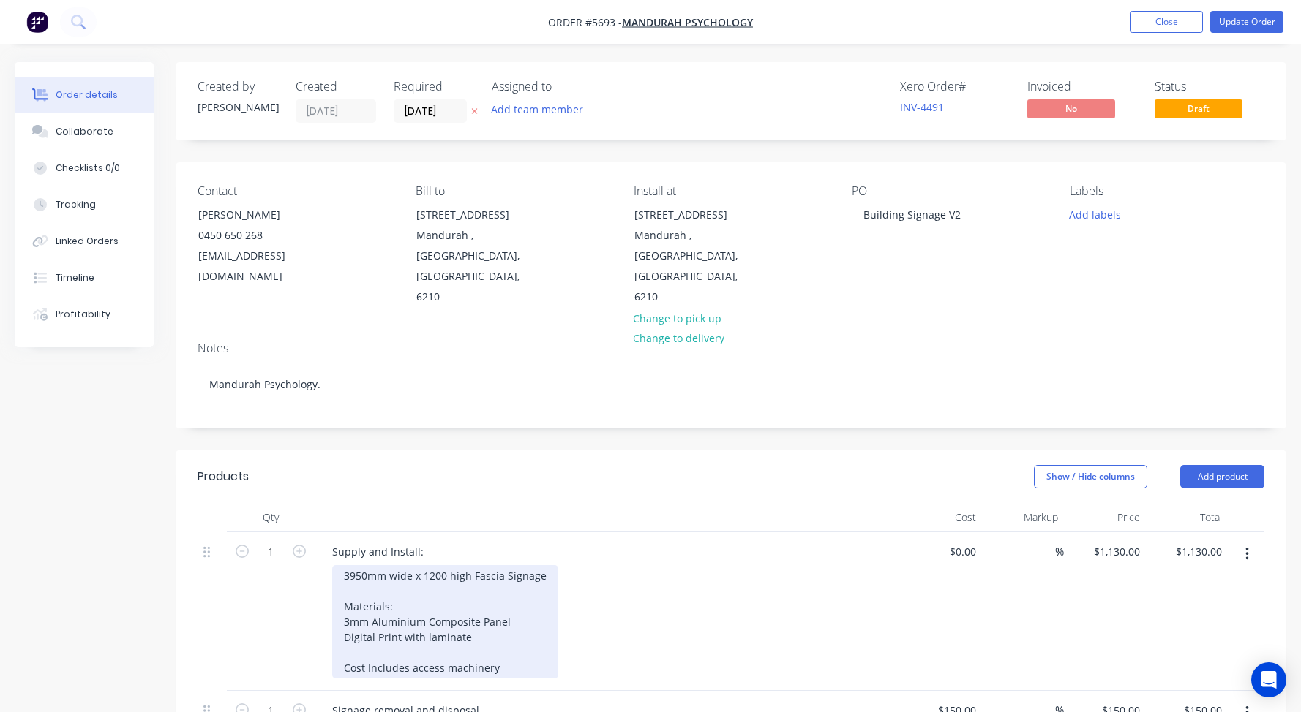
scroll to position [0, 0]
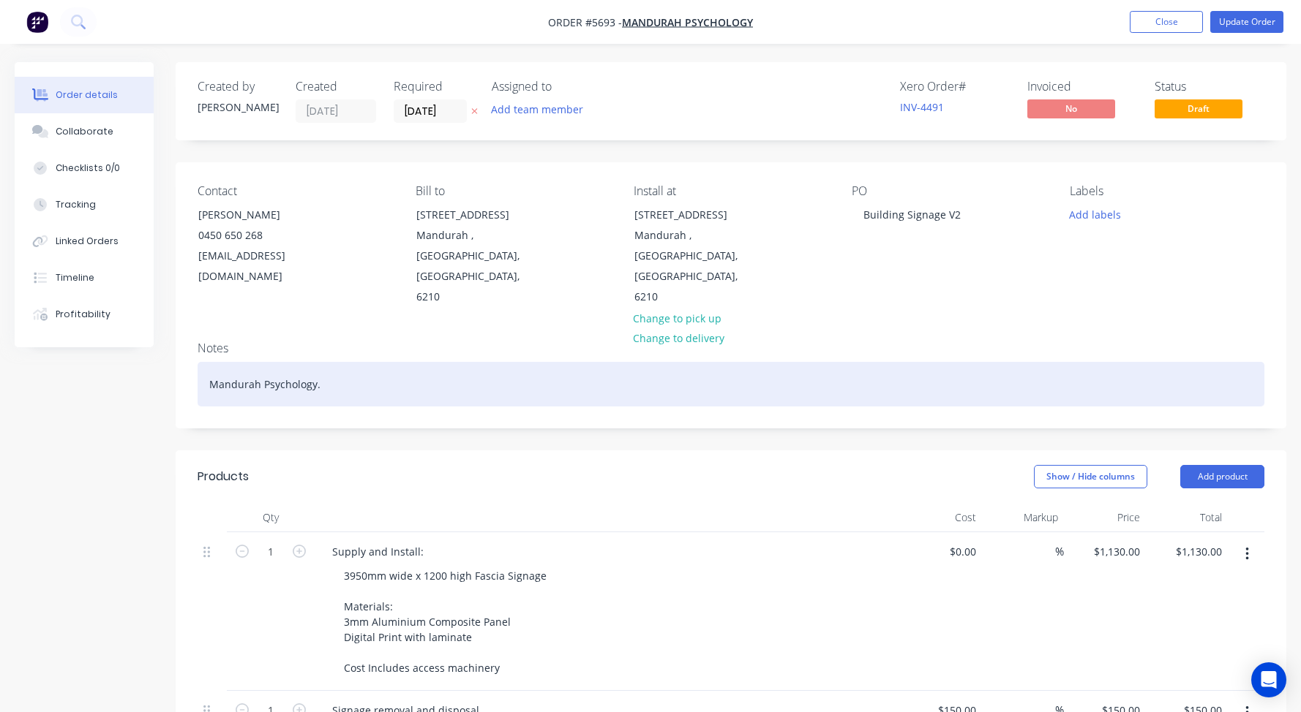
click at [323, 362] on div "Mandurah Psychology." at bounding box center [731, 384] width 1067 height 45
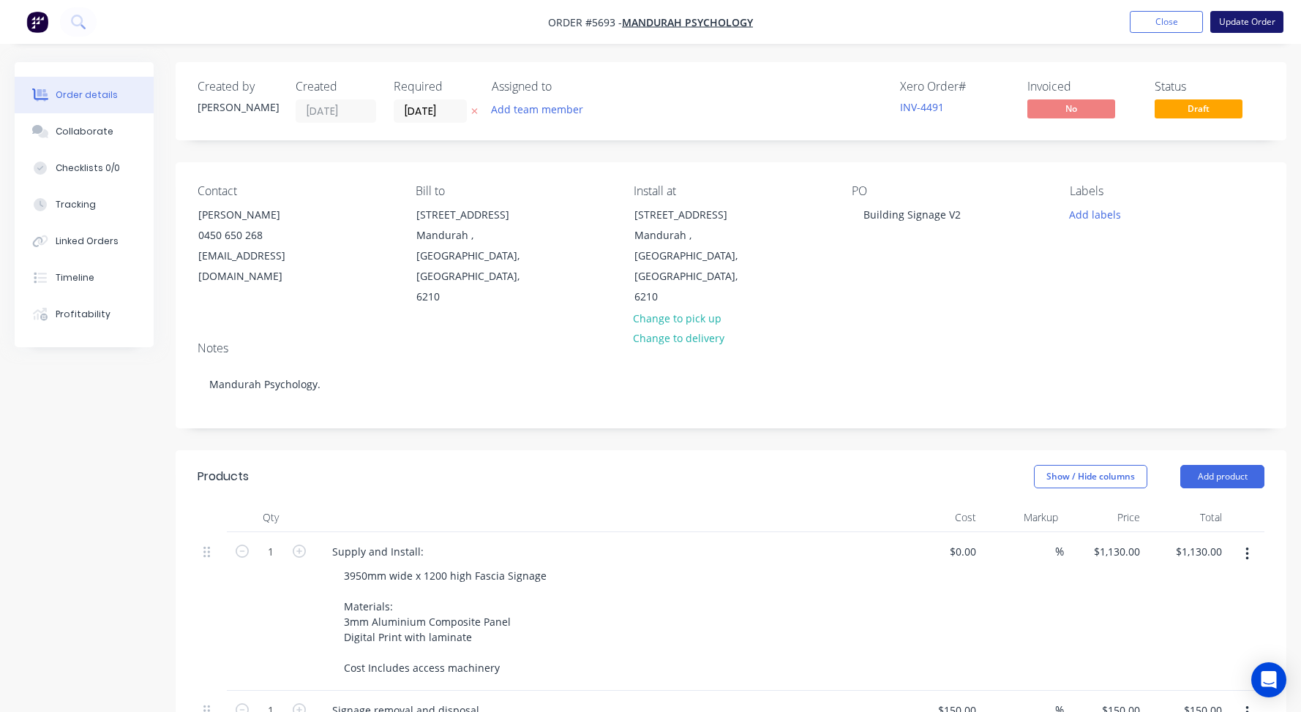
click at [1242, 15] on button "Update Order" at bounding box center [1246, 22] width 73 height 22
